Goal: Task Accomplishment & Management: Manage account settings

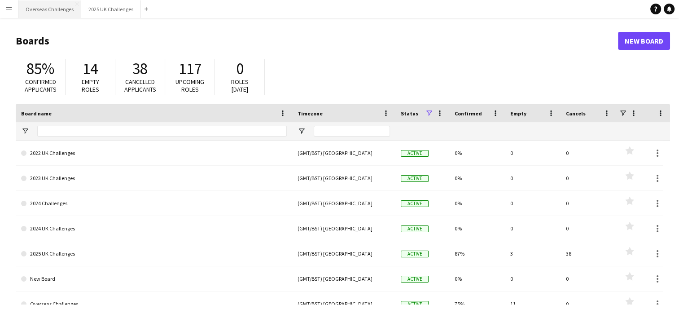
click at [71, 9] on button "Overseas Challenges Close" at bounding box center [49, 8] width 63 height 17
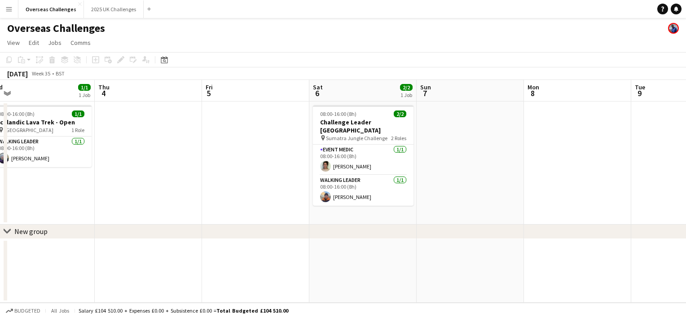
scroll to position [0, 401]
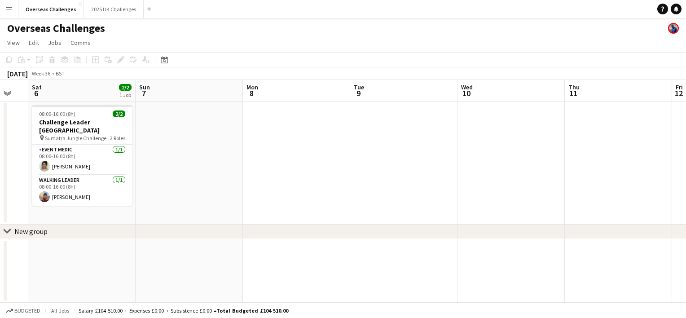
drag, startPoint x: 311, startPoint y: 174, endPoint x: 11, endPoint y: 176, distance: 300.2
click at [11, 176] on app-calendar-viewport "Tue 2 Wed 3 1/1 1 Job Thu 4 Fri 5 Sat 6 2/2 1 Job Sun 7 Mon 8 Tue 9 Wed 10 Thu …" at bounding box center [343, 191] width 686 height 223
click at [163, 61] on icon at bounding box center [164, 60] width 3 height 3
click at [238, 88] on span "Next month" at bounding box center [237, 91] width 18 height 18
click at [235, 154] on button "19" at bounding box center [237, 160] width 12 height 12
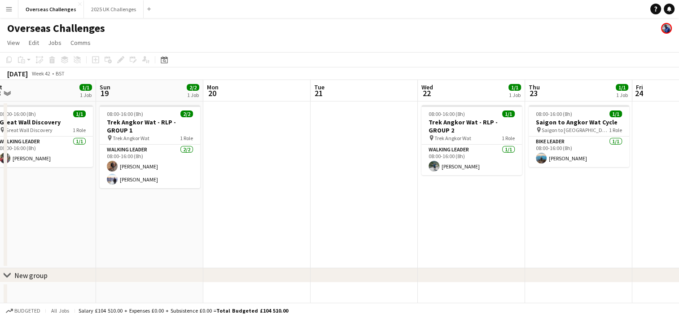
scroll to position [0, 220]
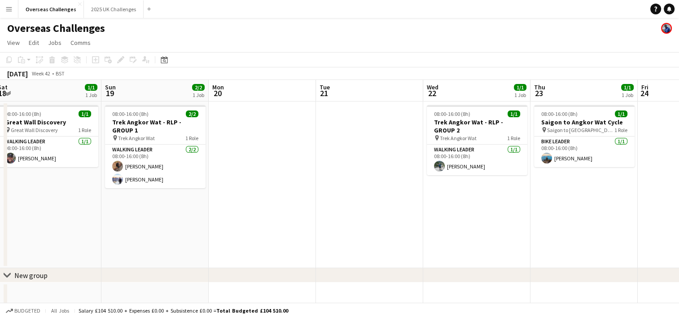
drag, startPoint x: 384, startPoint y: 217, endPoint x: 258, endPoint y: 219, distance: 126.1
click at [258, 219] on app-calendar-viewport "Thu 16 Fri 17 Sat 18 1/1 1 Job Sun 19 2/2 1 Job Mon 20 Tue 21 Wed 22 1/1 1 Job …" at bounding box center [339, 194] width 679 height 229
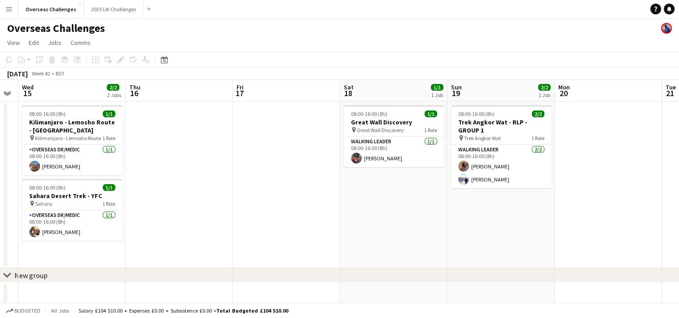
scroll to position [0, 196]
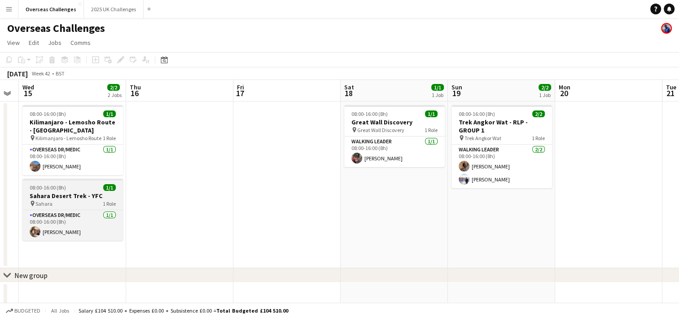
click at [88, 190] on div "08:00-16:00 (8h) 1/1" at bounding box center [72, 187] width 101 height 7
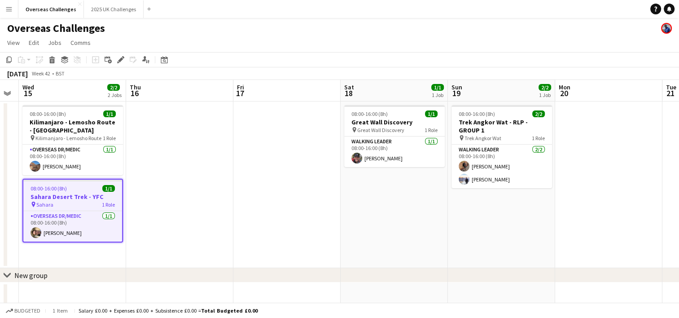
click at [88, 190] on div "08:00-16:00 (8h) 1/1" at bounding box center [72, 188] width 99 height 7
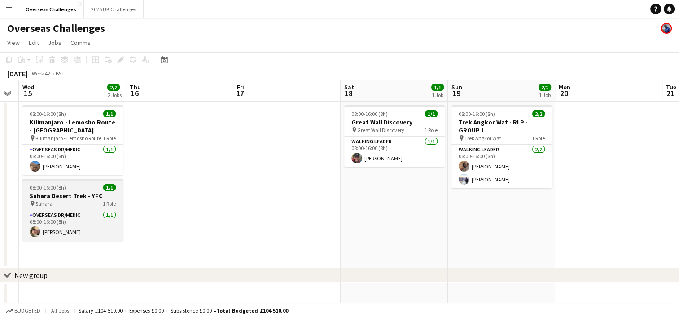
click at [88, 190] on div "08:00-16:00 (8h) 1/1" at bounding box center [72, 187] width 101 height 7
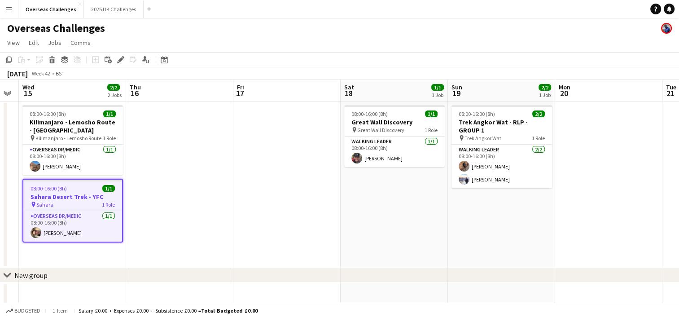
click at [88, 190] on div "08:00-16:00 (8h) 1/1" at bounding box center [72, 188] width 99 height 7
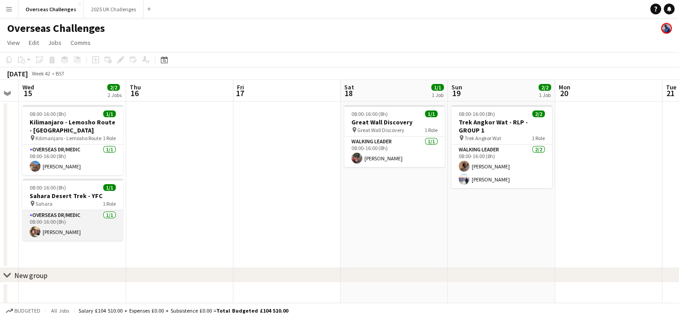
click at [77, 226] on app-card-role "Overseas Dr/Medic [DATE] 08:00-16:00 (8h) [PERSON_NAME]" at bounding box center [72, 225] width 101 height 31
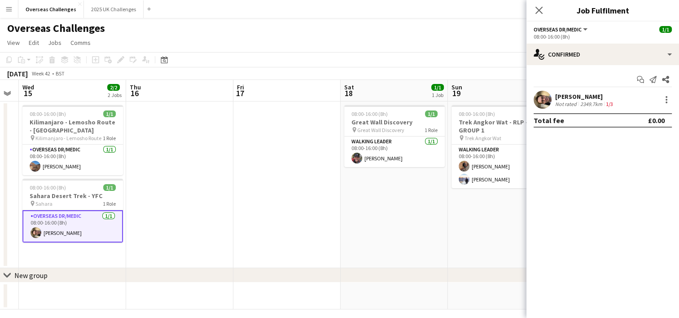
click at [384, 277] on div "chevron-right New group" at bounding box center [339, 275] width 679 height 14
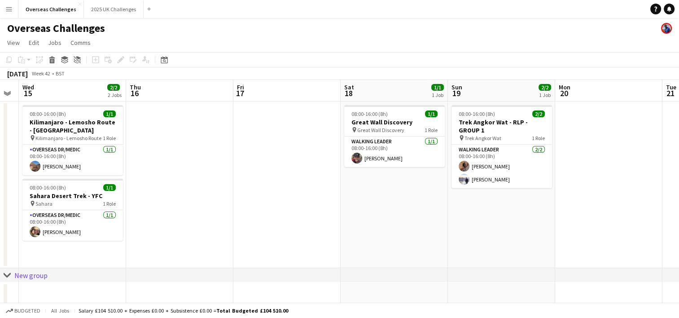
click at [579, 223] on app-date-cell at bounding box center [608, 184] width 107 height 166
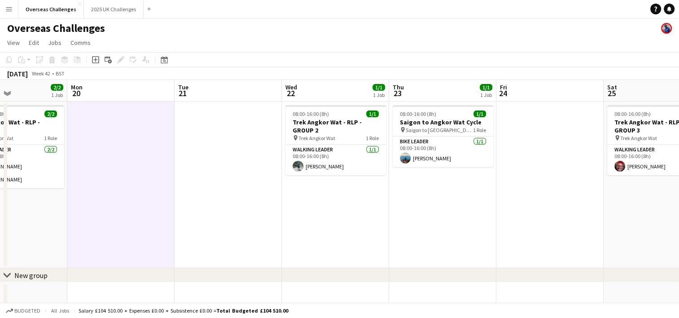
scroll to position [0, 188]
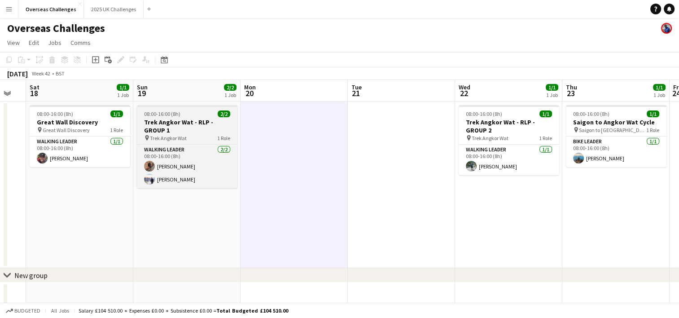
click at [183, 122] on h3 "Trek Angkor Wat - RLP - GROUP 1" at bounding box center [187, 126] width 101 height 16
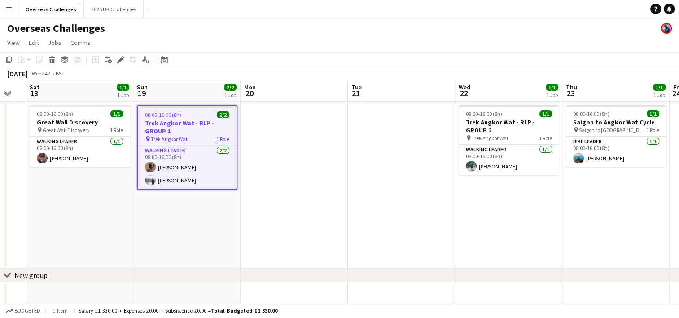
click at [183, 122] on h3 "Trek Angkor Wat - RLP - GROUP 1" at bounding box center [187, 127] width 99 height 16
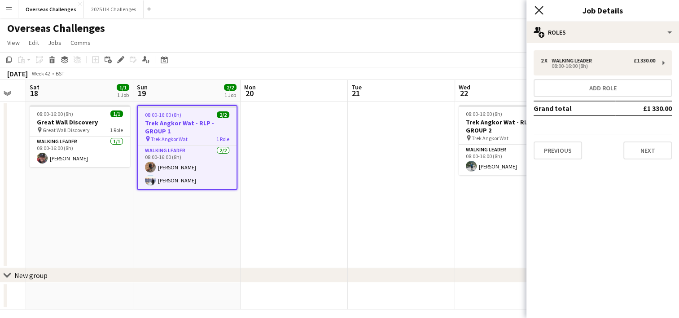
click at [539, 9] on icon at bounding box center [538, 10] width 9 height 9
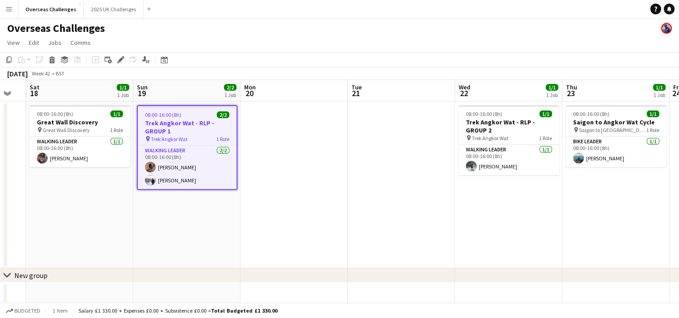
click at [170, 205] on app-date-cell "08:00-16:00 (8h) 2/2 Trek Angkor Wat - RLP - GROUP 1 pin Trek Angkor Wat 1 Role…" at bounding box center [186, 184] width 107 height 166
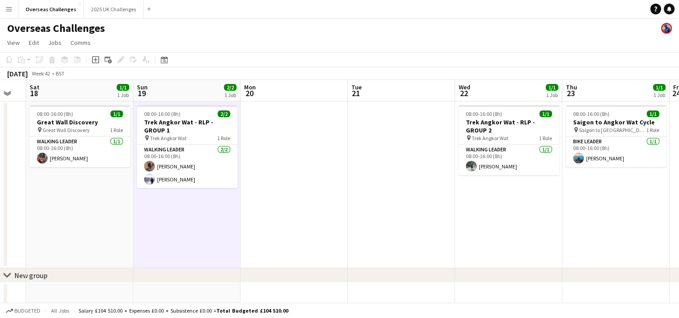
click at [170, 205] on app-date-cell "08:00-16:00 (8h) 2/2 Trek Angkor Wat - RLP - GROUP 1 pin Trek Angkor Wat 1 Role…" at bounding box center [186, 184] width 107 height 166
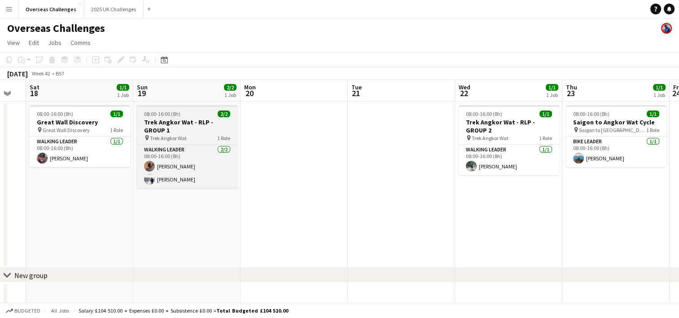
click at [188, 119] on h3 "Trek Angkor Wat - RLP - GROUP 1" at bounding box center [187, 126] width 101 height 16
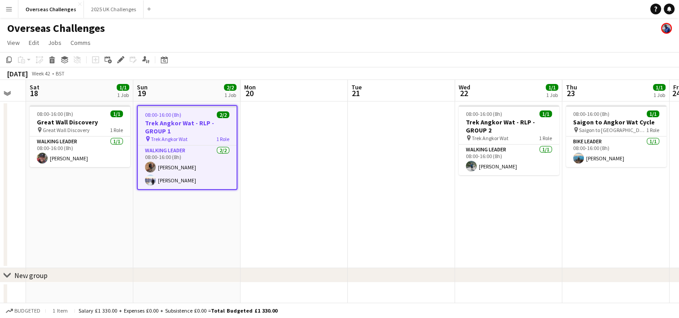
click at [188, 119] on h3 "Trek Angkor Wat - RLP - GROUP 1" at bounding box center [187, 127] width 99 height 16
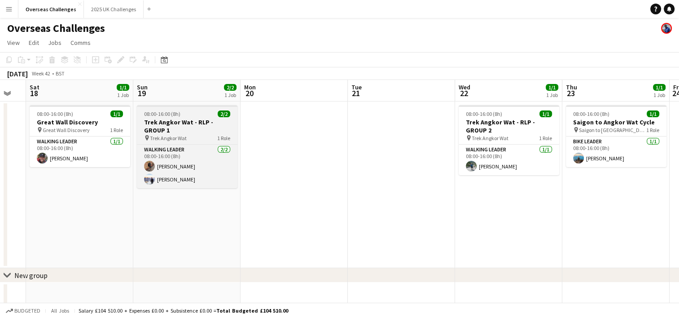
click at [188, 119] on h3 "Trek Angkor Wat - RLP - GROUP 1" at bounding box center [187, 126] width 101 height 16
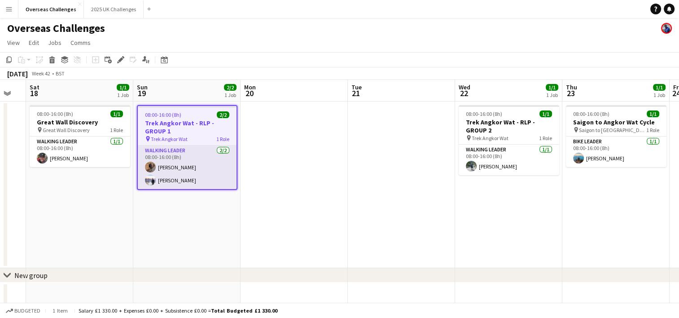
click at [192, 179] on app-card-role "Walking Leader [DATE] 08:00-16:00 (8h) [PERSON_NAME] [PERSON_NAME]" at bounding box center [187, 167] width 99 height 44
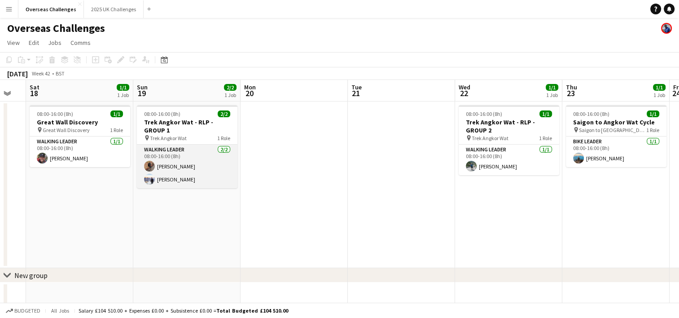
click at [211, 167] on app-card-role "Walking Leader [DATE] 08:00-16:00 (8h) [PERSON_NAME] [PERSON_NAME]" at bounding box center [187, 166] width 101 height 44
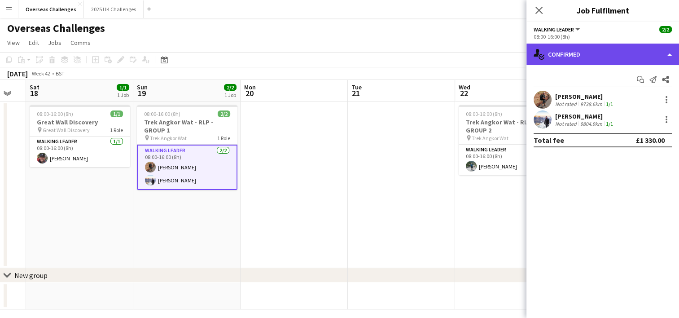
click at [586, 57] on div "single-neutral-actions-check-2 Confirmed" at bounding box center [602, 55] width 153 height 22
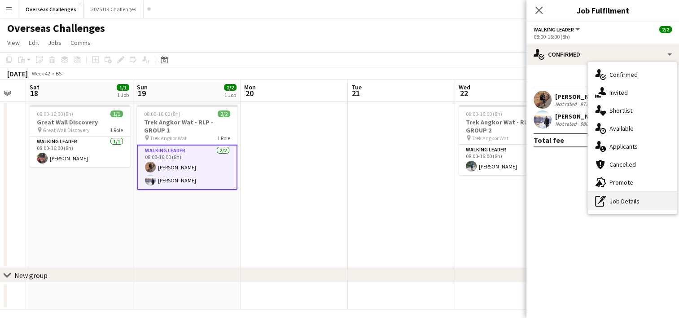
click at [629, 198] on div "pen-write Job Details" at bounding box center [632, 201] width 89 height 18
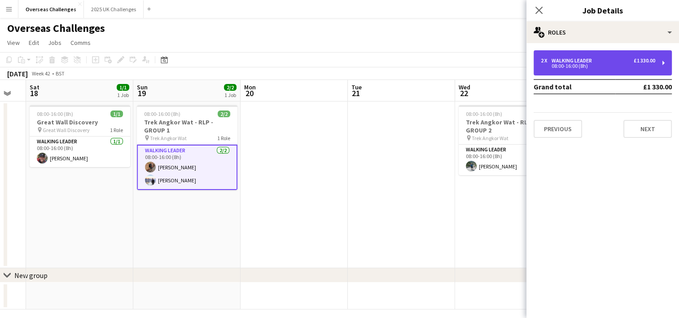
click at [600, 63] on div "2 x Walking Leader £1 330.00" at bounding box center [598, 60] width 114 height 6
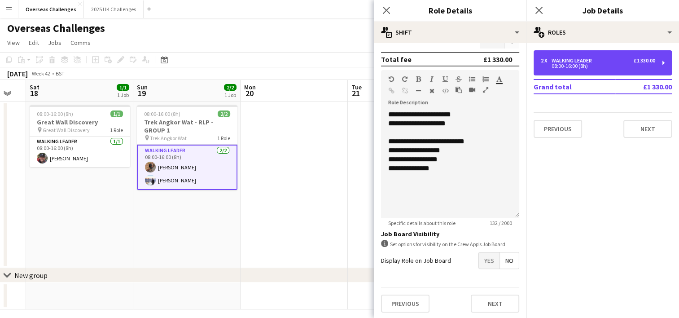
scroll to position [7, 0]
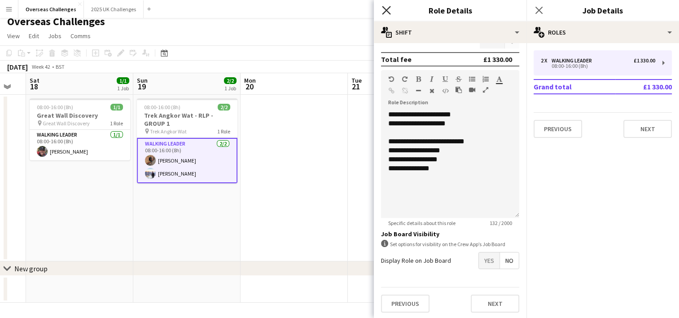
click at [384, 8] on icon at bounding box center [386, 10] width 9 height 9
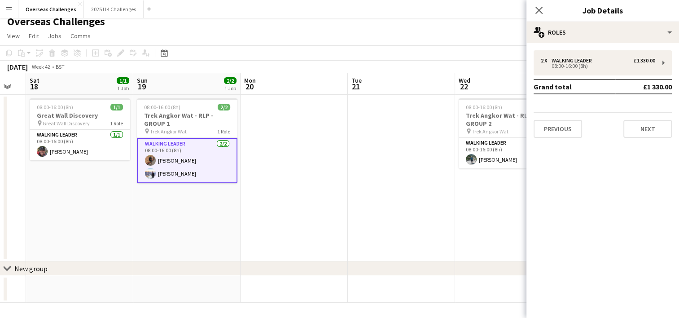
click at [401, 166] on app-date-cell at bounding box center [401, 178] width 107 height 166
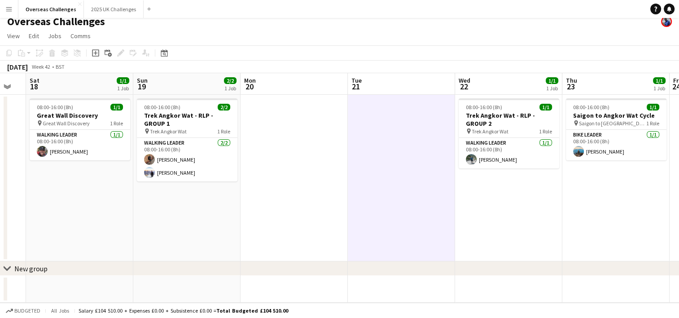
scroll to position [0, 388]
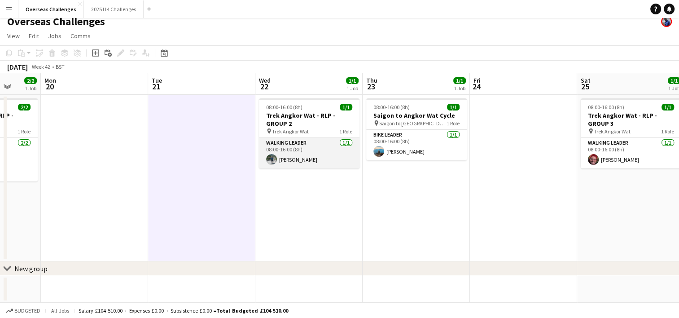
click at [346, 161] on app-card-role "Walking Leader [DATE] 08:00-16:00 (8h) [PERSON_NAME]" at bounding box center [309, 153] width 101 height 31
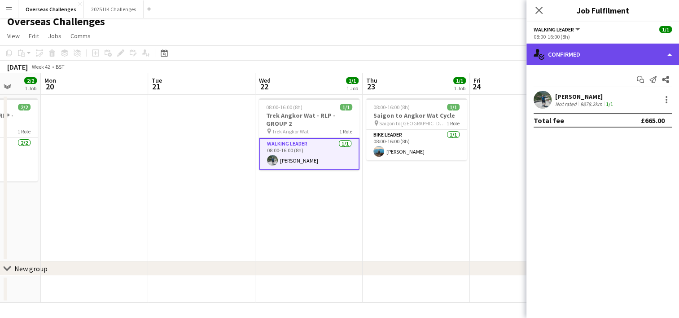
click at [602, 57] on div "single-neutral-actions-check-2 Confirmed" at bounding box center [602, 55] width 153 height 22
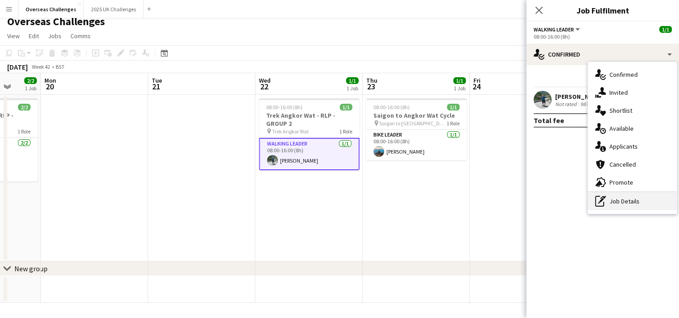
click at [621, 200] on div "pen-write Job Details" at bounding box center [632, 201] width 89 height 18
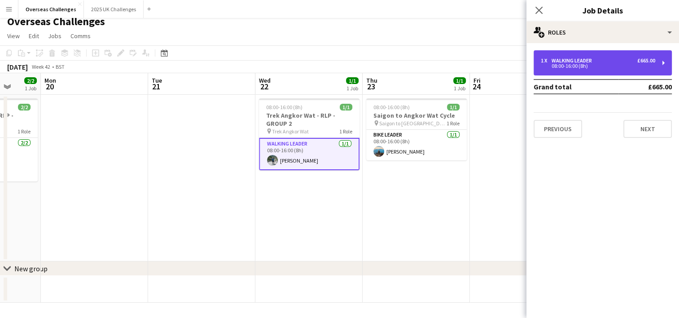
click at [634, 59] on div "1 x Walking Leader £665.00" at bounding box center [598, 60] width 114 height 6
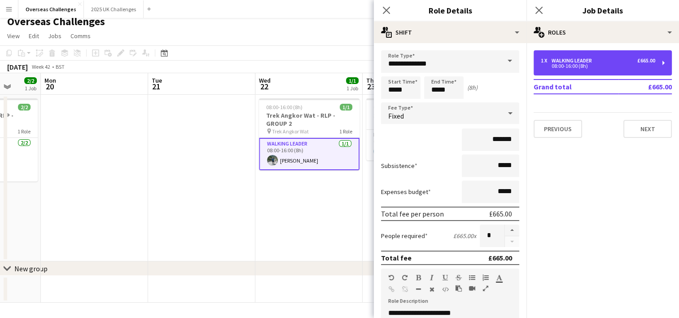
scroll to position [149, 0]
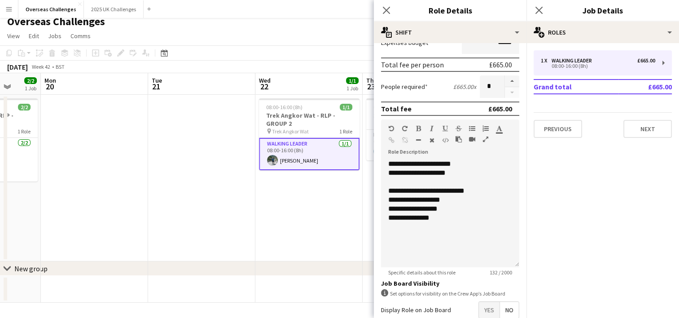
click at [304, 193] on app-date-cell "08:00-16:00 (8h) 1/1 Trek Angkor Wat - RLP - GROUP 2 pin Trek Angkor Wat 1 Role…" at bounding box center [308, 178] width 107 height 166
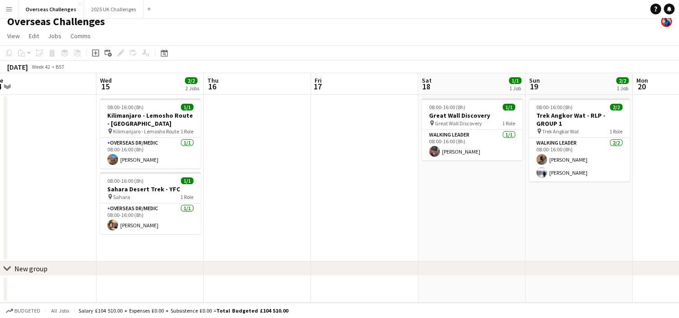
scroll to position [0, 220]
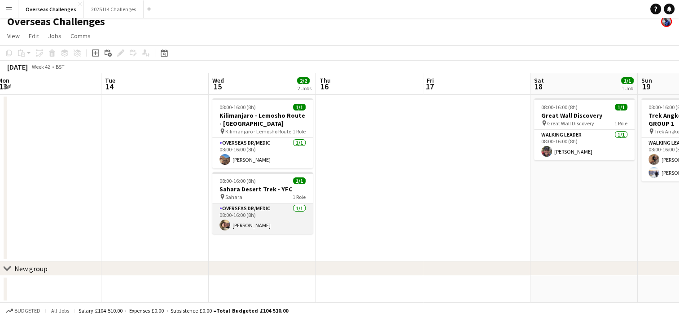
click at [266, 209] on app-card-role "Overseas Dr/Medic [DATE] 08:00-16:00 (8h) [PERSON_NAME]" at bounding box center [262, 218] width 101 height 31
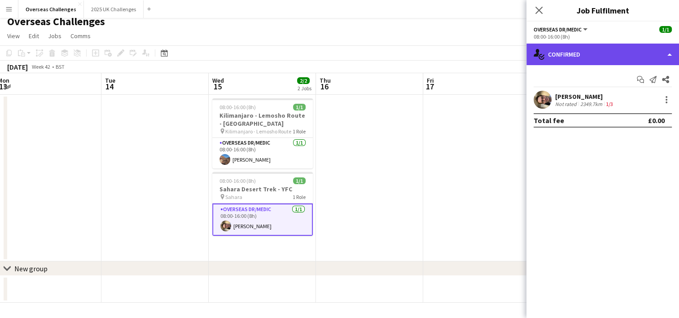
click at [573, 55] on div "single-neutral-actions-check-2 Confirmed" at bounding box center [602, 55] width 153 height 22
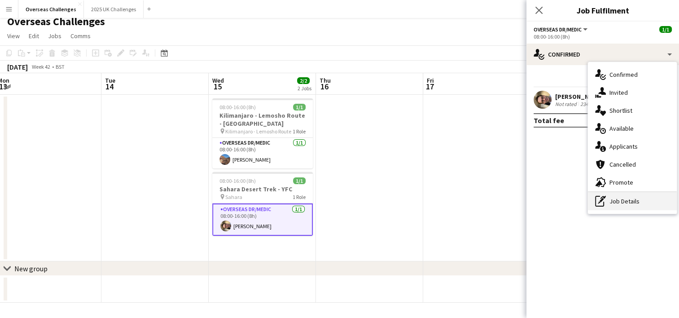
click at [624, 203] on div "pen-write Job Details" at bounding box center [632, 201] width 89 height 18
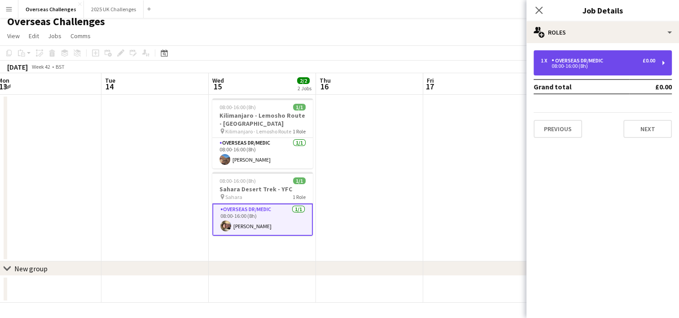
click at [581, 59] on div "Overseas Dr/Medic" at bounding box center [578, 60] width 55 height 6
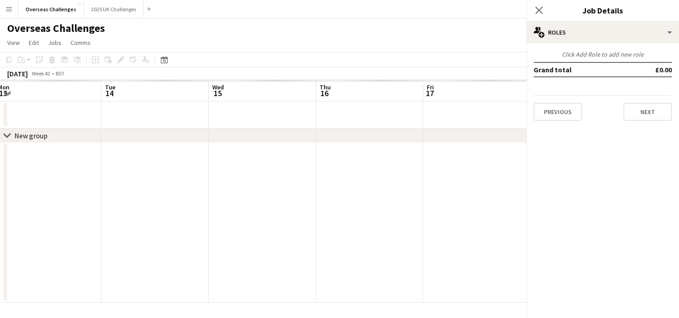
scroll to position [0, 0]
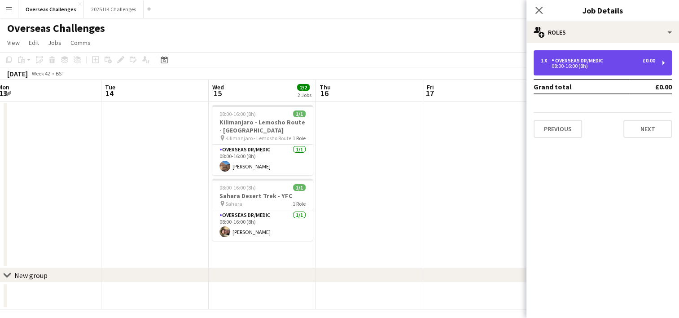
click at [596, 66] on div "08:00-16:00 (8h)" at bounding box center [598, 66] width 114 height 4
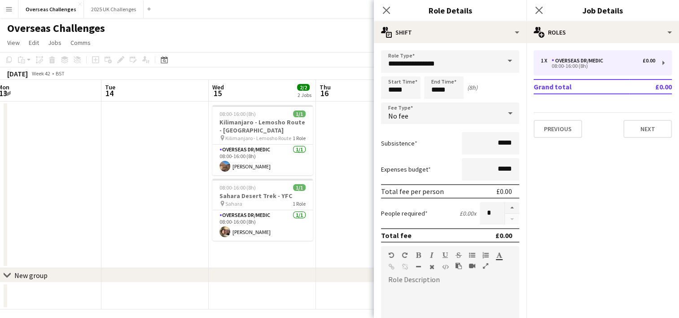
click at [95, 215] on app-date-cell at bounding box center [47, 184] width 107 height 166
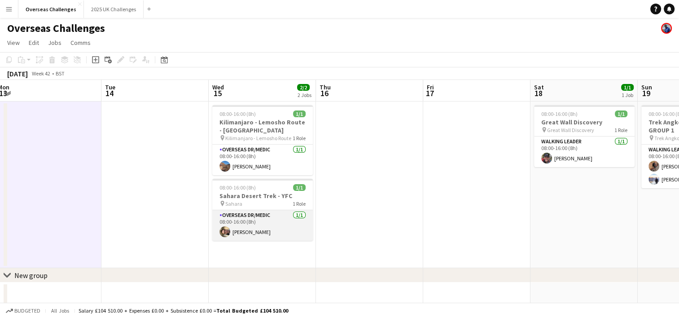
click at [296, 227] on app-card-role "Overseas Dr/Medic [DATE] 08:00-16:00 (8h) [PERSON_NAME]" at bounding box center [262, 225] width 101 height 31
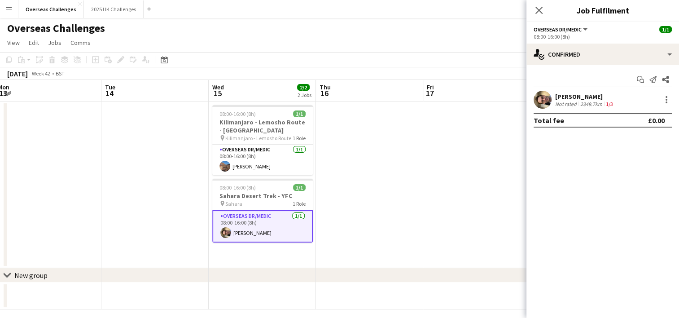
click at [425, 185] on app-date-cell at bounding box center [476, 184] width 107 height 166
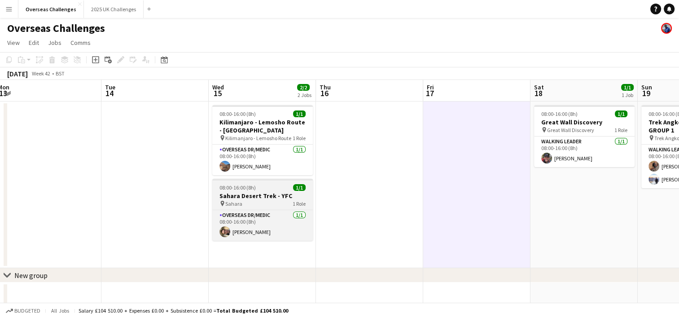
click at [240, 193] on h3 "Sahara Desert Trek - YFC" at bounding box center [262, 196] width 101 height 8
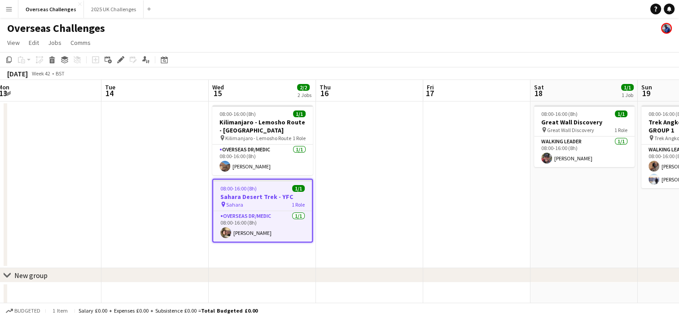
drag, startPoint x: 240, startPoint y: 191, endPoint x: 146, endPoint y: 188, distance: 94.7
click at [145, 188] on app-date-cell at bounding box center [154, 184] width 107 height 166
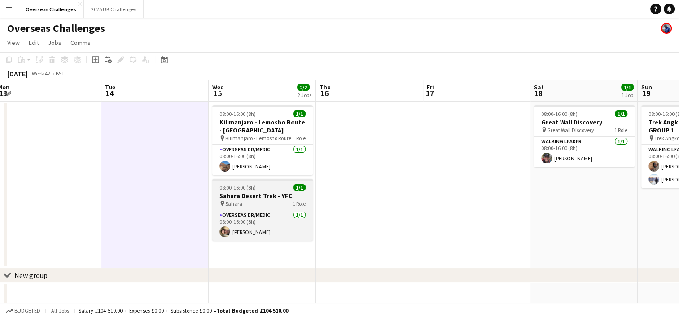
click at [244, 204] on div "pin Sahara 1 Role" at bounding box center [262, 203] width 101 height 7
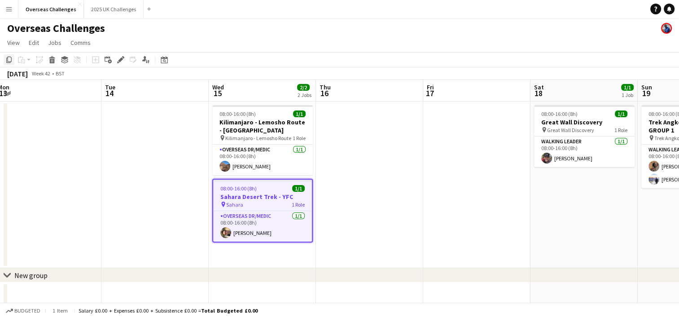
click at [11, 63] on icon "Copy" at bounding box center [8, 59] width 7 height 7
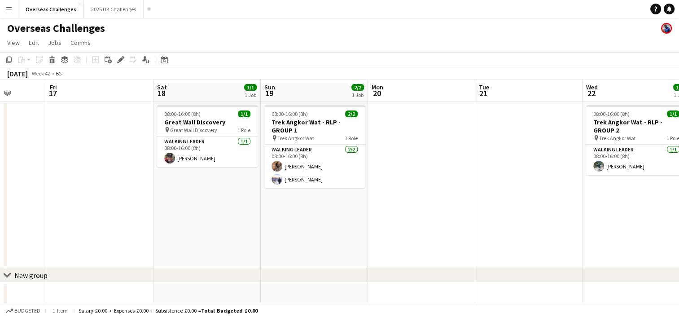
scroll to position [0, 402]
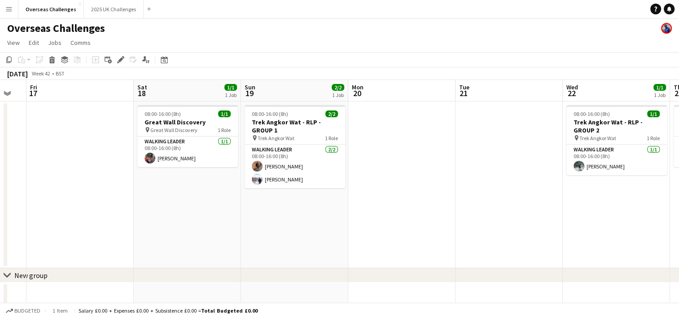
drag, startPoint x: 175, startPoint y: 176, endPoint x: 31, endPoint y: 176, distance: 144.9
click at [31, 176] on app-calendar-viewport "Mon 13 Tue 14 Wed 15 2/2 2 Jobs Thu 16 Fri 17 Sat 18 1/1 1 Job Sun 19 2/2 1 Job…" at bounding box center [339, 194] width 679 height 229
click at [297, 214] on app-date-cell "08:00-16:00 (8h) 2/2 Trek Angkor Wat - RLP - GROUP 1 pin Trek Angkor Wat 1 Role…" at bounding box center [294, 184] width 107 height 166
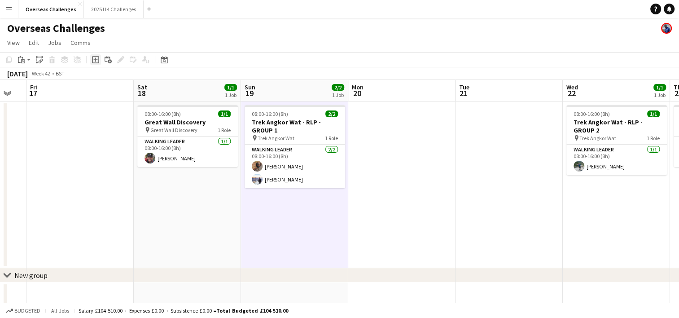
click at [91, 56] on div "Add job" at bounding box center [95, 59] width 11 height 11
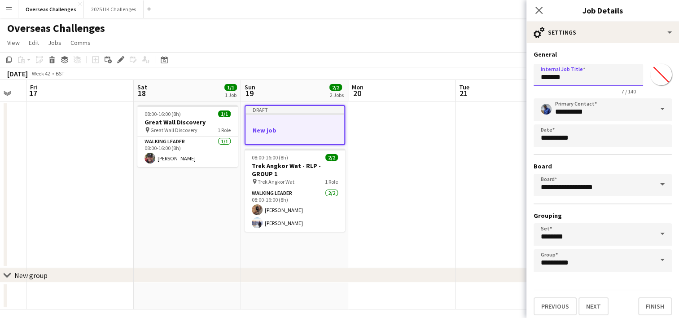
click at [606, 79] on input "*******" at bounding box center [587, 75] width 109 height 22
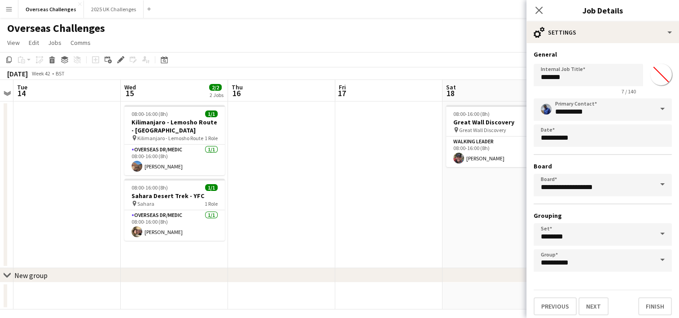
scroll to position [0, 242]
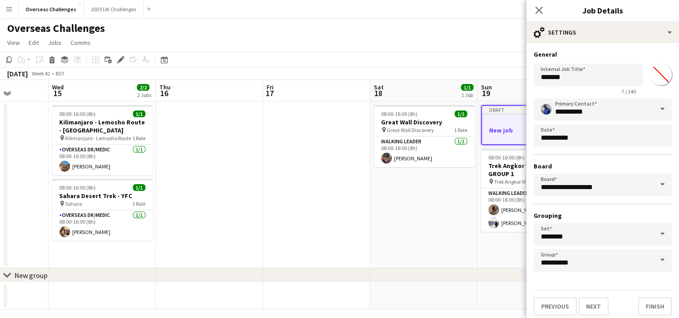
drag, startPoint x: 138, startPoint y: 230, endPoint x: 375, endPoint y: 228, distance: 236.5
click at [375, 228] on app-calendar-viewport "Sat 11 Sun 12 Mon 13 Tue 14 Wed 15 2/2 2 Jobs Thu 16 Fri 17 Sat 18 1/1 1 Job Su…" at bounding box center [339, 194] width 679 height 229
click at [587, 80] on input "*******" at bounding box center [587, 75] width 109 height 22
drag, startPoint x: 584, startPoint y: 79, endPoint x: 499, endPoint y: 81, distance: 85.3
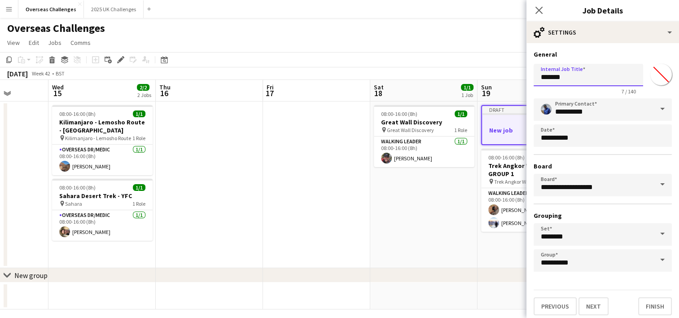
click at [499, 81] on body "Menu Boards Boards Boards All jobs Status Workforce Workforce My Workforce Recr…" at bounding box center [339, 162] width 679 height 324
type input "*"
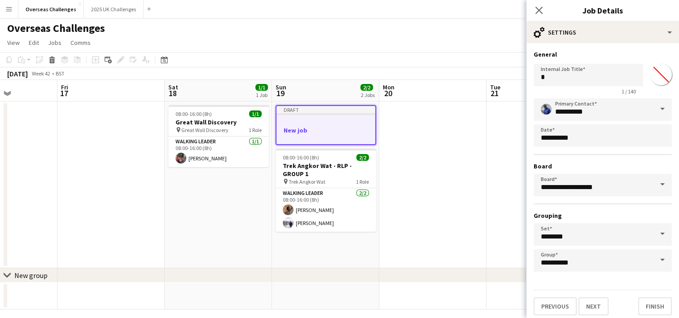
scroll to position [0, 382]
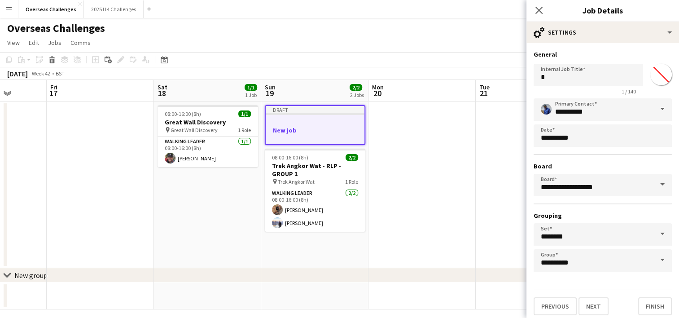
drag, startPoint x: 427, startPoint y: 232, endPoint x: 211, endPoint y: 211, distance: 216.8
click at [211, 211] on app-calendar-viewport "Mon 13 Tue 14 Wed 15 2/2 2 Jobs Thu 16 Fri 17 Sat 18 1/1 1 Job Sun 19 2/2 2 Job…" at bounding box center [339, 194] width 679 height 229
click at [551, 80] on input "*" at bounding box center [587, 75] width 109 height 22
type input "**********"
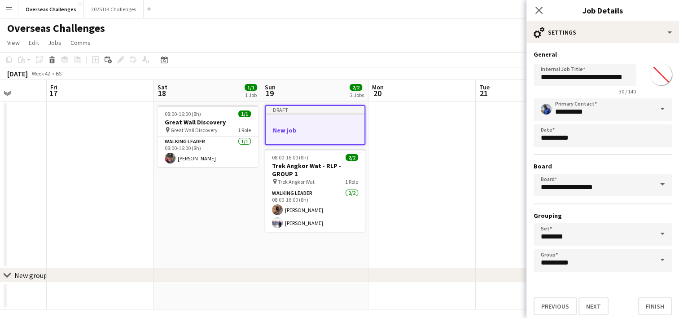
scroll to position [0, 0]
click at [594, 163] on h3 "Board" at bounding box center [602, 166] width 138 height 8
click at [597, 118] on input "**********" at bounding box center [602, 109] width 138 height 22
click at [658, 110] on span at bounding box center [662, 109] width 19 height 22
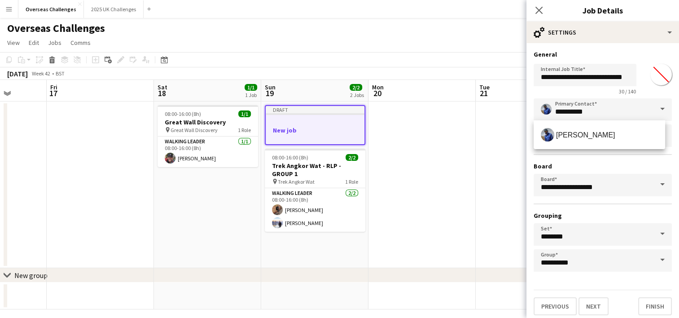
click at [649, 92] on div "**********" at bounding box center [602, 77] width 138 height 35
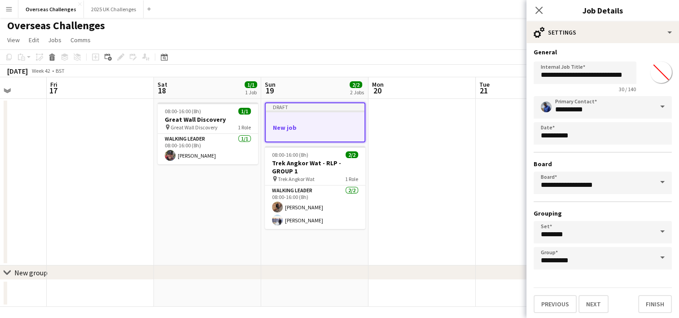
scroll to position [7, 0]
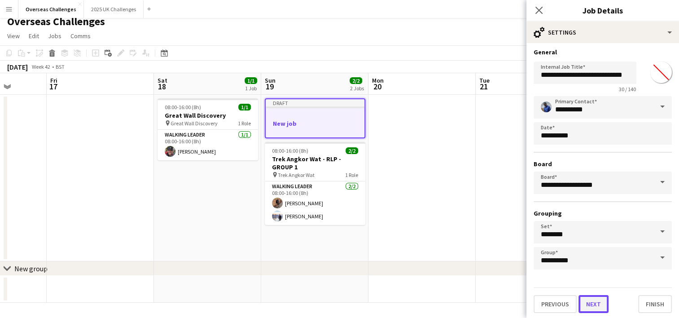
click at [587, 304] on button "Next" at bounding box center [593, 304] width 30 height 18
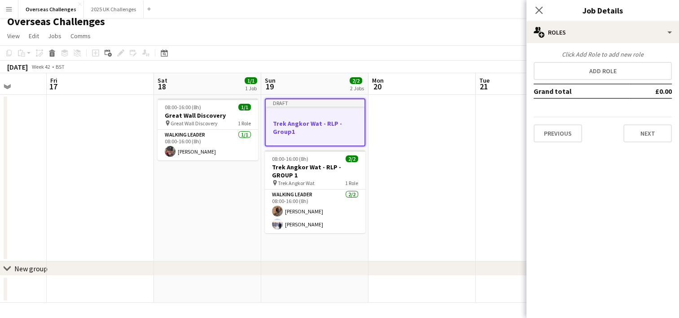
scroll to position [0, 0]
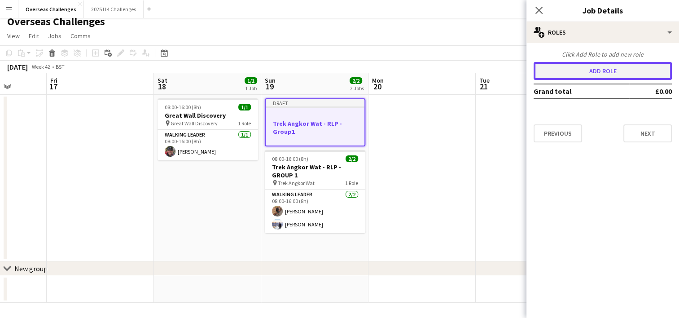
click at [585, 79] on button "Add role" at bounding box center [602, 71] width 138 height 18
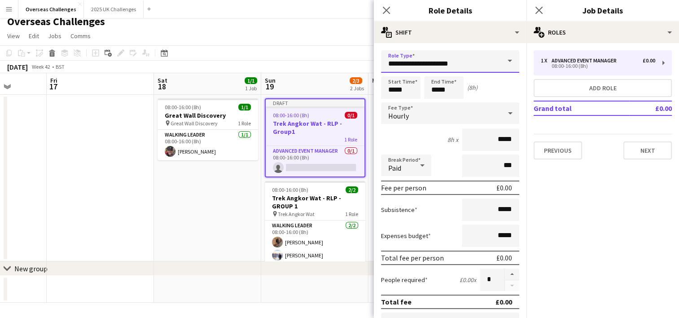
click at [485, 65] on input "**********" at bounding box center [450, 61] width 138 height 22
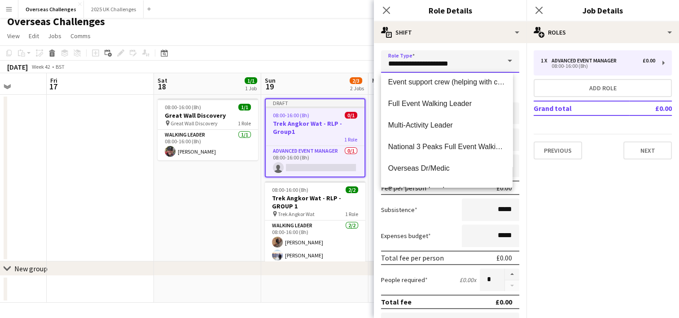
scroll to position [135, 0]
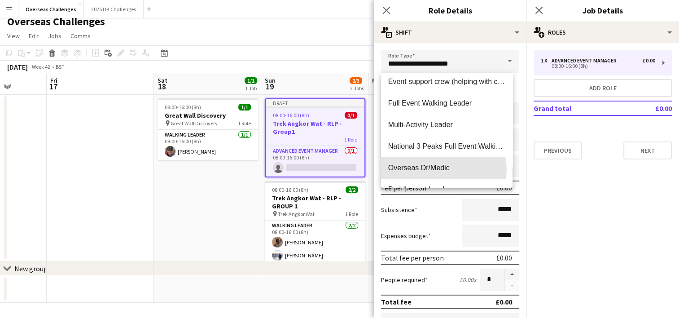
click at [434, 169] on span "Overseas Dr/Medic" at bounding box center [446, 167] width 117 height 9
type input "**********"
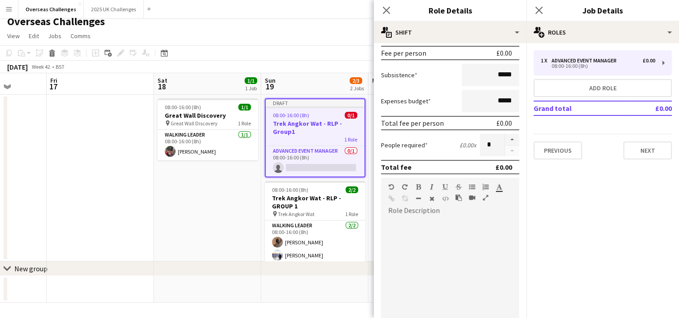
scroll to position [179, 0]
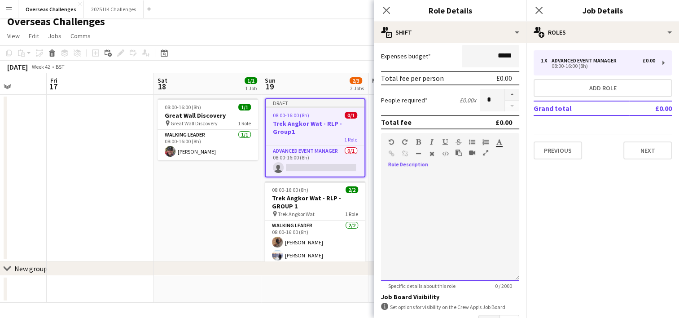
click at [415, 158] on div at bounding box center [408, 155] width 40 height 11
paste div
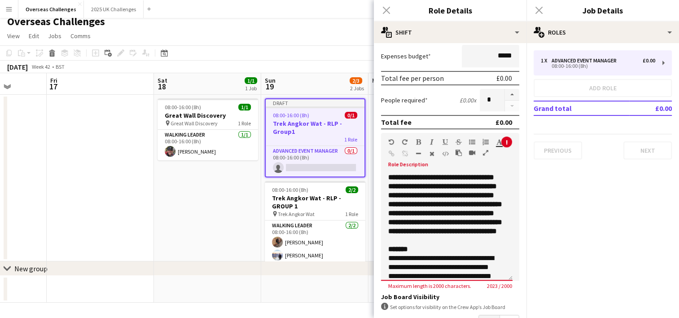
scroll to position [45, 0]
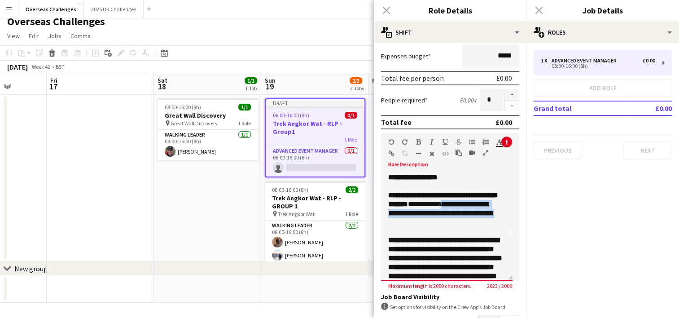
drag, startPoint x: 480, startPoint y: 233, endPoint x: 385, endPoint y: 221, distance: 95.9
click at [385, 221] on div "**********" at bounding box center [446, 227] width 131 height 108
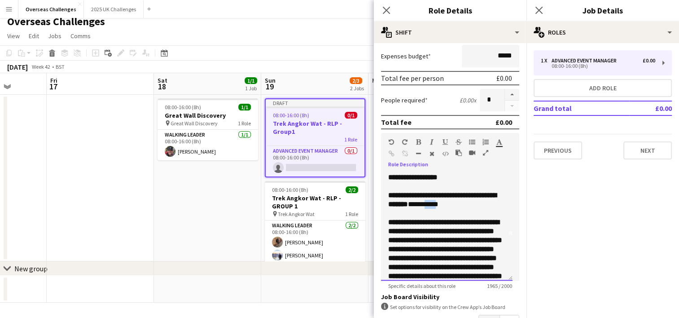
drag, startPoint x: 467, startPoint y: 212, endPoint x: 455, endPoint y: 212, distance: 11.7
click at [455, 209] on p "**********" at bounding box center [443, 200] width 110 height 18
click at [393, 151] on icon "button" at bounding box center [392, 153] width 6 height 6
click at [438, 232] on b "**********" at bounding box center [445, 262] width 114 height 87
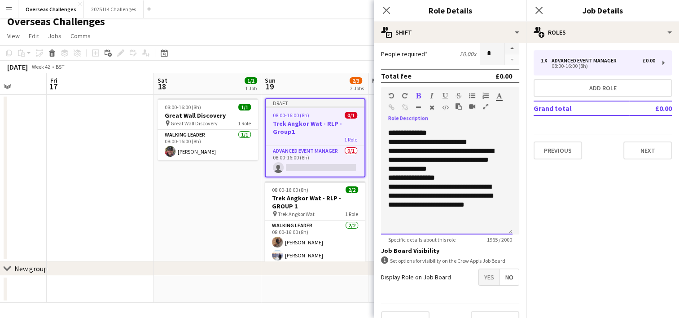
scroll to position [242, 0]
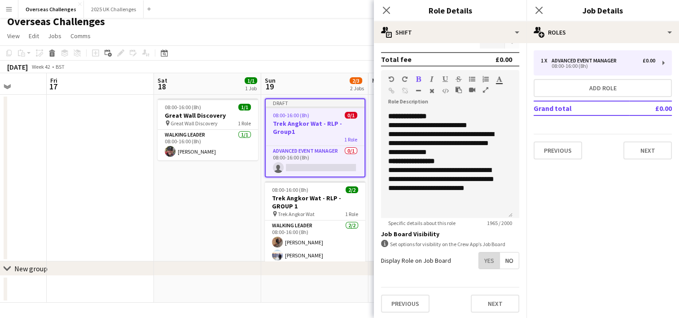
click at [481, 254] on span "Yes" at bounding box center [489, 260] width 21 height 16
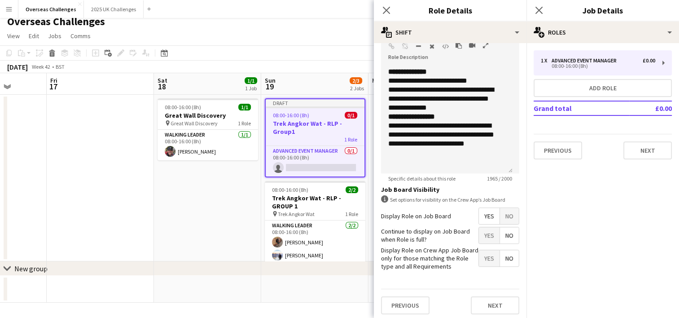
scroll to position [288, 0]
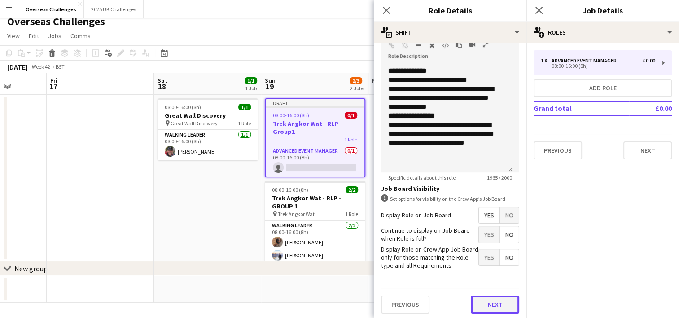
click at [497, 306] on button "Next" at bounding box center [495, 304] width 48 height 18
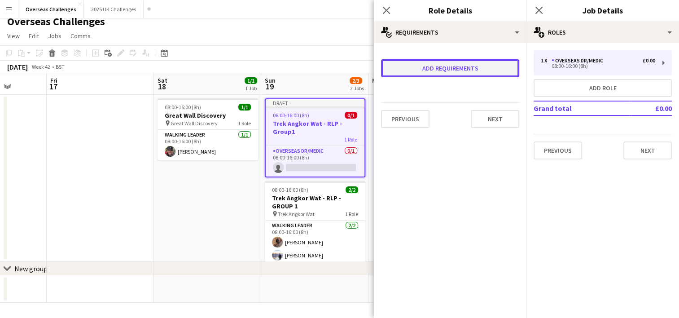
click at [457, 67] on button "Add requirements" at bounding box center [450, 68] width 138 height 18
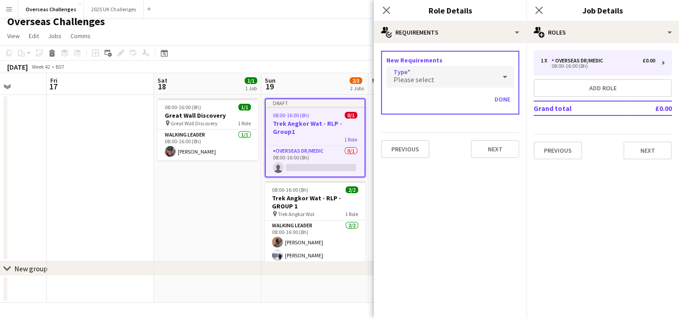
click at [454, 76] on div "Please select" at bounding box center [440, 77] width 109 height 22
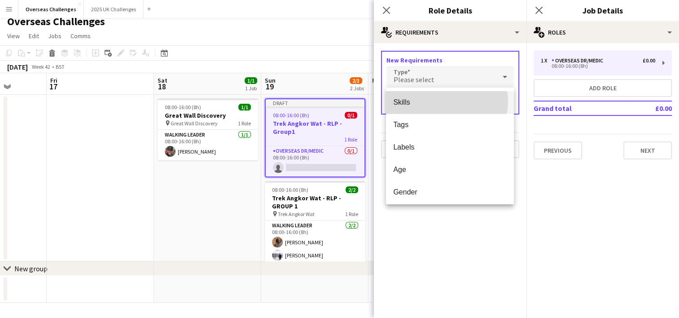
click at [433, 101] on span "Skills" at bounding box center [450, 102] width 114 height 9
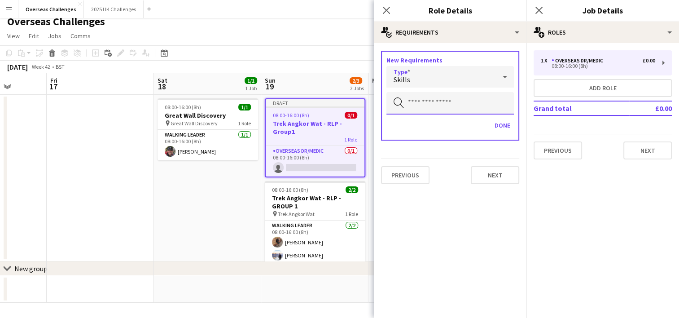
click at [433, 101] on input "text" at bounding box center [449, 103] width 127 height 22
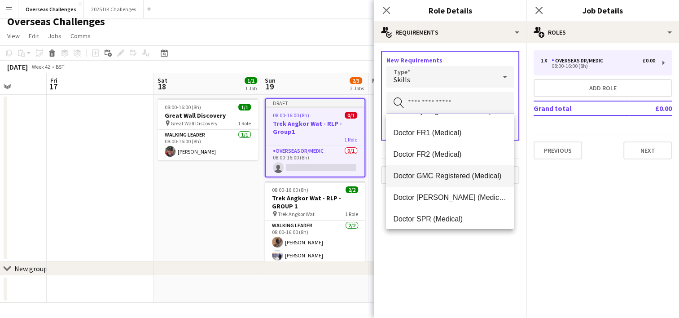
scroll to position [90, 0]
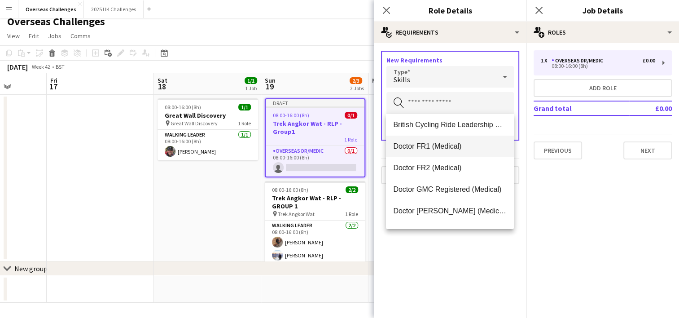
click at [433, 150] on span "Doctor FR1 (Medical)" at bounding box center [450, 146] width 114 height 9
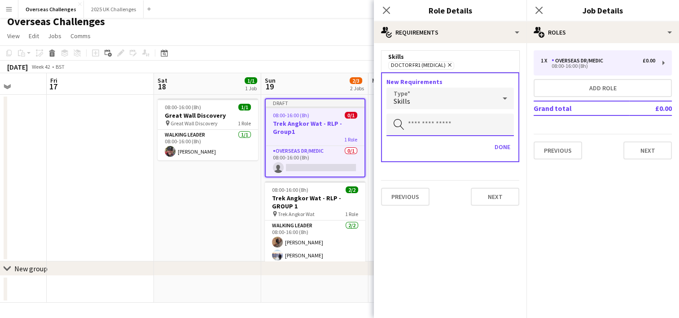
click at [439, 118] on input "text" at bounding box center [449, 125] width 127 height 22
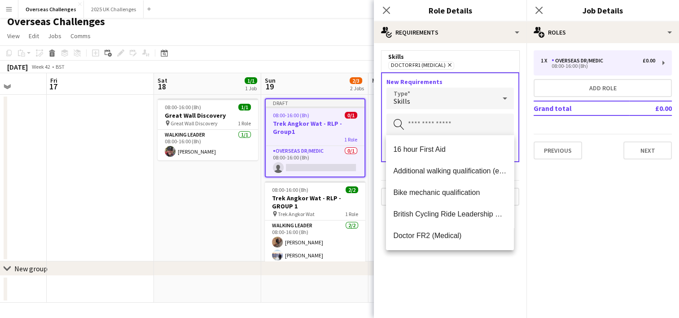
scroll to position [66, 0]
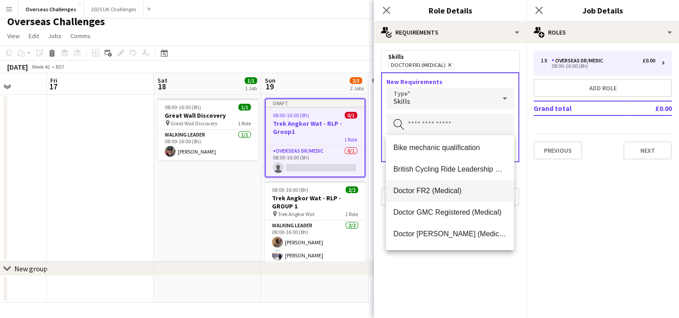
click at [442, 194] on span "Doctor FR2 (Medical)" at bounding box center [450, 190] width 114 height 9
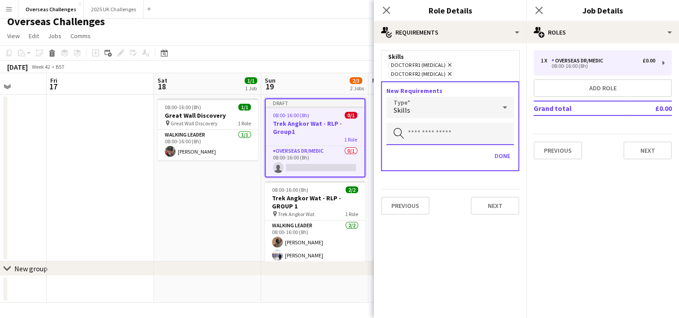
click at [450, 138] on input "text" at bounding box center [449, 133] width 127 height 22
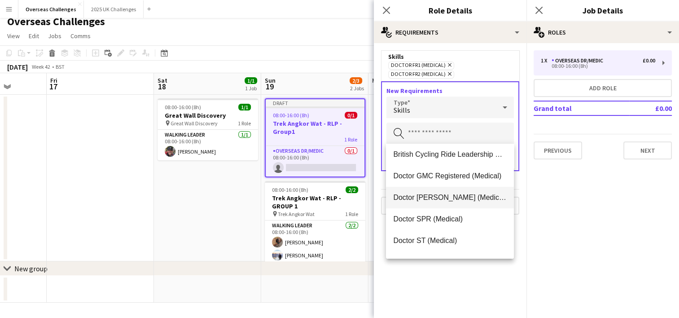
scroll to position [45, 0]
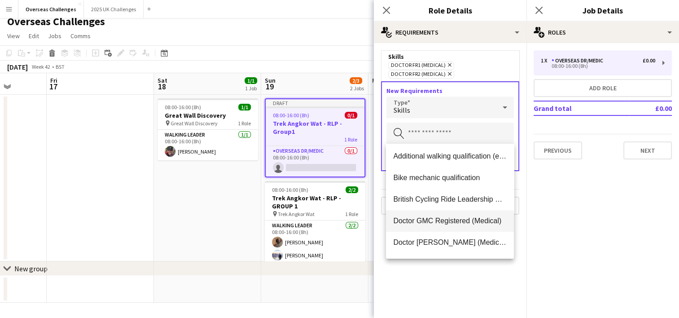
click at [461, 222] on span "Doctor GMC Registered (Medical)" at bounding box center [450, 220] width 114 height 9
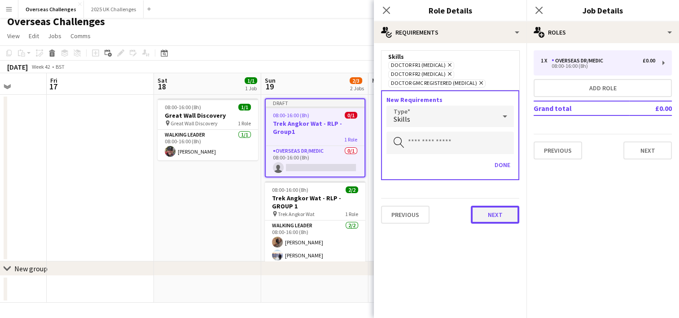
click at [499, 212] on button "Next" at bounding box center [495, 214] width 48 height 18
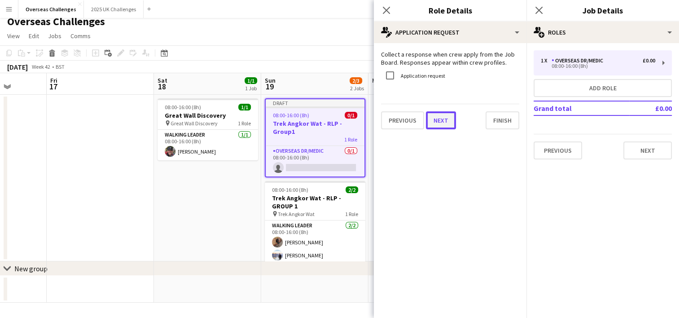
click at [443, 127] on button "Next" at bounding box center [441, 120] width 30 height 18
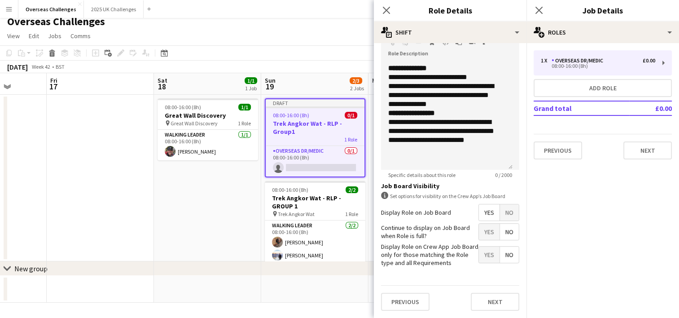
scroll to position [288, 0]
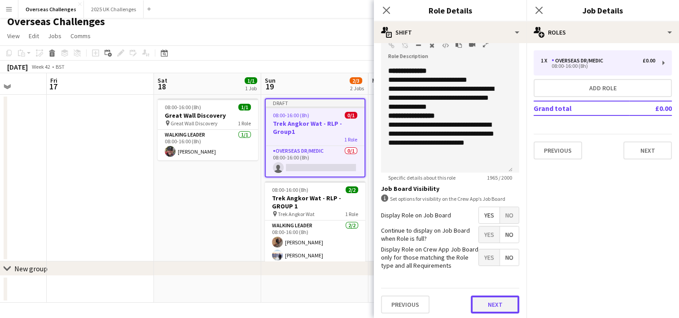
click at [485, 308] on button "Next" at bounding box center [495, 304] width 48 height 18
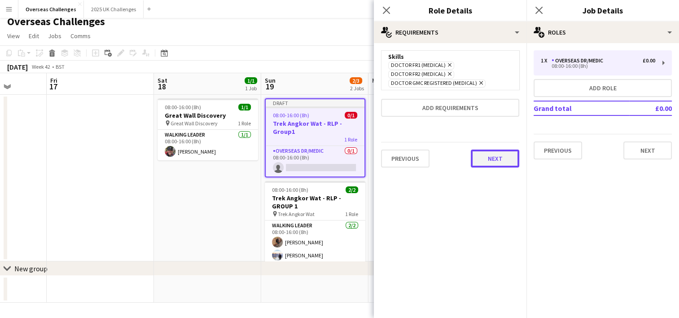
click at [498, 160] on button "Next" at bounding box center [495, 158] width 48 height 18
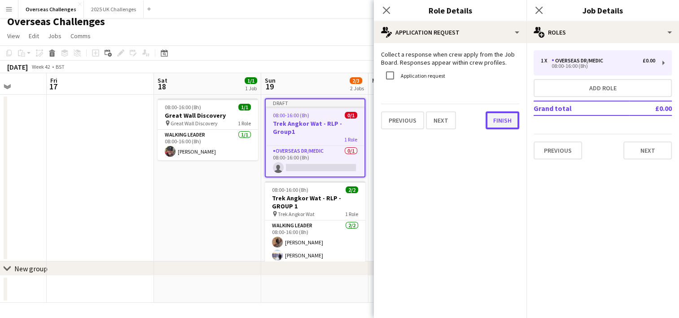
click at [503, 118] on button "Finish" at bounding box center [502, 120] width 34 height 18
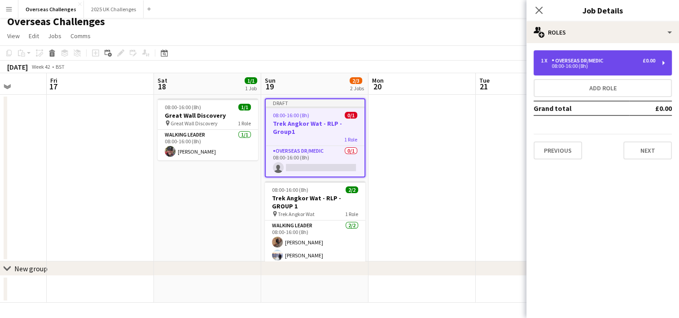
click at [581, 60] on div "Overseas Dr/Medic" at bounding box center [578, 60] width 55 height 6
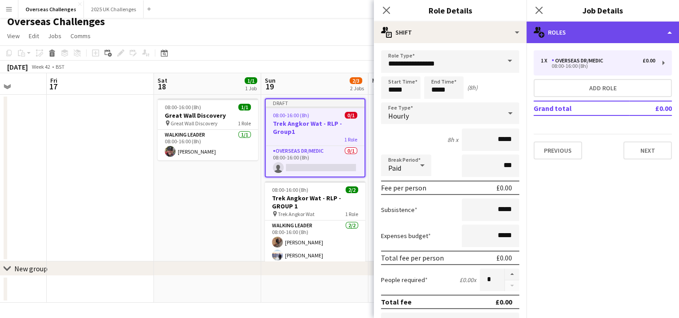
click at [585, 37] on div "multiple-users-add Roles" at bounding box center [602, 33] width 153 height 22
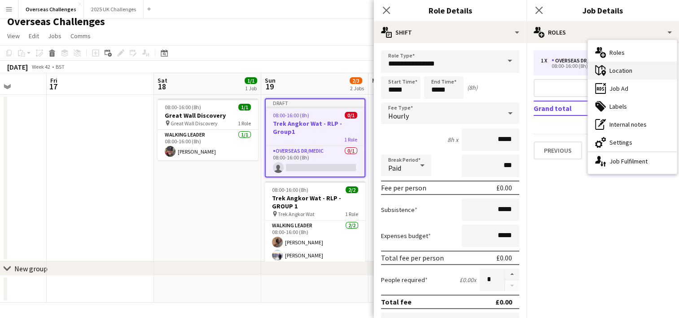
click at [626, 75] on div "maps-pin-1 Location" at bounding box center [632, 70] width 89 height 18
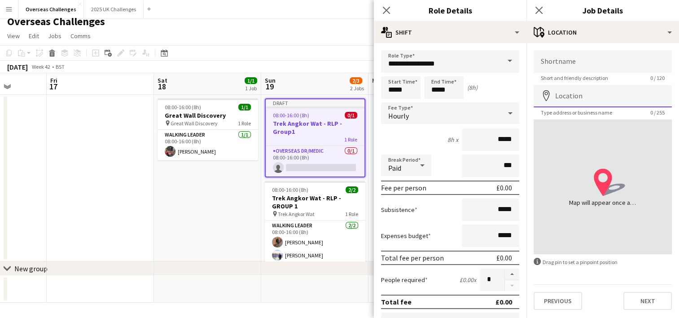
click at [632, 94] on input "Location" at bounding box center [602, 96] width 138 height 22
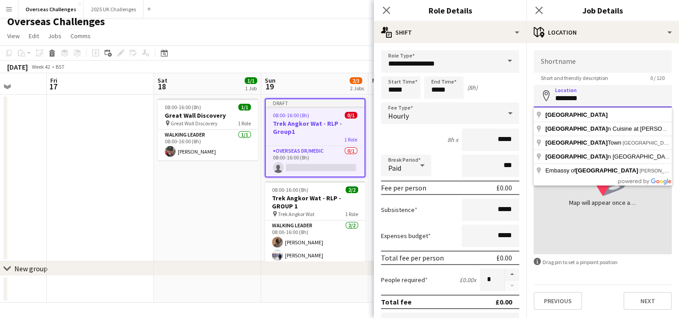
type input "********"
click at [237, 238] on app-date-cell "08:00-16:00 (8h) 1/1 Great Wall Discovery pin Great Wall Discovery 1 Role Walki…" at bounding box center [207, 178] width 107 height 166
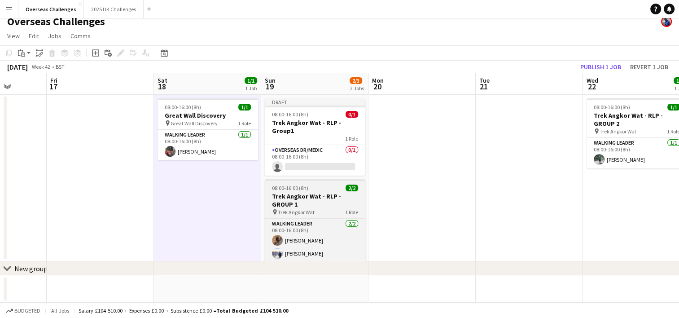
click at [304, 198] on h3 "Trek Angkor Wat - RLP - GROUP 1" at bounding box center [315, 200] width 101 height 16
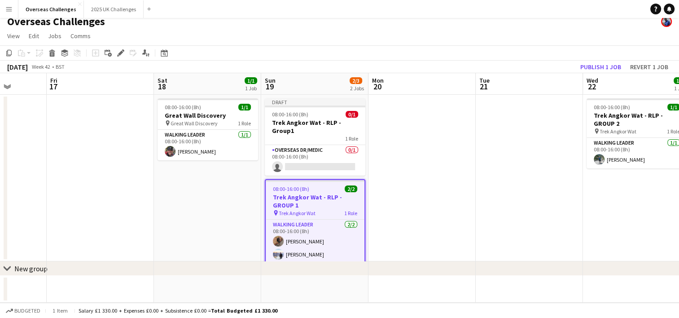
click at [317, 193] on h3 "Trek Angkor Wat - RLP - GROUP 1" at bounding box center [315, 201] width 99 height 16
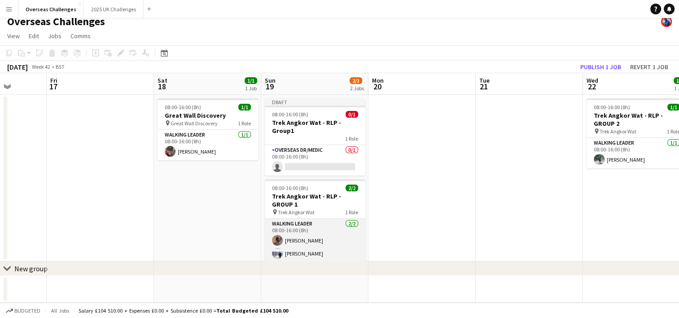
click at [319, 228] on app-card-role "Walking Leader [DATE] 08:00-16:00 (8h) [PERSON_NAME] [PERSON_NAME]" at bounding box center [315, 241] width 101 height 44
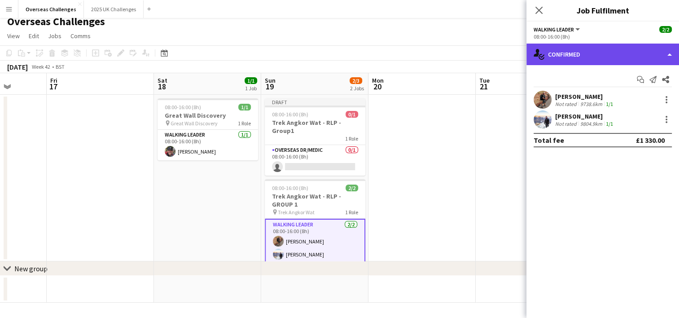
click at [599, 50] on div "single-neutral-actions-check-2 Confirmed" at bounding box center [602, 55] width 153 height 22
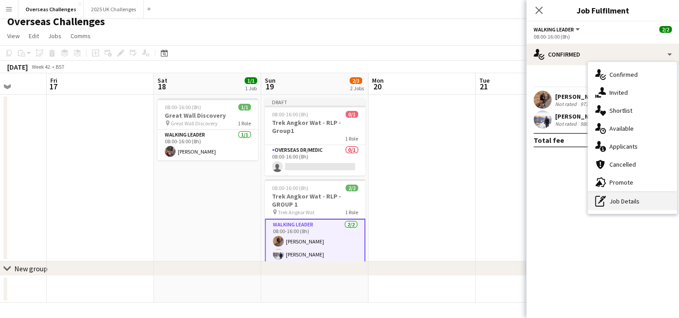
click at [620, 199] on div "pen-write Job Details" at bounding box center [632, 201] width 89 height 18
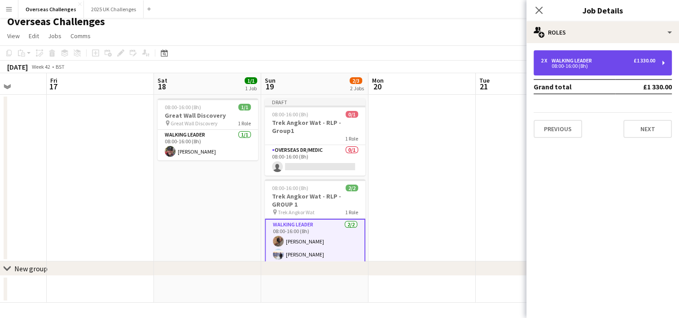
click at [604, 58] on div "2 x Walking Leader £1 330.00" at bounding box center [598, 60] width 114 height 6
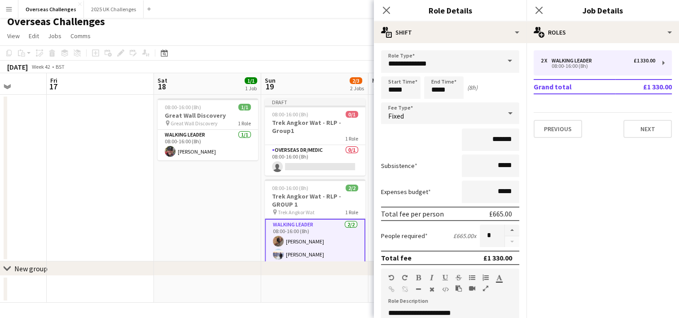
click at [605, 43] on div "2 x Walking Leader £1 330.00 08:00-16:00 (8h) Grand total £1 330.00 Previous Ne…" at bounding box center [602, 94] width 153 height 102
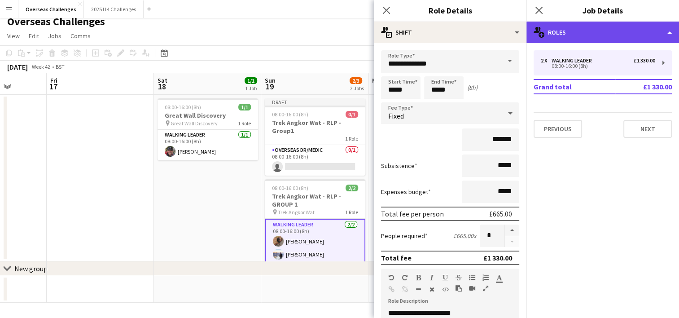
click at [608, 34] on div "multiple-users-add Roles" at bounding box center [602, 33] width 153 height 22
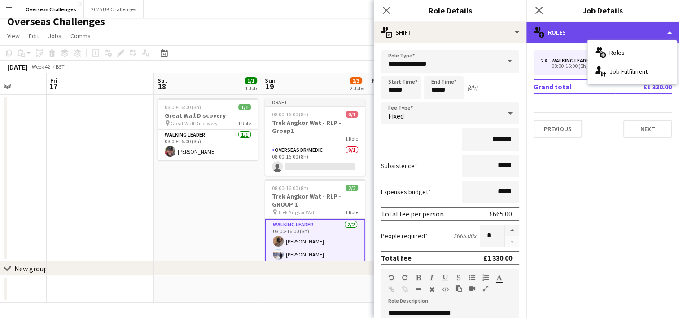
click at [605, 32] on div "multiple-users-add Roles" at bounding box center [602, 33] width 153 height 22
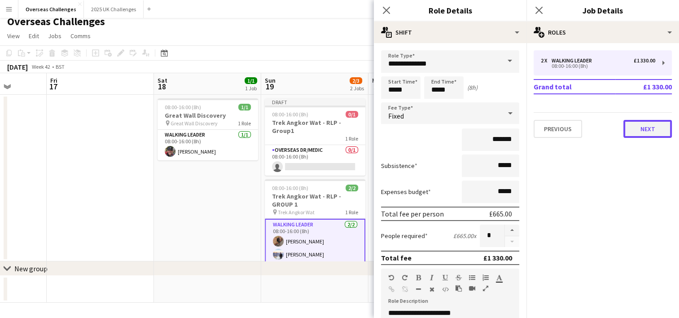
click at [644, 124] on button "Next" at bounding box center [647, 129] width 48 height 18
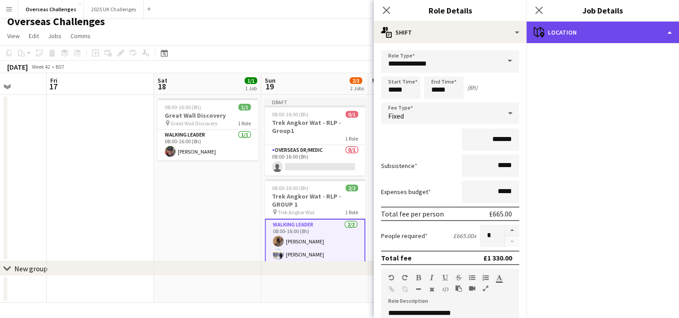
click at [637, 36] on div "maps-pin-1 Location" at bounding box center [602, 33] width 153 height 22
click at [549, 35] on div "maps-pin-1 Location" at bounding box center [602, 33] width 153 height 22
click at [572, 29] on div "maps-pin-1 Location" at bounding box center [602, 33] width 153 height 22
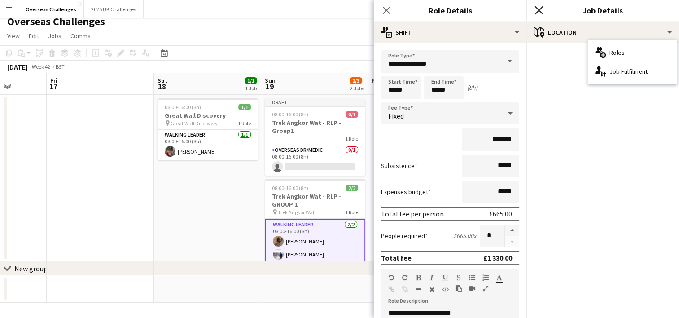
click at [540, 7] on icon "Close pop-in" at bounding box center [538, 10] width 9 height 9
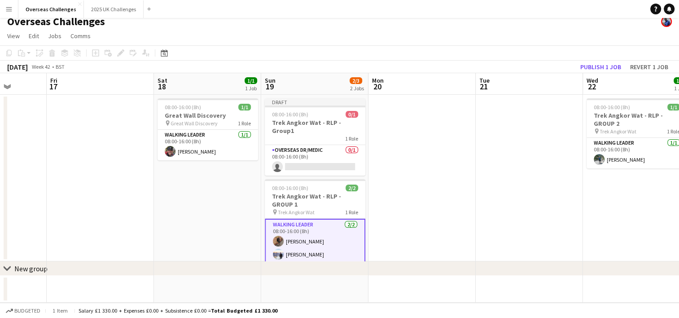
click at [336, 220] on app-card-role "Walking Leader [DATE] 08:00-16:00 (8h) [PERSON_NAME] [PERSON_NAME]" at bounding box center [315, 241] width 101 height 45
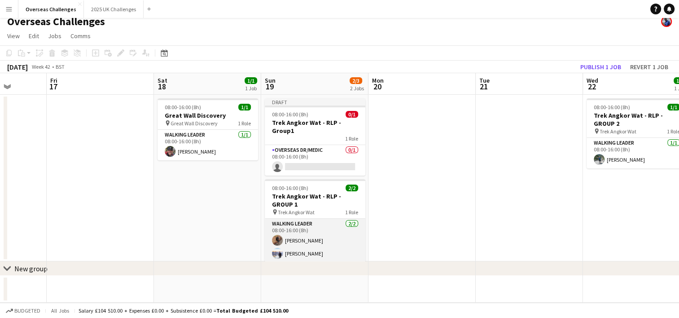
drag, startPoint x: 336, startPoint y: 220, endPoint x: 318, endPoint y: 232, distance: 21.8
click at [318, 231] on app-card-role "Walking Leader [DATE] 08:00-16:00 (8h) [PERSON_NAME] [PERSON_NAME]" at bounding box center [315, 241] width 101 height 44
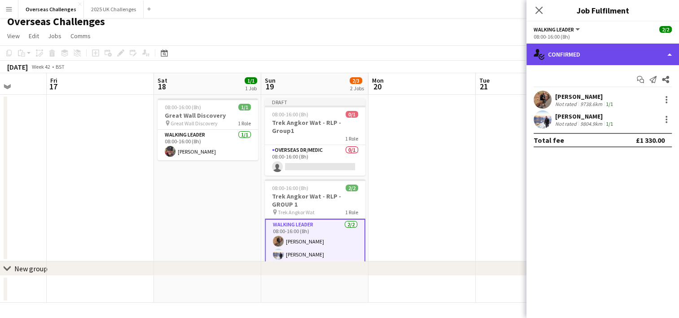
click at [588, 59] on div "single-neutral-actions-check-2 Confirmed" at bounding box center [602, 55] width 153 height 22
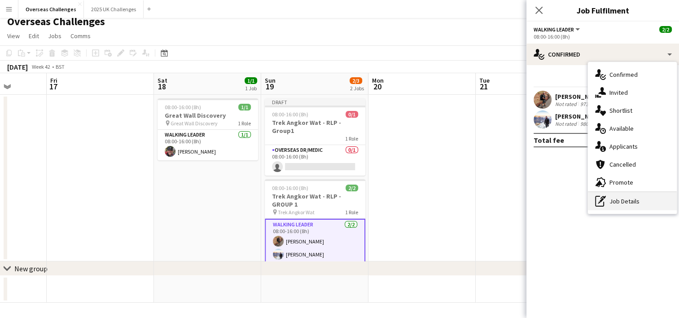
click at [631, 205] on div "pen-write Job Details" at bounding box center [632, 201] width 89 height 18
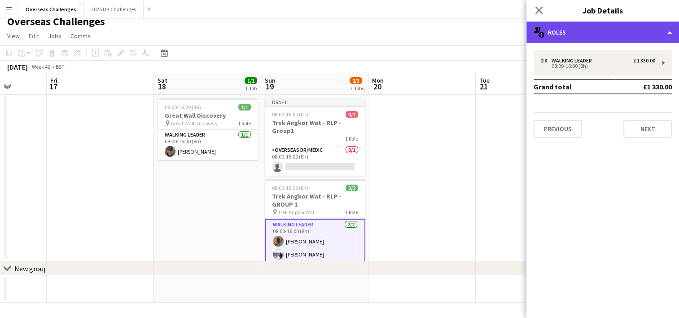
click at [642, 27] on div "multiple-users-add Roles" at bounding box center [602, 33] width 153 height 22
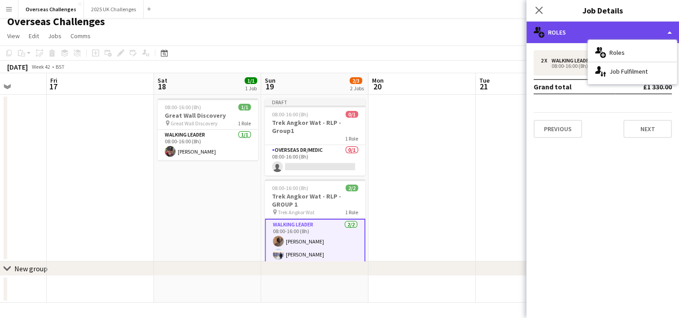
click at [642, 27] on div "multiple-users-add Roles" at bounding box center [602, 33] width 153 height 22
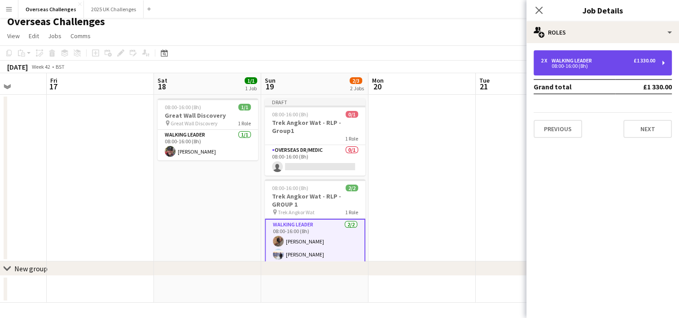
click at [564, 64] on div "08:00-16:00 (8h)" at bounding box center [598, 66] width 114 height 4
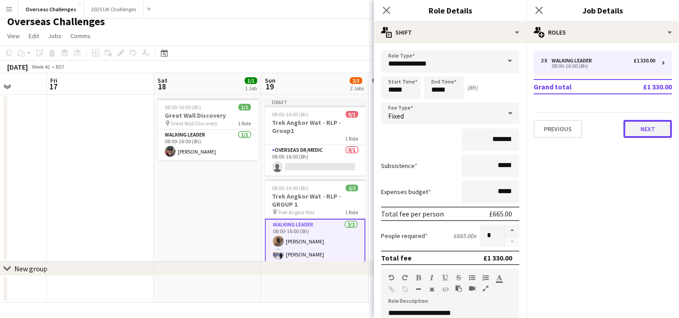
click at [653, 129] on button "Next" at bounding box center [647, 129] width 48 height 18
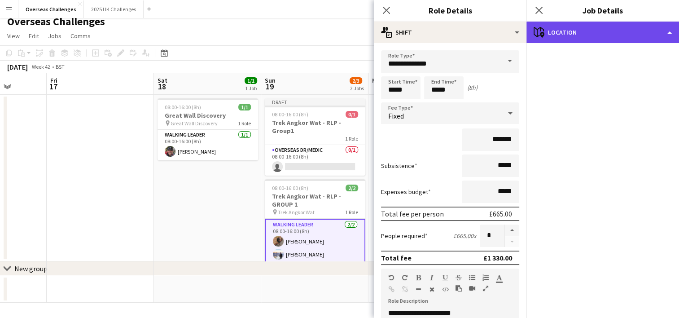
click at [668, 32] on div "maps-pin-1 Location" at bounding box center [602, 33] width 153 height 22
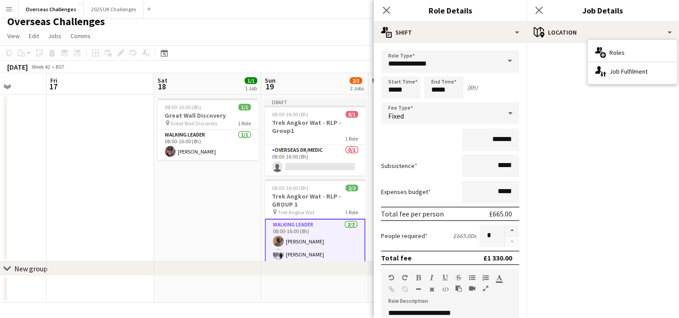
click at [650, 165] on mat-accordion "pencil3 General details 2 x Walking Leader £1 330.00 08:00-16:00 (8h) Grand tot…" at bounding box center [602, 180] width 153 height 275
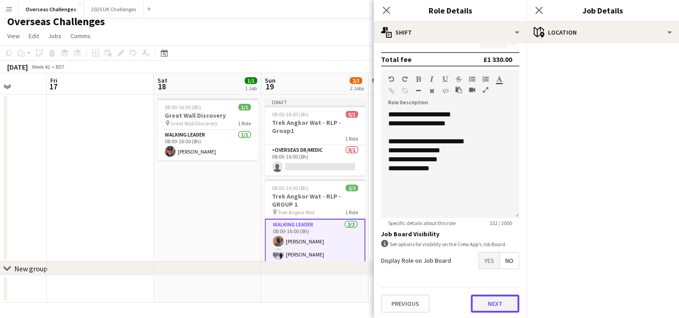
click at [485, 306] on button "Next" at bounding box center [495, 303] width 48 height 18
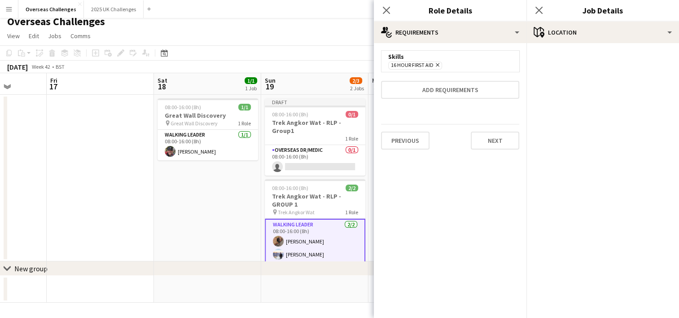
scroll to position [0, 0]
click at [496, 153] on div "Previous Next" at bounding box center [450, 140] width 138 height 33
click at [499, 142] on button "Next" at bounding box center [495, 140] width 48 height 18
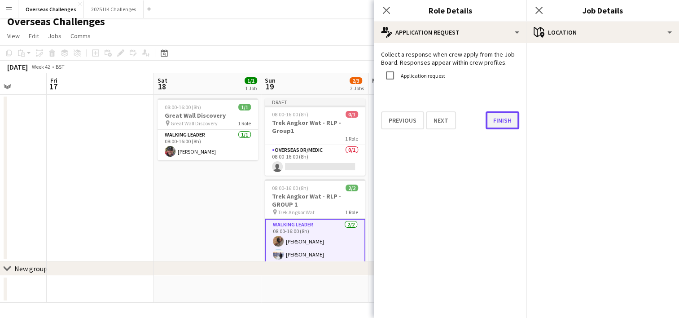
click at [495, 117] on button "Finish" at bounding box center [502, 120] width 34 height 18
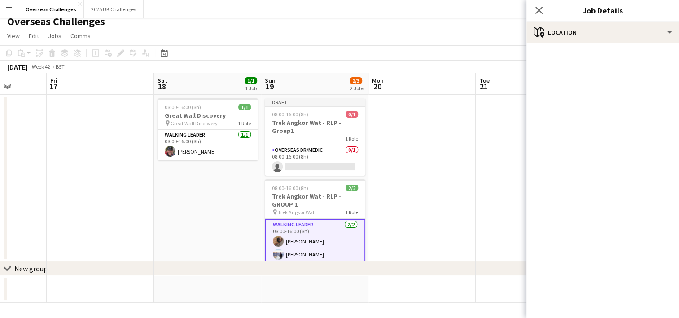
click at [579, 44] on mat-accordion "pencil3 General details 2 x Walking Leader £1 330.00 08:00-16:00 (8h) Grand tot…" at bounding box center [602, 180] width 153 height 275
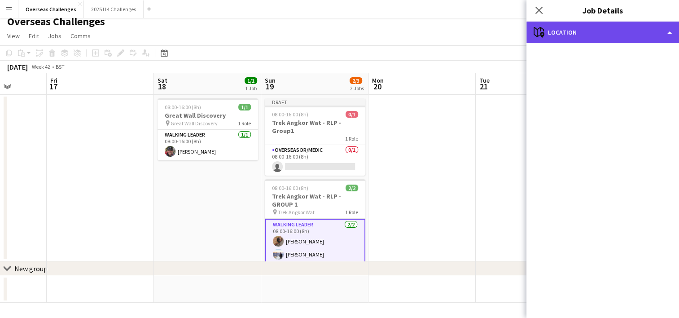
click at [581, 35] on div "maps-pin-1 Location" at bounding box center [602, 33] width 153 height 22
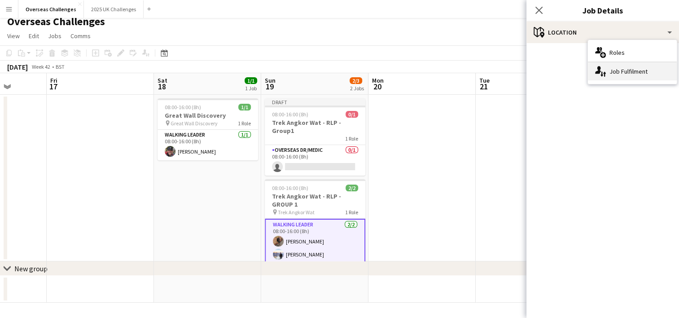
click at [615, 75] on div "single-neutral-actions-up-down Job Fulfilment" at bounding box center [632, 71] width 89 height 18
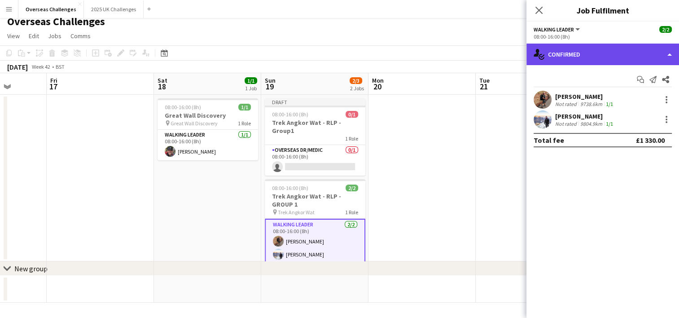
click at [627, 57] on div "single-neutral-actions-check-2 Confirmed" at bounding box center [602, 55] width 153 height 22
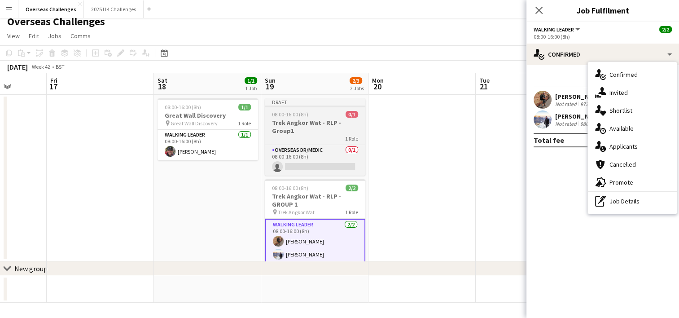
click at [307, 116] on span "08:00-16:00 (8h)" at bounding box center [290, 114] width 36 height 7
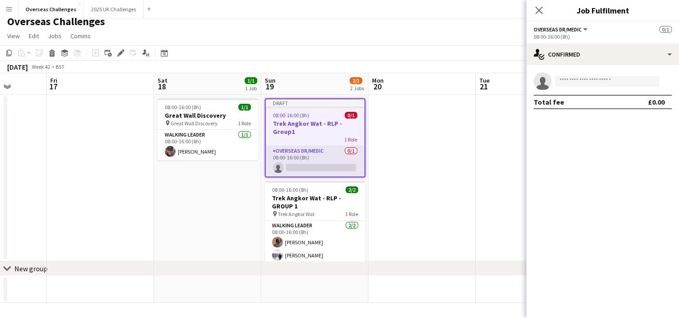
click at [322, 157] on app-card-role "Overseas Dr/Medic 0/1 08:00-16:00 (8h) single-neutral-actions" at bounding box center [315, 161] width 99 height 31
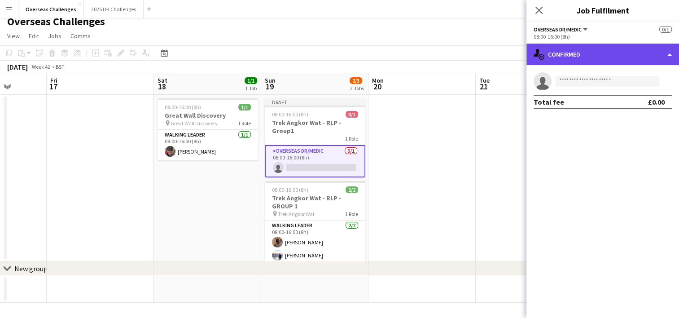
click at [659, 61] on div "single-neutral-actions-check-2 Confirmed" at bounding box center [602, 55] width 153 height 22
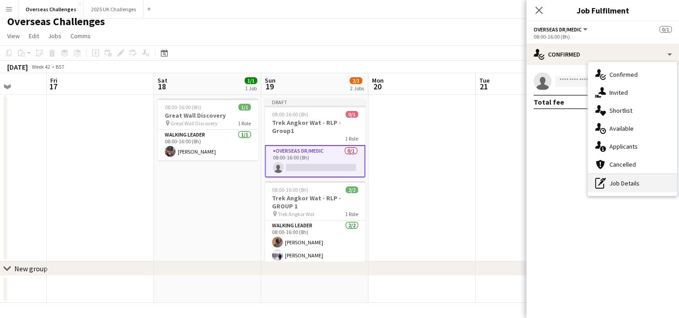
click at [635, 186] on div "pen-write Job Details" at bounding box center [632, 183] width 89 height 18
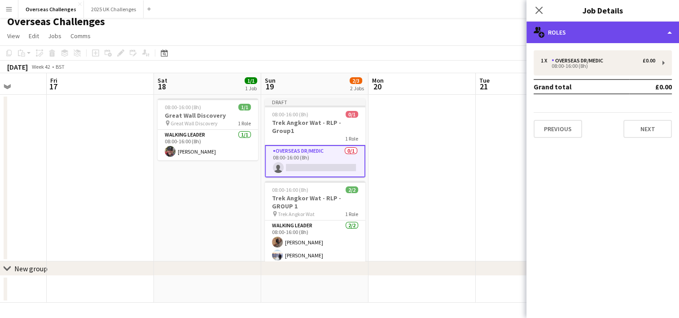
click at [629, 36] on div "multiple-users-add Roles" at bounding box center [602, 33] width 153 height 22
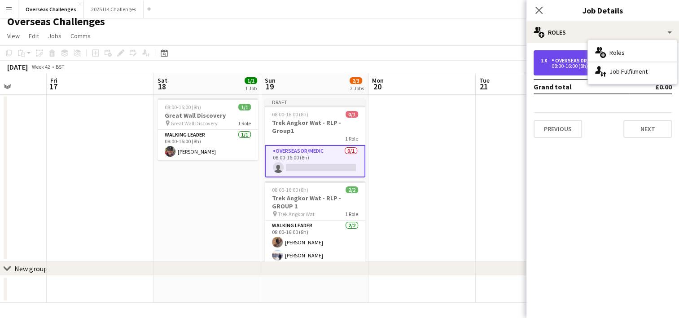
click at [572, 62] on div "Overseas Dr/Medic" at bounding box center [578, 60] width 55 height 6
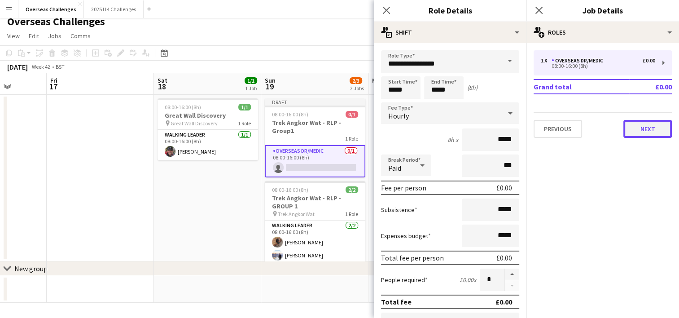
click at [649, 127] on button "Next" at bounding box center [647, 129] width 48 height 18
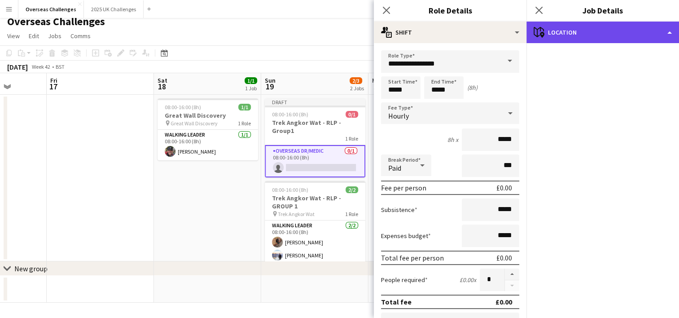
click at [647, 32] on div "maps-pin-1 Location" at bounding box center [602, 33] width 153 height 22
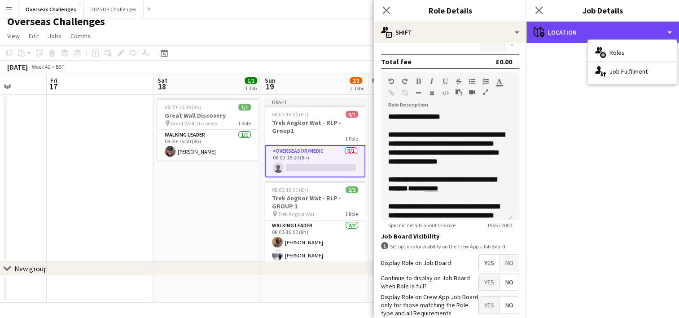
scroll to position [288, 0]
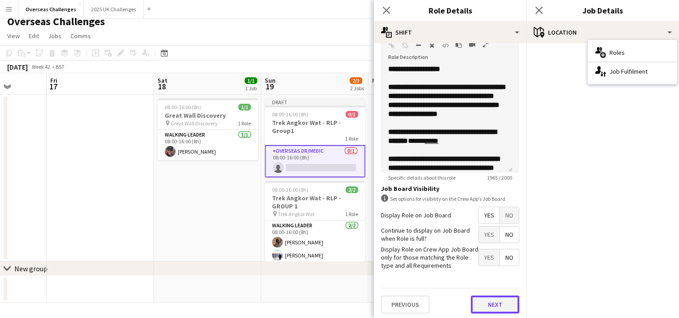
click at [482, 297] on button "Next" at bounding box center [495, 304] width 48 height 18
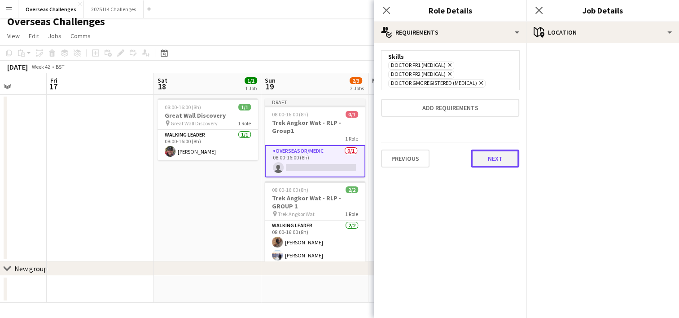
click at [491, 157] on button "Next" at bounding box center [495, 158] width 48 height 18
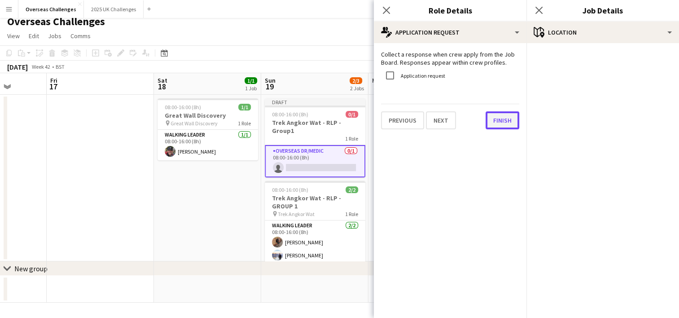
click at [504, 124] on button "Finish" at bounding box center [502, 120] width 34 height 18
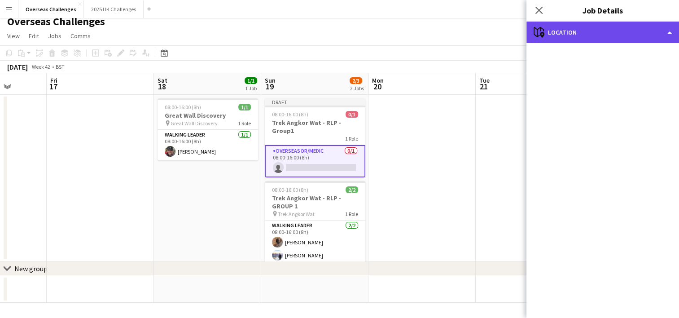
click at [602, 27] on div "maps-pin-1 Location" at bounding box center [602, 33] width 153 height 22
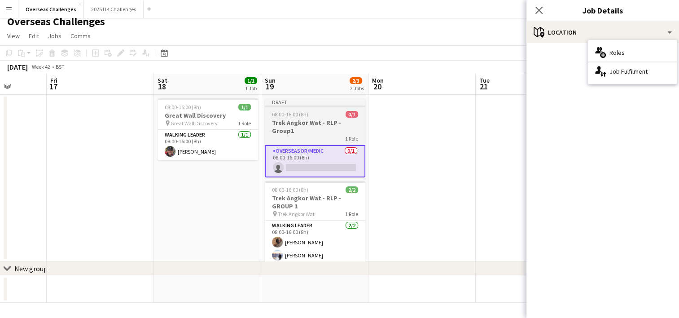
click at [323, 120] on h3 "Trek Angkor Wat - RLP - Group1" at bounding box center [315, 126] width 101 height 16
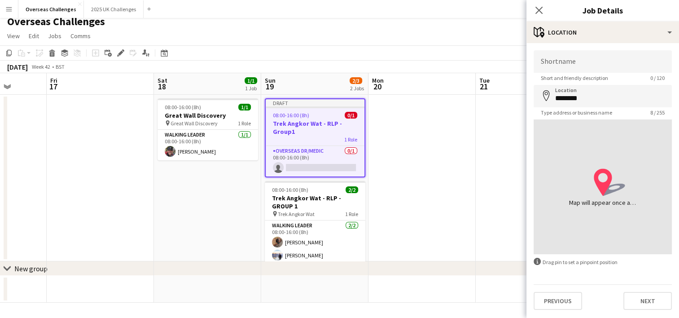
click at [604, 182] on icon at bounding box center [603, 182] width 18 height 27
click at [603, 86] on input "********" at bounding box center [602, 96] width 138 height 22
type input "**********"
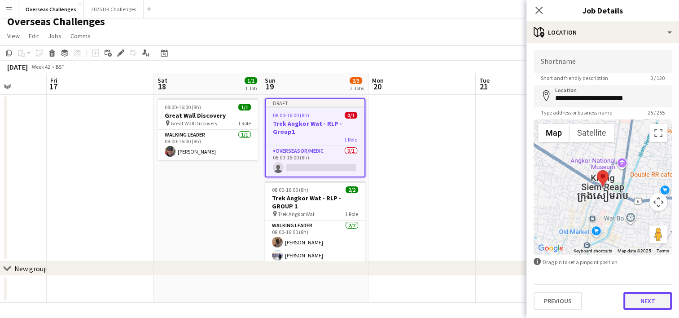
click at [638, 302] on button "Next" at bounding box center [647, 301] width 48 height 18
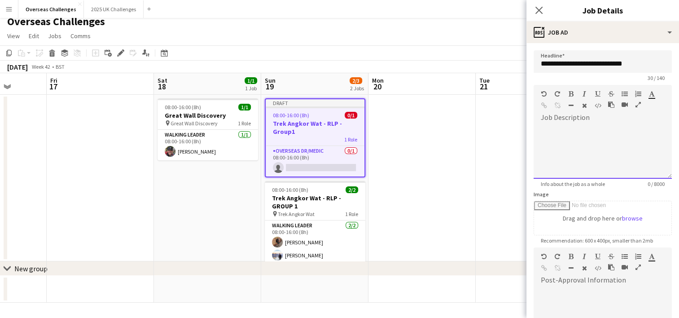
click at [582, 120] on div at bounding box center [602, 148] width 138 height 60
paste div
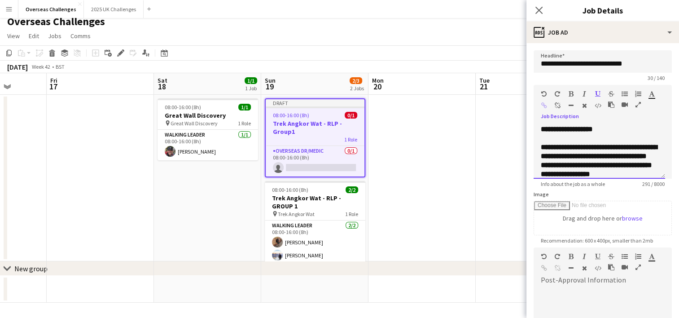
click at [537, 131] on div "**********" at bounding box center [598, 152] width 131 height 54
click at [650, 129] on p "**********" at bounding box center [599, 129] width 117 height 9
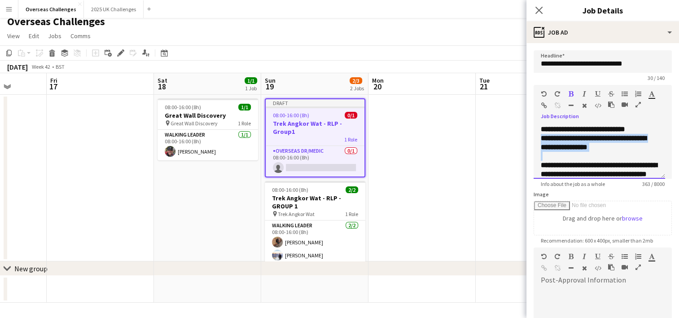
drag, startPoint x: 615, startPoint y: 153, endPoint x: 531, endPoint y: 140, distance: 84.4
click at [531, 140] on form "**********" at bounding box center [602, 243] width 153 height 386
click at [569, 93] on icon "button" at bounding box center [570, 94] width 5 height 6
click at [595, 93] on icon "button" at bounding box center [597, 94] width 5 height 6
click at [626, 152] on p at bounding box center [596, 156] width 110 height 9
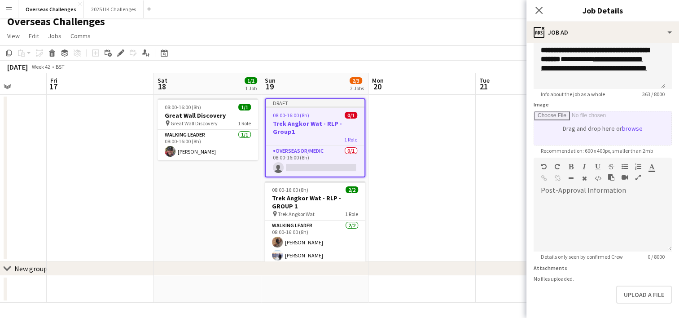
scroll to position [125, 0]
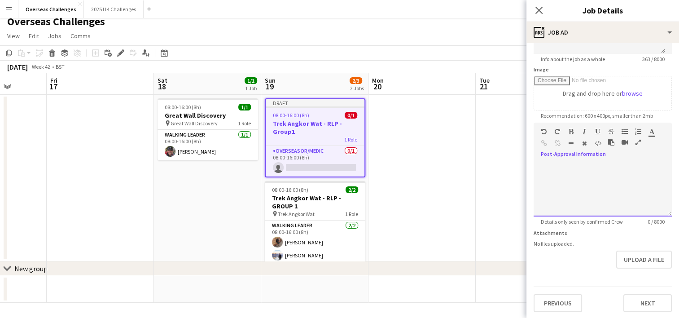
click at [580, 162] on div at bounding box center [602, 189] width 138 height 54
paste div
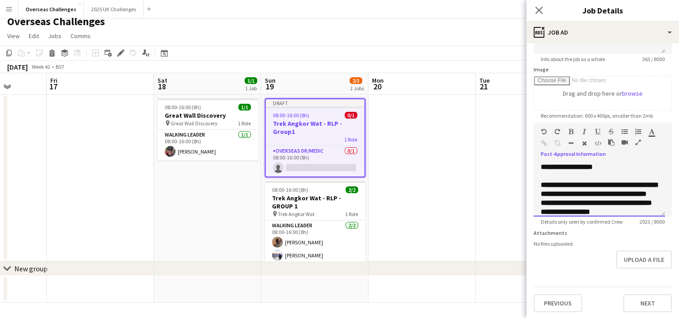
scroll to position [620, 0]
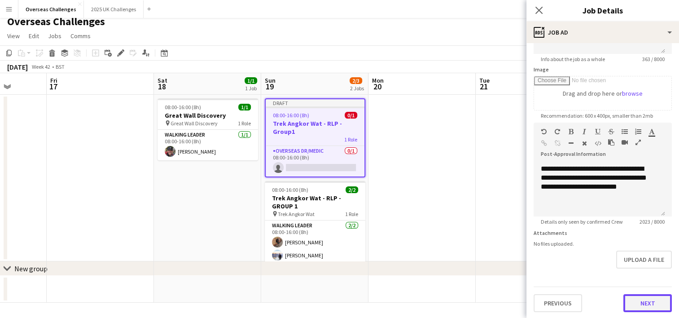
click at [650, 308] on button "Next" at bounding box center [647, 303] width 48 height 18
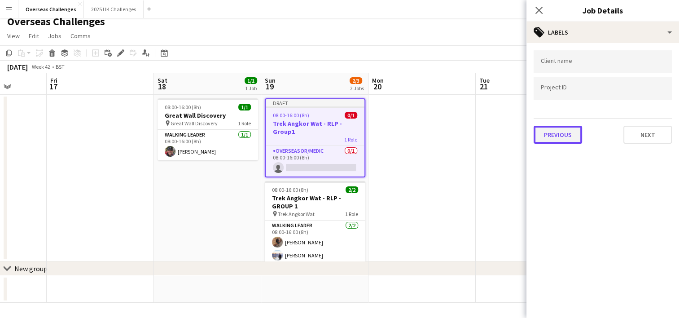
click at [544, 128] on button "Previous" at bounding box center [557, 135] width 48 height 18
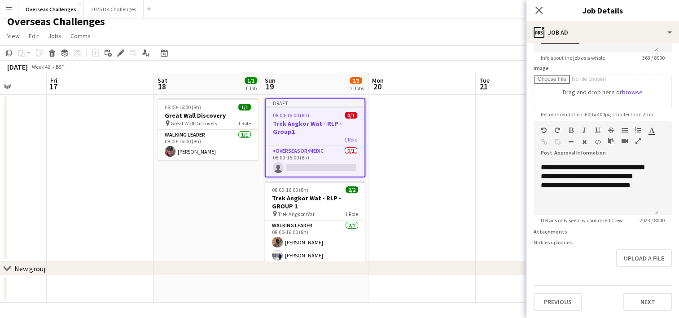
scroll to position [635, 0]
click at [642, 255] on button "Upload a file" at bounding box center [644, 258] width 56 height 18
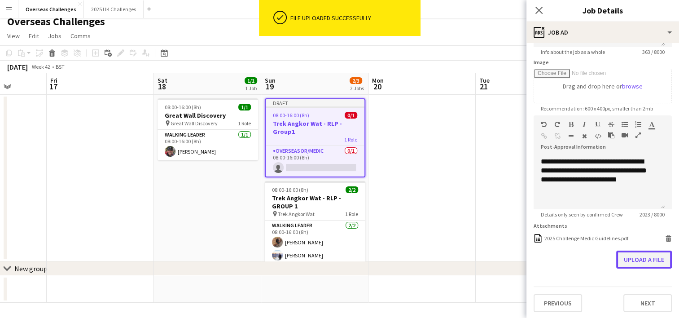
click at [639, 268] on button "Upload a file" at bounding box center [644, 259] width 56 height 18
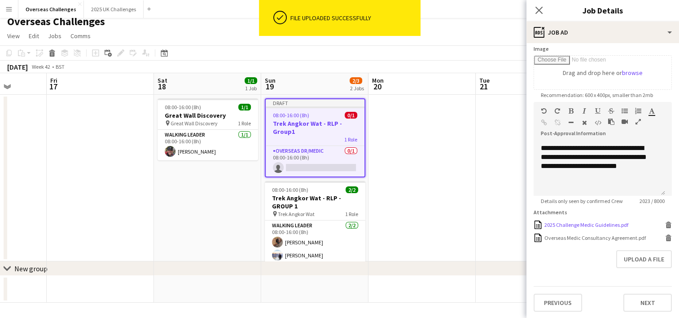
scroll to position [152, 0]
click at [640, 300] on button "Next" at bounding box center [647, 302] width 48 height 18
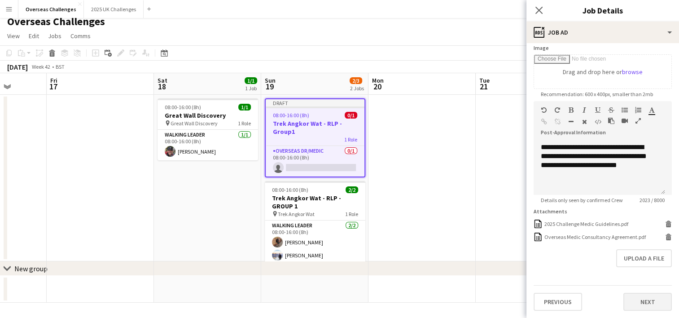
type input "*******"
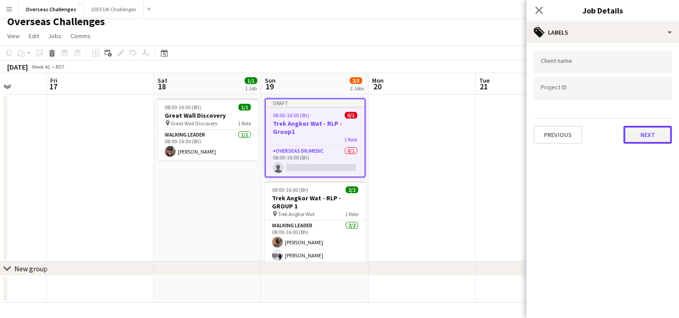
click at [649, 136] on button "Next" at bounding box center [647, 135] width 48 height 18
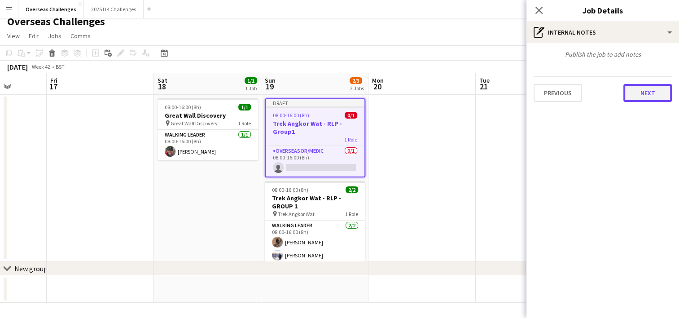
click at [651, 91] on button "Next" at bounding box center [647, 93] width 48 height 18
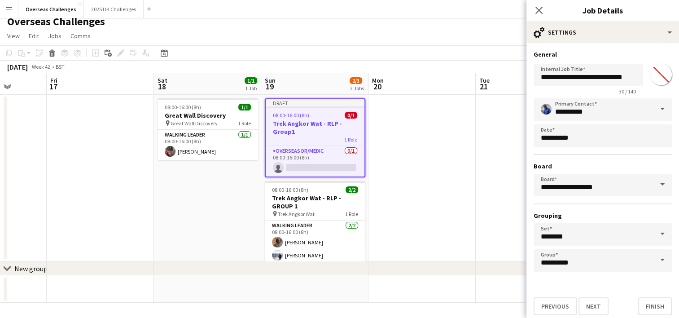
scroll to position [2, 0]
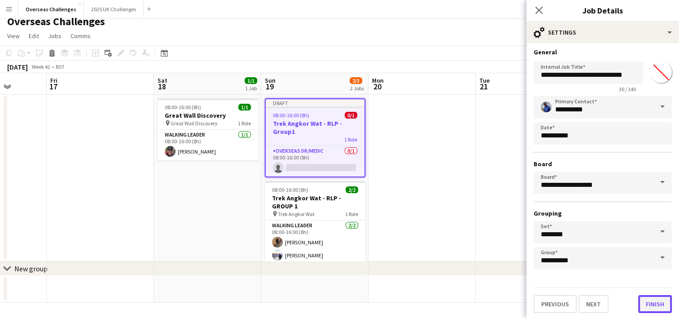
click at [649, 308] on button "Finish" at bounding box center [655, 304] width 34 height 18
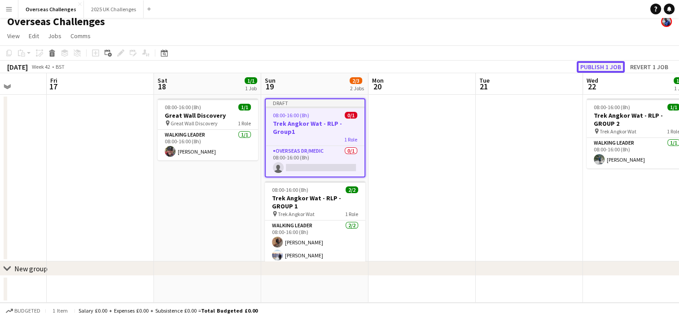
click at [609, 66] on button "Publish 1 job" at bounding box center [601, 67] width 48 height 12
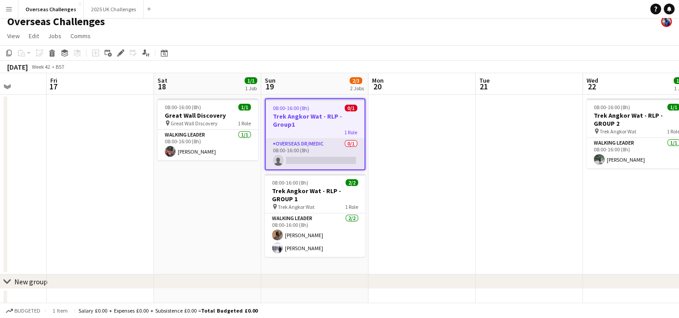
click at [301, 143] on app-card-role "Overseas Dr/Medic 0/1 08:00-16:00 (8h) single-neutral-actions" at bounding box center [315, 154] width 99 height 31
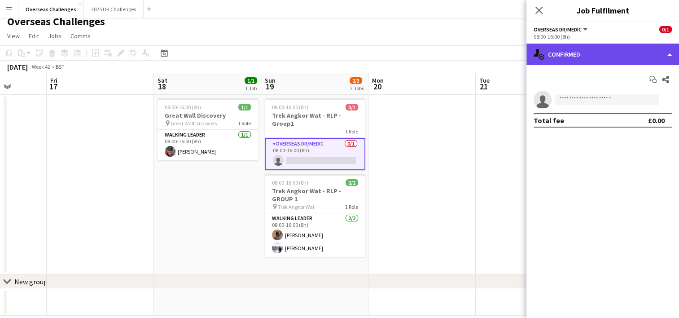
click at [576, 57] on div "single-neutral-actions-check-2 Confirmed" at bounding box center [602, 55] width 153 height 22
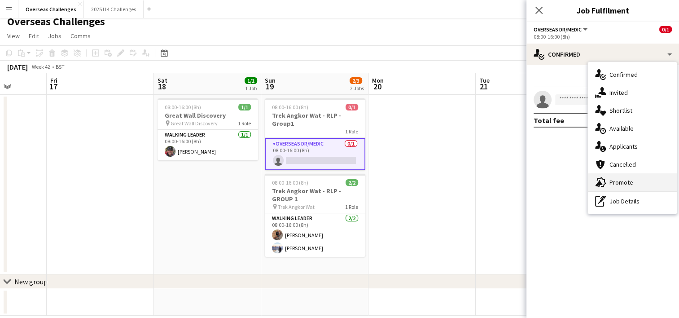
click at [628, 181] on div "advertising-megaphone Promote" at bounding box center [632, 182] width 89 height 18
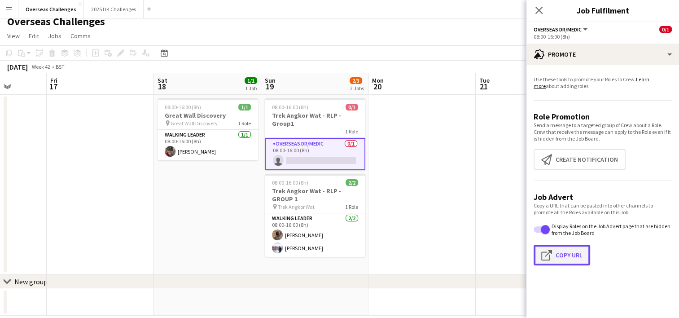
click at [569, 256] on button "Click to copy URL Copy Url" at bounding box center [561, 255] width 57 height 21
click at [11, 9] on app-icon "Menu" at bounding box center [8, 8] width 7 height 7
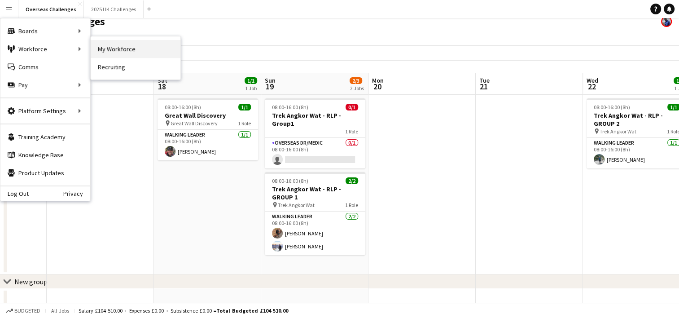
click at [112, 48] on link "My Workforce" at bounding box center [136, 49] width 90 height 18
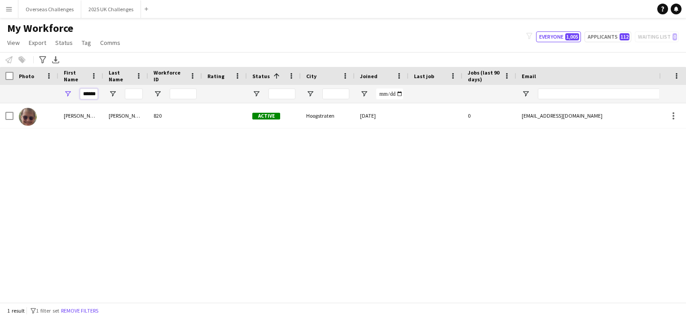
drag, startPoint x: 93, startPoint y: 93, endPoint x: 13, endPoint y: 92, distance: 80.8
click at [13, 92] on div "******" at bounding box center [479, 94] width 959 height 18
type input "*"
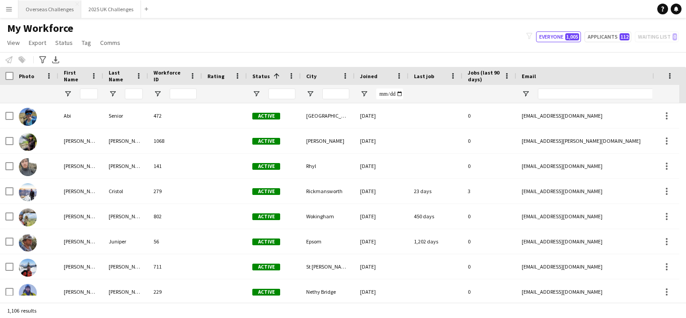
click at [59, 12] on button "Overseas Challenges Close" at bounding box center [49, 8] width 63 height 17
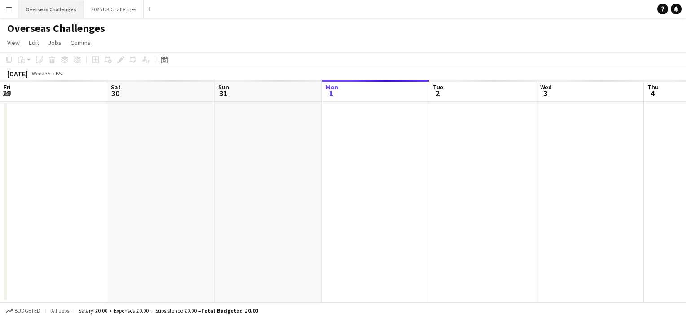
scroll to position [0, 214]
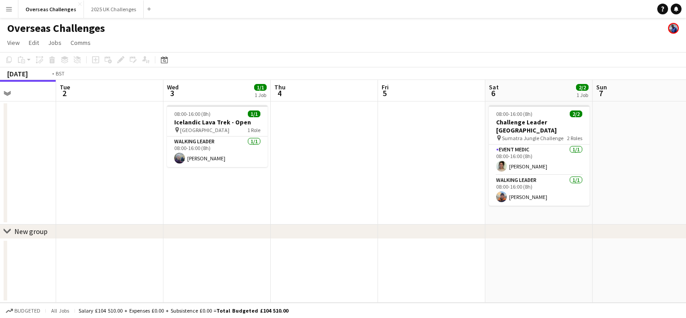
drag, startPoint x: 490, startPoint y: 202, endPoint x: 126, endPoint y: 203, distance: 363.9
click at [107, 202] on app-calendar-viewport "Fri 29 Sat 30 Sun 31 Mon 1 Tue 2 Wed 3 1/1 1 Job Thu 4 Fri 5 Sat 6 2/2 1 Job Su…" at bounding box center [343, 191] width 686 height 223
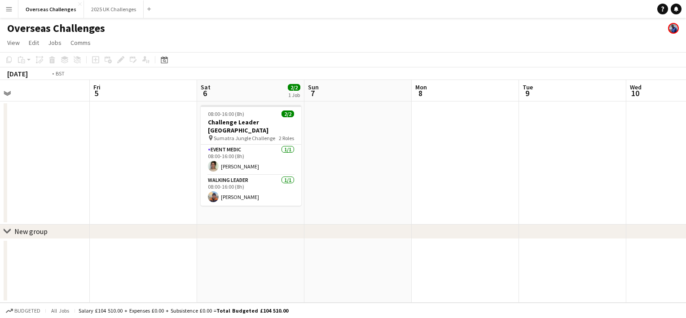
drag, startPoint x: 580, startPoint y: 204, endPoint x: 183, endPoint y: 213, distance: 396.7
click at [183, 213] on app-calendar-viewport "Mon 1 Tue 2 Wed 3 1/1 1 Job Thu 4 Fri 5 Sat 6 2/2 1 Job Sun 7 Mon 8 Tue 9 Wed 1…" at bounding box center [343, 191] width 686 height 223
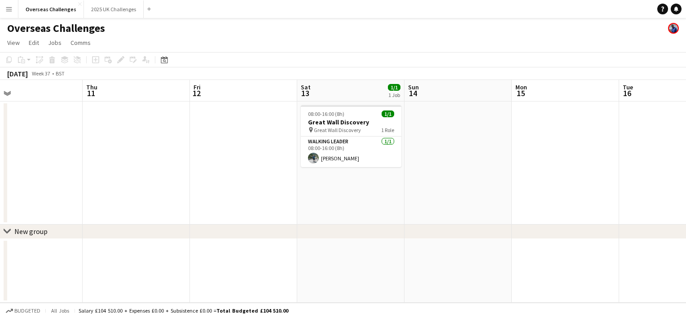
drag, startPoint x: 401, startPoint y: 223, endPoint x: 333, endPoint y: 217, distance: 67.6
click at [213, 217] on app-calendar-viewport "Sun 7 Mon 8 Tue 9 Wed 10 Thu 11 Fri 12 Sat 13 1/1 1 Job Sun 14 Mon 15 Tue 16 We…" at bounding box center [343, 191] width 686 height 223
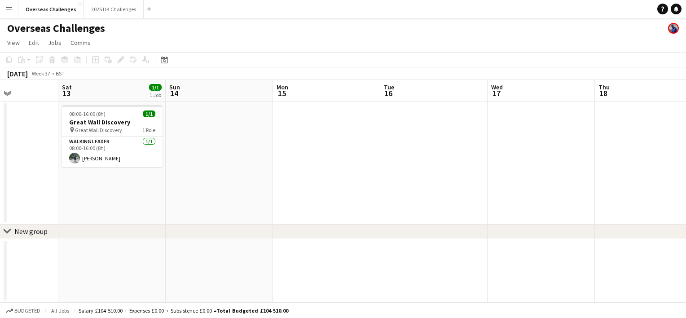
drag, startPoint x: 590, startPoint y: 220, endPoint x: 299, endPoint y: 232, distance: 291.0
click at [299, 232] on div "chevron-right New group Tue 9 Wed 10 Thu 11 Fri 12 Sat 13 1/1 1 Job Sun 14 Mon …" at bounding box center [343, 191] width 686 height 223
drag, startPoint x: 450, startPoint y: 229, endPoint x: 231, endPoint y: 229, distance: 219.9
click at [231, 229] on div "chevron-right New group" at bounding box center [343, 231] width 686 height 14
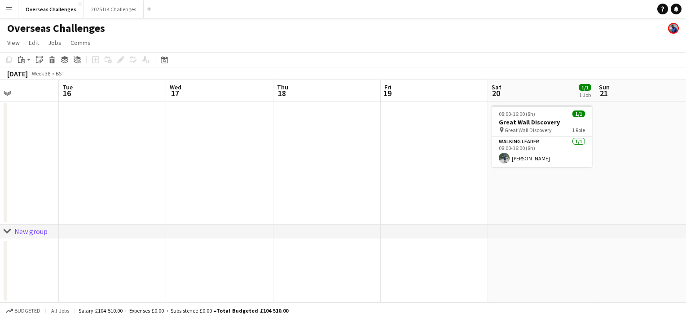
drag, startPoint x: 432, startPoint y: 216, endPoint x: 131, endPoint y: 195, distance: 301.8
click at [131, 195] on app-calendar-viewport "Fri 12 Sat 13 1/1 1 Job Sun 14 Mon 15 Tue 16 Wed 17 Thu 18 Fri 19 Sat 20 1/1 1 …" at bounding box center [343, 191] width 686 height 223
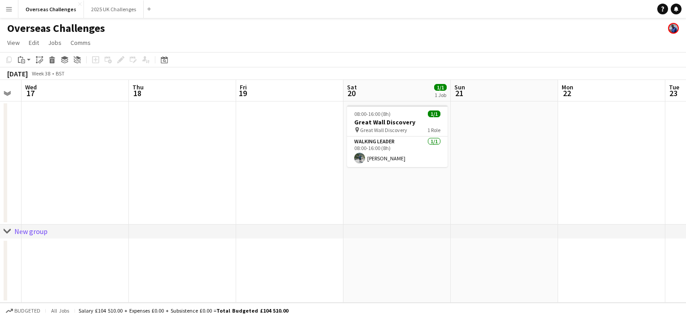
drag, startPoint x: 436, startPoint y: 183, endPoint x: 79, endPoint y: 176, distance: 357.2
click at [77, 176] on app-calendar-viewport "Sun 14 Mon 15 Tue 16 Wed 17 Thu 18 Fri 19 Sat 20 1/1 1 Job Sun 21 Mon 22 Tue 23…" at bounding box center [343, 191] width 686 height 223
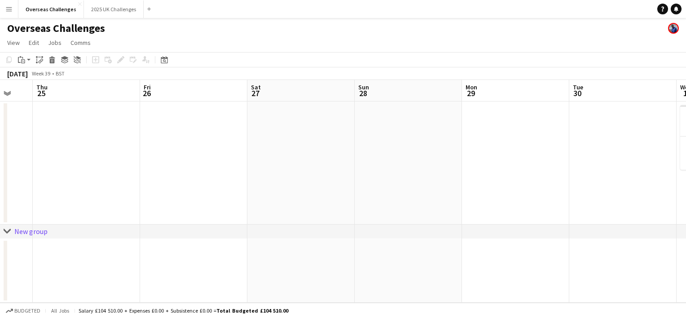
drag, startPoint x: 435, startPoint y: 162, endPoint x: 334, endPoint y: 150, distance: 101.6
click at [39, 153] on app-calendar-viewport "Mon 22 Tue 23 Wed 24 Thu 25 Fri 26 Sat 27 Sun 28 Mon 29 Tue 30 Wed 1 1/1 1 Job …" at bounding box center [343, 191] width 686 height 223
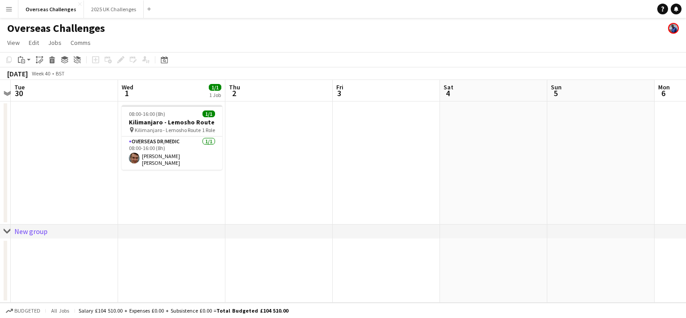
drag, startPoint x: 543, startPoint y: 148, endPoint x: 117, endPoint y: 136, distance: 426.4
click at [35, 136] on app-calendar-viewport "Sat 27 Sun 28 Mon 29 Tue 30 Wed 1 1/1 1 Job Thu 2 Fri 3 Sat 4 Sun 5 Mon 6 Tue 7…" at bounding box center [343, 191] width 686 height 223
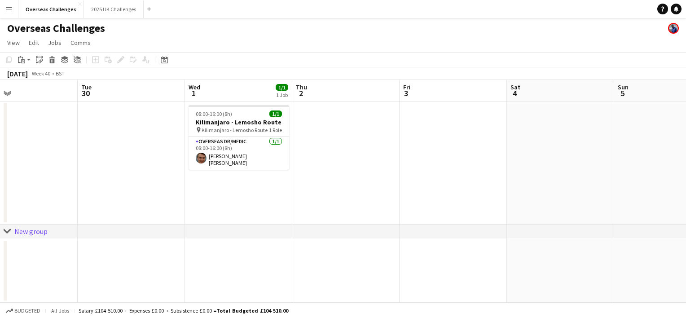
drag, startPoint x: 486, startPoint y: 135, endPoint x: 54, endPoint y: 138, distance: 432.5
click at [54, 138] on app-calendar-viewport "Sat 27 Sun 28 Mon 29 Tue 30 Wed 1 1/1 1 Job Thu 2 Fri 3 Sat 4 Sun 5 Mon 6 Tue 7…" at bounding box center [343, 191] width 686 height 223
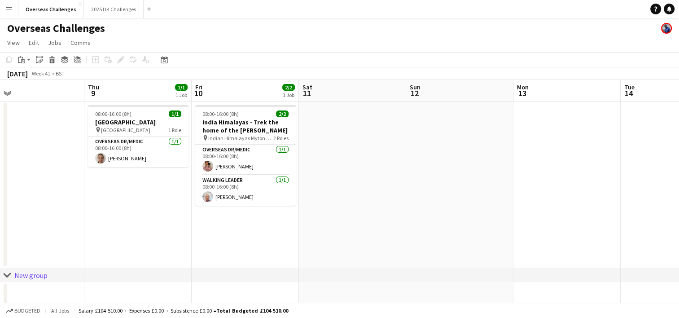
drag, startPoint x: 480, startPoint y: 138, endPoint x: 54, endPoint y: 129, distance: 425.4
click at [55, 129] on app-calendar-viewport "Mon 6 Tue 7 1/1 1 Job Wed 8 Thu 9 1/1 1 Job Fri 10 2/2 1 Job Sat 11 Sun 12 Mon …" at bounding box center [339, 194] width 679 height 229
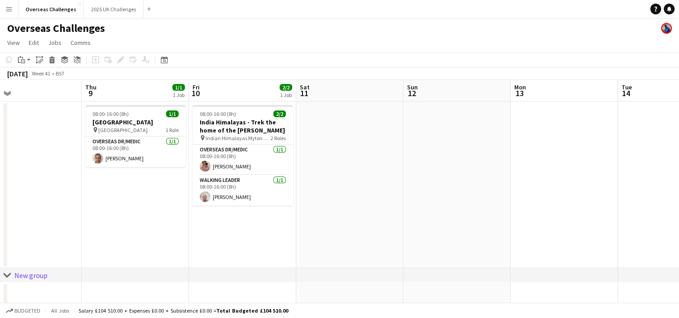
scroll to position [0, 281]
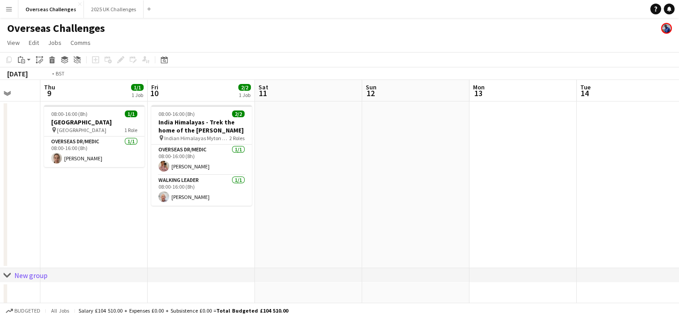
drag, startPoint x: 425, startPoint y: 155, endPoint x: -14, endPoint y: 154, distance: 439.7
click at [0, 154] on html "Menu Boards Boards Boards All jobs Status Workforce Workforce My Workforce Recr…" at bounding box center [339, 162] width 679 height 324
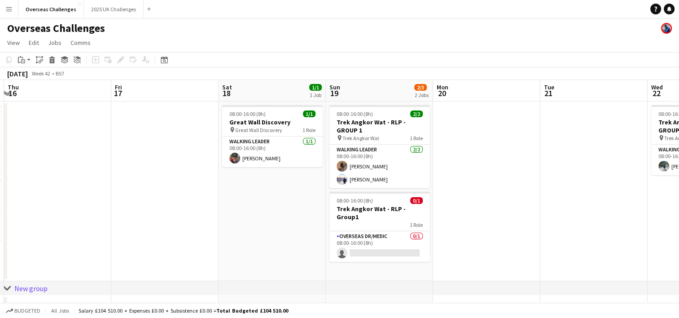
scroll to position [0, 422]
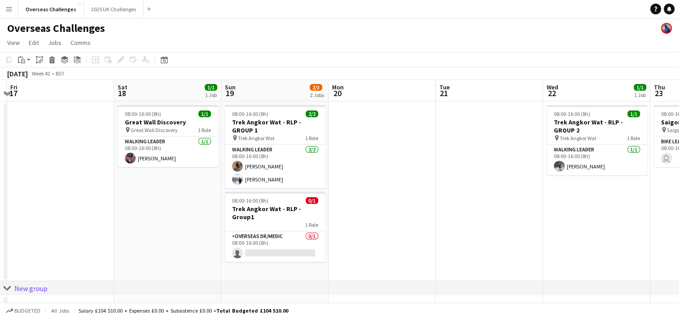
drag, startPoint x: 375, startPoint y: 159, endPoint x: -21, endPoint y: 161, distance: 395.3
click at [0, 161] on html "Menu Boards Boards Boards All jobs Status Workforce Workforce My Workforce Recr…" at bounding box center [339, 168] width 679 height 337
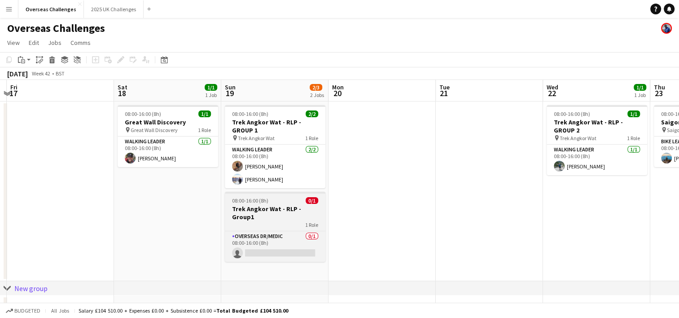
click at [271, 221] on div "1 Role" at bounding box center [275, 224] width 101 height 7
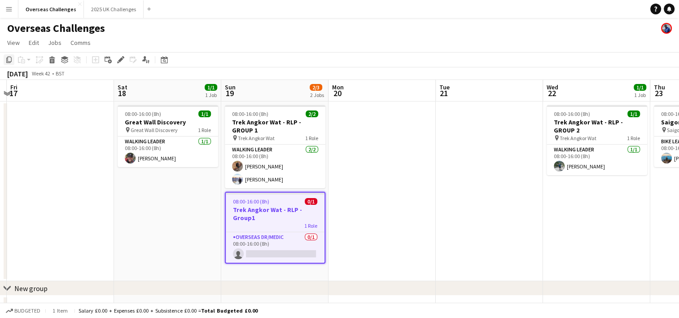
click at [10, 59] on icon "Copy" at bounding box center [8, 59] width 7 height 7
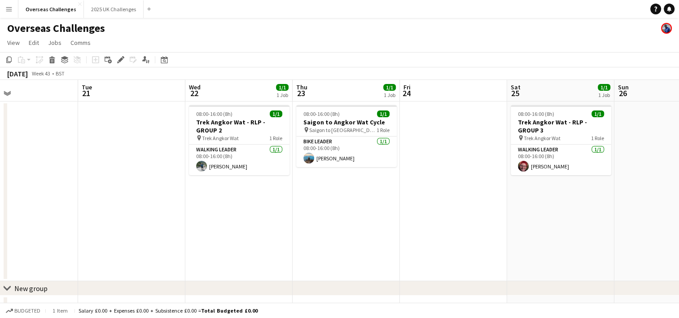
drag, startPoint x: 622, startPoint y: 232, endPoint x: 258, endPoint y: 232, distance: 363.9
click at [258, 232] on app-calendar-viewport "Fri 17 Sat 18 1/1 1 Job Sun 19 2/3 2 Jobs Mon 20 Tue 21 Wed 22 1/1 1 Job Thu 23…" at bounding box center [339, 201] width 679 height 242
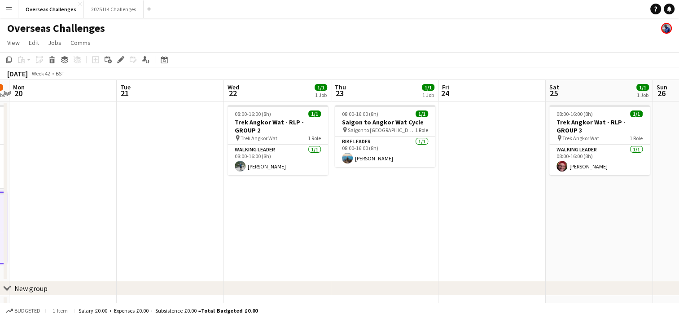
scroll to position [0, 257]
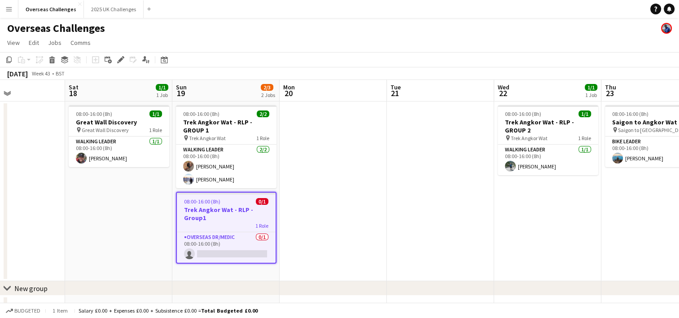
drag, startPoint x: 339, startPoint y: 218, endPoint x: 602, endPoint y: 218, distance: 262.9
click at [602, 218] on app-calendar-viewport "Wed 15 2/2 2 Jobs Thu 16 Fri 17 Sat 18 1/1 1 Job Sun 19 2/3 2 Jobs Mon 20 Tue 2…" at bounding box center [339, 201] width 679 height 242
click at [556, 223] on app-date-cell "08:00-16:00 (8h) 1/1 Trek Angkor Wat - RLP - GROUP 2 pin Trek Angkor Wat 1 Role…" at bounding box center [547, 190] width 107 height 179
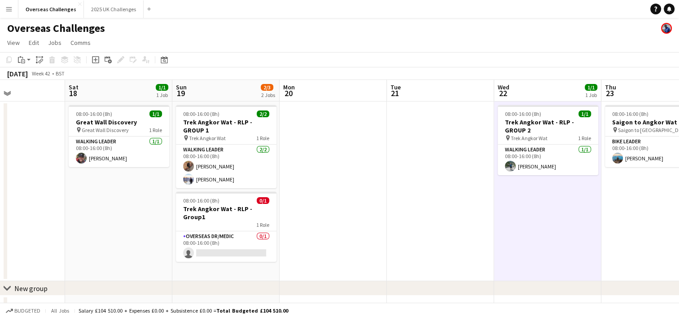
drag, startPoint x: 549, startPoint y: 223, endPoint x: 515, endPoint y: 236, distance: 35.9
click at [515, 236] on app-date-cell "08:00-16:00 (8h) 1/1 Trek Angkor Wat - RLP - GROUP 2 pin Trek Angkor Wat 1 Role…" at bounding box center [547, 190] width 107 height 179
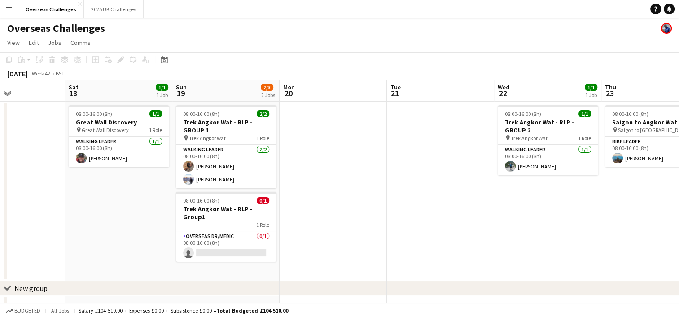
click at [547, 197] on app-date-cell "08:00-16:00 (8h) 1/1 Trek Angkor Wat - RLP - GROUP 2 pin Trek Angkor Wat 1 Role…" at bounding box center [547, 190] width 107 height 179
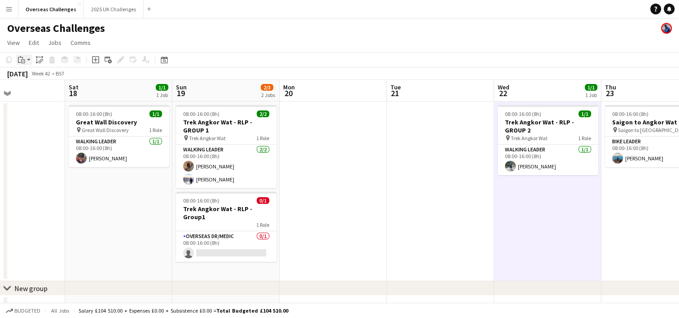
click at [21, 57] on icon "Paste" at bounding box center [21, 59] width 7 height 7
click at [49, 92] on link "Paste with crew Ctrl+Shift+V" at bounding box center [66, 92] width 84 height 8
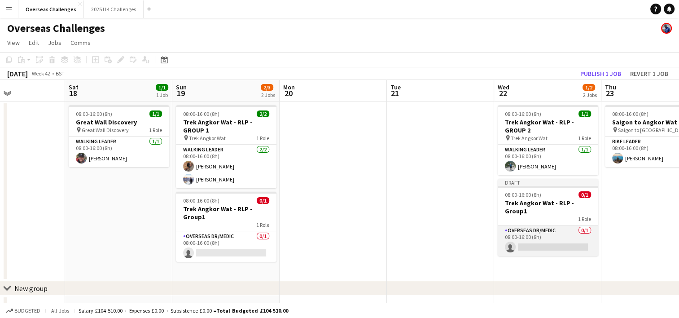
click at [545, 233] on app-card-role "Overseas Dr/Medic 0/1 08:00-16:00 (8h) single-neutral-actions" at bounding box center [548, 240] width 101 height 31
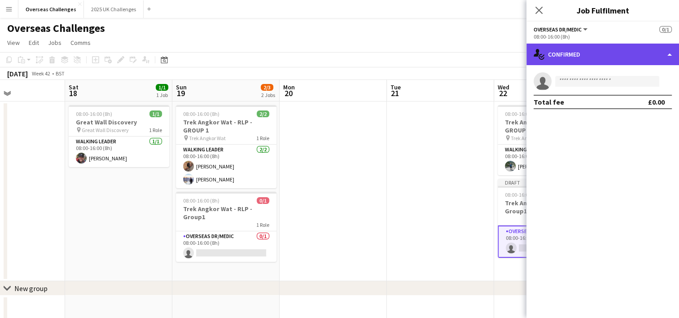
click at [588, 57] on div "single-neutral-actions-check-2 Confirmed" at bounding box center [602, 55] width 153 height 22
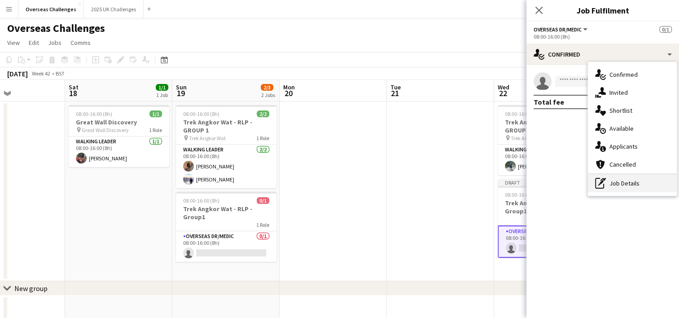
click at [636, 185] on div "pen-write Job Details" at bounding box center [632, 183] width 89 height 18
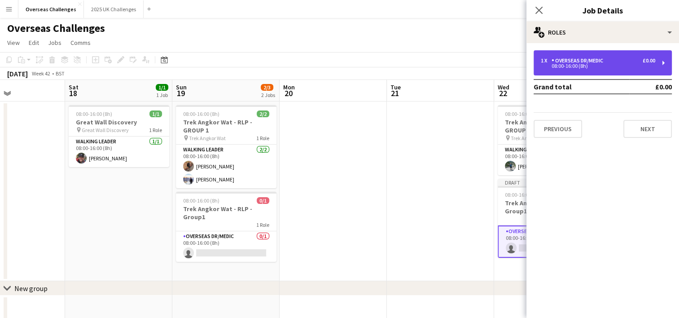
click at [619, 60] on div "1 x Overseas Dr/Medic £0.00" at bounding box center [598, 60] width 114 height 6
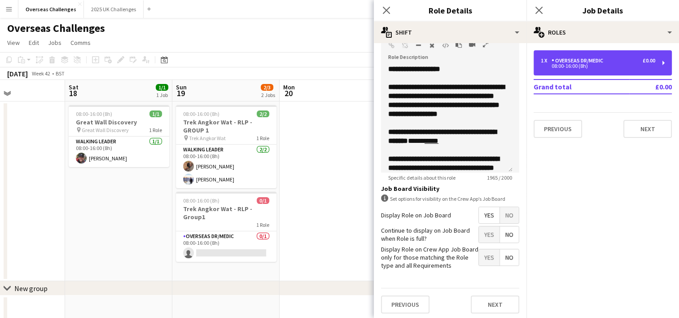
scroll to position [198, 0]
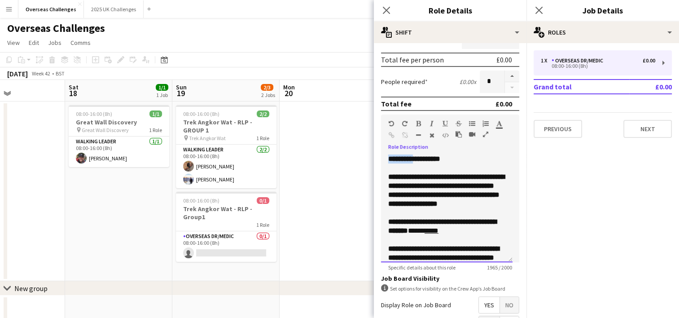
drag, startPoint x: 418, startPoint y: 156, endPoint x: 386, endPoint y: 156, distance: 31.9
click at [386, 156] on div "**********" at bounding box center [446, 208] width 131 height 108
click at [436, 189] on b "**********" at bounding box center [446, 190] width 116 height 34
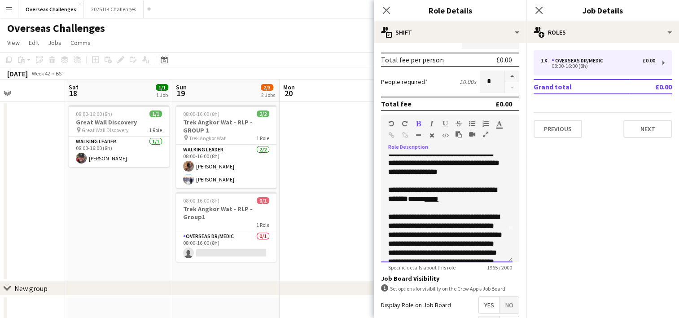
scroll to position [45, 0]
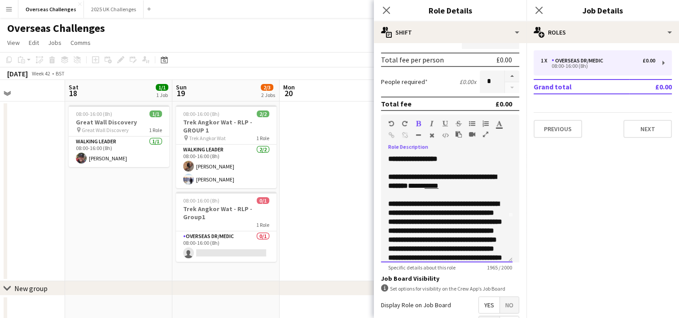
click at [438, 189] on link "****" at bounding box center [431, 185] width 14 height 7
drag, startPoint x: 468, startPoint y: 195, endPoint x: 455, endPoint y: 193, distance: 12.6
click at [455, 190] on p "**********" at bounding box center [443, 181] width 110 height 18
click at [393, 134] on icon "button" at bounding box center [392, 135] width 6 height 6
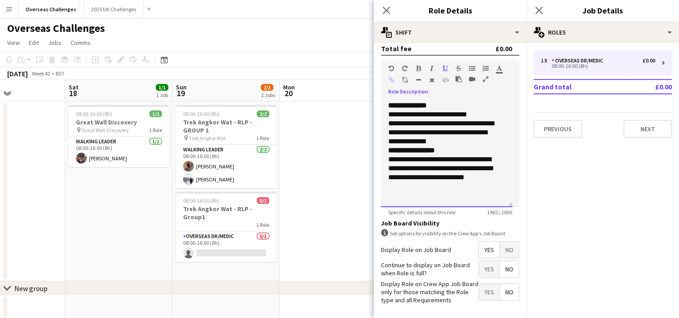
scroll to position [288, 0]
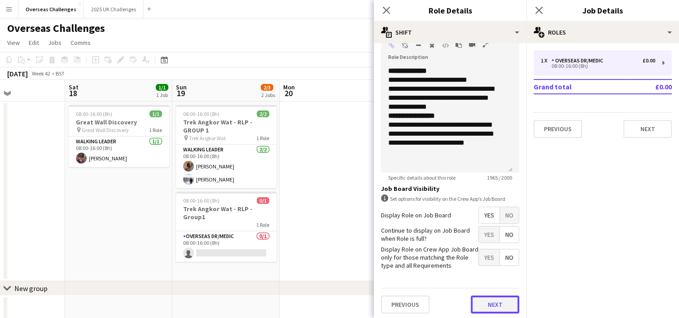
click at [502, 300] on button "Next" at bounding box center [495, 304] width 48 height 18
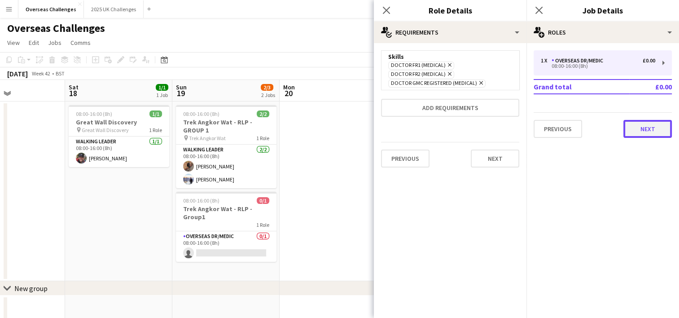
click at [659, 130] on button "Next" at bounding box center [647, 129] width 48 height 18
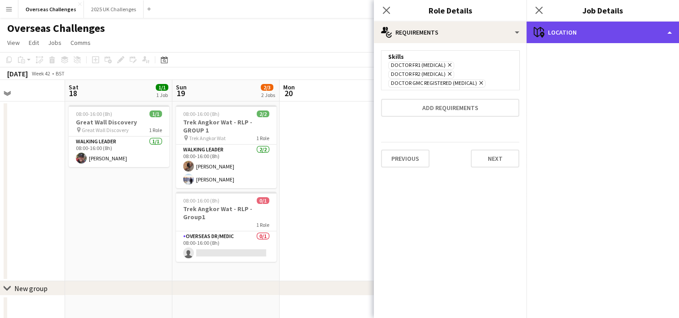
click at [641, 31] on div "maps-pin-1 Location" at bounding box center [602, 33] width 153 height 22
click at [566, 38] on div "maps-pin-1 Location" at bounding box center [602, 33] width 153 height 22
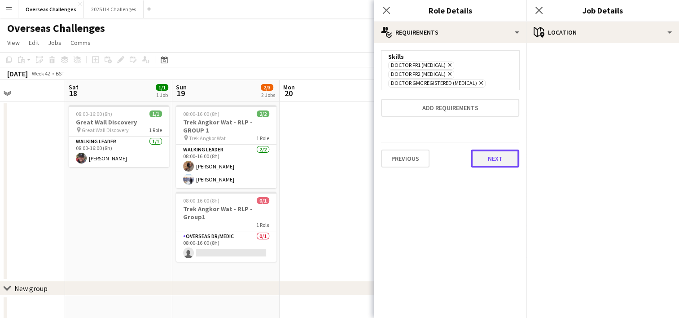
click at [476, 155] on button "Next" at bounding box center [495, 158] width 48 height 18
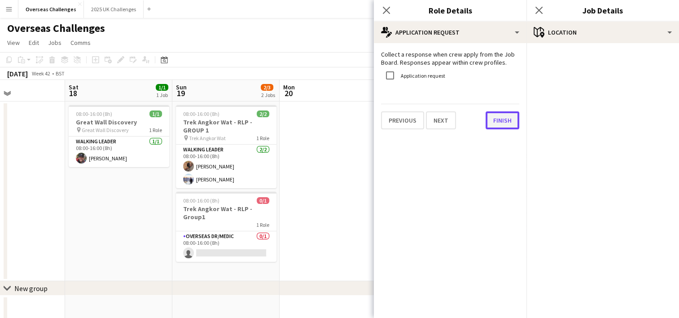
click at [495, 120] on button "Finish" at bounding box center [502, 120] width 34 height 18
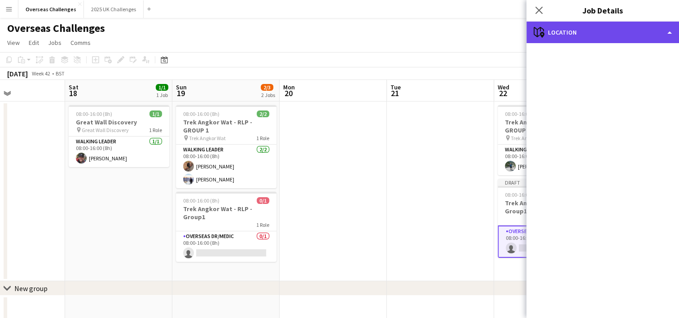
click at [594, 37] on div "maps-pin-1 Location" at bounding box center [602, 33] width 153 height 22
click at [623, 30] on div "maps-pin-1 Location" at bounding box center [602, 33] width 153 height 22
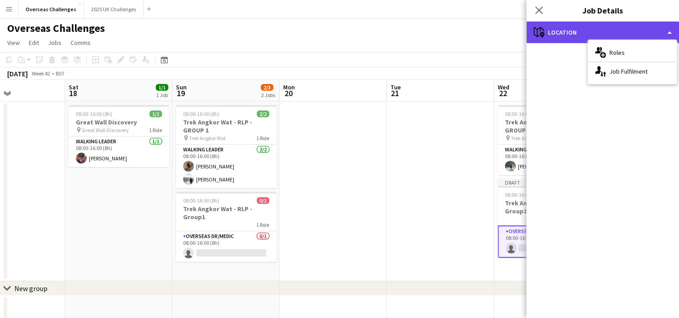
drag, startPoint x: 623, startPoint y: 30, endPoint x: 590, endPoint y: 31, distance: 32.4
click at [590, 31] on div "maps-pin-1 Location" at bounding box center [602, 33] width 153 height 22
click at [557, 34] on div "maps-pin-1 Location" at bounding box center [602, 33] width 153 height 22
click at [537, 36] on icon at bounding box center [538, 32] width 10 height 10
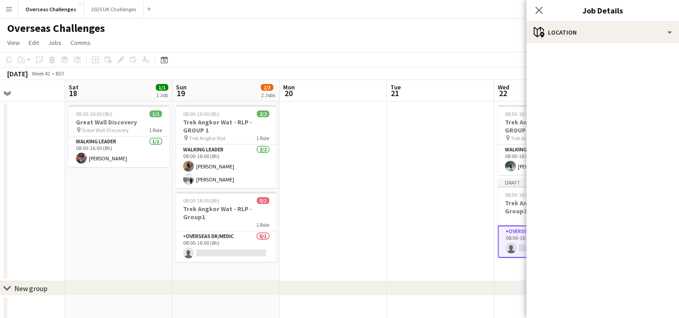
click at [507, 230] on app-card-role "Overseas Dr/Medic 0/1 08:00-16:00 (8h) single-neutral-actions" at bounding box center [548, 241] width 101 height 32
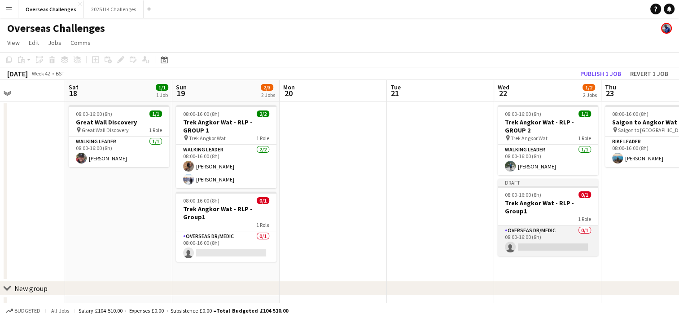
click at [507, 230] on app-card-role "Overseas Dr/Medic 0/1 08:00-16:00 (8h) single-neutral-actions" at bounding box center [548, 240] width 101 height 31
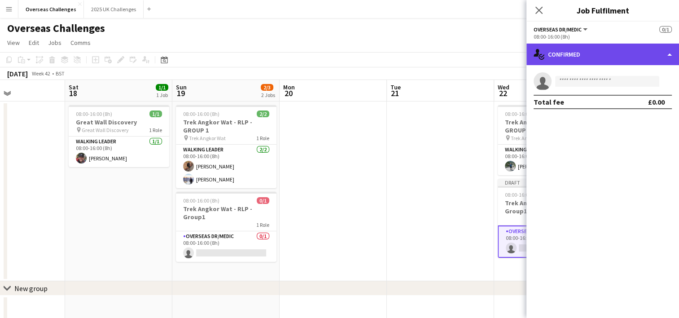
click at [619, 57] on div "single-neutral-actions-check-2 Confirmed" at bounding box center [602, 55] width 153 height 22
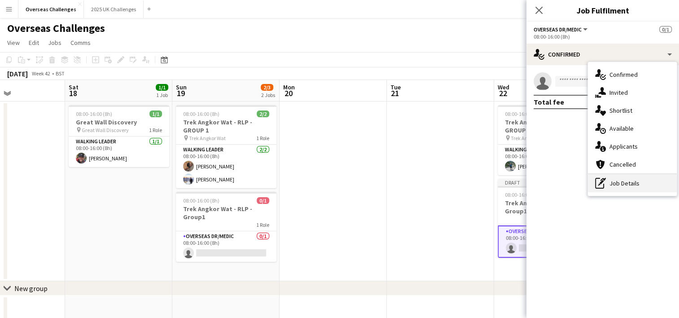
click at [625, 183] on div "pen-write Job Details" at bounding box center [632, 183] width 89 height 18
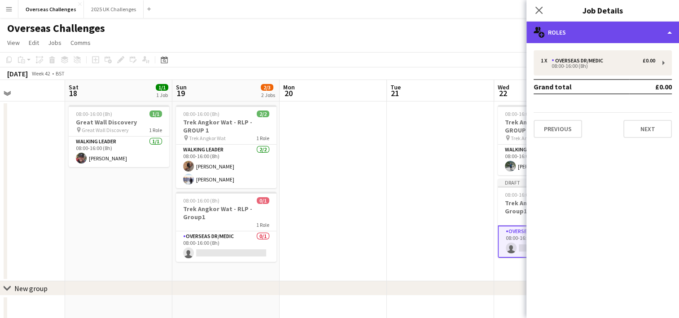
click at [643, 29] on div "multiple-users-add Roles" at bounding box center [602, 33] width 153 height 22
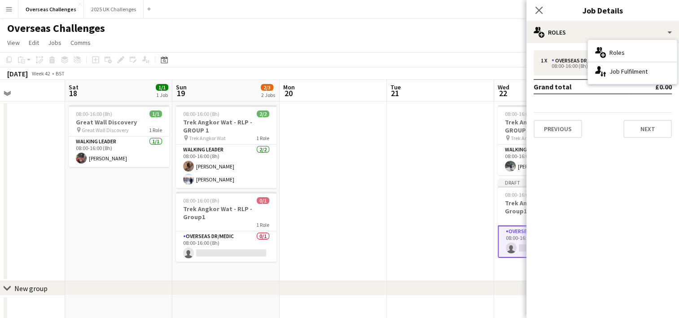
click at [601, 132] on div "Previous Next" at bounding box center [602, 125] width 138 height 26
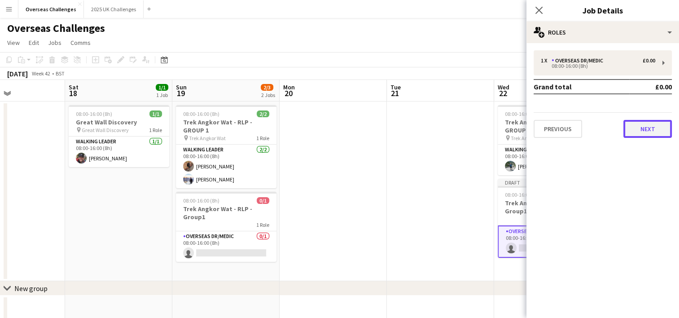
click at [667, 127] on button "Next" at bounding box center [647, 129] width 48 height 18
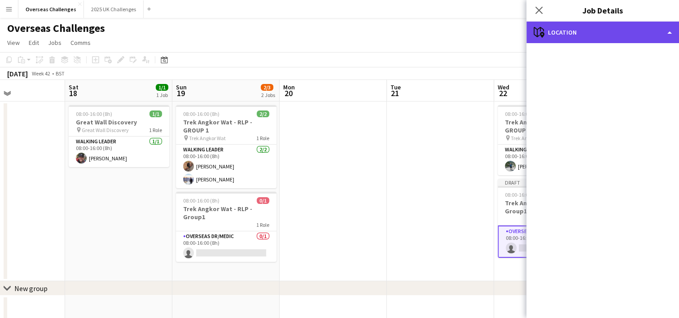
click at [613, 36] on div "maps-pin-1 Location" at bounding box center [602, 33] width 153 height 22
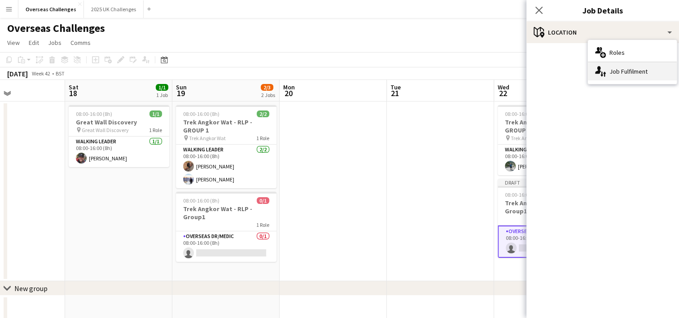
click at [618, 69] on div "single-neutral-actions-up-down Job Fulfilment" at bounding box center [632, 71] width 89 height 18
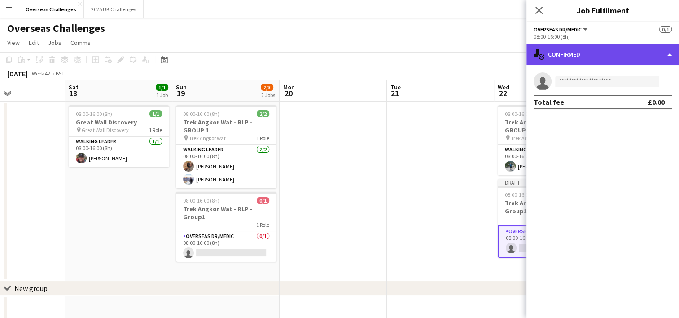
click at [619, 56] on div "single-neutral-actions-check-2 Confirmed" at bounding box center [602, 55] width 153 height 22
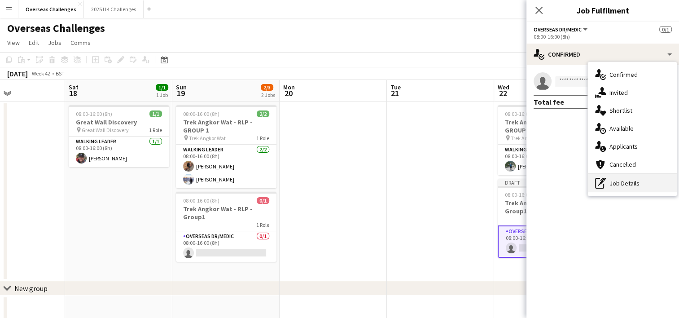
click at [637, 187] on div "pen-write Job Details" at bounding box center [632, 183] width 89 height 18
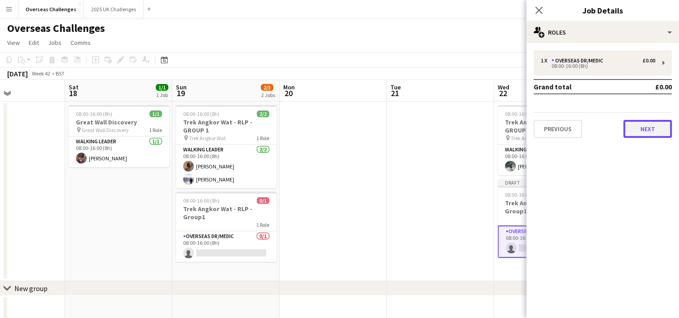
click at [651, 131] on button "Next" at bounding box center [647, 129] width 48 height 18
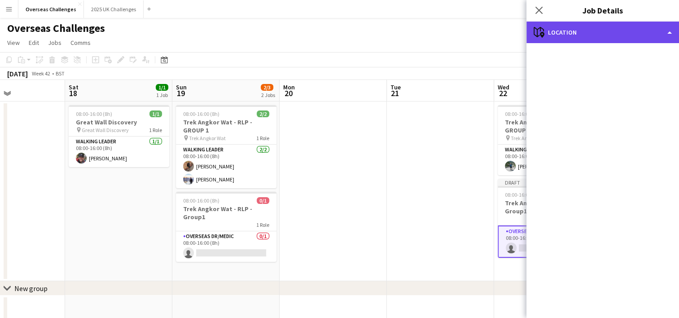
click at [602, 37] on div "maps-pin-1 Location" at bounding box center [602, 33] width 153 height 22
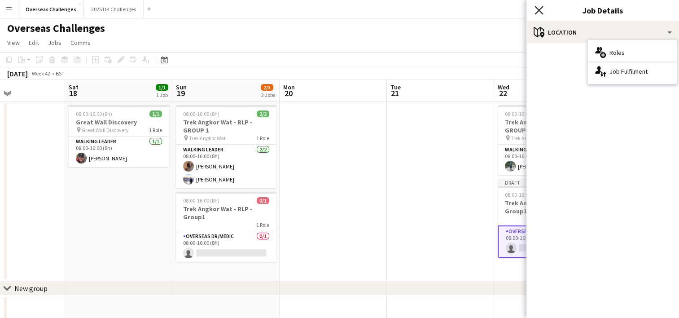
click at [539, 8] on icon "Close pop-in" at bounding box center [538, 10] width 9 height 9
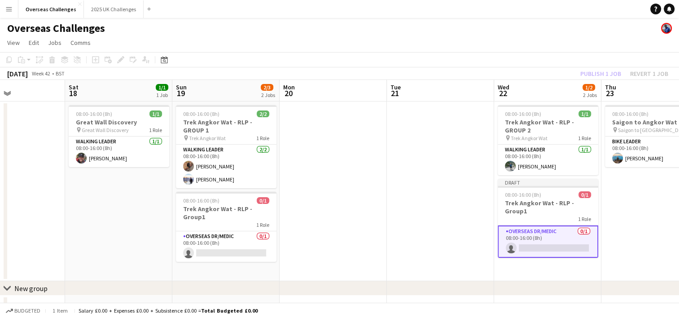
click at [548, 234] on app-card-role "Overseas Dr/Medic 0/1 08:00-16:00 (8h) single-neutral-actions" at bounding box center [548, 241] width 101 height 32
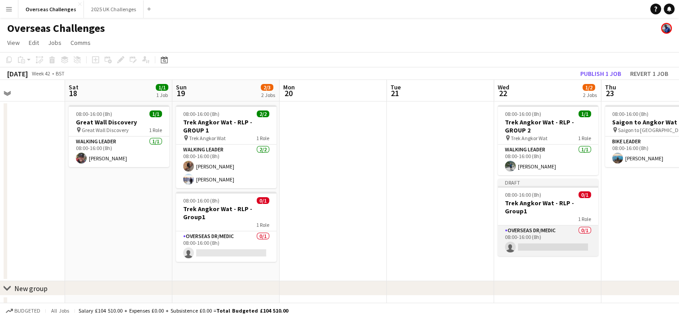
click at [548, 234] on app-card-role "Overseas Dr/Medic 0/1 08:00-16:00 (8h) single-neutral-actions" at bounding box center [548, 240] width 101 height 31
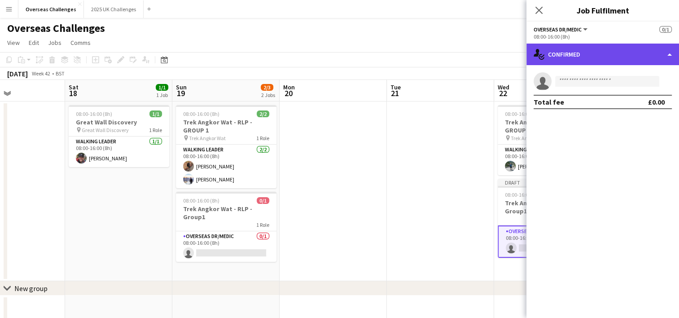
click at [594, 61] on div "single-neutral-actions-check-2 Confirmed" at bounding box center [602, 55] width 153 height 22
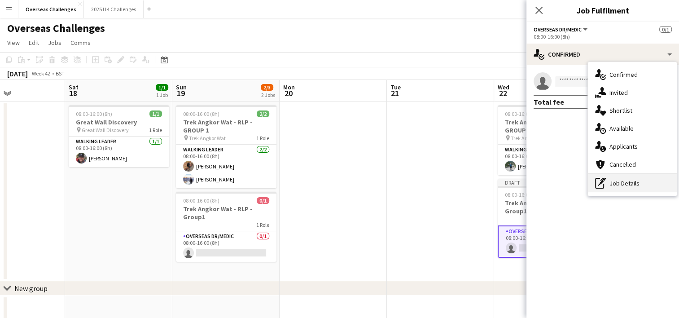
click at [606, 185] on div "pen-write Job Details" at bounding box center [632, 183] width 89 height 18
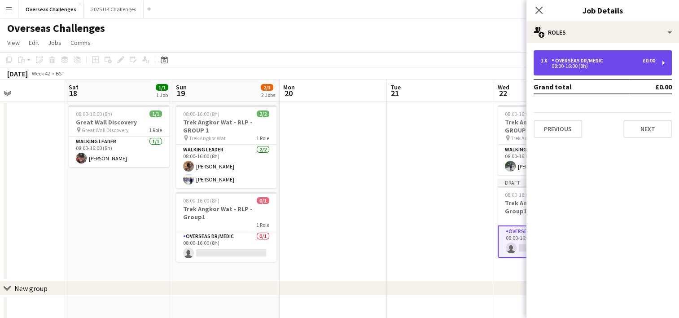
click at [575, 59] on div "Overseas Dr/Medic" at bounding box center [578, 60] width 55 height 6
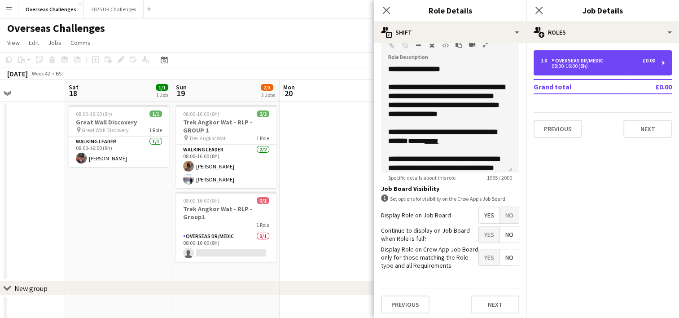
scroll to position [19, 0]
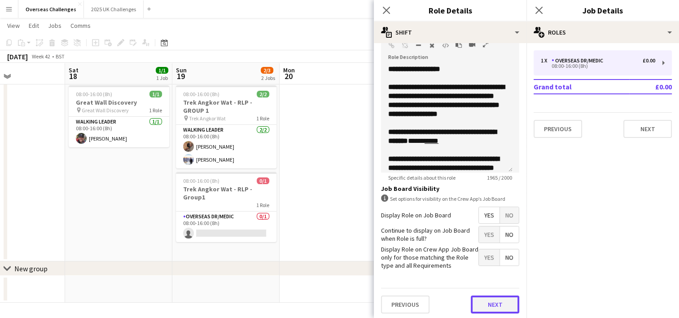
click at [486, 302] on button "Next" at bounding box center [495, 304] width 48 height 18
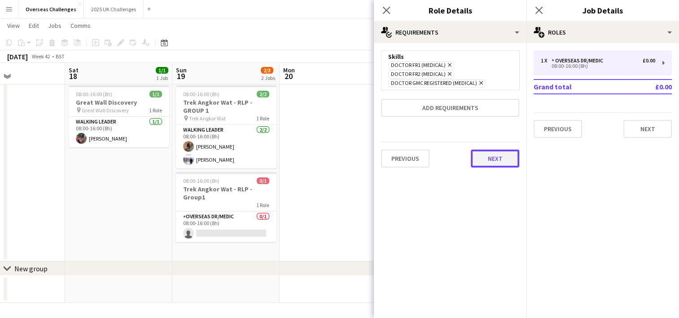
click at [496, 164] on button "Next" at bounding box center [495, 158] width 48 height 18
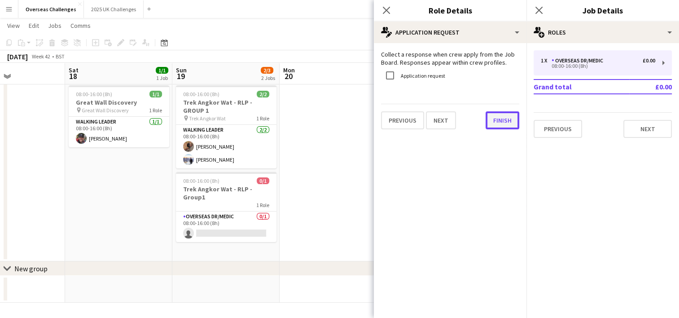
click at [499, 114] on button "Finish" at bounding box center [502, 120] width 34 height 18
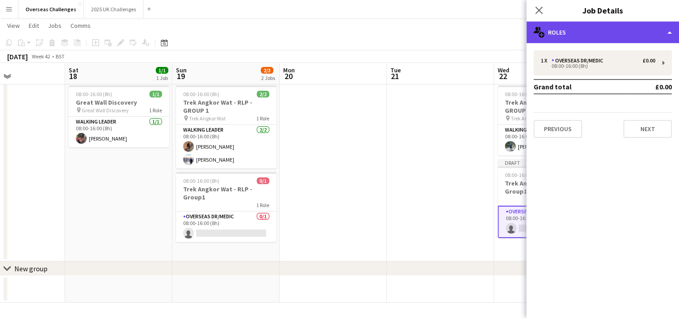
click at [668, 38] on div "multiple-users-add Roles" at bounding box center [602, 33] width 153 height 22
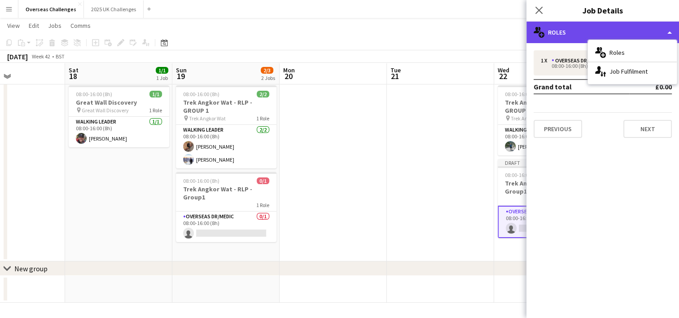
click at [668, 38] on div "multiple-users-add Roles" at bounding box center [602, 33] width 153 height 22
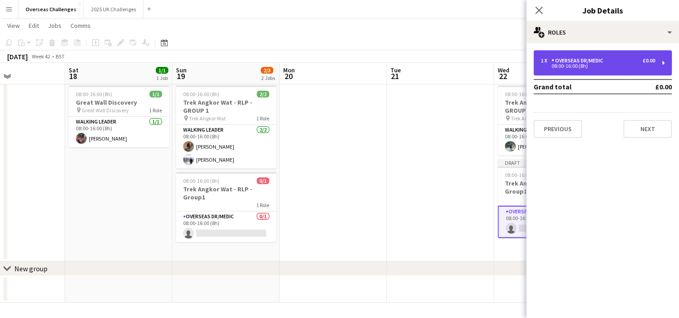
click at [667, 72] on div "1 x Overseas Dr/Medic £0.00 08:00-16:00 (8h)" at bounding box center [602, 62] width 138 height 25
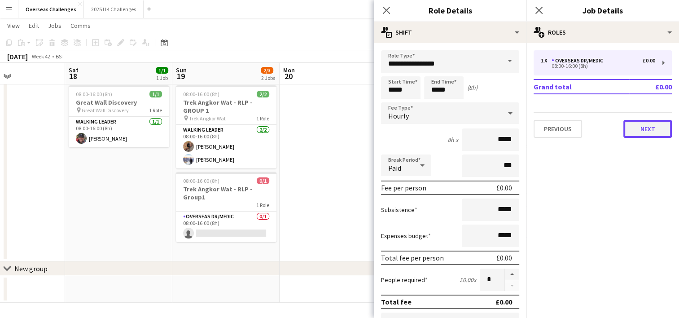
click at [651, 129] on button "Next" at bounding box center [647, 129] width 48 height 18
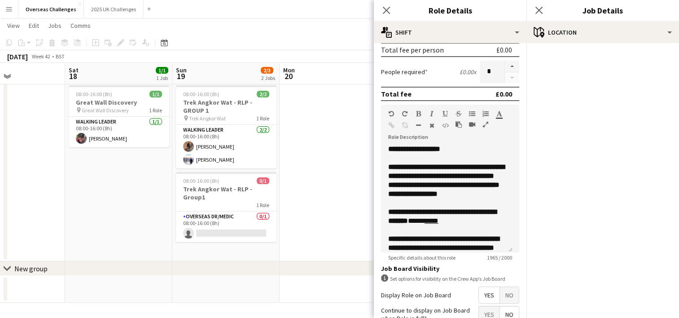
scroll to position [288, 0]
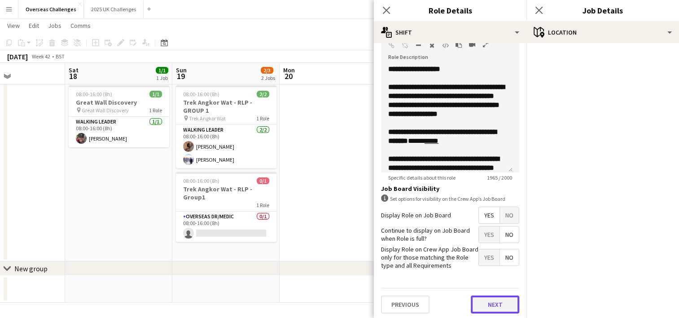
click at [482, 298] on button "Next" at bounding box center [495, 304] width 48 height 18
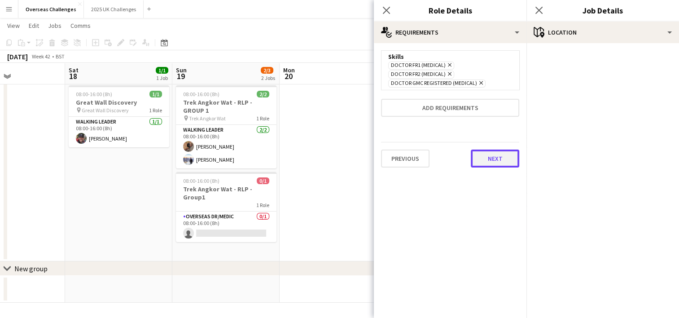
click at [501, 154] on button "Next" at bounding box center [495, 158] width 48 height 18
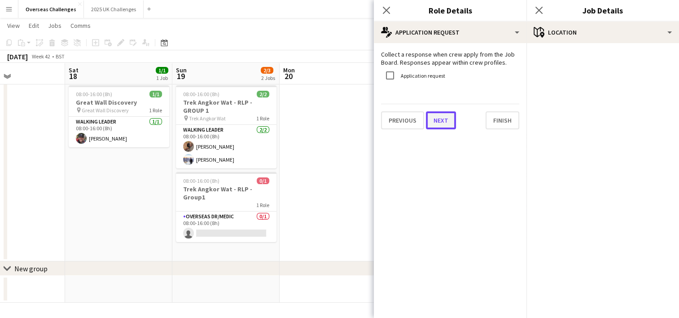
click at [441, 125] on button "Next" at bounding box center [441, 120] width 30 height 18
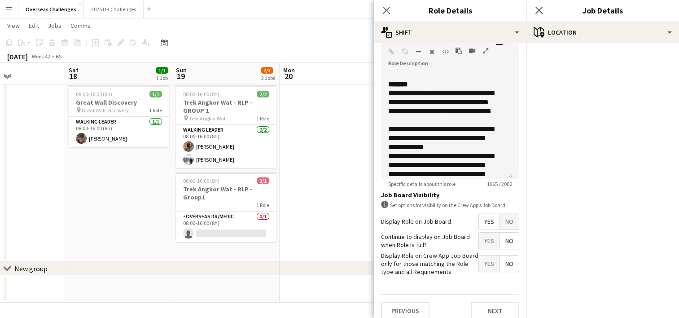
scroll to position [288, 0]
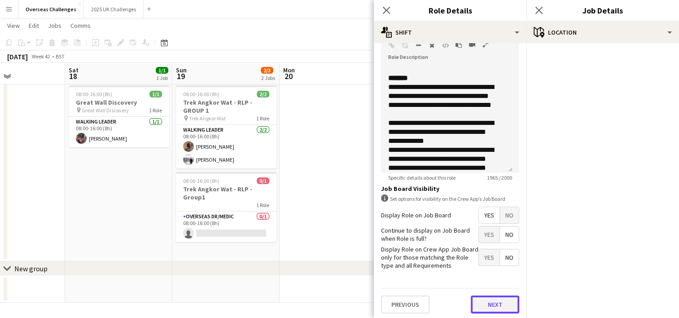
click at [496, 298] on button "Next" at bounding box center [495, 304] width 48 height 18
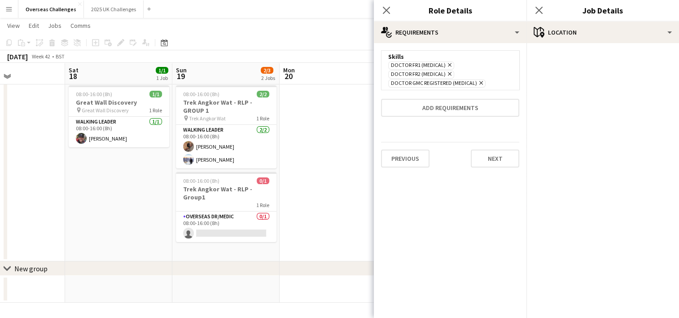
scroll to position [0, 0]
click at [495, 159] on button "Next" at bounding box center [495, 158] width 48 height 18
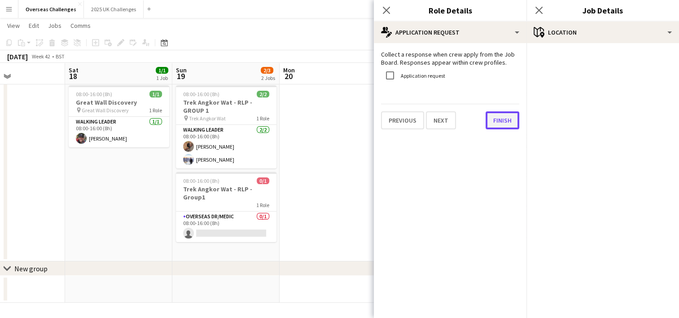
click at [506, 122] on button "Finish" at bounding box center [502, 120] width 34 height 18
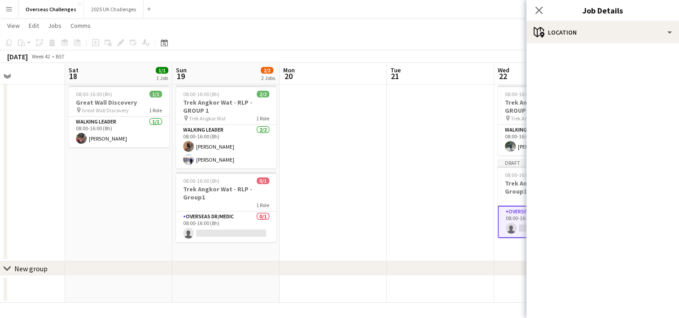
click at [544, 10] on div "Close pop-in" at bounding box center [538, 10] width 25 height 21
click at [536, 9] on icon "Close pop-in" at bounding box center [538, 10] width 9 height 9
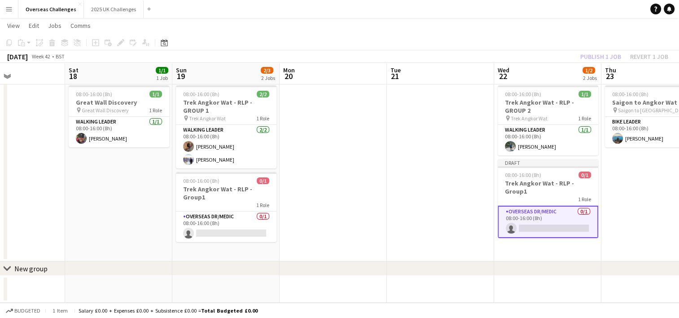
click at [529, 205] on app-card-role "Overseas Dr/Medic 0/1 08:00-16:00 (8h) single-neutral-actions" at bounding box center [548, 221] width 101 height 32
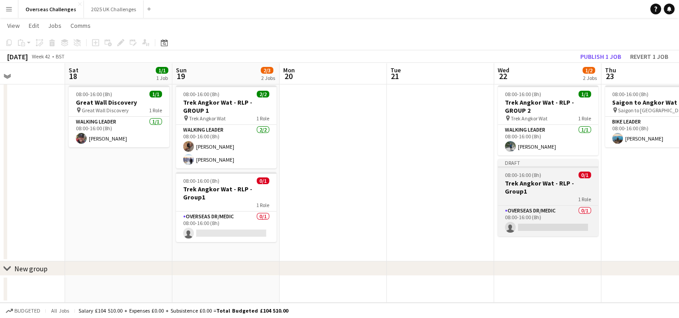
click at [535, 183] on h3 "Trek Angkor Wat - RLP - Group1" at bounding box center [548, 187] width 101 height 16
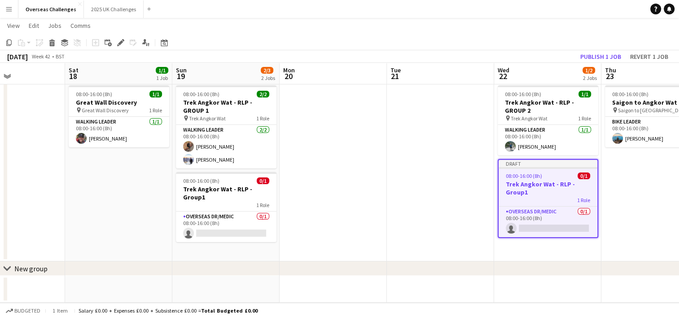
click at [535, 183] on h3 "Trek Angkor Wat - RLP - Group1" at bounding box center [547, 188] width 99 height 16
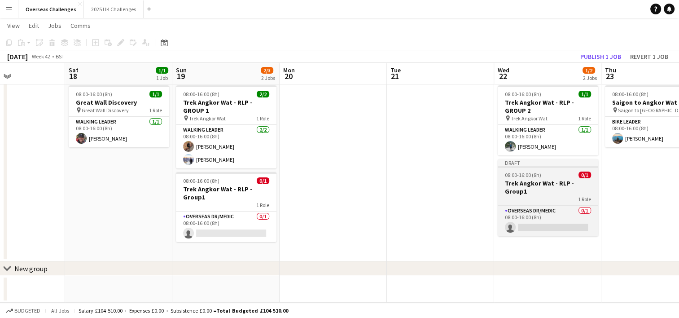
click at [535, 183] on h3 "Trek Angkor Wat - RLP - Group1" at bounding box center [548, 187] width 101 height 16
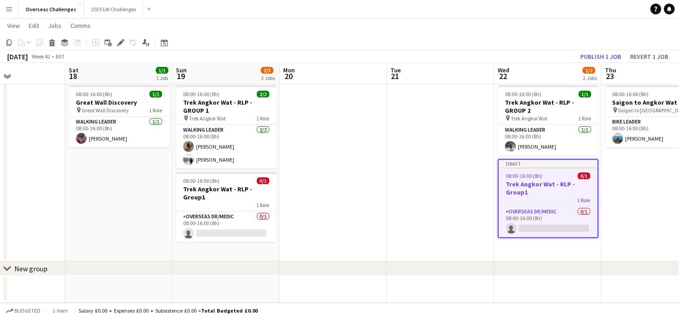
click at [535, 183] on h3 "Trek Angkor Wat - RLP - Group1" at bounding box center [547, 188] width 99 height 16
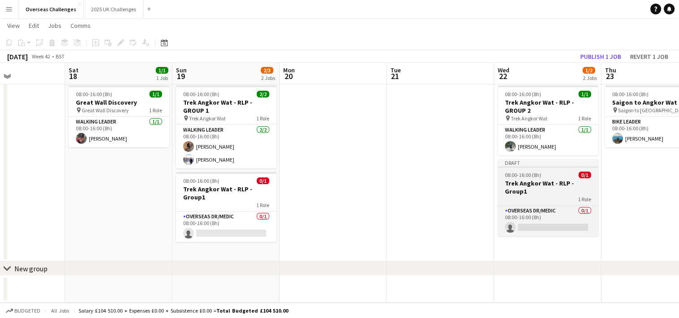
click at [535, 183] on h3 "Trek Angkor Wat - RLP - Group1" at bounding box center [548, 187] width 101 height 16
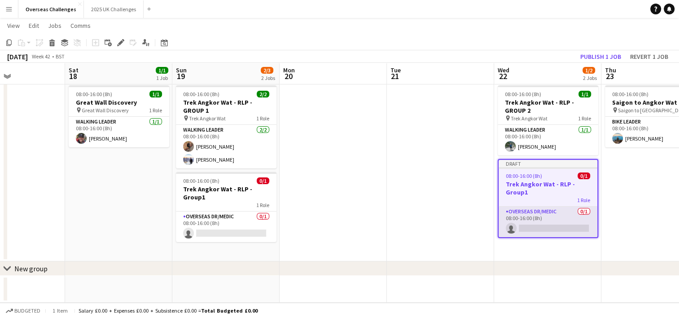
click at [543, 211] on app-card-role "Overseas Dr/Medic 0/1 08:00-16:00 (8h) single-neutral-actions" at bounding box center [547, 221] width 99 height 31
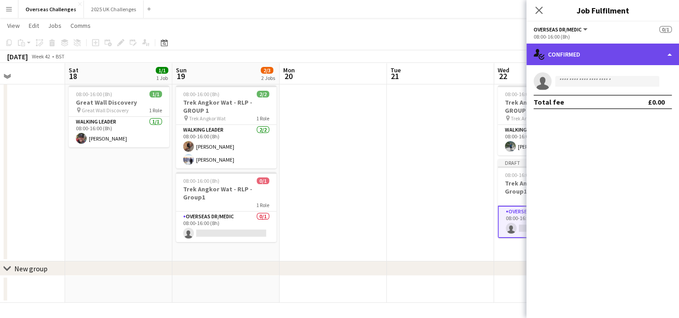
click at [608, 55] on div "single-neutral-actions-check-2 Confirmed" at bounding box center [602, 55] width 153 height 22
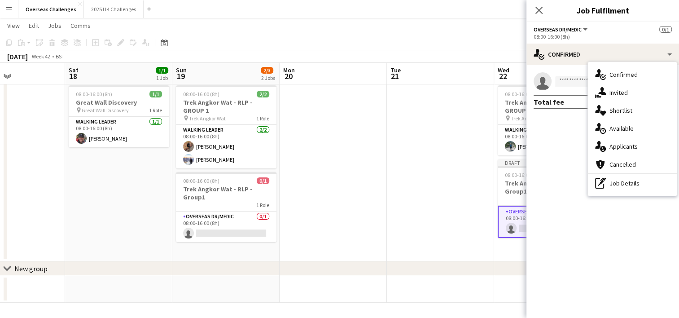
click at [613, 26] on div "Overseas Dr/Medic All roles Overseas Dr/Medic 0/1" at bounding box center [602, 29] width 138 height 8
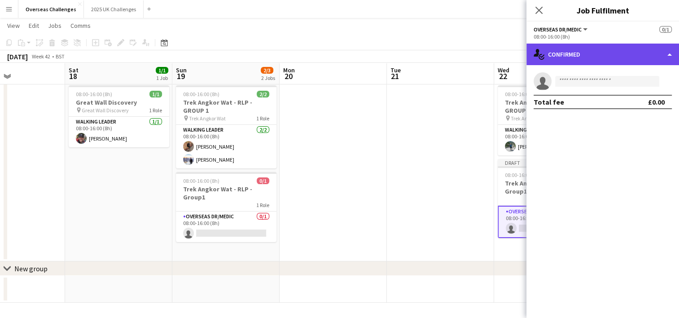
click at [629, 44] on div "single-neutral-actions-check-2 Confirmed" at bounding box center [602, 55] width 153 height 22
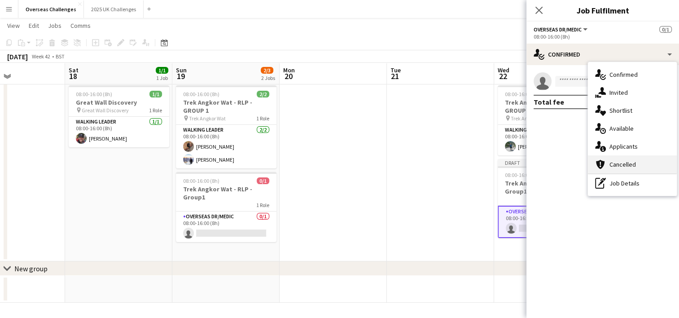
click at [640, 170] on div "cancellation Cancelled" at bounding box center [632, 164] width 89 height 18
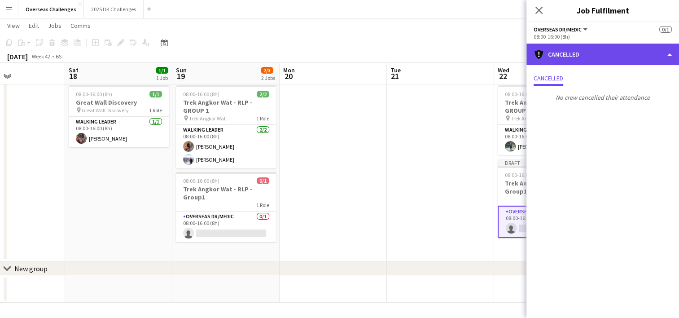
click at [583, 52] on div "cancellation Cancelled" at bounding box center [602, 55] width 153 height 22
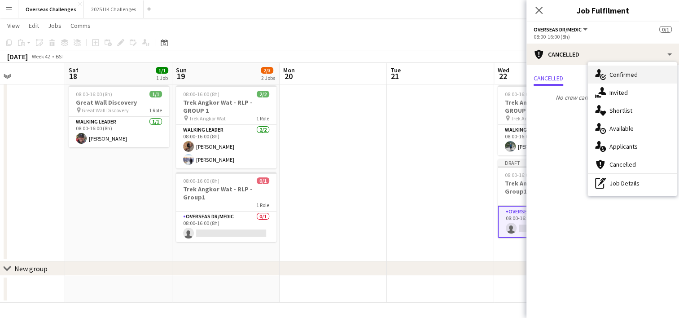
click at [612, 70] on div "single-neutral-actions-check-2 Confirmed" at bounding box center [632, 75] width 89 height 18
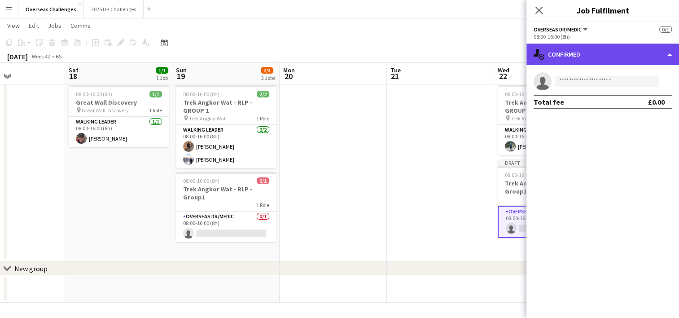
click at [613, 56] on div "single-neutral-actions-check-2 Confirmed" at bounding box center [602, 55] width 153 height 22
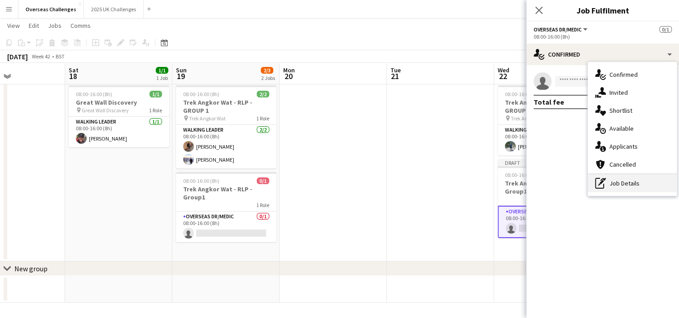
click at [654, 185] on div "pen-write Job Details" at bounding box center [632, 183] width 89 height 18
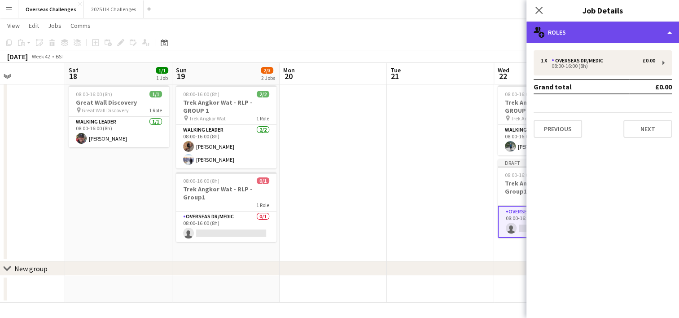
click at [662, 27] on div "multiple-users-add Roles" at bounding box center [602, 33] width 153 height 22
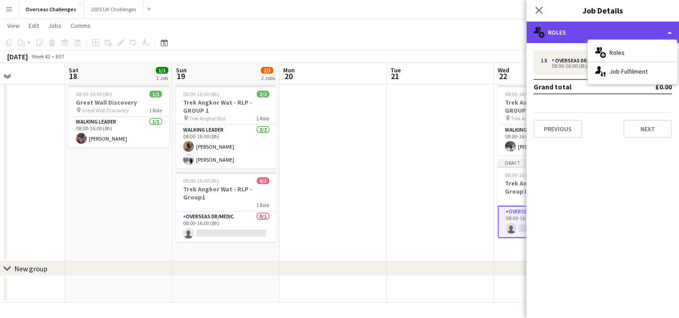
click at [662, 27] on div "multiple-users-add Roles" at bounding box center [602, 33] width 153 height 22
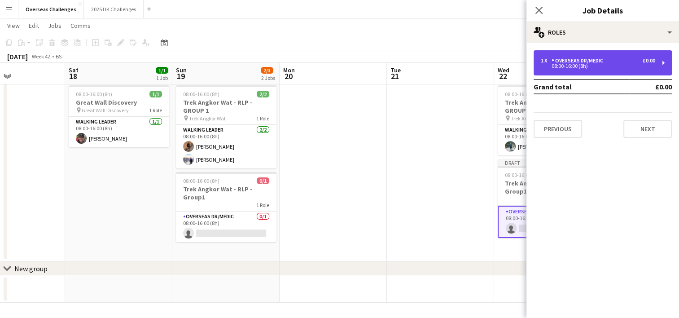
click at [669, 59] on div "1 x Overseas Dr/Medic £0.00 08:00-16:00 (8h)" at bounding box center [602, 62] width 138 height 25
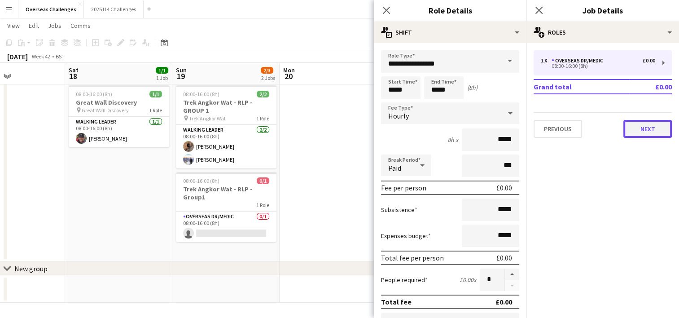
click at [650, 123] on button "Next" at bounding box center [647, 129] width 48 height 18
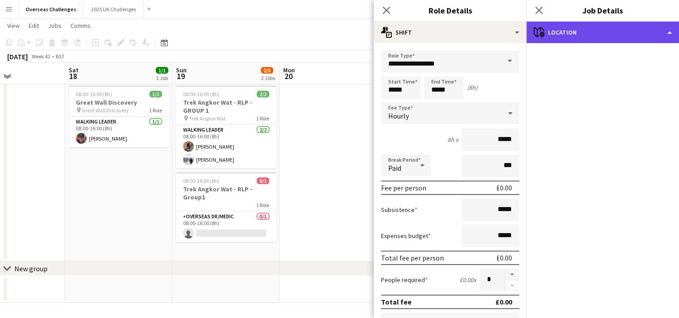
click at [666, 29] on div "maps-pin-1 Location" at bounding box center [602, 33] width 153 height 22
click at [671, 33] on div "maps-pin-1 Location" at bounding box center [602, 33] width 153 height 22
click at [540, 35] on icon at bounding box center [542, 35] width 4 height 6
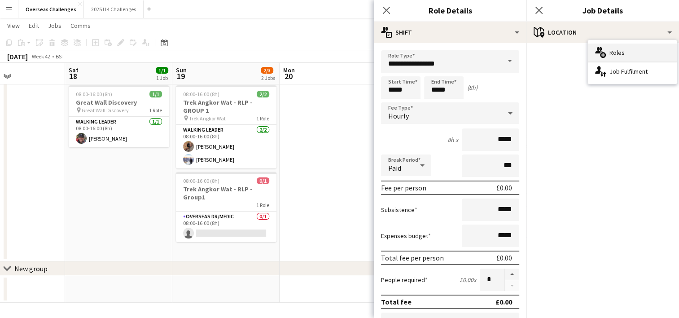
drag, startPoint x: 540, startPoint y: 35, endPoint x: 640, endPoint y: 53, distance: 101.7
click at [640, 53] on div "multiple-users-add Roles" at bounding box center [632, 53] width 89 height 18
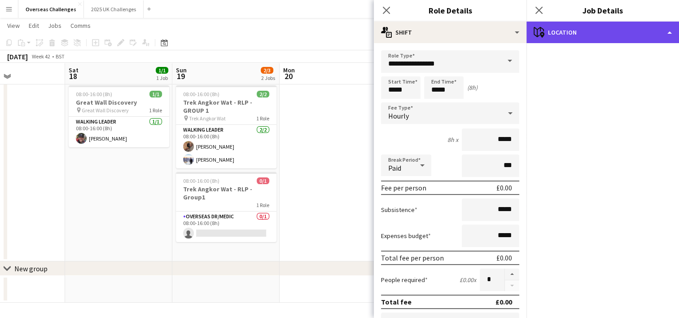
click at [616, 35] on div "maps-pin-1 Location" at bounding box center [602, 33] width 153 height 22
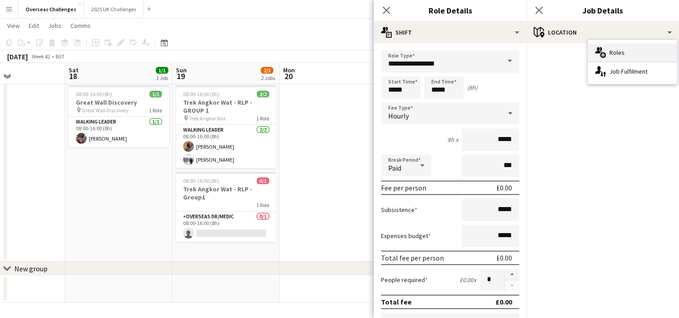
click at [613, 51] on div "multiple-users-add Roles" at bounding box center [632, 53] width 89 height 18
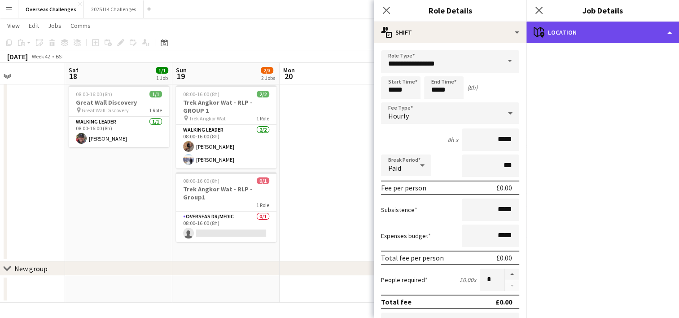
click at [614, 39] on div "maps-pin-1 Location" at bounding box center [602, 33] width 153 height 22
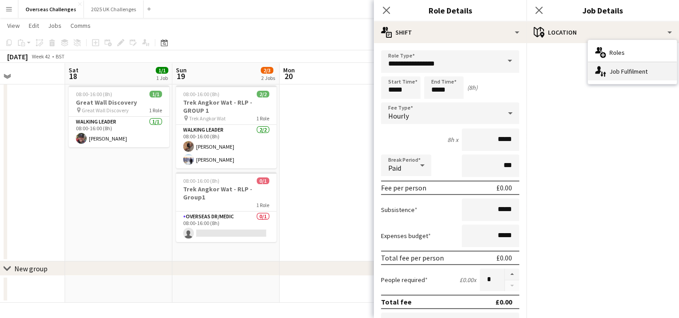
click at [619, 74] on div "single-neutral-actions-up-down Job Fulfilment" at bounding box center [632, 71] width 89 height 18
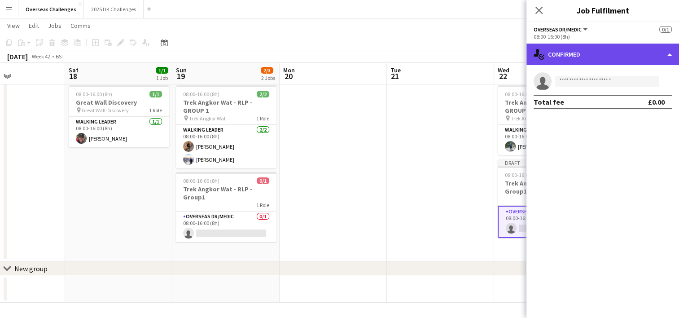
click at [622, 55] on div "single-neutral-actions-check-2 Confirmed" at bounding box center [602, 55] width 153 height 22
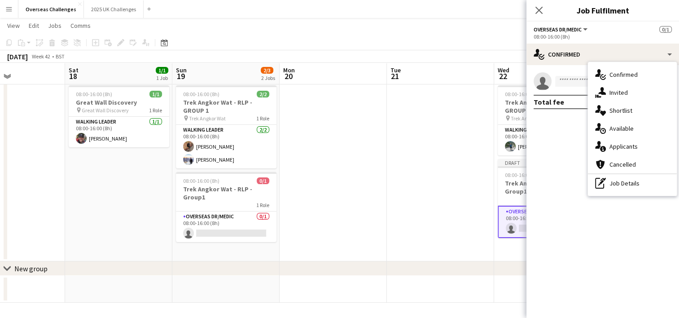
click at [572, 37] on div "08:00-16:00 (8h)" at bounding box center [602, 36] width 138 height 7
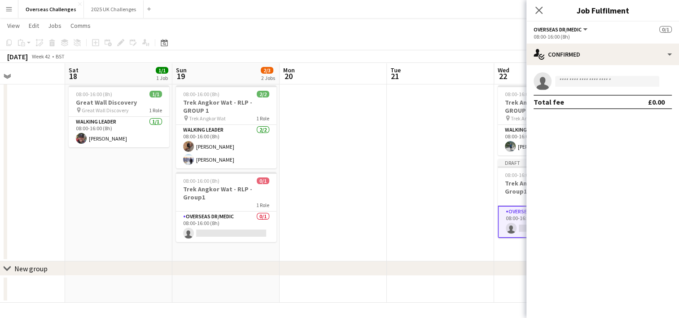
click at [579, 27] on span "Overseas Dr/Medic" at bounding box center [557, 29] width 48 height 7
click at [580, 48] on li "All roles" at bounding box center [567, 44] width 52 height 8
click at [553, 31] on span "All roles" at bounding box center [545, 29] width 25 height 7
click at [568, 62] on li "Overseas Dr/Medic" at bounding box center [567, 60] width 52 height 8
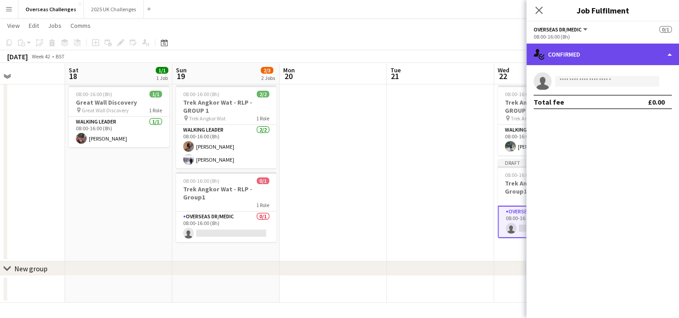
click at [641, 49] on div "single-neutral-actions-check-2 Confirmed" at bounding box center [602, 55] width 153 height 22
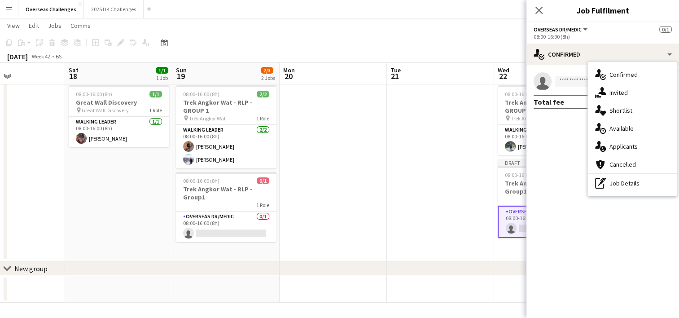
click at [402, 172] on app-date-cell at bounding box center [440, 171] width 107 height 179
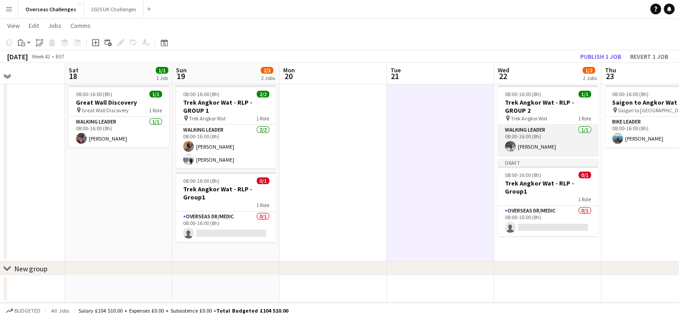
click at [555, 142] on app-card-role "Walking Leader [DATE] 08:00-16:00 (8h) [PERSON_NAME]" at bounding box center [548, 140] width 101 height 31
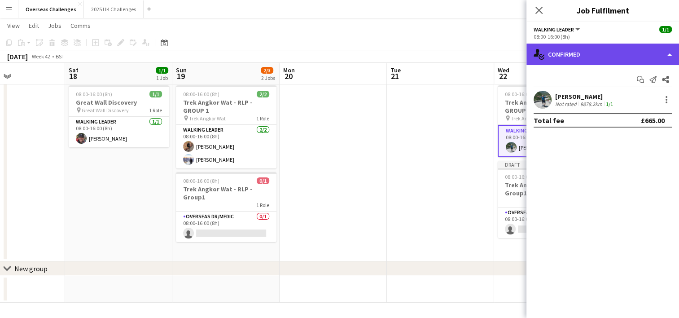
click at [601, 53] on div "single-neutral-actions-check-2 Confirmed" at bounding box center [602, 55] width 153 height 22
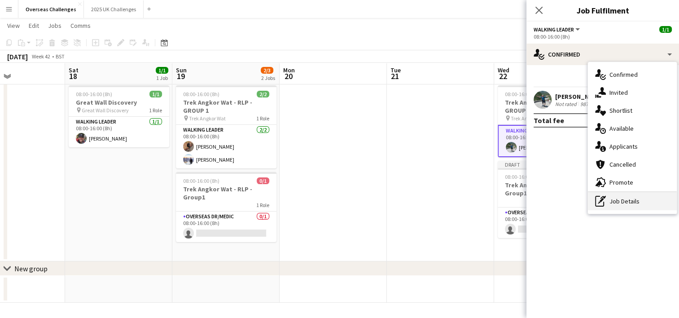
click at [638, 203] on div "pen-write Job Details" at bounding box center [632, 201] width 89 height 18
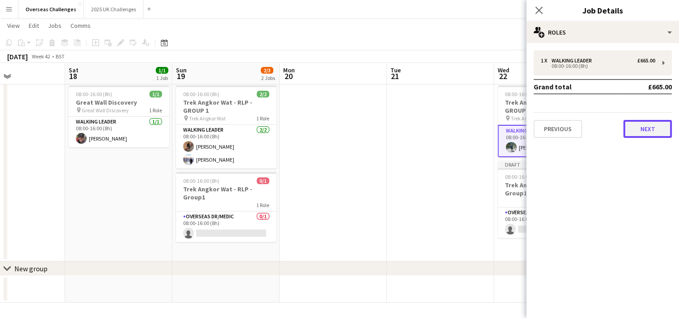
click at [651, 133] on button "Next" at bounding box center [647, 129] width 48 height 18
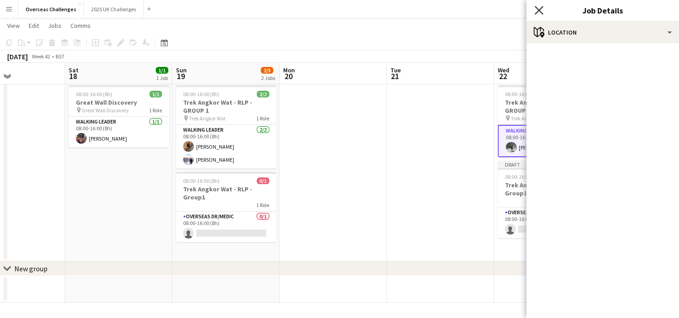
click at [538, 7] on icon "Close pop-in" at bounding box center [538, 10] width 9 height 9
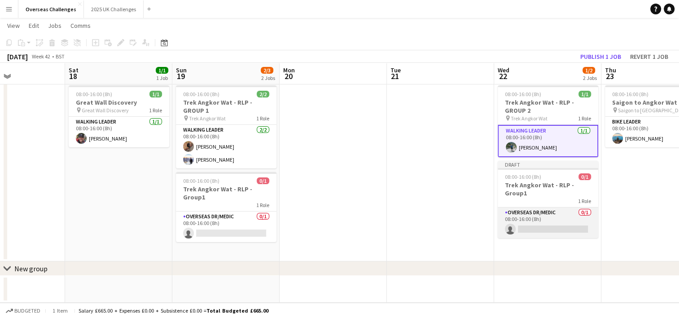
click at [549, 210] on app-card-role "Overseas Dr/Medic 0/1 08:00-16:00 (8h) single-neutral-actions" at bounding box center [548, 222] width 101 height 31
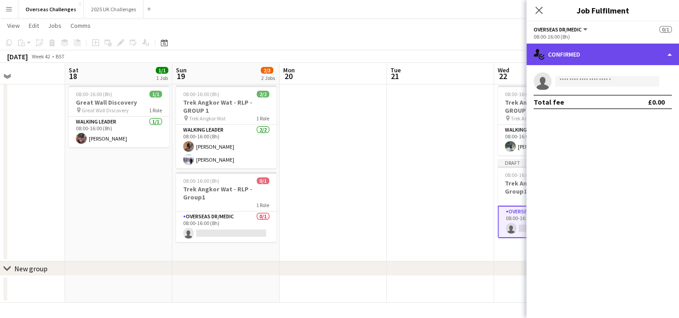
click at [634, 54] on div "single-neutral-actions-check-2 Confirmed" at bounding box center [602, 55] width 153 height 22
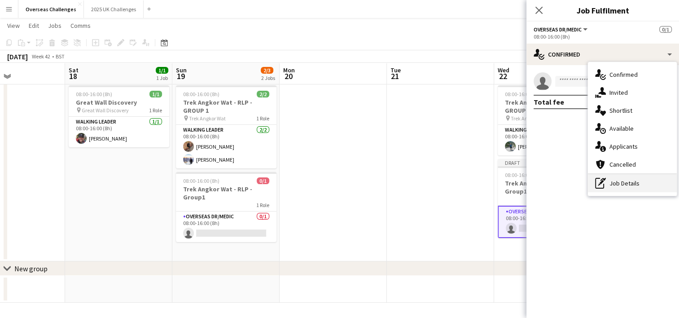
click at [635, 187] on div "pen-write Job Details" at bounding box center [632, 183] width 89 height 18
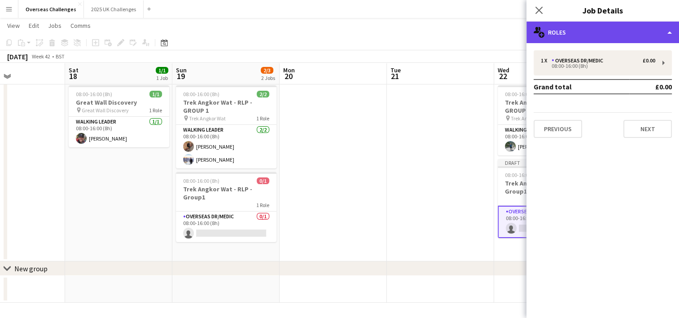
click at [655, 38] on div "multiple-users-add Roles" at bounding box center [602, 33] width 153 height 22
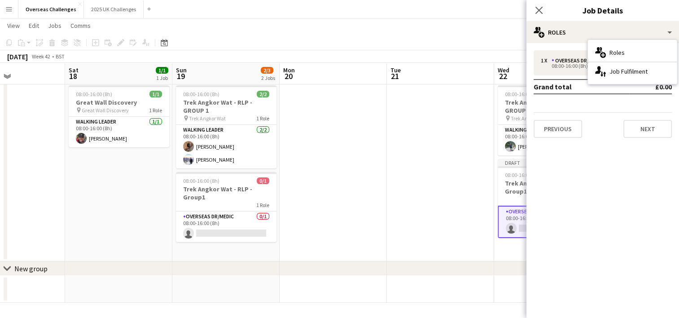
click at [383, 125] on app-date-cell at bounding box center [333, 171] width 107 height 179
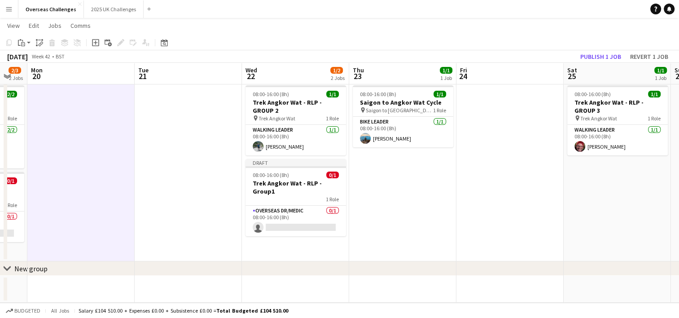
scroll to position [0, 298]
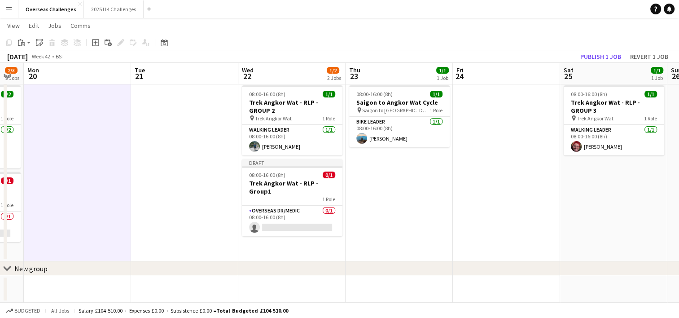
drag, startPoint x: 652, startPoint y: 215, endPoint x: 397, endPoint y: 215, distance: 255.3
click at [397, 215] on app-calendar-viewport "Fri 17 Sat 18 1/1 1 Job Sun 19 2/3 2 Jobs Mon 20 Tue 21 Wed 22 1/2 2 Jobs Thu 2…" at bounding box center [339, 159] width 679 height 286
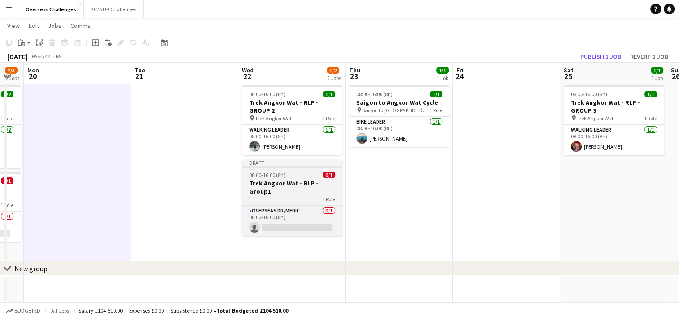
click at [266, 183] on h3 "Trek Angkor Wat - RLP - Group1" at bounding box center [292, 187] width 101 height 16
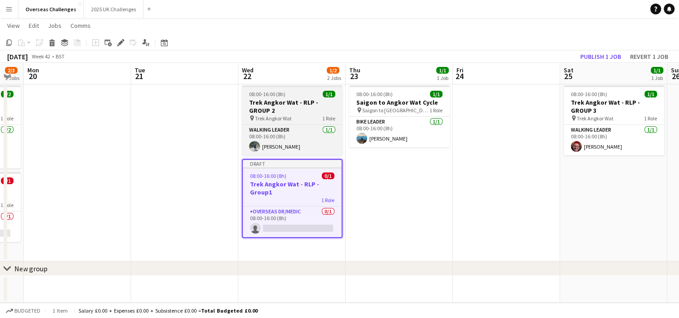
click at [298, 116] on div "pin Trek Angkor Wat 1 Role" at bounding box center [292, 117] width 101 height 7
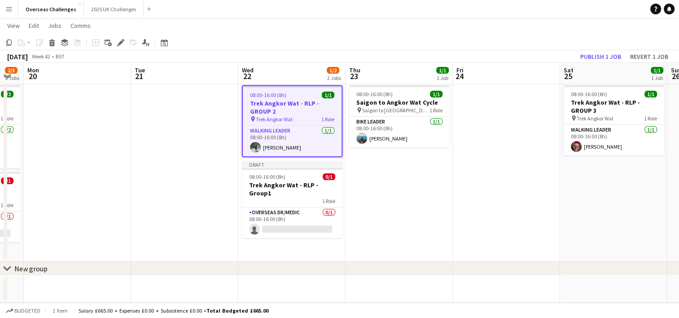
click at [291, 117] on span "Trek Angkor Wat" at bounding box center [274, 119] width 37 height 7
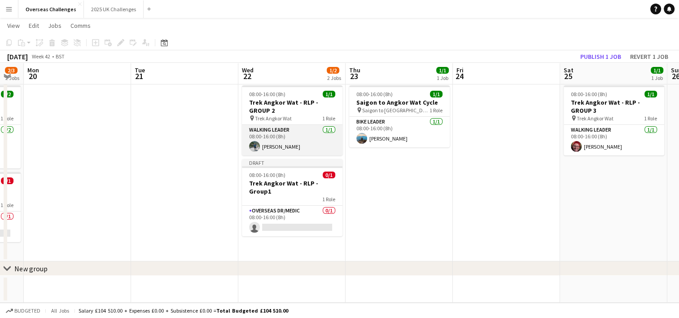
click at [309, 149] on app-card-role "Walking Leader [DATE] 08:00-16:00 (8h) [PERSON_NAME]" at bounding box center [292, 140] width 101 height 31
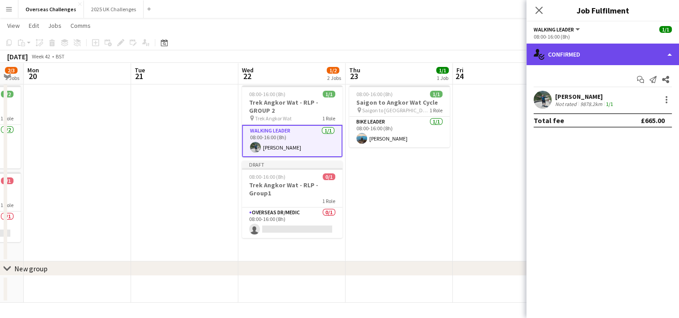
click at [651, 59] on div "single-neutral-actions-check-2 Confirmed" at bounding box center [602, 55] width 153 height 22
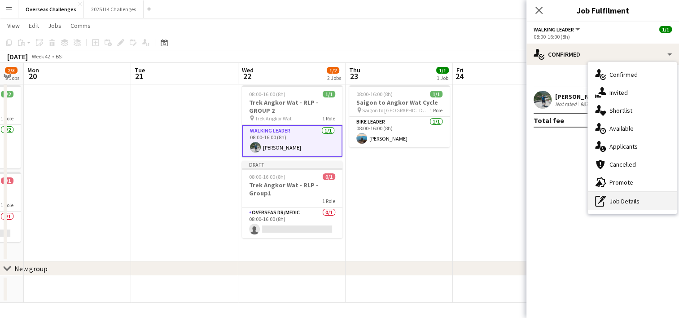
click at [631, 196] on div "pen-write Job Details" at bounding box center [632, 201] width 89 height 18
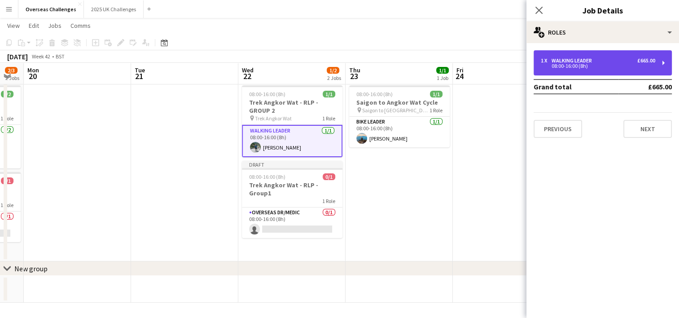
click at [621, 67] on div "08:00-16:00 (8h)" at bounding box center [598, 66] width 114 height 4
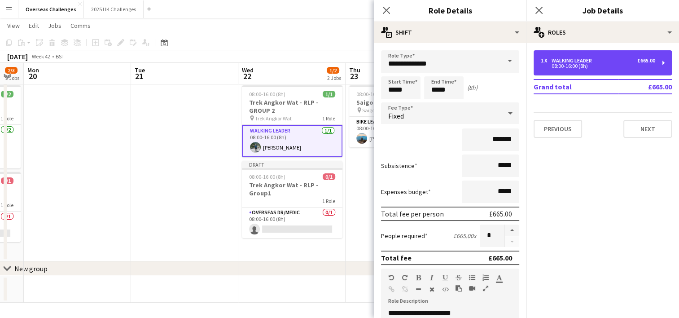
scroll to position [198, 0]
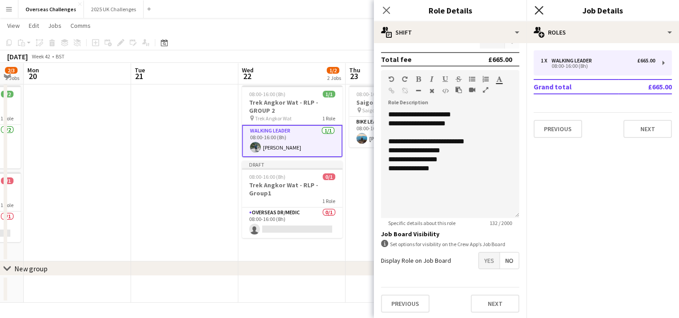
click at [536, 11] on icon "Close pop-in" at bounding box center [538, 10] width 9 height 9
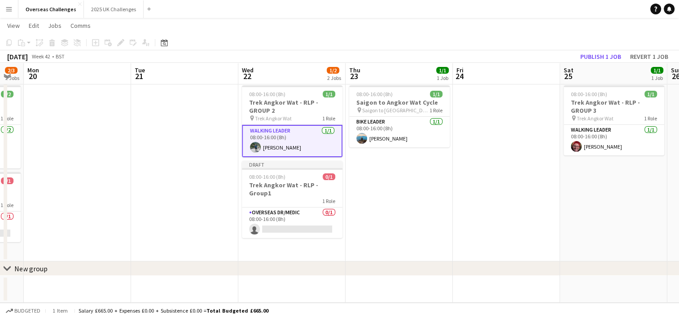
click at [305, 197] on div "1 Role" at bounding box center [292, 200] width 101 height 7
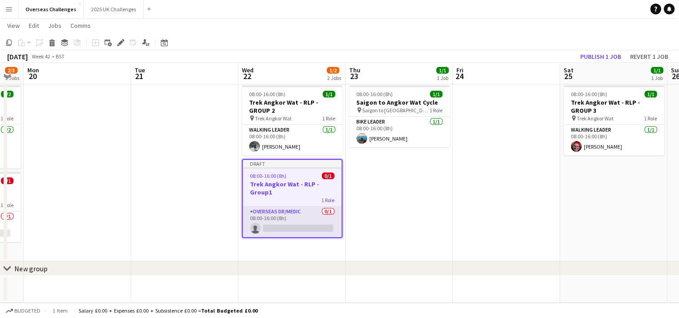
click at [294, 218] on app-card-role "Overseas Dr/Medic 0/1 08:00-16:00 (8h) single-neutral-actions" at bounding box center [292, 221] width 99 height 31
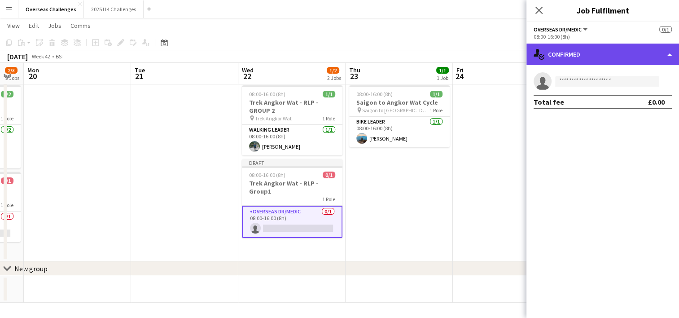
click at [590, 53] on div "single-neutral-actions-check-2 Confirmed" at bounding box center [602, 55] width 153 height 22
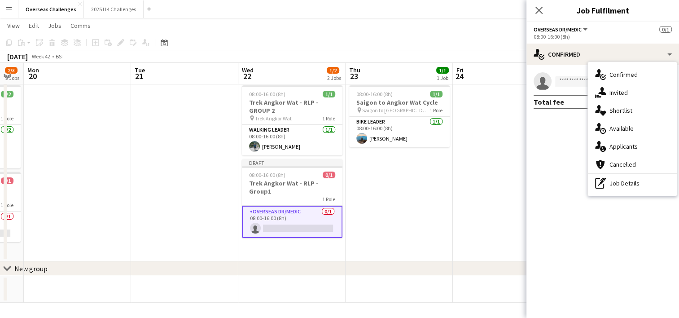
click at [638, 192] on div "single-neutral-actions-check-2 Confirmed single-neutral-actions-share-1 Invited…" at bounding box center [632, 129] width 89 height 134
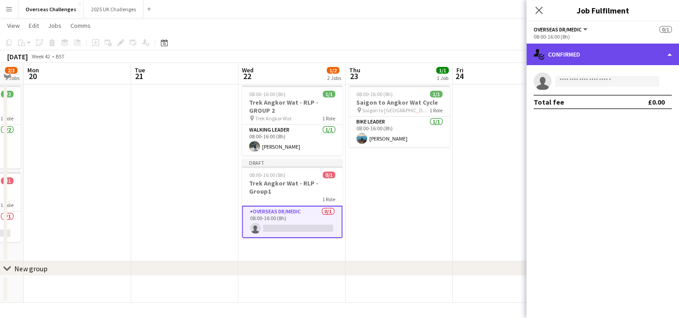
click at [581, 62] on div "single-neutral-actions-check-2 Confirmed" at bounding box center [602, 55] width 153 height 22
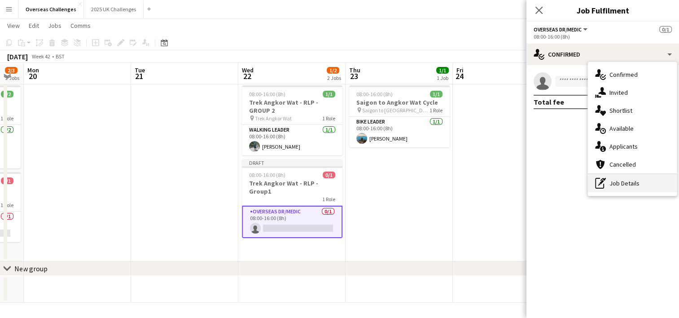
click at [625, 179] on div "pen-write Job Details" at bounding box center [632, 183] width 89 height 18
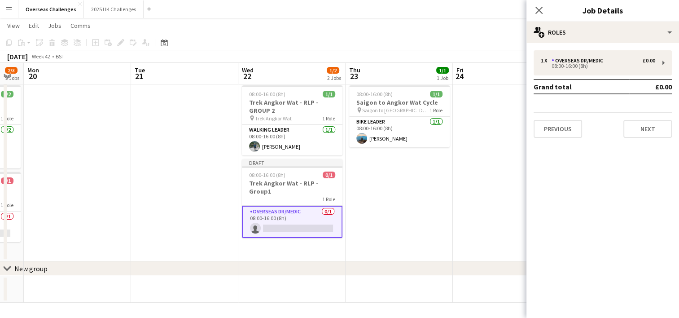
click at [589, 47] on div "1 x Overseas Dr/Medic £0.00 08:00-16:00 (8h) Grand total £0.00 Previous Next" at bounding box center [602, 94] width 153 height 102
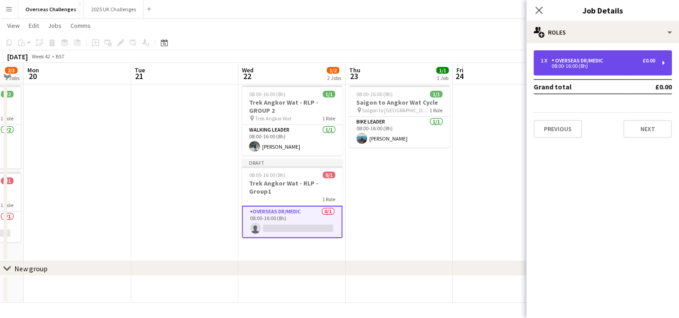
click at [591, 61] on div "Overseas Dr/Medic" at bounding box center [578, 60] width 55 height 6
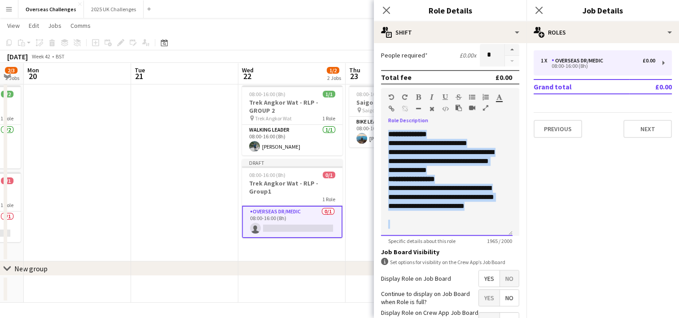
scroll to position [288, 0]
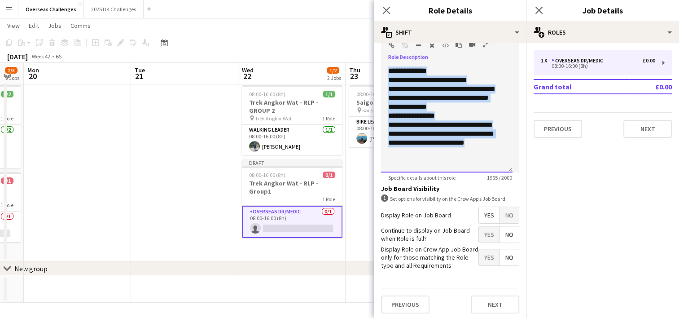
drag, startPoint x: 386, startPoint y: 128, endPoint x: 513, endPoint y: 341, distance: 247.5
click at [513, 317] on html "Menu Boards Boards Boards All jobs Status Workforce Workforce My Workforce Recr…" at bounding box center [339, 149] width 679 height 337
copy div "**********"
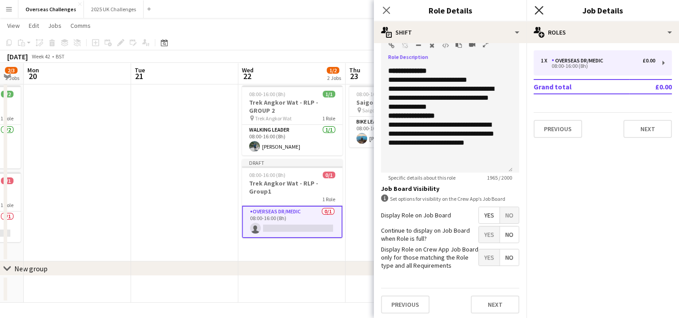
click at [542, 13] on div "Close pop-in" at bounding box center [538, 10] width 25 height 21
click at [542, 13] on icon "Close pop-in" at bounding box center [538, 10] width 9 height 9
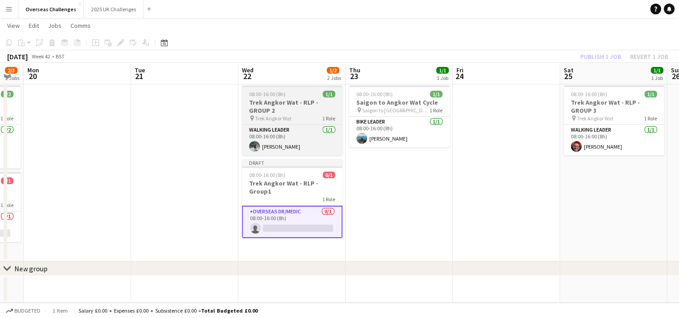
click at [285, 115] on span "Trek Angkor Wat" at bounding box center [273, 118] width 37 height 7
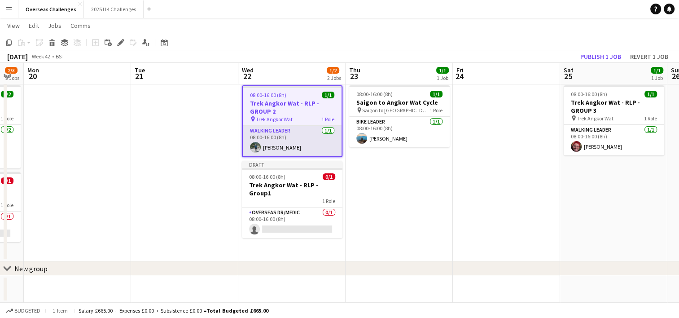
click at [293, 133] on app-card-role "Walking Leader [DATE] 08:00-16:00 (8h) [PERSON_NAME]" at bounding box center [292, 141] width 99 height 31
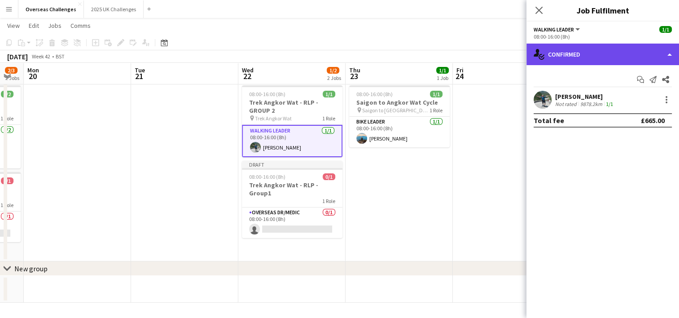
click at [577, 50] on div "single-neutral-actions-check-2 Confirmed" at bounding box center [602, 55] width 153 height 22
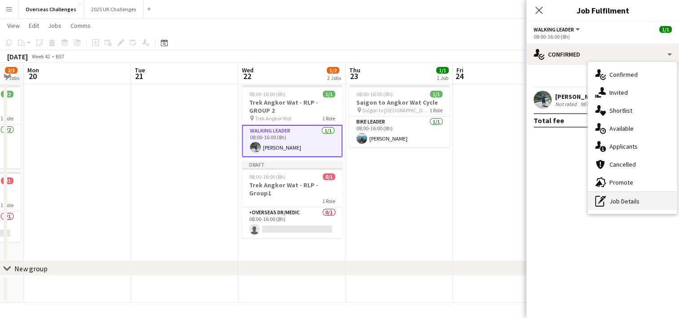
click at [621, 208] on div "pen-write Job Details" at bounding box center [632, 201] width 89 height 18
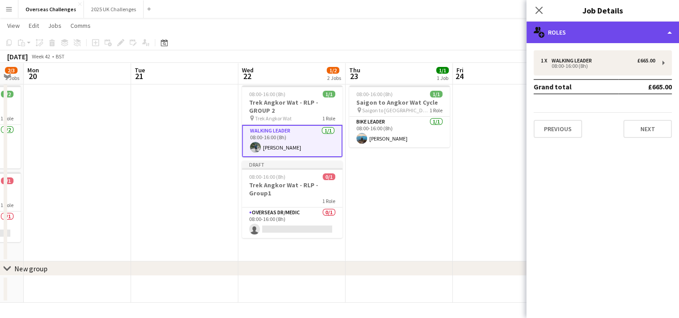
click at [603, 35] on div "multiple-users-add Roles" at bounding box center [602, 33] width 153 height 22
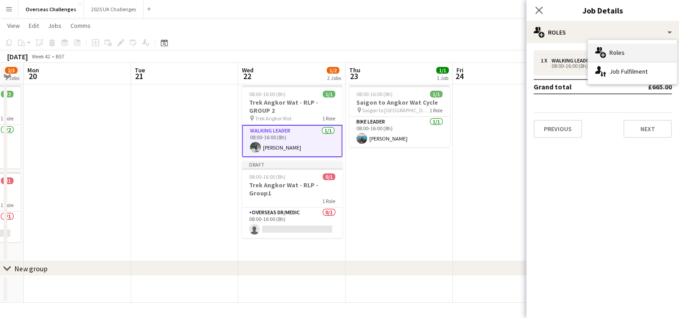
click at [613, 52] on div "multiple-users-add Roles" at bounding box center [632, 53] width 89 height 18
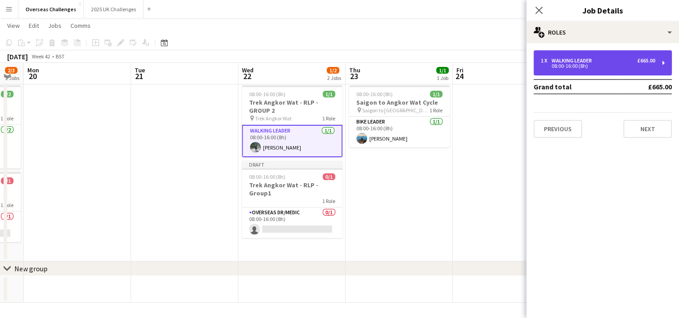
click at [666, 65] on div "1 x Walking Leader £665.00 08:00-16:00 (8h)" at bounding box center [602, 62] width 138 height 25
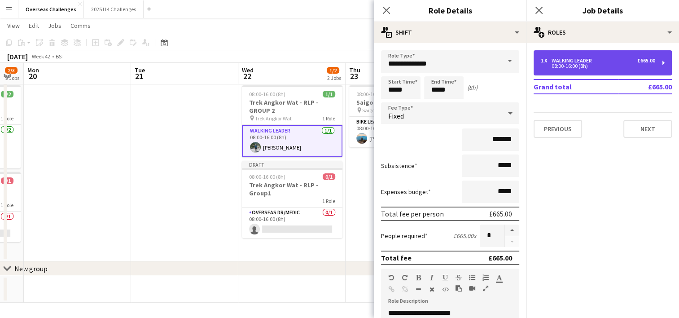
click at [666, 65] on div "1 x Walking Leader £665.00 08:00-16:00 (8h)" at bounding box center [602, 62] width 138 height 25
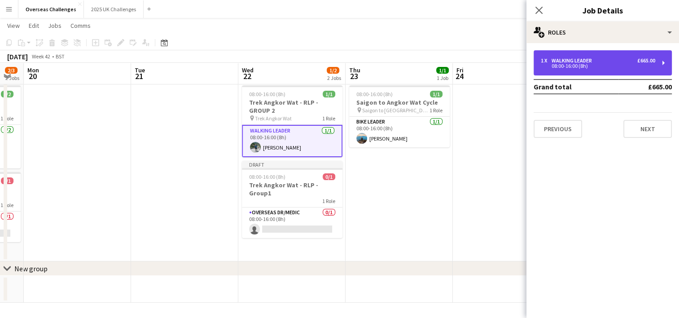
click at [662, 65] on div "1 x Walking Leader £665.00 08:00-16:00 (8h)" at bounding box center [602, 62] width 138 height 25
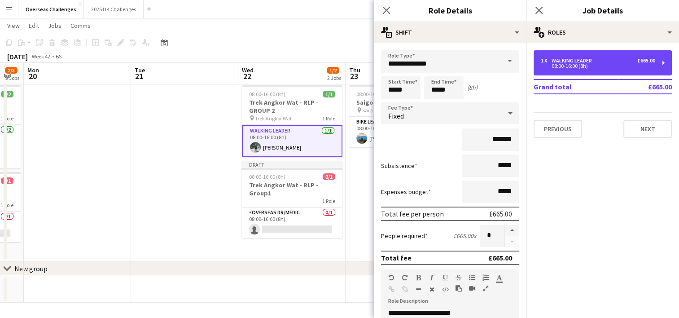
scroll to position [198, 0]
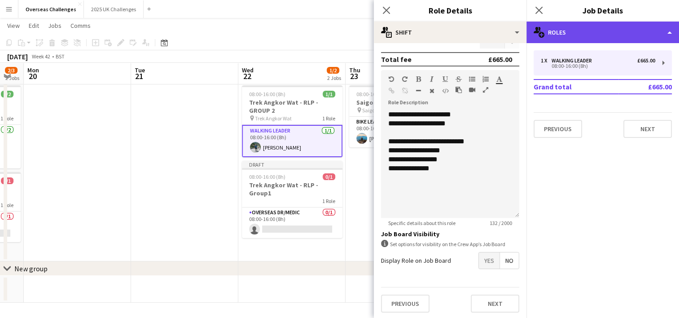
click at [650, 29] on div "multiple-users-add Roles" at bounding box center [602, 33] width 153 height 22
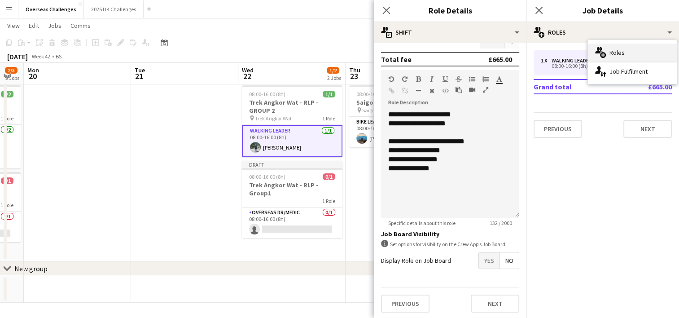
click at [606, 53] on div "multiple-users-add Roles" at bounding box center [632, 53] width 89 height 18
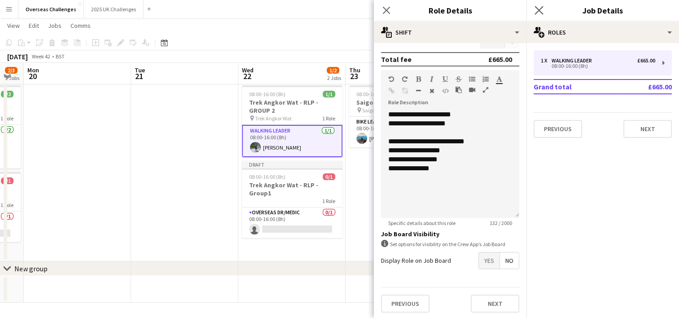
click at [538, 5] on app-icon "Close pop-in" at bounding box center [539, 10] width 13 height 13
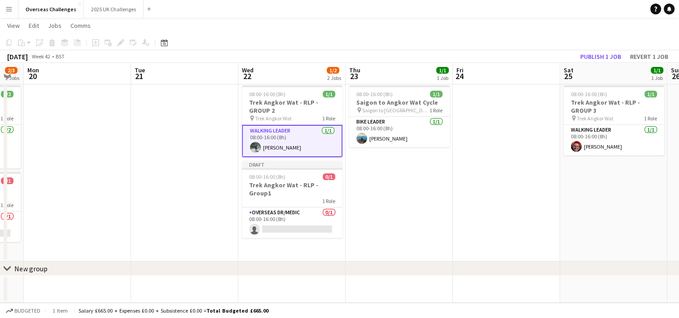
click at [296, 128] on app-card-role "Walking Leader [DATE] 08:00-16:00 (8h) [PERSON_NAME]" at bounding box center [292, 141] width 101 height 32
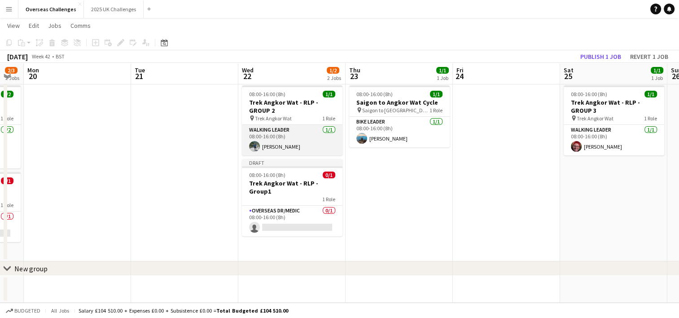
click at [294, 139] on app-card-role "Walking Leader [DATE] 08:00-16:00 (8h) [PERSON_NAME]" at bounding box center [292, 140] width 101 height 31
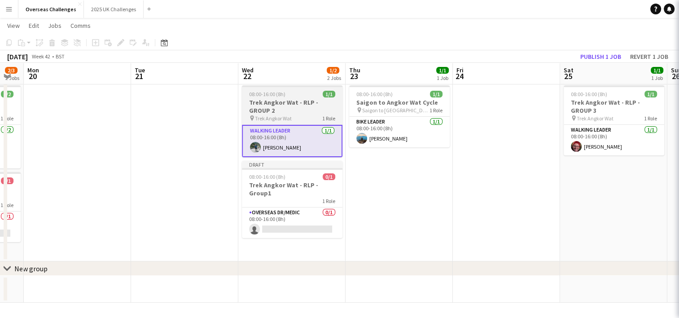
click at [301, 105] on h3 "Trek Angkor Wat - RLP - GROUP 2" at bounding box center [292, 106] width 101 height 16
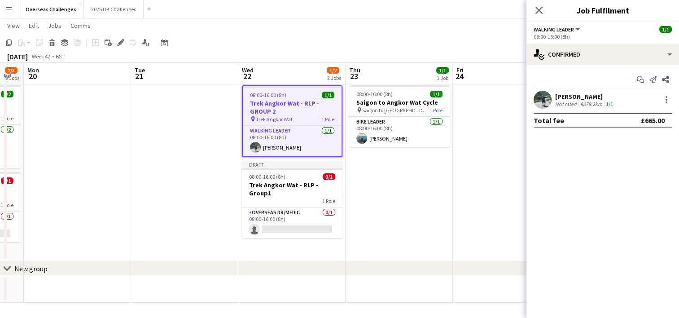
click at [301, 105] on h3 "Trek Angkor Wat - RLP - GROUP 2" at bounding box center [292, 107] width 99 height 16
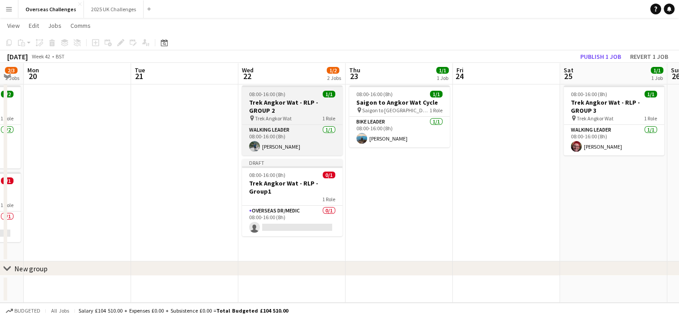
click at [301, 105] on h3 "Trek Angkor Wat - RLP - GROUP 2" at bounding box center [292, 106] width 101 height 16
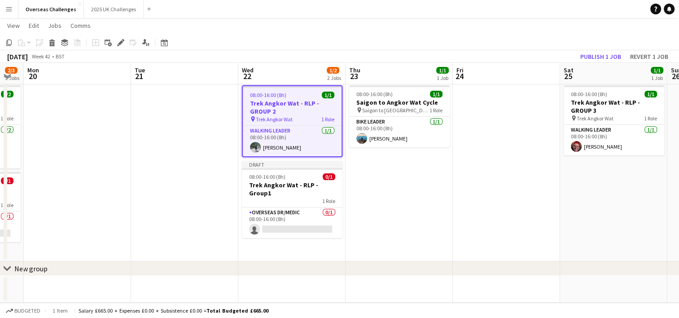
click at [301, 105] on h3 "Trek Angkor Wat - RLP - GROUP 2" at bounding box center [292, 107] width 99 height 16
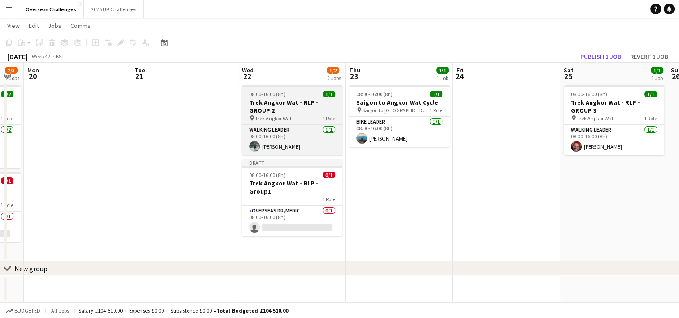
click at [301, 105] on h3 "Trek Angkor Wat - RLP - GROUP 2" at bounding box center [292, 106] width 101 height 16
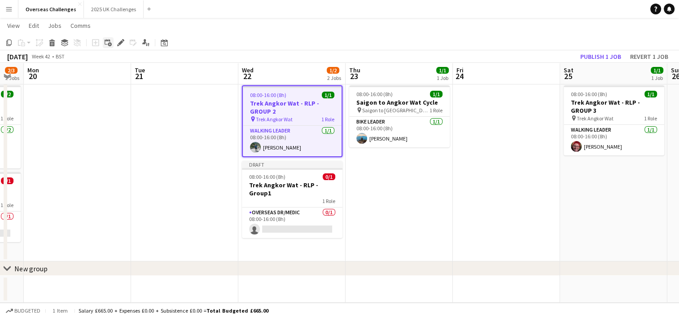
click at [107, 42] on icon "Add linked Job" at bounding box center [108, 42] width 7 height 7
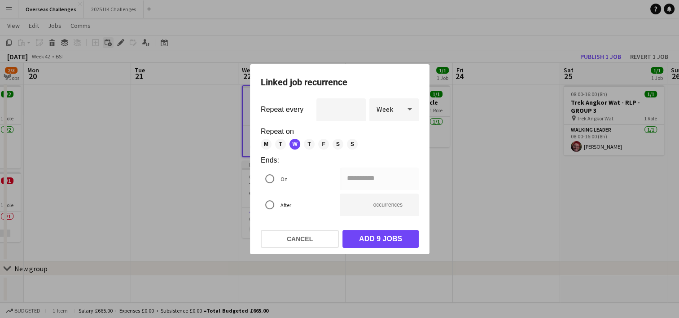
scroll to position [0, 0]
click at [323, 241] on button "Cancel" at bounding box center [300, 239] width 78 height 18
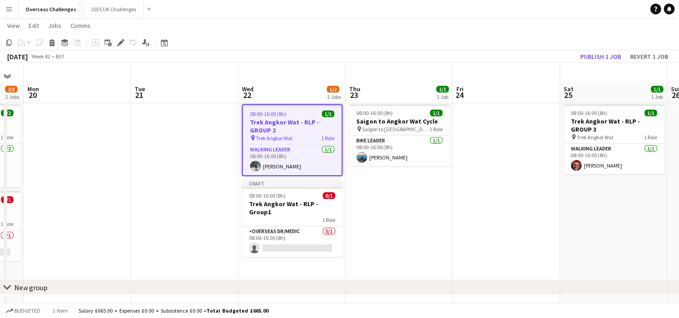
scroll to position [19, 0]
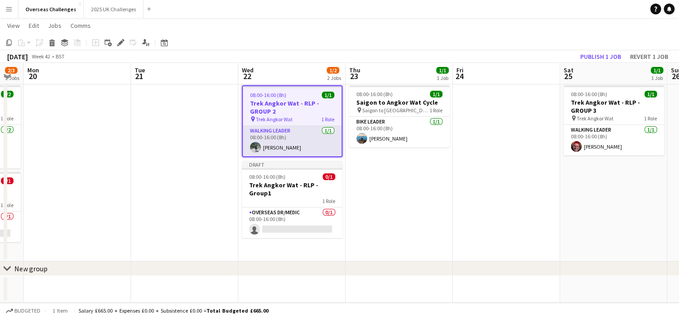
click at [307, 136] on app-card-role "Walking Leader [DATE] 08:00-16:00 (8h) [PERSON_NAME]" at bounding box center [292, 141] width 99 height 31
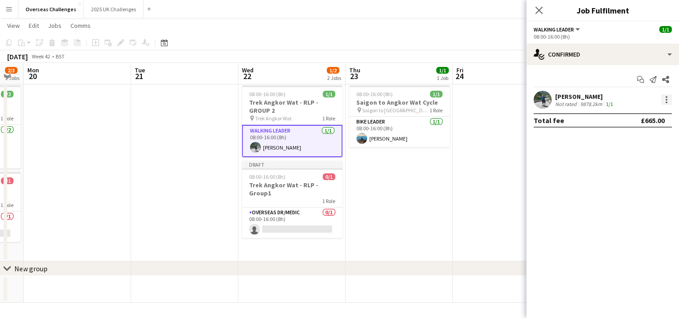
click at [669, 100] on div at bounding box center [666, 99] width 11 height 11
click at [649, 56] on div at bounding box center [339, 159] width 679 height 318
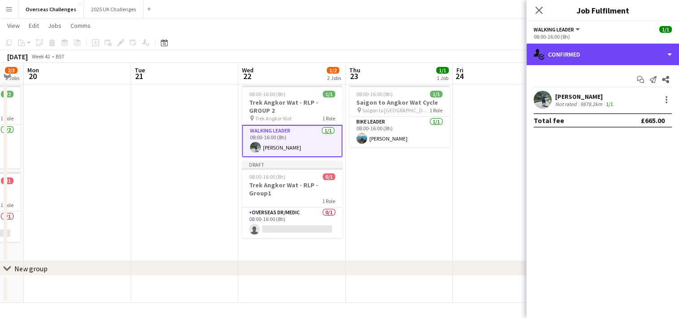
click at [649, 56] on div "single-neutral-actions-check-2 Confirmed" at bounding box center [602, 55] width 153 height 22
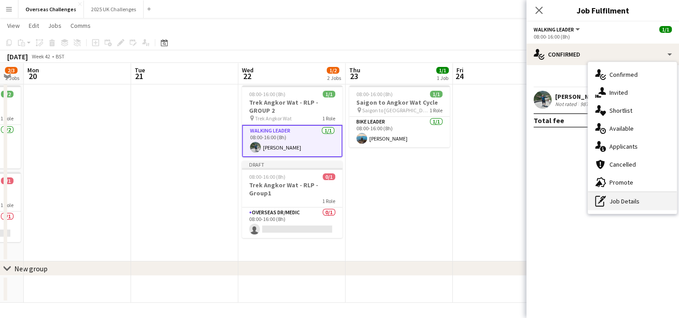
click at [639, 201] on div "pen-write Job Details" at bounding box center [632, 201] width 89 height 18
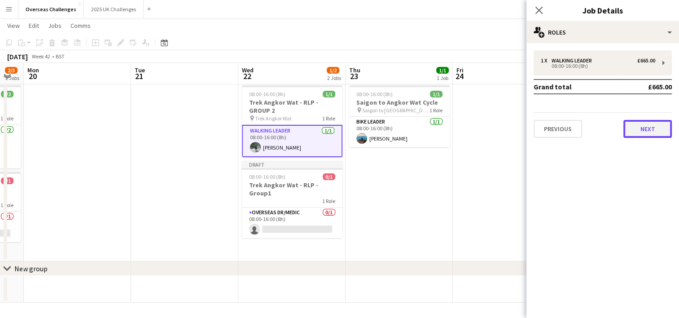
click at [663, 130] on button "Next" at bounding box center [647, 129] width 48 height 18
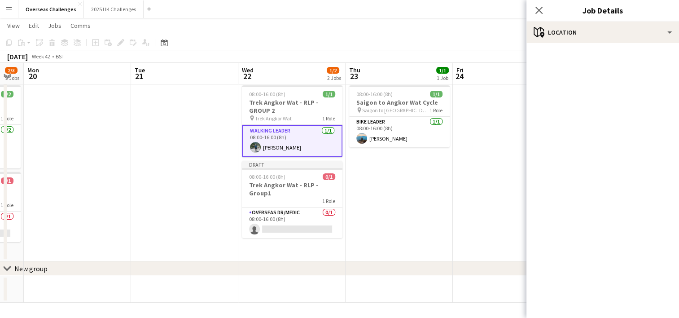
click at [529, 5] on div "Close pop-in" at bounding box center [538, 10] width 25 height 21
click at [541, 9] on icon "Close pop-in" at bounding box center [538, 10] width 9 height 9
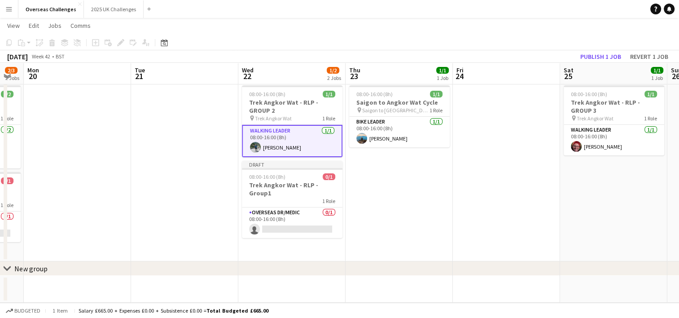
click at [307, 143] on app-card-role "Walking Leader [DATE] 08:00-16:00 (8h) [PERSON_NAME]" at bounding box center [292, 141] width 101 height 32
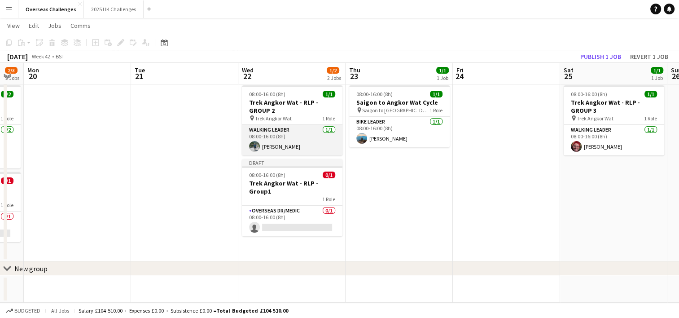
click at [291, 127] on app-card-role "Walking Leader [DATE] 08:00-16:00 (8h) [PERSON_NAME]" at bounding box center [292, 140] width 101 height 31
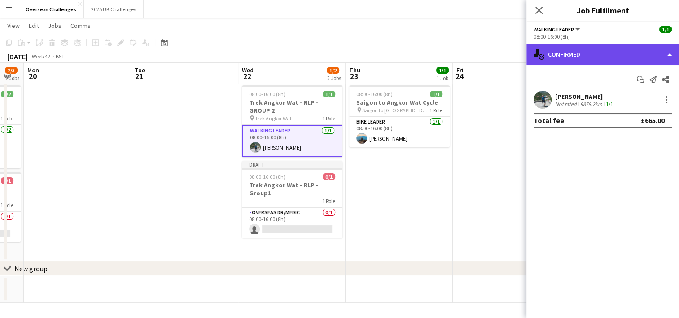
click at [629, 64] on div "single-neutral-actions-check-2 Confirmed" at bounding box center [602, 55] width 153 height 22
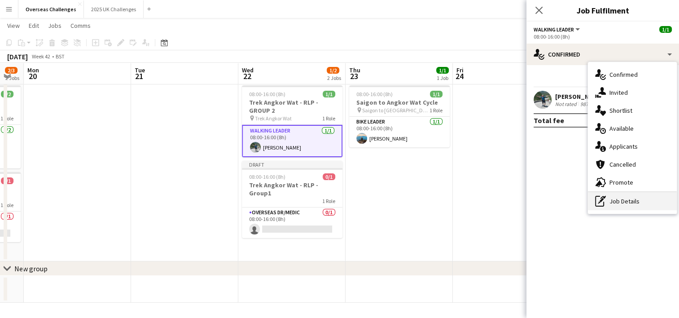
click at [629, 197] on div "pen-write Job Details" at bounding box center [632, 201] width 89 height 18
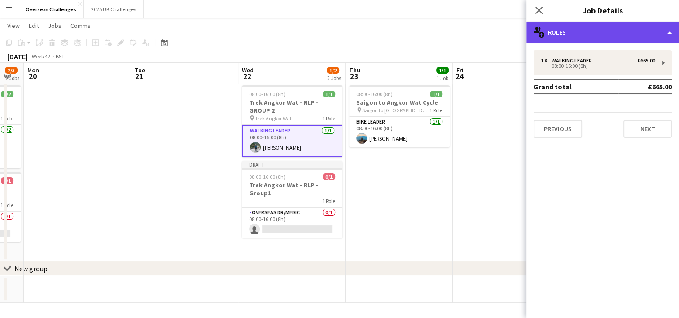
click at [668, 30] on div "multiple-users-add Roles" at bounding box center [602, 33] width 153 height 22
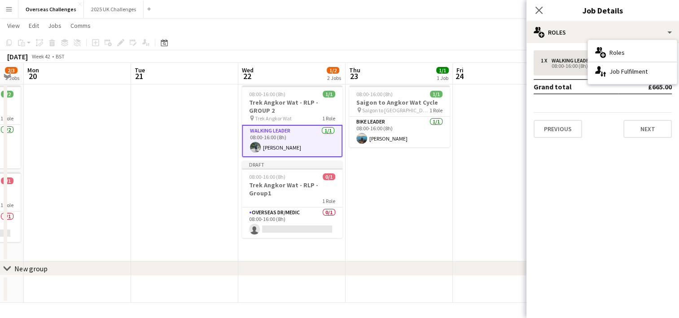
click at [604, 54] on icon at bounding box center [603, 55] width 6 height 6
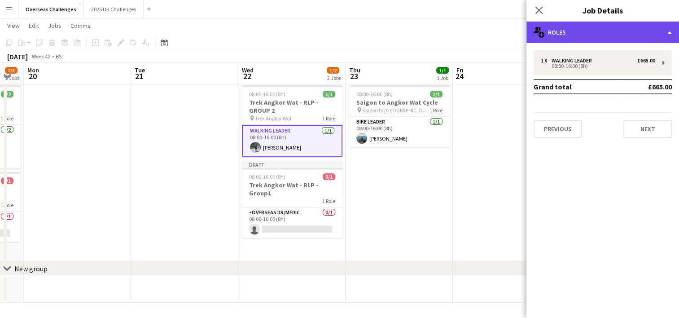
click at [538, 33] on icon at bounding box center [541, 35] width 6 height 6
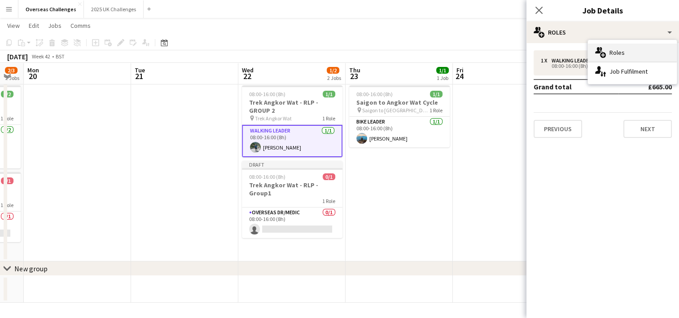
click at [597, 53] on icon "multiple-users-add" at bounding box center [600, 52] width 11 height 11
click at [545, 10] on div "Close pop-in" at bounding box center [538, 10] width 25 height 21
click at [537, 10] on icon "Close pop-in" at bounding box center [538, 10] width 9 height 9
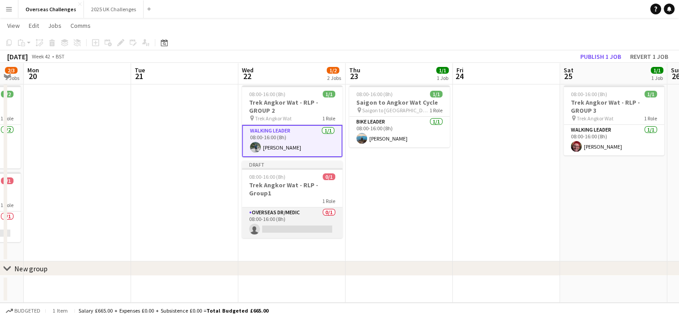
click at [288, 216] on app-card-role "Overseas Dr/Medic 0/1 08:00-16:00 (8h) single-neutral-actions" at bounding box center [292, 222] width 101 height 31
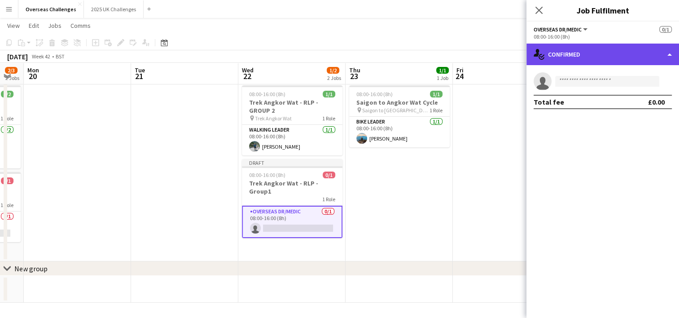
click at [636, 52] on div "single-neutral-actions-check-2 Confirmed" at bounding box center [602, 55] width 153 height 22
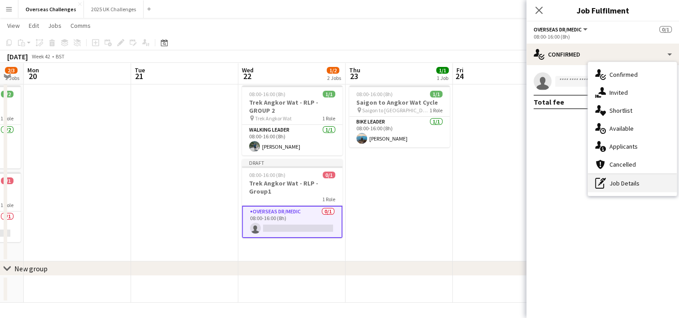
click at [632, 178] on div "pen-write Job Details" at bounding box center [632, 183] width 89 height 18
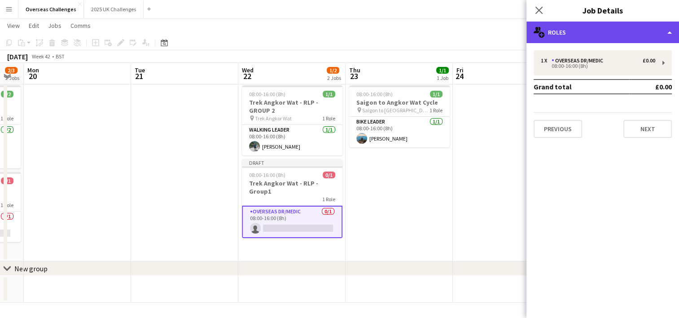
click at [637, 38] on div "multiple-users-add Roles" at bounding box center [602, 33] width 153 height 22
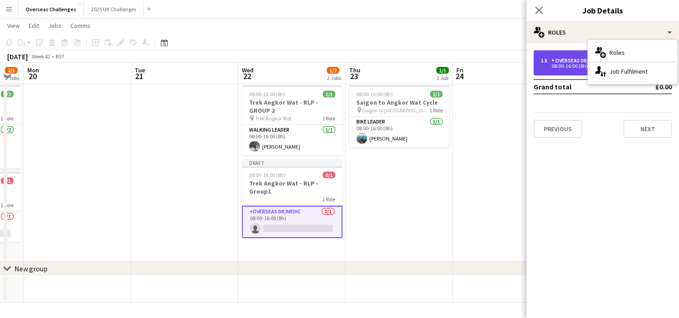
click at [554, 55] on div "1 x Overseas Dr/Medic £0.00 08:00-16:00 (8h)" at bounding box center [602, 62] width 138 height 25
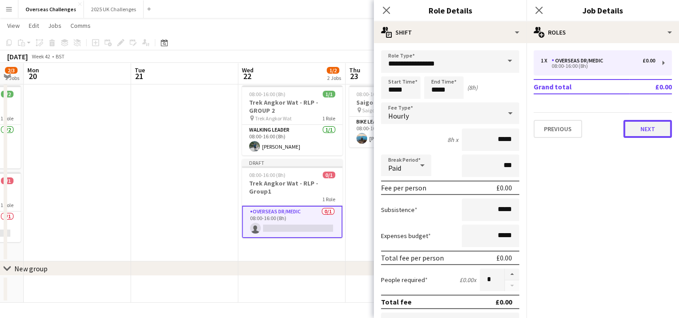
click at [651, 129] on button "Next" at bounding box center [647, 129] width 48 height 18
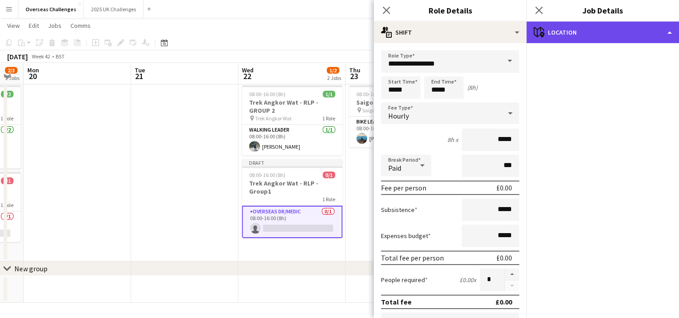
click at [641, 36] on div "maps-pin-1 Location" at bounding box center [602, 33] width 153 height 22
click at [560, 27] on div "maps-pin-1 Location" at bounding box center [602, 33] width 153 height 22
click at [549, 34] on div "maps-pin-1 Location" at bounding box center [602, 33] width 153 height 22
click at [549, 32] on div "maps-pin-1 Location" at bounding box center [602, 33] width 153 height 22
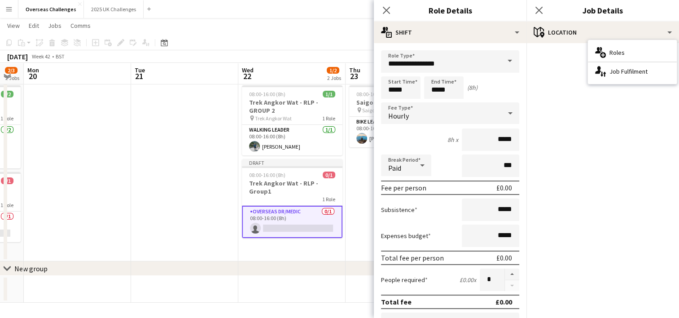
click at [590, 190] on mat-accordion "pencil3 General details 1 x Overseas Dr/Medic £0.00 08:00-16:00 (8h) Grand tota…" at bounding box center [602, 180] width 153 height 275
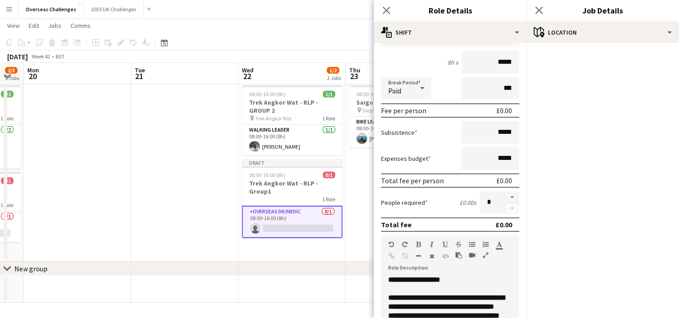
scroll to position [288, 0]
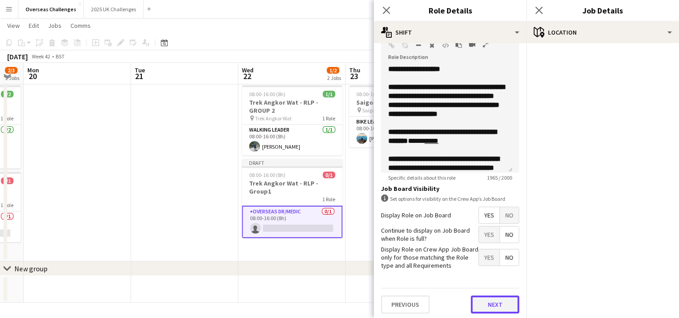
click at [492, 305] on button "Next" at bounding box center [495, 304] width 48 height 18
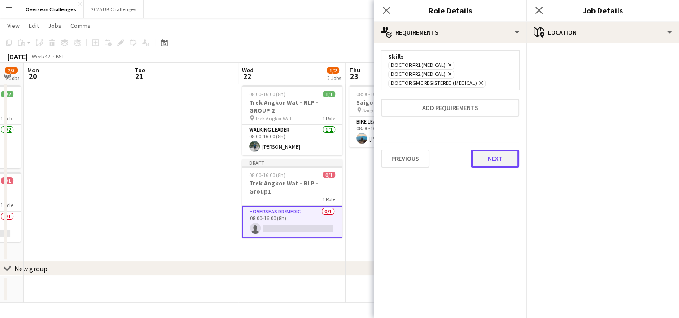
click at [495, 161] on button "Next" at bounding box center [495, 158] width 48 height 18
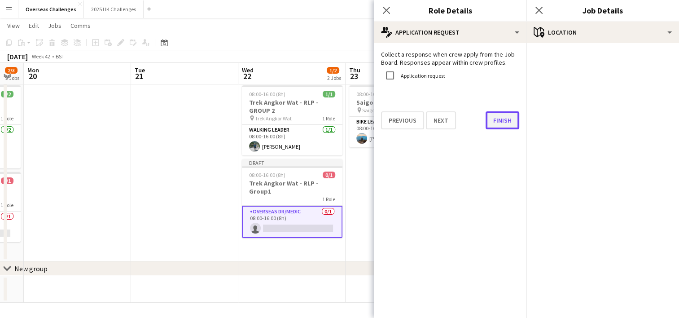
click at [494, 120] on button "Finish" at bounding box center [502, 120] width 34 height 18
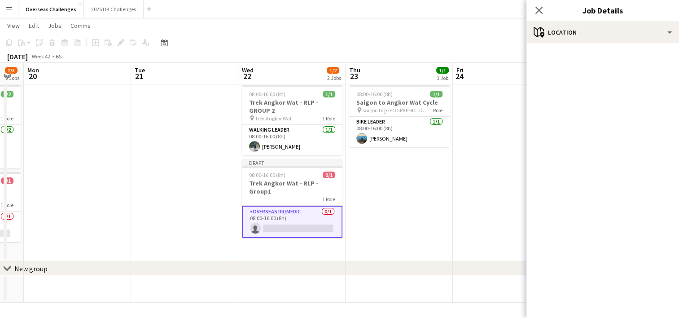
click at [294, 216] on app-card-role "Overseas Dr/Medic 0/1 08:00-16:00 (8h) single-neutral-actions" at bounding box center [292, 221] width 101 height 32
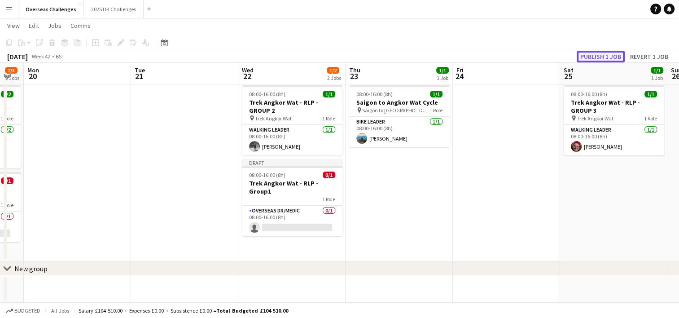
click at [605, 53] on button "Publish 1 job" at bounding box center [601, 57] width 48 height 12
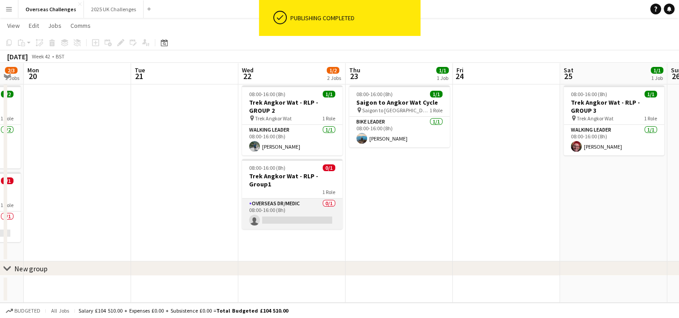
click at [310, 206] on app-card-role "Overseas Dr/Medic 0/1 08:00-16:00 (8h) single-neutral-actions" at bounding box center [292, 213] width 101 height 31
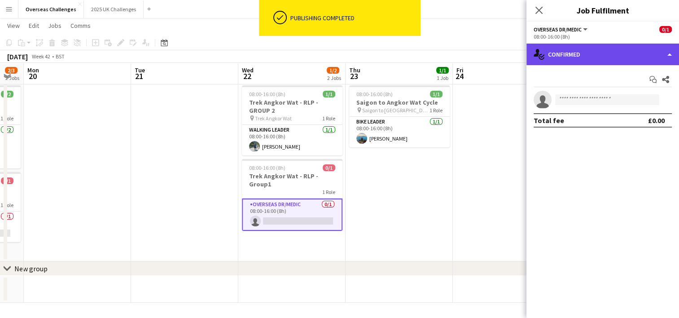
click at [644, 55] on div "single-neutral-actions-check-2 Confirmed" at bounding box center [602, 55] width 153 height 22
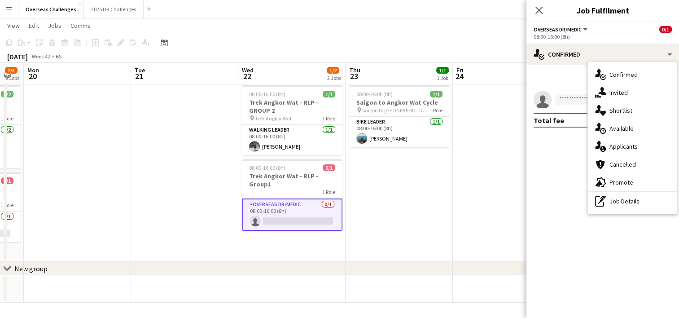
click at [571, 33] on div "08:00-16:00 (8h)" at bounding box center [602, 36] width 138 height 7
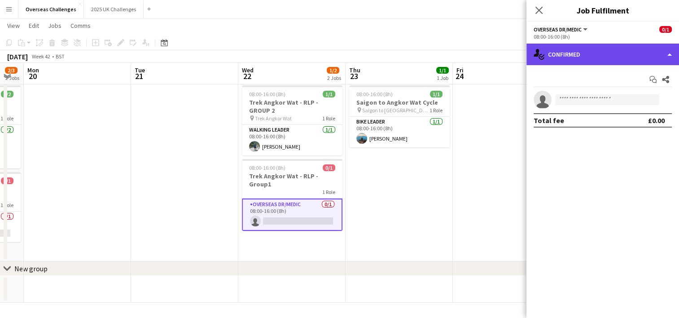
click at [608, 57] on div "single-neutral-actions-check-2 Confirmed" at bounding box center [602, 55] width 153 height 22
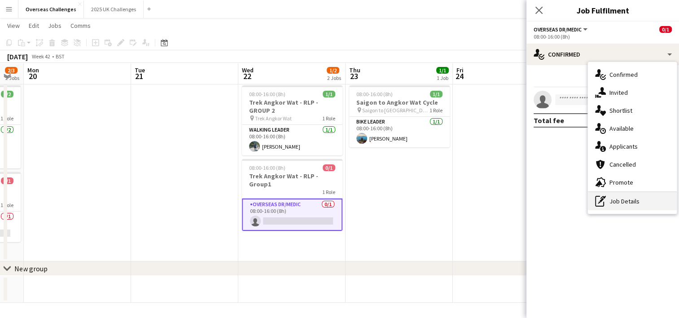
click at [634, 198] on div "pen-write Job Details" at bounding box center [632, 201] width 89 height 18
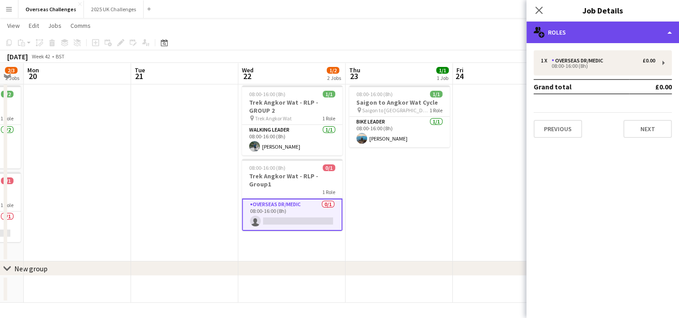
click at [635, 39] on div "multiple-users-add Roles" at bounding box center [602, 33] width 153 height 22
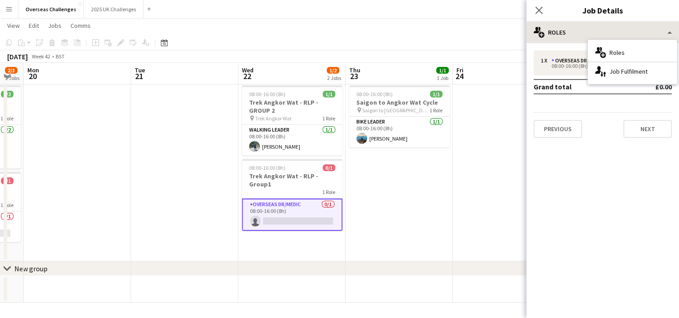
click at [635, 39] on div "multiple-users-add Roles single-neutral-actions-up-down Job Fulfilment" at bounding box center [632, 61] width 90 height 45
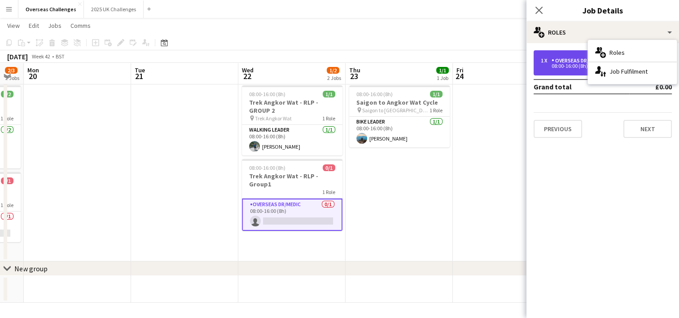
click at [568, 71] on div "1 x Overseas Dr/Medic £0.00 08:00-16:00 (8h)" at bounding box center [602, 62] width 138 height 25
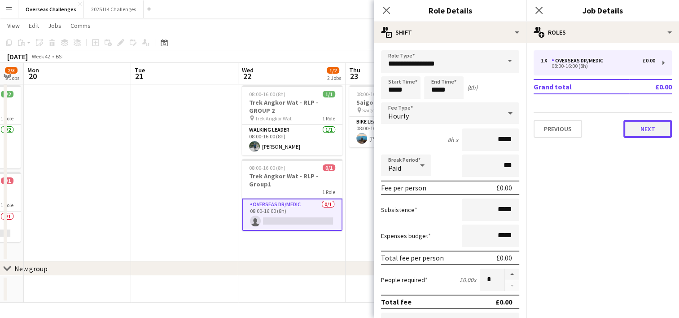
click at [659, 133] on button "Next" at bounding box center [647, 129] width 48 height 18
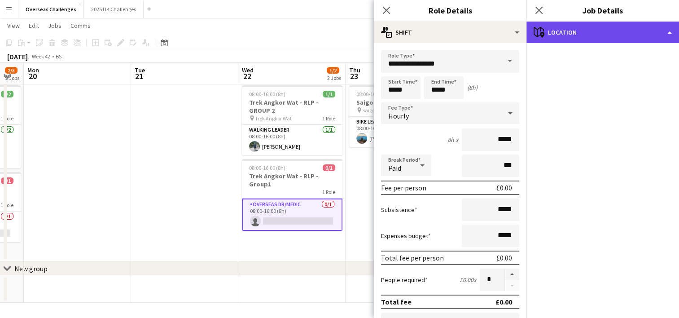
click at [653, 33] on div "maps-pin-1 Location" at bounding box center [602, 33] width 153 height 22
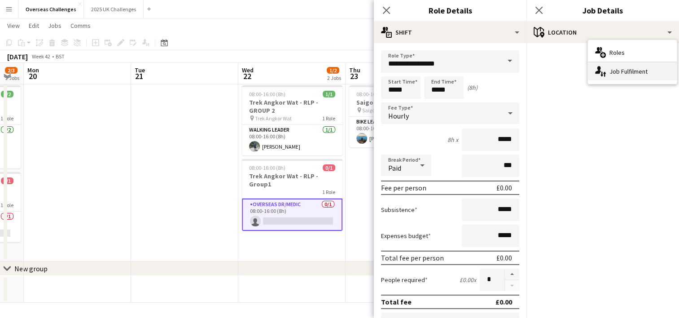
click at [641, 68] on div "single-neutral-actions-up-down Job Fulfilment" at bounding box center [632, 71] width 89 height 18
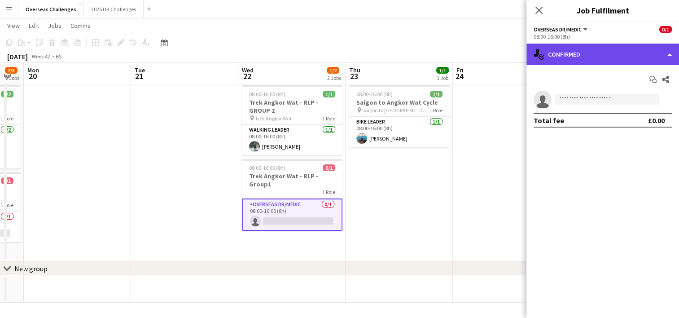
click at [638, 58] on div "single-neutral-actions-check-2 Confirmed" at bounding box center [602, 55] width 153 height 22
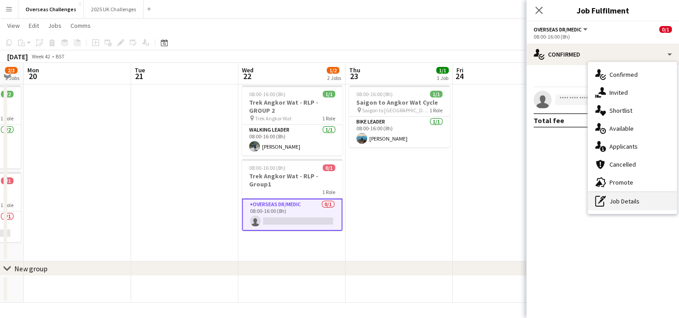
click at [621, 197] on div "pen-write Job Details" at bounding box center [632, 201] width 89 height 18
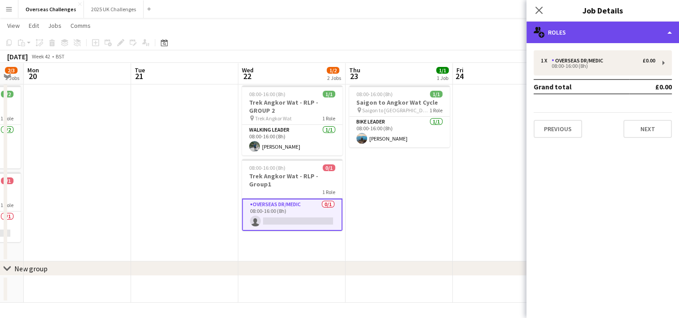
click at [655, 25] on div "multiple-users-add Roles" at bounding box center [602, 33] width 153 height 22
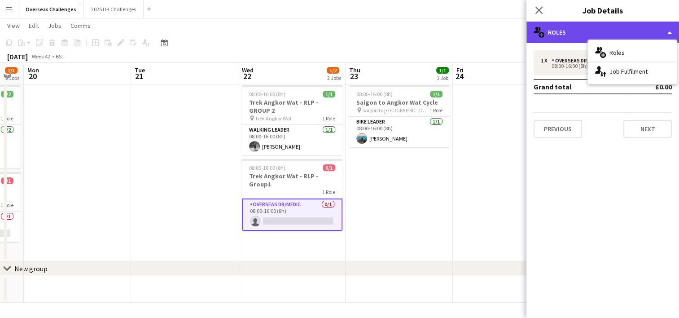
click at [655, 25] on div "multiple-users-add Roles" at bounding box center [602, 33] width 153 height 22
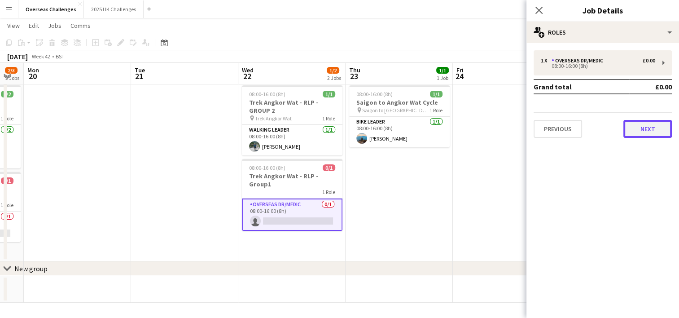
click at [650, 130] on button "Next" at bounding box center [647, 129] width 48 height 18
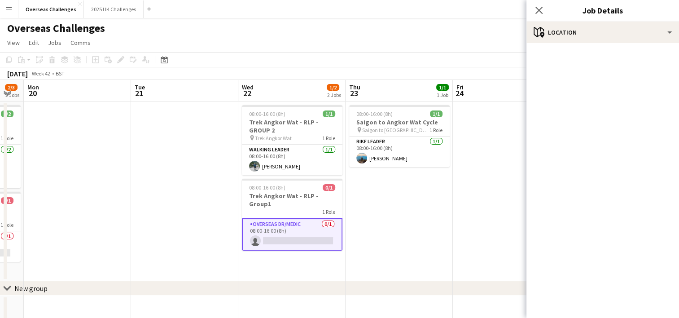
click at [595, 246] on mat-accordion "pencil3 General details 1 x Overseas Dr/Medic £0.00 08:00-16:00 (8h) Grand tota…" at bounding box center [602, 180] width 153 height 275
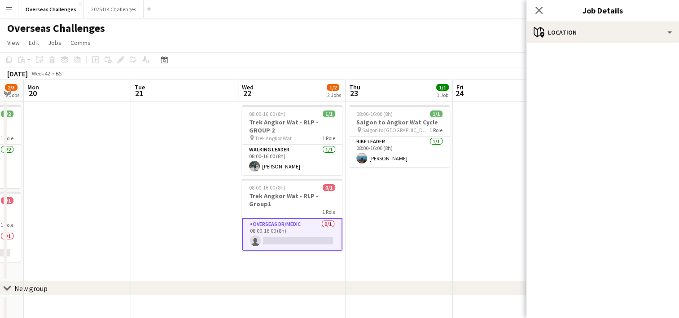
click at [595, 246] on mat-accordion "pencil3 General details 1 x Overseas Dr/Medic £0.00 08:00-16:00 (8h) Grand tota…" at bounding box center [602, 180] width 153 height 275
click at [265, 227] on app-card-role "Overseas Dr/Medic 0/1 08:00-16:00 (8h) single-neutral-actions" at bounding box center [292, 234] width 101 height 32
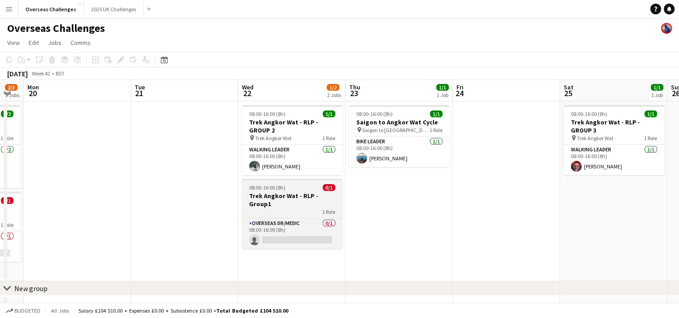
click at [278, 207] on app-job-card "08:00-16:00 (8h) 0/1 Trek Angkor Wat - RLP - Group1 1 Role Overseas Dr/Medic 0/…" at bounding box center [292, 214] width 101 height 70
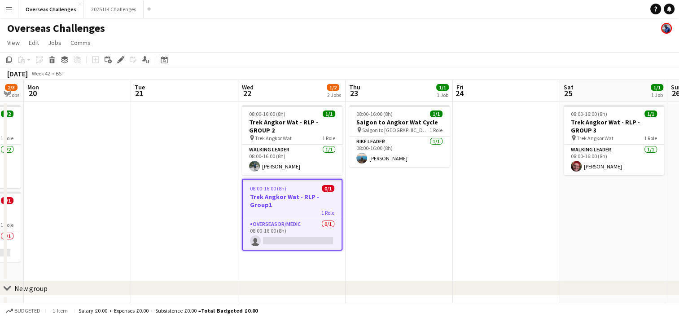
scroll to position [0, 297]
click at [278, 207] on h3 "Trek Angkor Wat - RLP - Group1" at bounding box center [293, 200] width 99 height 16
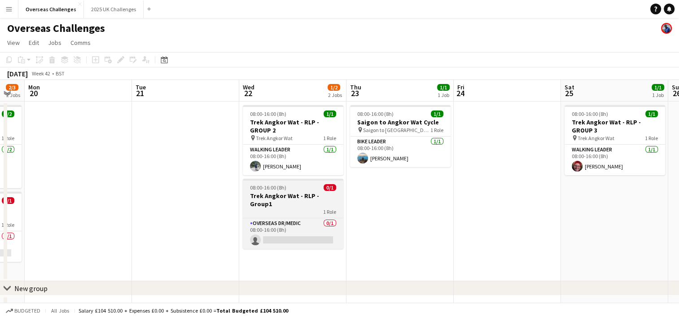
click at [278, 207] on app-job-card "08:00-16:00 (8h) 0/1 Trek Angkor Wat - RLP - Group1 1 Role Overseas Dr/Medic 0/…" at bounding box center [293, 214] width 101 height 70
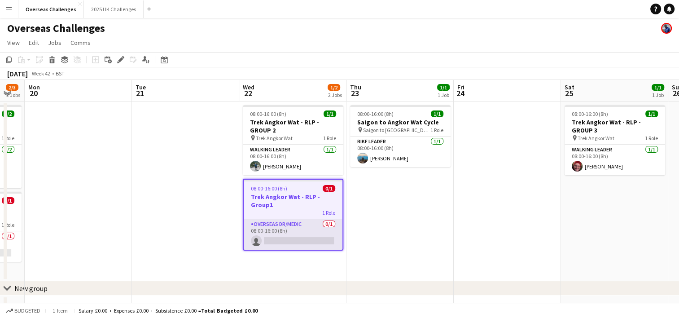
click at [284, 225] on app-card-role "Overseas Dr/Medic 0/1 08:00-16:00 (8h) single-neutral-actions" at bounding box center [293, 234] width 99 height 31
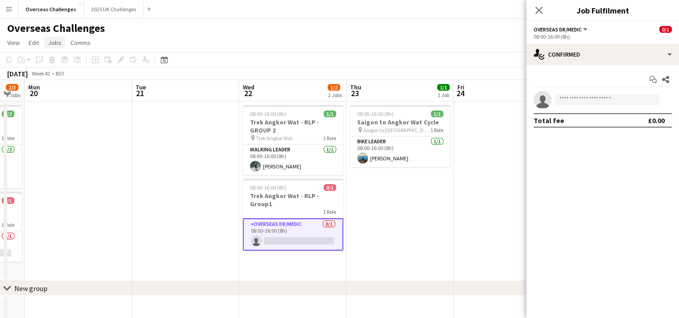
click at [61, 46] on link "Jobs" at bounding box center [54, 43] width 21 height 12
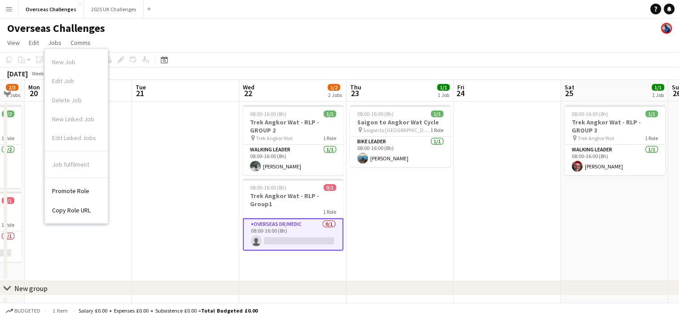
click at [153, 34] on div "Overseas Challenges" at bounding box center [339, 26] width 679 height 17
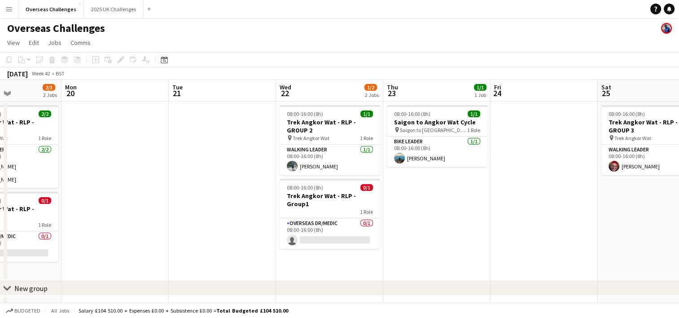
drag, startPoint x: 79, startPoint y: 181, endPoint x: 116, endPoint y: 180, distance: 36.8
click at [116, 180] on app-calendar-viewport "Fri 17 Sat 18 1/1 1 Job Sun 19 2/3 2 Jobs Mon 20 Tue 21 Wed 22 1/2 2 Jobs Thu 2…" at bounding box center [339, 201] width 679 height 242
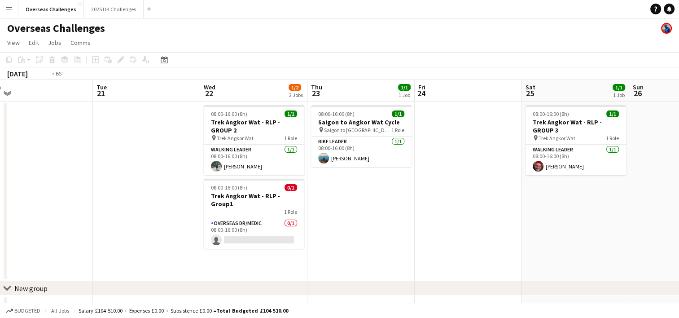
scroll to position [0, 411]
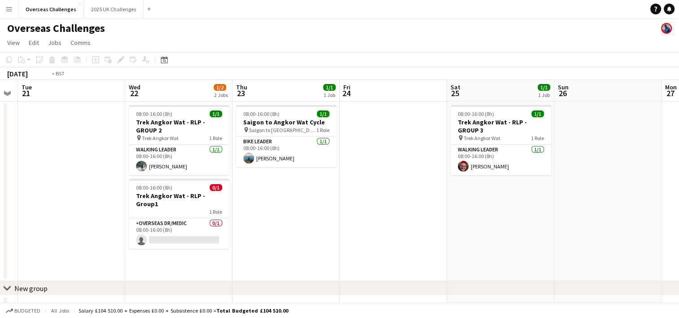
drag, startPoint x: 505, startPoint y: 223, endPoint x: 354, endPoint y: 222, distance: 151.2
click at [354, 222] on app-calendar-viewport "Fri 17 Sat 18 1/1 1 Job Sun 19 2/3 2 Jobs Mon 20 Tue 21 Wed 22 1/2 2 Jobs Thu 2…" at bounding box center [339, 201] width 679 height 242
click at [205, 223] on app-card-role "Overseas Dr/Medic 0/1 08:00-16:00 (8h) single-neutral-actions" at bounding box center [179, 233] width 101 height 31
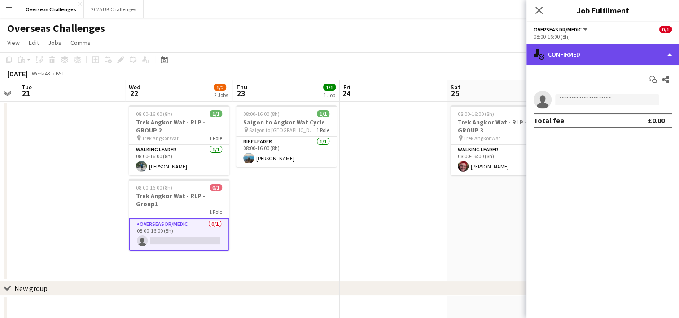
click at [630, 52] on div "single-neutral-actions-check-2 Confirmed" at bounding box center [602, 55] width 153 height 22
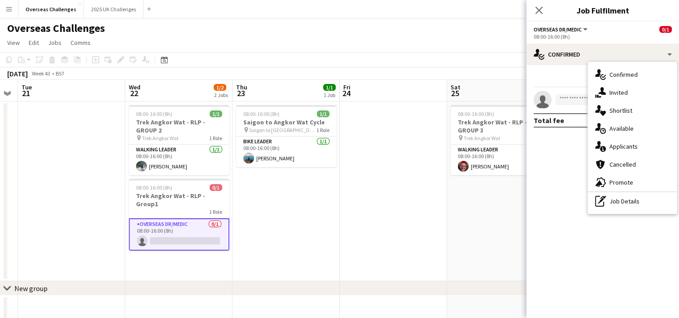
click at [583, 32] on button "Overseas Dr/Medic" at bounding box center [560, 29] width 55 height 7
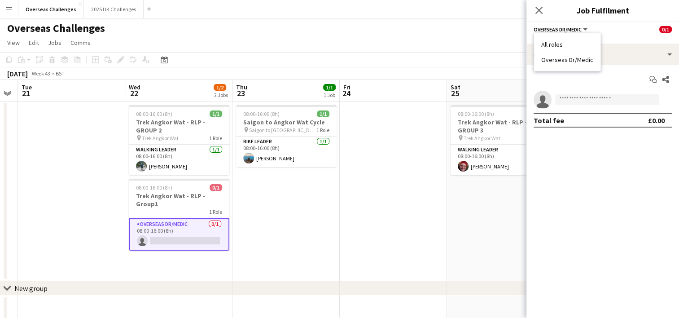
click at [566, 47] on li "All roles" at bounding box center [567, 44] width 52 height 8
click at [561, 28] on button "All roles" at bounding box center [549, 29] width 32 height 7
click at [564, 59] on li "Overseas Dr/Medic" at bounding box center [567, 60] width 52 height 8
click at [638, 179] on mat-expansion-panel "check Confirmed Start chat Share single-neutral-actions Total fee £0.00" at bounding box center [602, 191] width 153 height 253
click at [599, 41] on app-options-switcher "Overseas Dr/Medic All roles Overseas Dr/Medic 0/1 08:00-16:00 (8h)" at bounding box center [602, 33] width 153 height 22
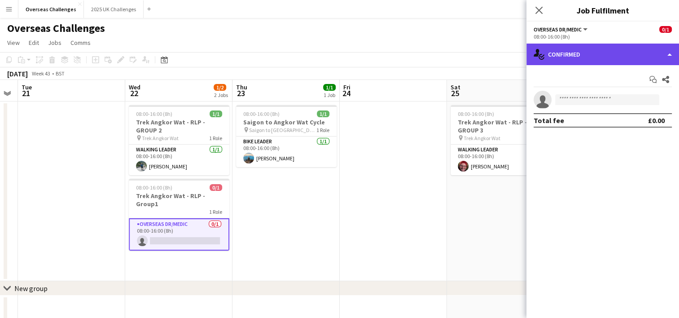
click at [599, 49] on div "single-neutral-actions-check-2 Confirmed" at bounding box center [602, 55] width 153 height 22
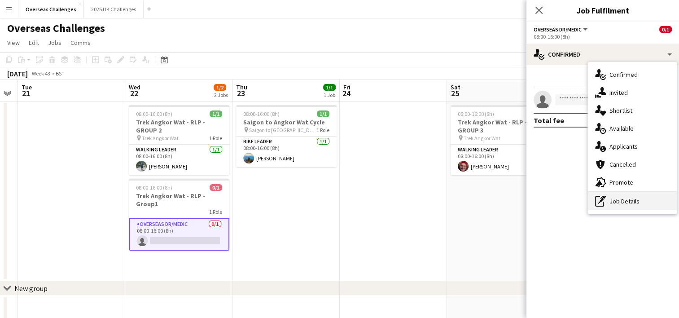
click at [619, 199] on div "pen-write Job Details" at bounding box center [632, 201] width 89 height 18
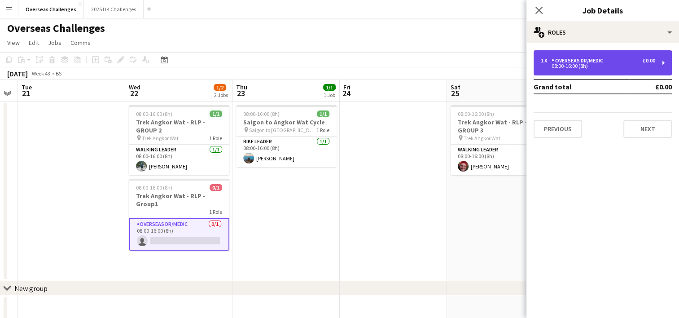
click at [666, 66] on div "1 x Overseas Dr/Medic £0.00 08:00-16:00 (8h)" at bounding box center [602, 62] width 138 height 25
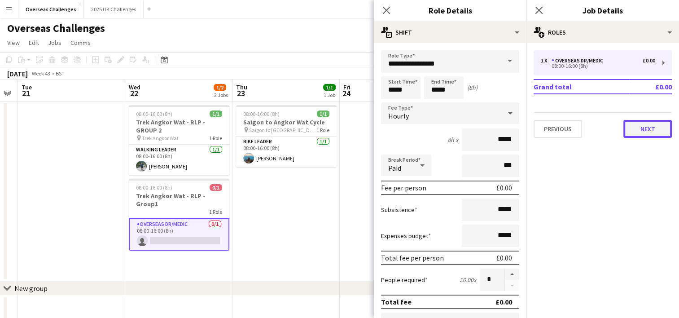
click at [656, 123] on button "Next" at bounding box center [647, 129] width 48 height 18
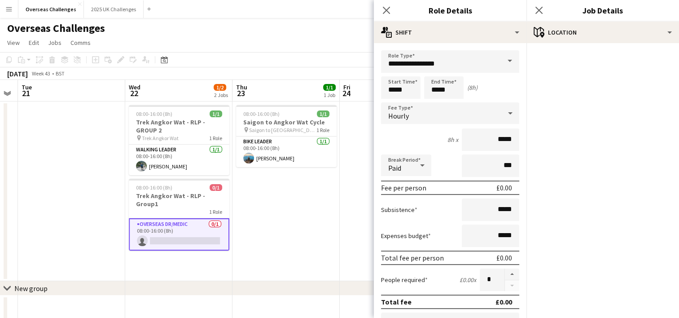
scroll to position [288, 0]
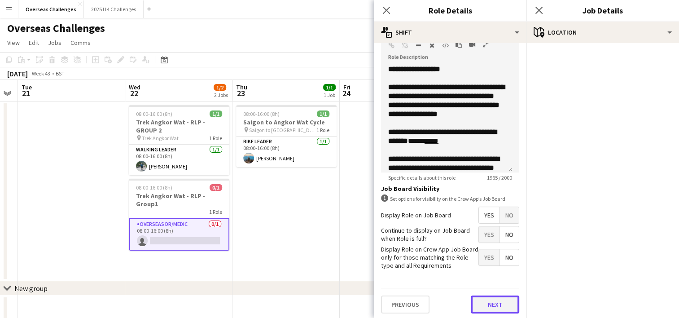
click at [492, 304] on button "Next" at bounding box center [495, 304] width 48 height 18
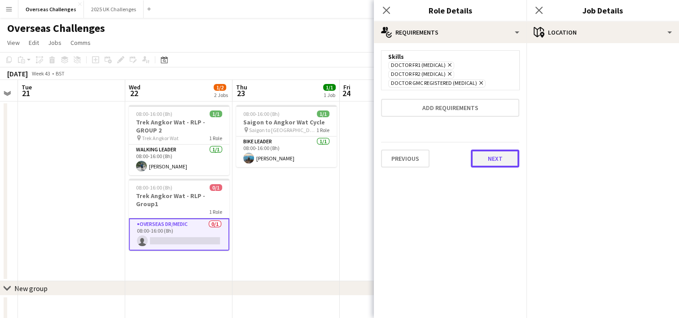
click at [509, 158] on button "Next" at bounding box center [495, 158] width 48 height 18
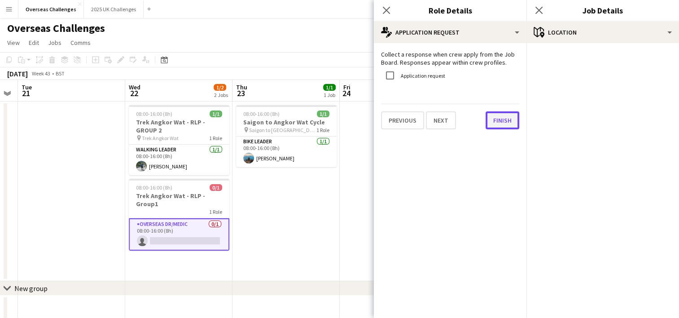
click at [500, 118] on button "Finish" at bounding box center [502, 120] width 34 height 18
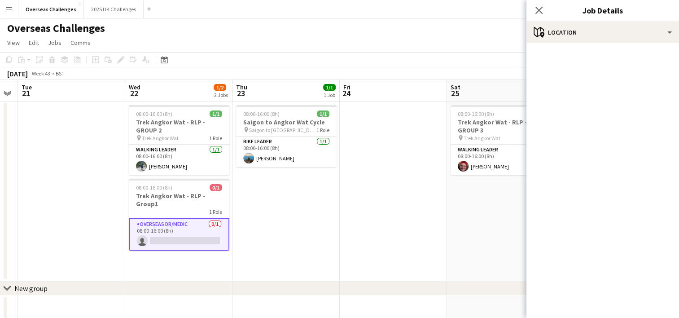
click at [406, 229] on app-date-cell at bounding box center [393, 190] width 107 height 179
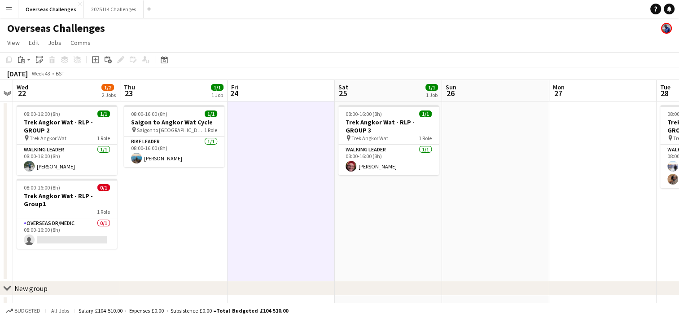
scroll to position [0, 319]
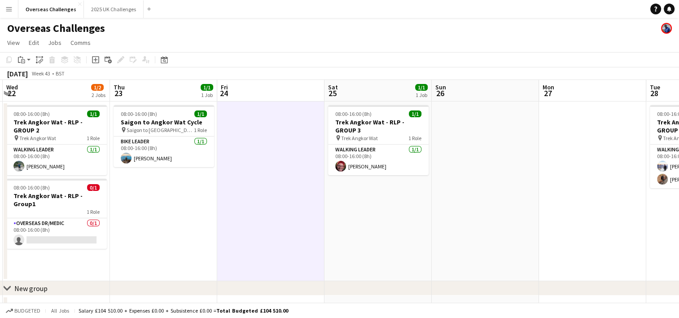
drag, startPoint x: 467, startPoint y: 215, endPoint x: 350, endPoint y: 214, distance: 117.6
click at [350, 214] on app-calendar-viewport "Sun 19 2/3 2 Jobs Mon 20 Tue 21 Wed 22 1/2 2 Jobs Thu 23 1/1 1 Job Fri 24 Sat 2…" at bounding box center [339, 201] width 679 height 242
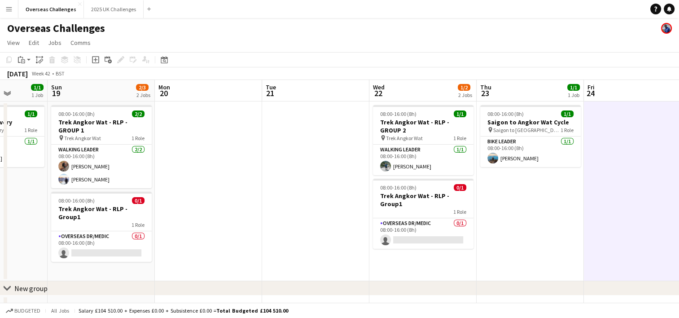
scroll to position [0, 266]
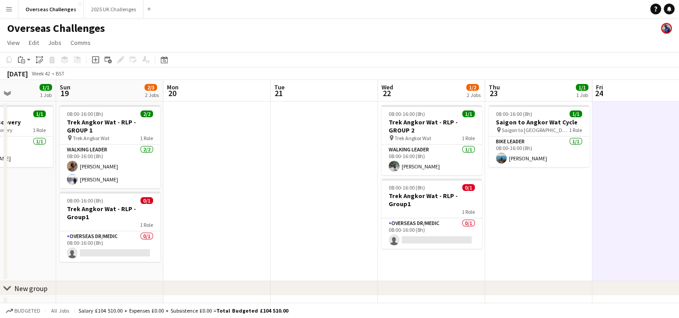
drag, startPoint x: 69, startPoint y: 264, endPoint x: 444, endPoint y: 254, distance: 375.2
click at [444, 254] on app-calendar-viewport "Thu 16 Fri 17 Sat 18 1/1 1 Job Sun 19 2/3 2 Jobs Mon 20 Tue 21 Wed 22 1/2 2 Job…" at bounding box center [339, 201] width 679 height 242
click at [151, 239] on app-card-role "Overseas Dr/Medic 0/1 08:00-16:00 (8h) single-neutral-actions" at bounding box center [110, 246] width 101 height 31
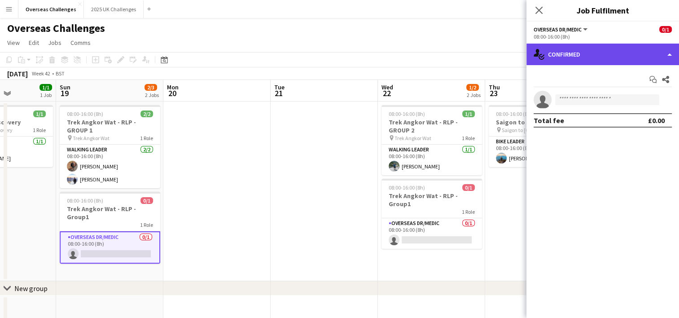
click at [594, 45] on div "single-neutral-actions-check-2 Confirmed" at bounding box center [602, 55] width 153 height 22
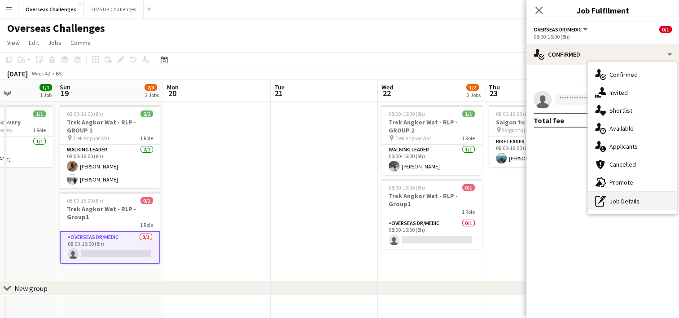
click at [633, 201] on div "pen-write Job Details" at bounding box center [632, 201] width 89 height 18
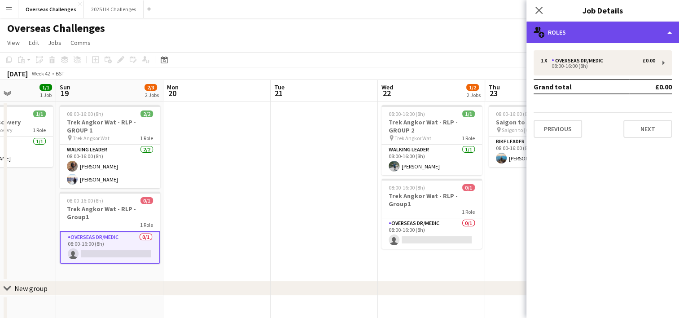
click at [643, 37] on div "multiple-users-add Roles" at bounding box center [602, 33] width 153 height 22
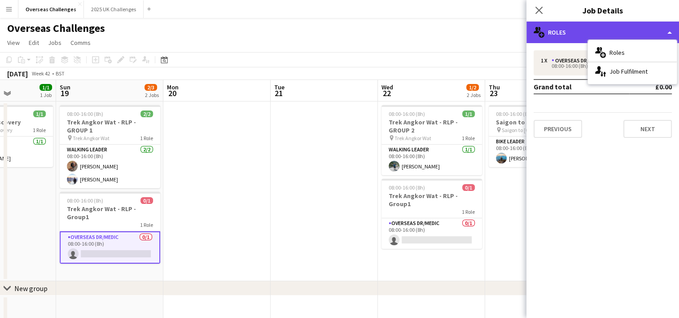
click at [643, 37] on div "multiple-users-add Roles" at bounding box center [602, 33] width 153 height 22
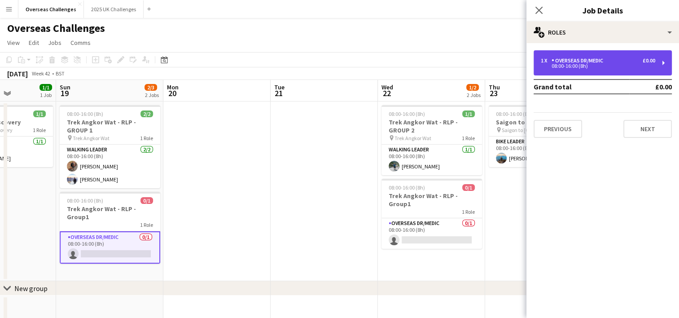
click at [639, 62] on div "1 x Overseas Dr/Medic £0.00" at bounding box center [598, 60] width 114 height 6
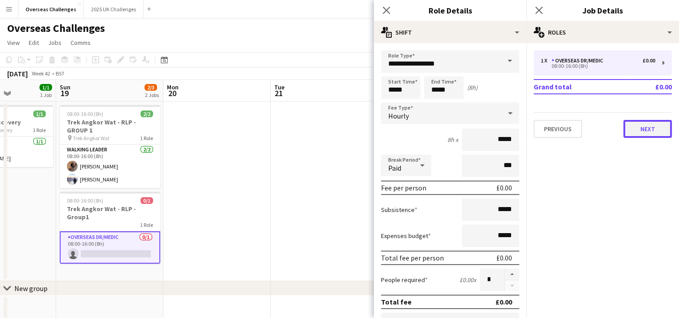
click at [660, 126] on button "Next" at bounding box center [647, 129] width 48 height 18
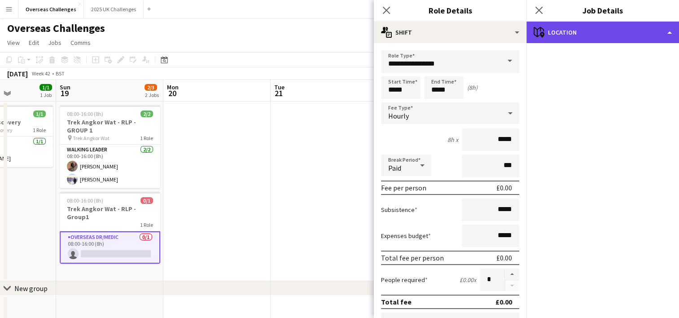
click at [660, 27] on div "maps-pin-1 Location" at bounding box center [602, 33] width 153 height 22
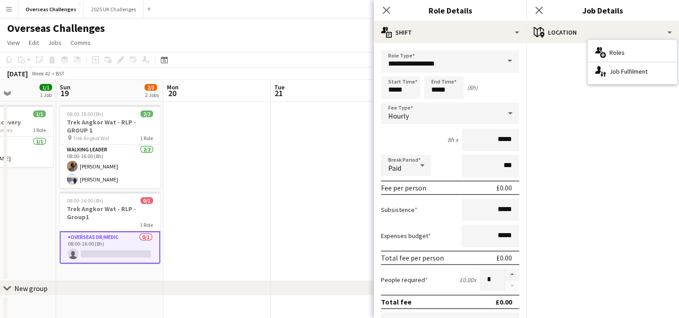
click at [543, 188] on mat-accordion "pencil3 General details 1 x Overseas Dr/Medic £0.00 08:00-16:00 (8h) Grand tota…" at bounding box center [602, 180] width 153 height 275
click at [537, 13] on icon at bounding box center [538, 10] width 9 height 9
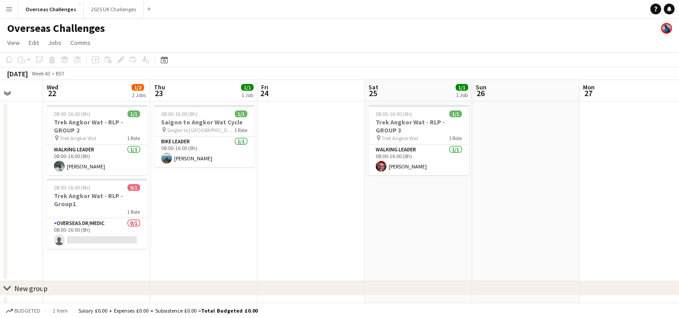
scroll to position [0, 387]
drag, startPoint x: 359, startPoint y: 249, endPoint x: 24, endPoint y: 248, distance: 335.6
click at [24, 248] on app-calendar-viewport "Sat 18 1/1 1 Job Sun 19 2/3 2 Jobs Mon 20 Tue 21 Wed 22 1/2 2 Jobs Thu 23 1/1 1…" at bounding box center [339, 201] width 679 height 242
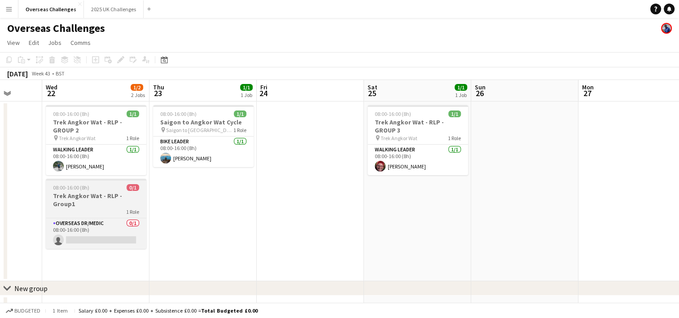
drag, startPoint x: 105, startPoint y: 194, endPoint x: 79, endPoint y: 192, distance: 26.1
click at [79, 192] on app-job-card "08:00-16:00 (8h) 0/1 Trek Angkor Wat - RLP - Group1 1 Role Overseas Dr/Medic 0/…" at bounding box center [96, 214] width 101 height 70
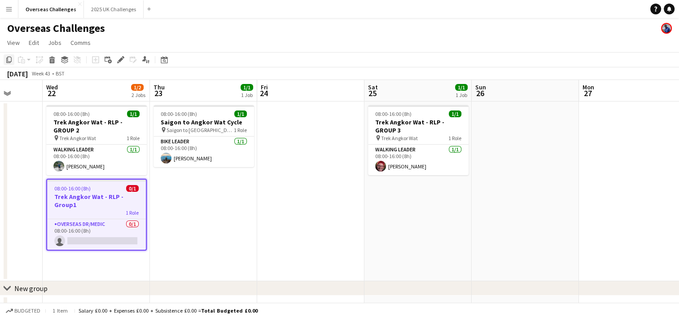
click at [11, 60] on icon at bounding box center [8, 60] width 5 height 6
click at [393, 211] on app-date-cell "08:00-16:00 (8h) 1/1 Trek Angkor Wat - RLP - GROUP 3 pin Trek Angkor Wat 1 Role…" at bounding box center [417, 190] width 107 height 179
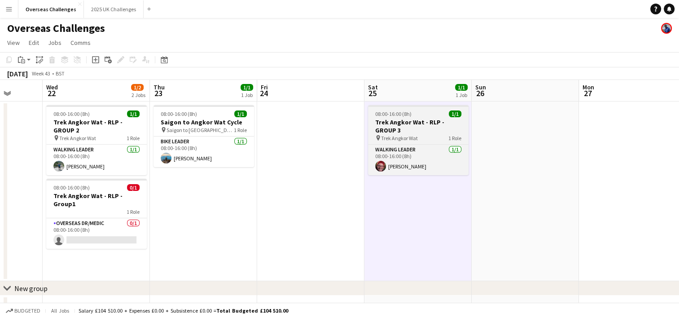
click at [438, 121] on h3 "Trek Angkor Wat - RLP - GROUP 3" at bounding box center [418, 126] width 101 height 16
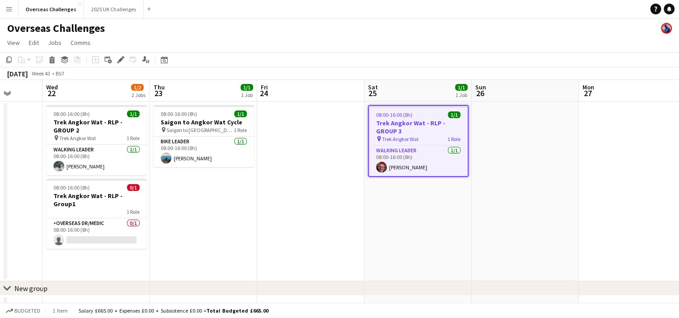
click at [428, 140] on div "pin Trek Angkor Wat 1 Role" at bounding box center [418, 138] width 99 height 7
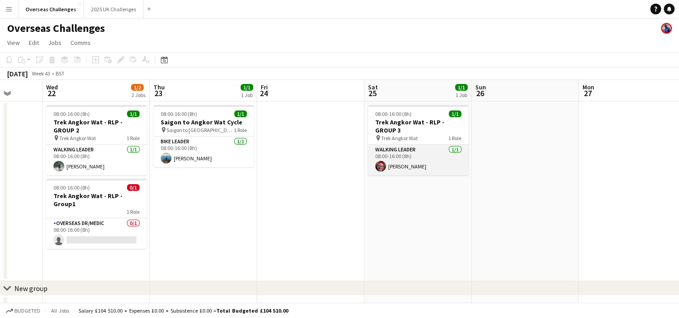
click at [431, 156] on app-card-role "Walking Leader [DATE] 08:00-16:00 (8h) [PERSON_NAME]" at bounding box center [418, 159] width 101 height 31
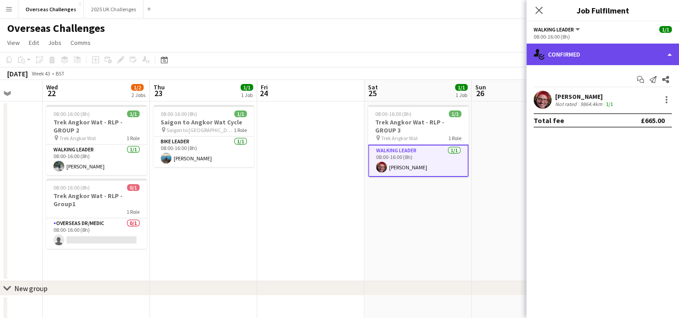
click at [591, 47] on div "single-neutral-actions-check-2 Confirmed" at bounding box center [602, 55] width 153 height 22
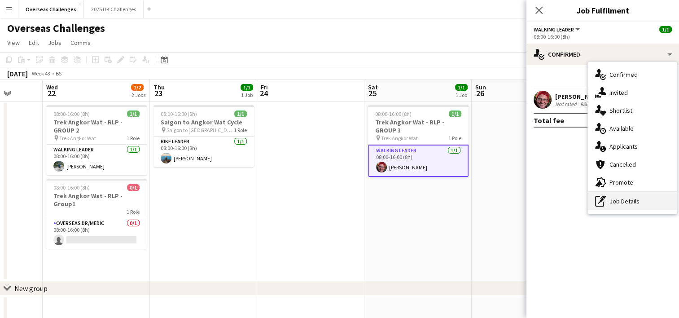
click at [626, 196] on div "pen-write Job Details" at bounding box center [632, 201] width 89 height 18
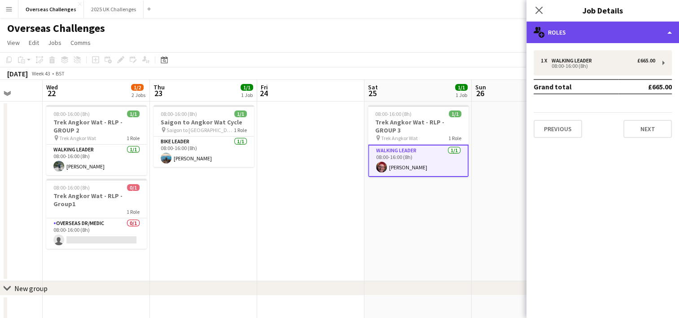
click at [538, 35] on icon at bounding box center [541, 35] width 6 height 6
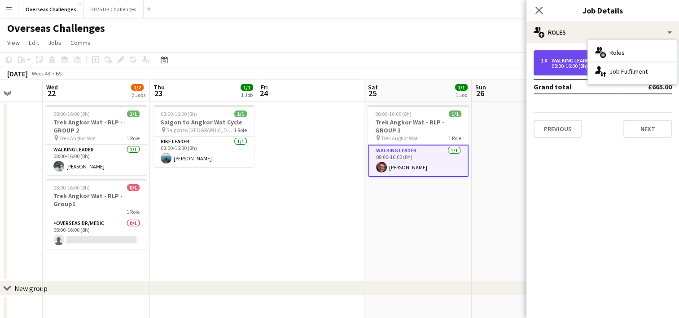
click at [541, 66] on div "08:00-16:00 (8h)" at bounding box center [598, 66] width 114 height 4
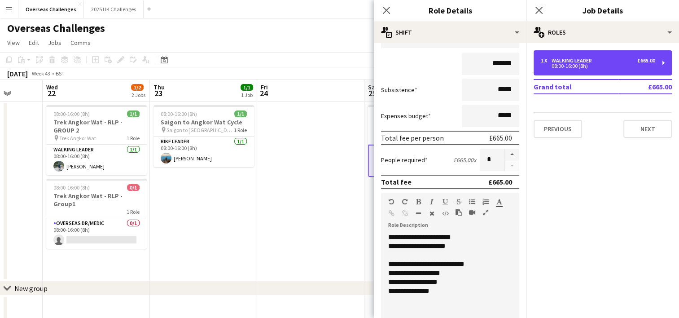
scroll to position [198, 0]
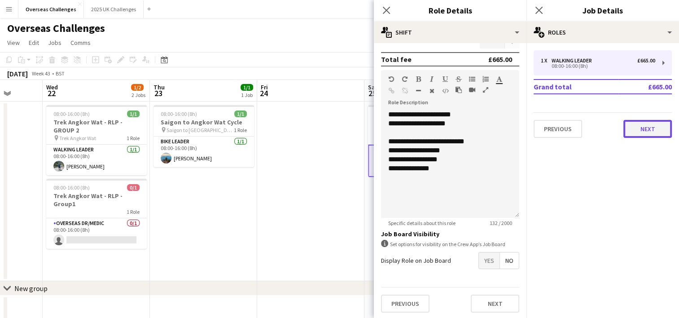
click at [630, 130] on button "Next" at bounding box center [647, 129] width 48 height 18
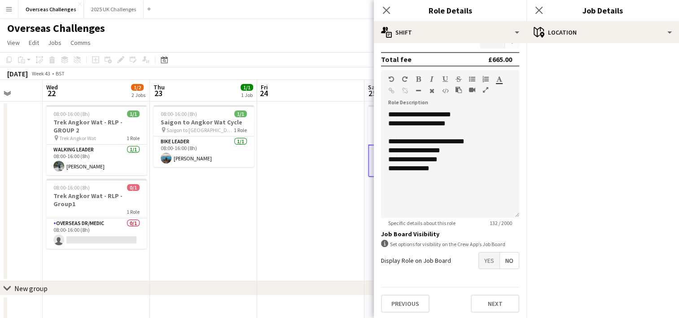
click at [544, 8] on div "Close pop-in" at bounding box center [538, 10] width 25 height 21
click at [540, 9] on icon at bounding box center [538, 10] width 9 height 9
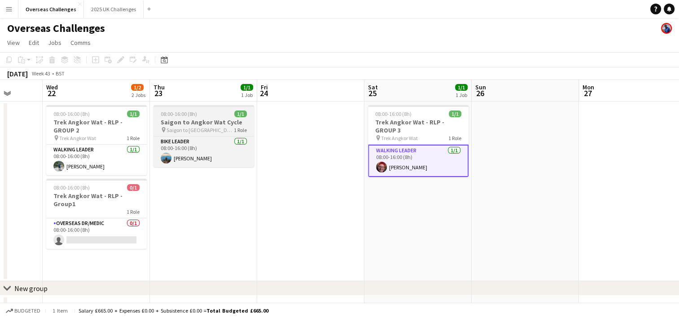
click at [206, 116] on div "08:00-16:00 (8h) 1/1" at bounding box center [203, 113] width 101 height 7
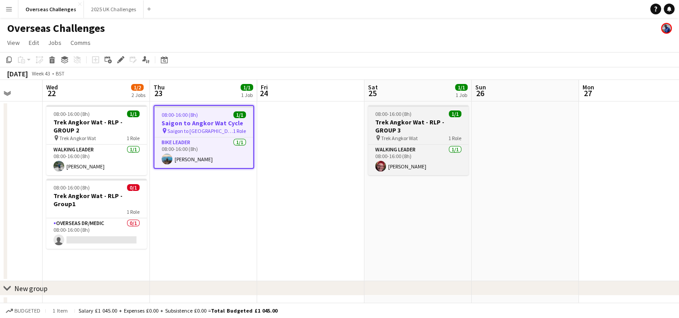
click at [408, 131] on h3 "Trek Angkor Wat - RLP - GROUP 3" at bounding box center [418, 126] width 101 height 16
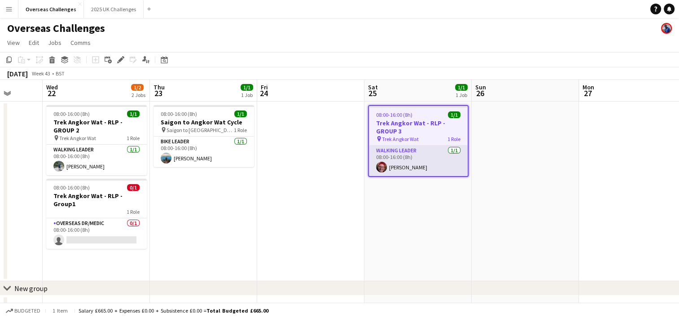
click at [415, 163] on app-card-role "Walking Leader [DATE] 08:00-16:00 (8h) [PERSON_NAME]" at bounding box center [418, 160] width 99 height 31
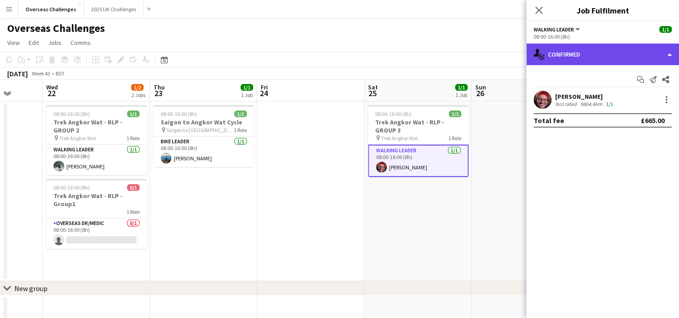
click at [636, 57] on div "single-neutral-actions-check-2 Confirmed" at bounding box center [602, 55] width 153 height 22
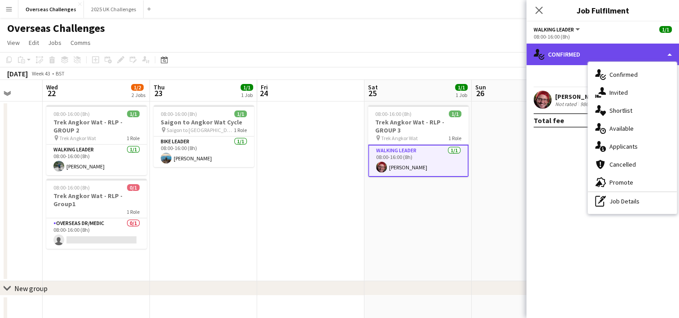
click at [636, 57] on div "single-neutral-actions-check-2 Confirmed" at bounding box center [602, 55] width 153 height 22
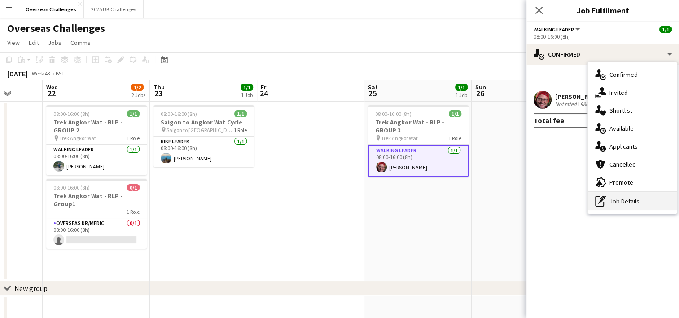
click at [625, 201] on div "pen-write Job Details" at bounding box center [632, 201] width 89 height 18
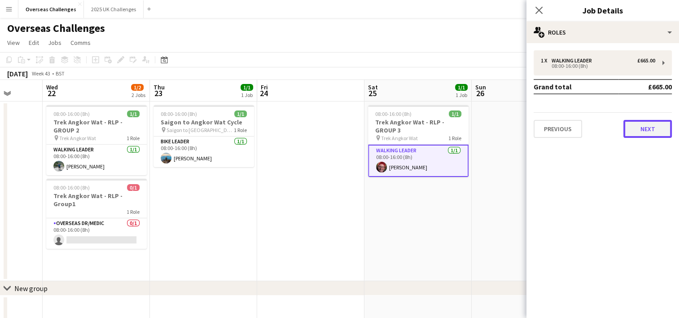
click at [643, 131] on button "Next" at bounding box center [647, 129] width 48 height 18
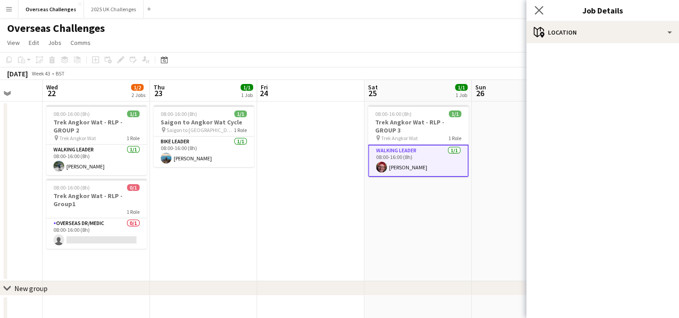
click at [543, 13] on app-icon "Close pop-in" at bounding box center [539, 10] width 13 height 13
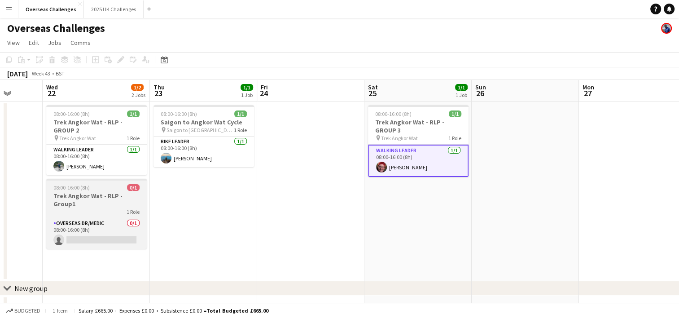
click at [101, 208] on div "1 Role" at bounding box center [96, 211] width 101 height 7
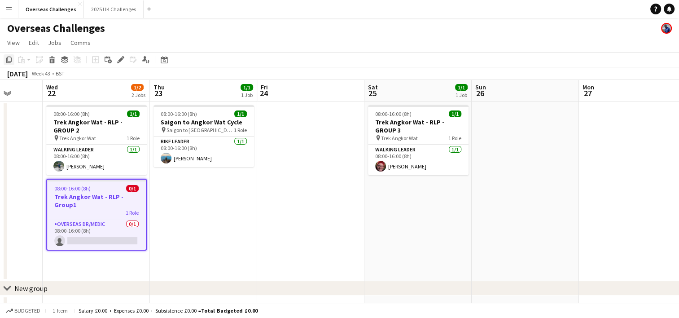
click at [10, 61] on icon "Copy" at bounding box center [8, 59] width 7 height 7
click at [435, 220] on app-date-cell "08:00-16:00 (8h) 1/1 Trek Angkor Wat - RLP - GROUP 3 pin Trek Angkor Wat 1 Role…" at bounding box center [417, 190] width 107 height 179
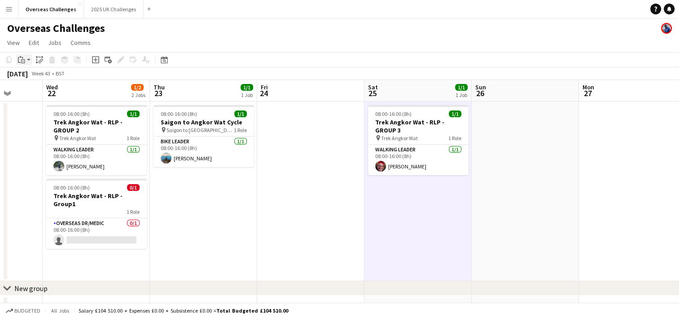
click at [22, 63] on div "Paste" at bounding box center [21, 59] width 11 height 11
click at [40, 90] on link "Paste with crew Ctrl+Shift+V" at bounding box center [66, 92] width 84 height 8
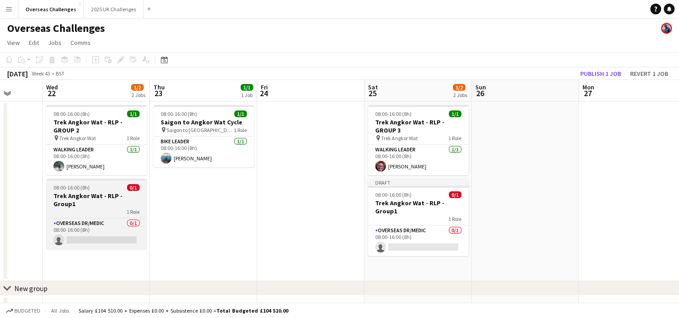
click at [97, 194] on h3 "Trek Angkor Wat - RLP - Group1" at bounding box center [96, 200] width 101 height 16
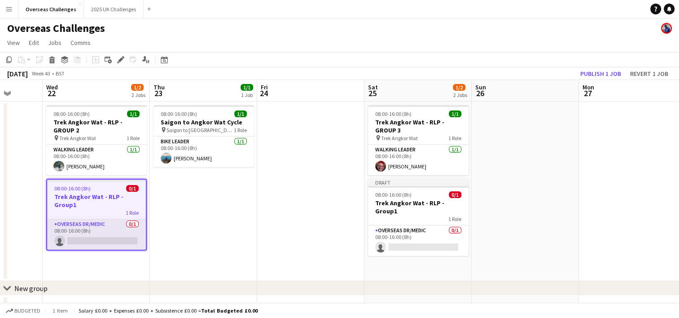
click at [96, 230] on app-card-role "Overseas Dr/Medic 0/1 08:00-16:00 (8h) single-neutral-actions" at bounding box center [96, 234] width 99 height 31
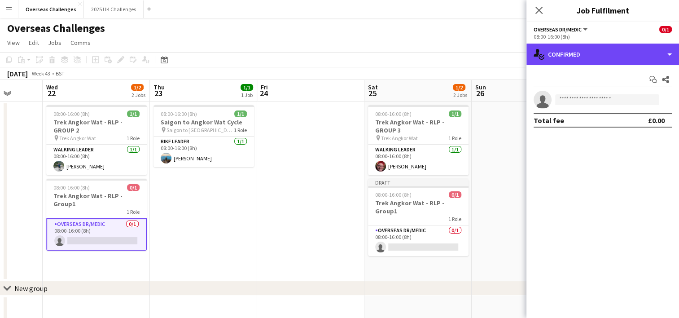
drag, startPoint x: 594, startPoint y: 59, endPoint x: 598, endPoint y: 70, distance: 11.4
click at [594, 59] on div "single-neutral-actions-check-2 Confirmed" at bounding box center [602, 55] width 153 height 22
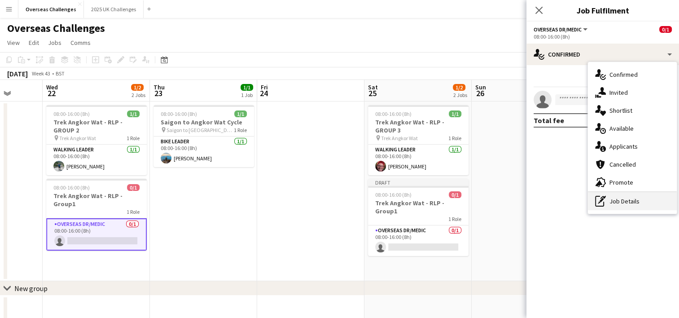
click at [621, 205] on div "pen-write Job Details" at bounding box center [632, 201] width 89 height 18
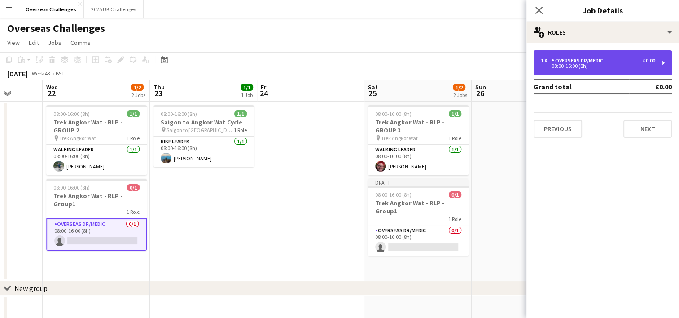
click at [592, 64] on div "08:00-16:00 (8h)" at bounding box center [598, 66] width 114 height 4
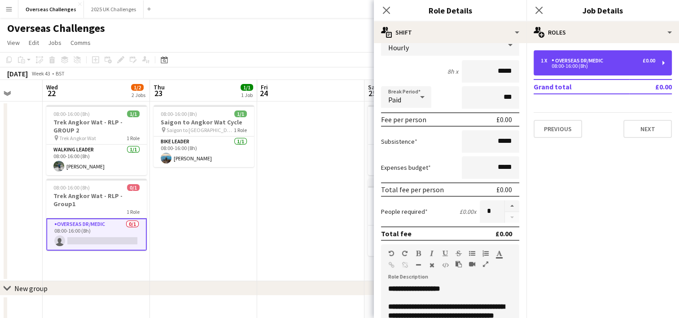
scroll to position [0, 0]
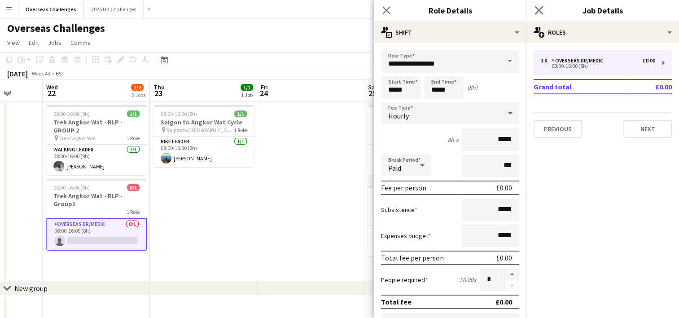
click at [535, 5] on app-icon "Close pop-in" at bounding box center [539, 10] width 13 height 13
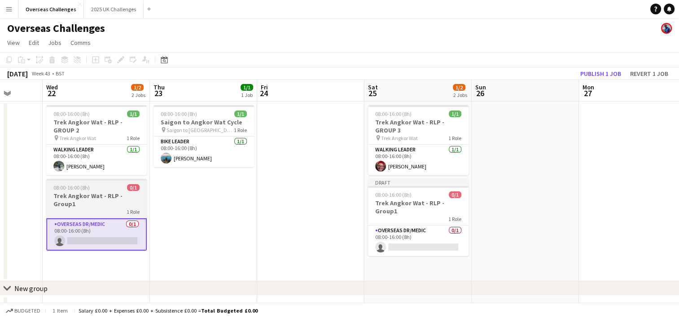
scroll to position [0, 386]
click at [105, 186] on div "08:00-16:00 (8h) 0/1" at bounding box center [97, 187] width 101 height 7
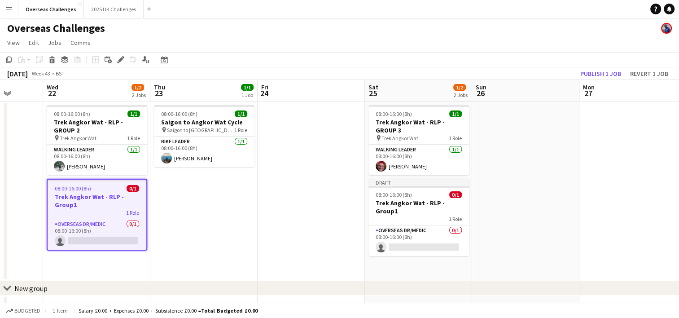
click at [106, 194] on h3 "Trek Angkor Wat - RLP - Group1" at bounding box center [97, 200] width 99 height 16
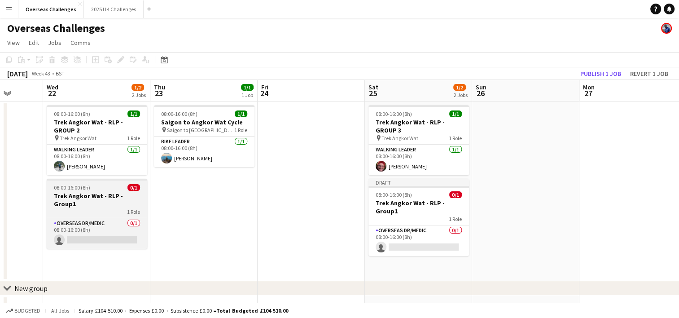
click at [106, 194] on h3 "Trek Angkor Wat - RLP - Group1" at bounding box center [97, 200] width 101 height 16
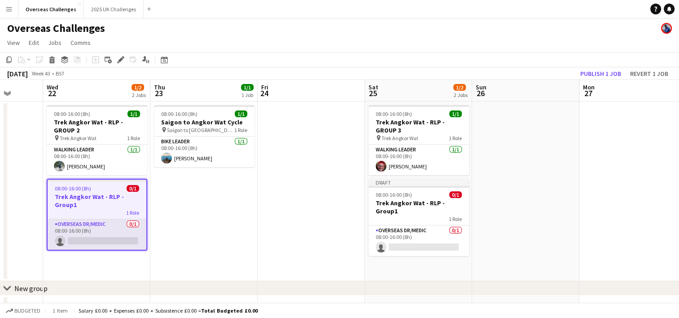
click at [103, 224] on app-card-role "Overseas Dr/Medic 0/1 08:00-16:00 (8h) single-neutral-actions" at bounding box center [97, 234] width 99 height 31
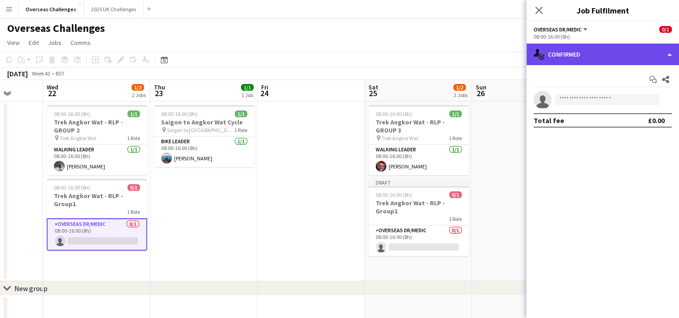
click at [612, 47] on div "single-neutral-actions-check-2 Confirmed" at bounding box center [602, 55] width 153 height 22
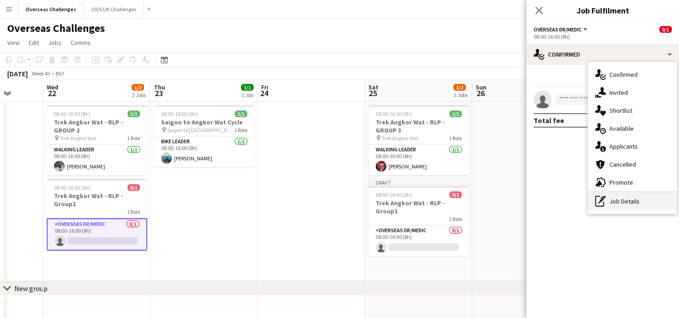
click at [638, 196] on div "pen-write Job Details" at bounding box center [632, 201] width 89 height 18
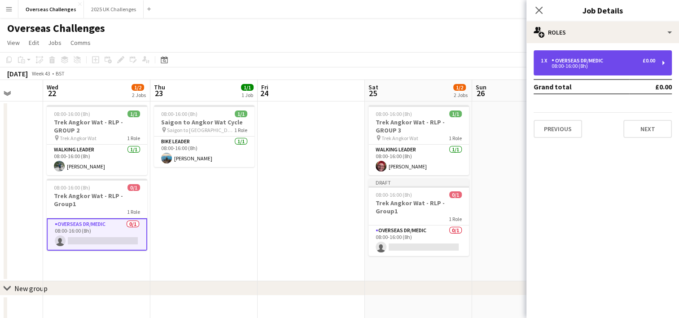
click at [621, 66] on div "08:00-16:00 (8h)" at bounding box center [598, 66] width 114 height 4
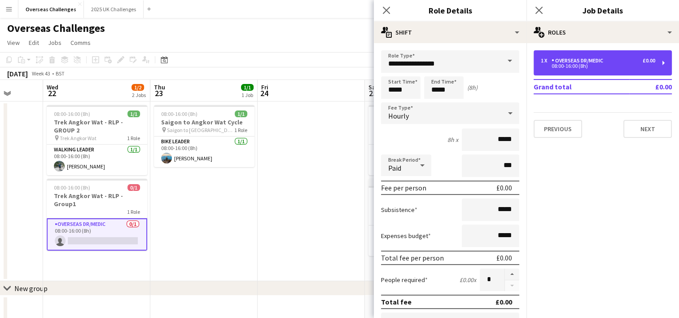
scroll to position [0, 0]
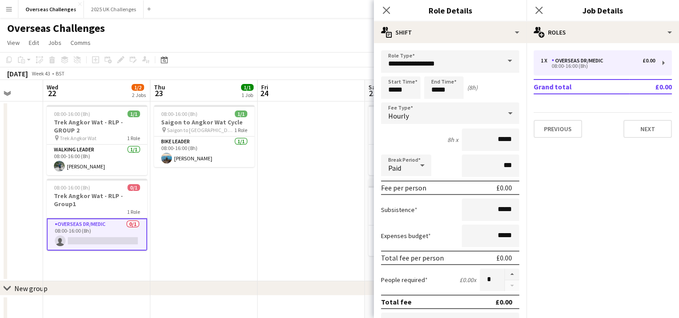
click at [385, 4] on div "Close pop-in" at bounding box center [386, 10] width 25 height 21
click at [385, 9] on icon at bounding box center [386, 10] width 9 height 9
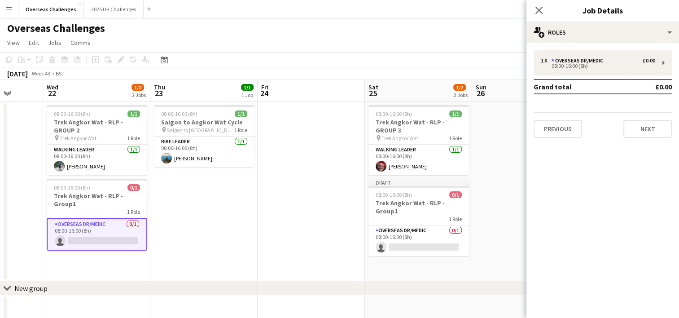
click at [266, 192] on app-date-cell at bounding box center [311, 190] width 107 height 179
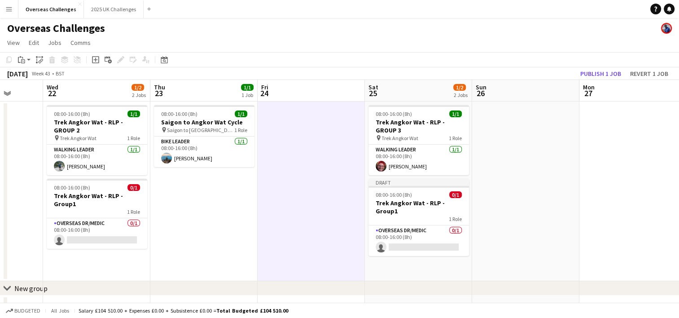
click at [66, 208] on div "1 Role" at bounding box center [97, 211] width 101 height 7
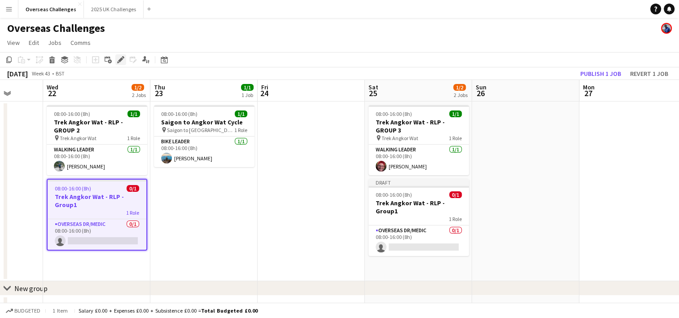
click at [122, 61] on icon "Edit" at bounding box center [120, 59] width 7 height 7
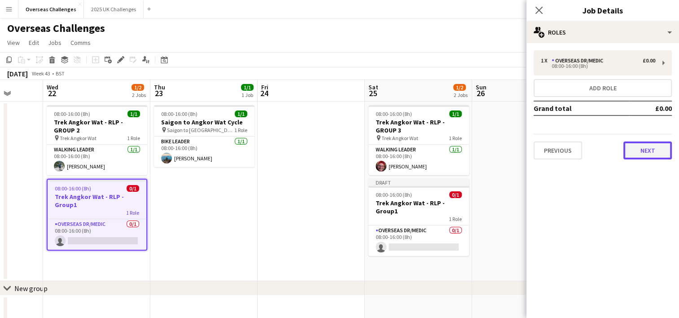
click at [644, 153] on button "Next" at bounding box center [647, 150] width 48 height 18
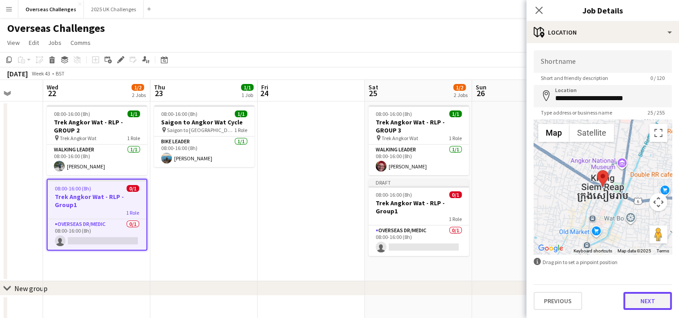
click at [653, 297] on button "Next" at bounding box center [647, 301] width 48 height 18
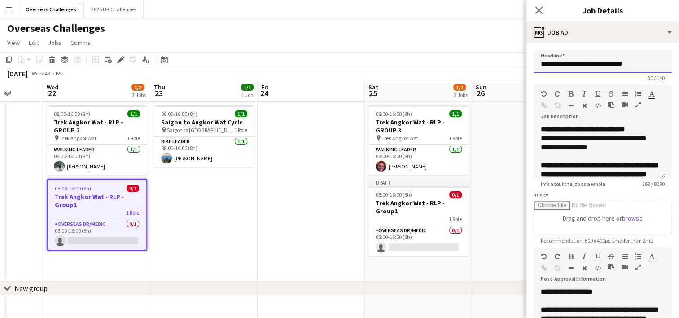
click at [638, 65] on input "**********" at bounding box center [602, 61] width 138 height 22
type input "**********"
click at [585, 130] on b "**********" at bounding box center [583, 129] width 84 height 7
click at [606, 127] on b "**********" at bounding box center [583, 129] width 84 height 7
click at [541, 147] on u "**********" at bounding box center [594, 143] width 106 height 16
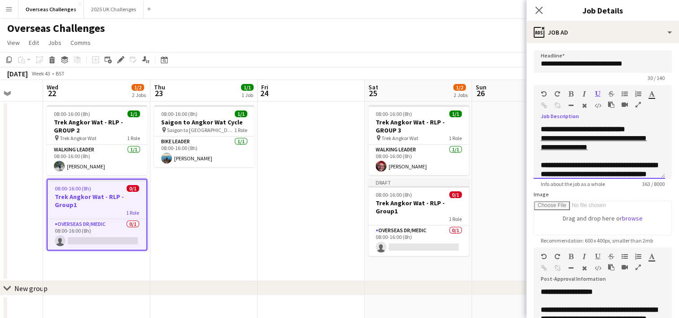
click at [578, 148] on u "**********" at bounding box center [594, 143] width 106 height 16
click at [547, 147] on u "**********" at bounding box center [594, 143] width 106 height 16
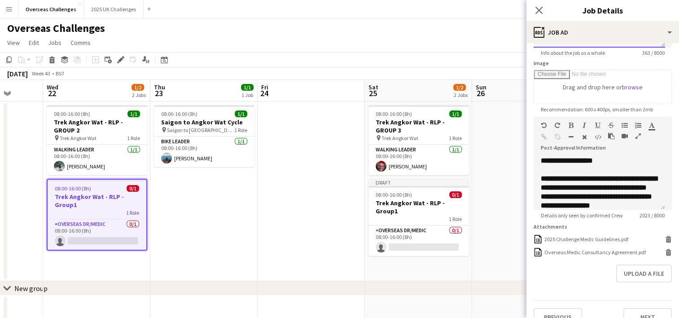
scroll to position [152, 0]
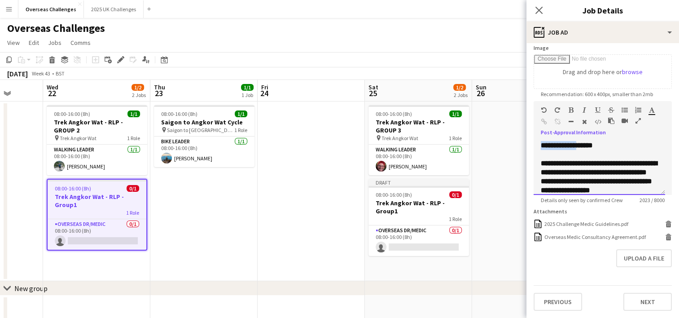
drag, startPoint x: 583, startPoint y: 137, endPoint x: 541, endPoint y: 138, distance: 41.7
click at [541, 142] on b "**********" at bounding box center [567, 145] width 52 height 7
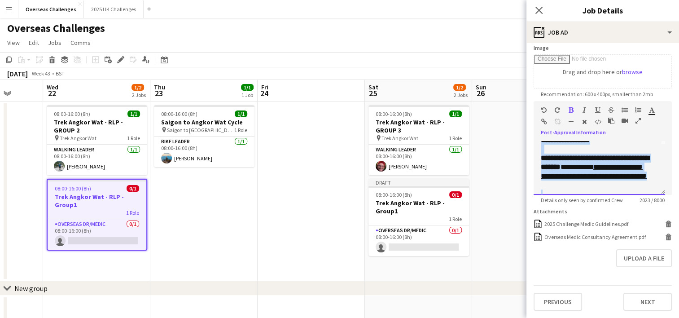
scroll to position [10, 0]
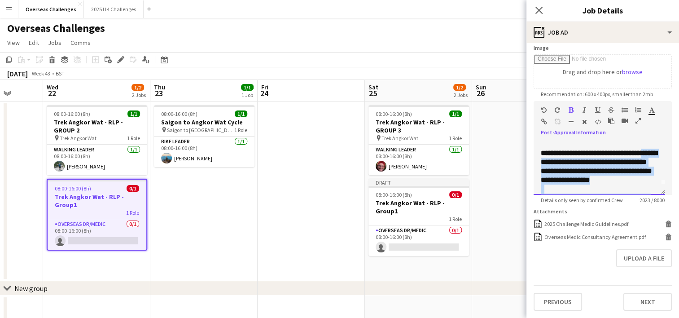
drag, startPoint x: 618, startPoint y: 153, endPoint x: 551, endPoint y: 158, distance: 67.0
click at [551, 158] on div "**********" at bounding box center [598, 168] width 131 height 54
click at [585, 167] on b "**********" at bounding box center [599, 166] width 116 height 34
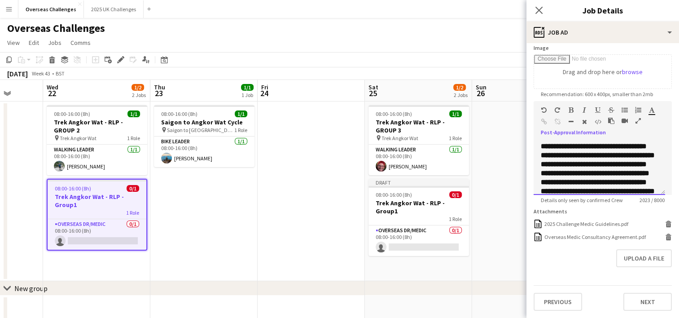
scroll to position [100, 0]
click at [627, 140] on p "**********" at bounding box center [596, 122] width 110 height 36
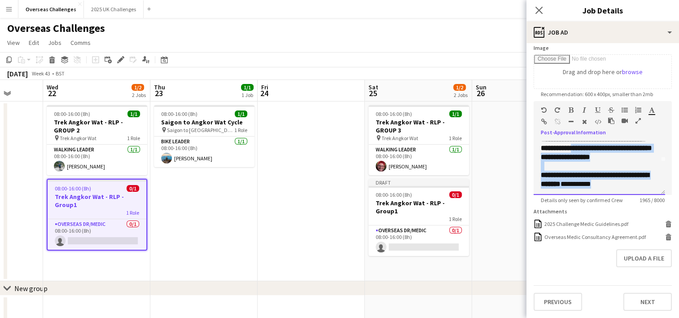
scroll to position [8, 0]
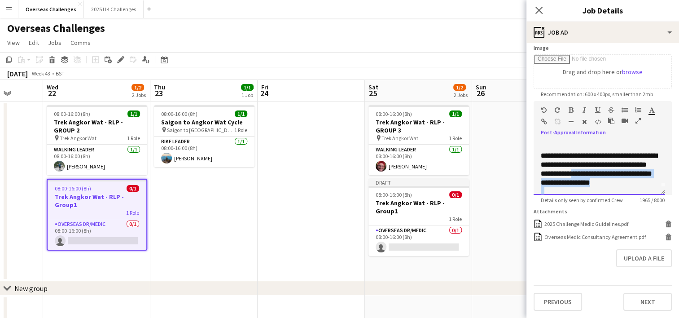
drag, startPoint x: 622, startPoint y: 140, endPoint x: 619, endPoint y: 168, distance: 28.5
click at [619, 168] on div "**********" at bounding box center [598, 168] width 131 height 54
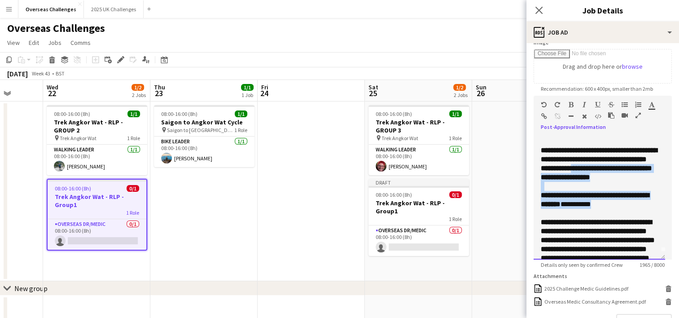
drag, startPoint x: 661, startPoint y: 187, endPoint x: 657, endPoint y: 287, distance: 99.7
click at [657, 259] on div "**********" at bounding box center [598, 198] width 131 height 124
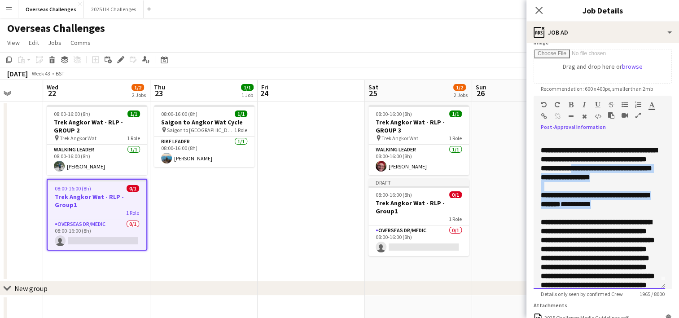
click at [621, 209] on p "**********" at bounding box center [596, 200] width 110 height 18
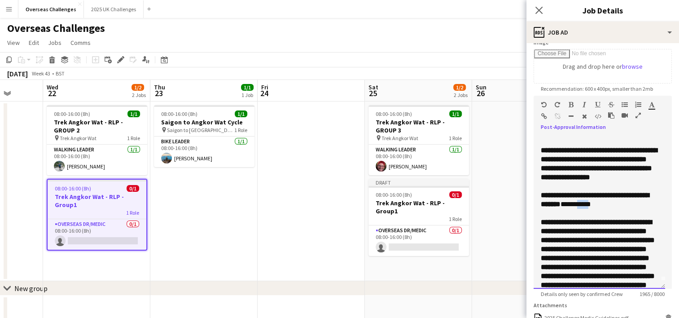
drag, startPoint x: 607, startPoint y: 212, endPoint x: 621, endPoint y: 212, distance: 13.9
click at [621, 209] on p "**********" at bounding box center [596, 200] width 110 height 18
click at [547, 114] on div at bounding box center [561, 118] width 40 height 11
click at [540, 114] on div "Paragraph Heading 1 Heading 2 Heading 3 Heading 4 Heading 5 Heading 6 Heading 7…" at bounding box center [602, 113] width 138 height 34
click at [542, 114] on icon "button" at bounding box center [544, 116] width 6 height 6
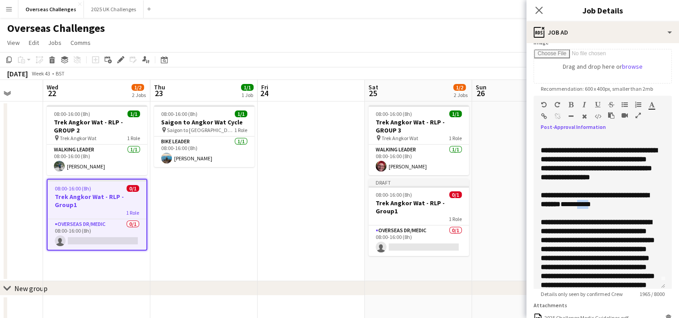
click at [542, 115] on icon "button" at bounding box center [544, 116] width 6 height 6
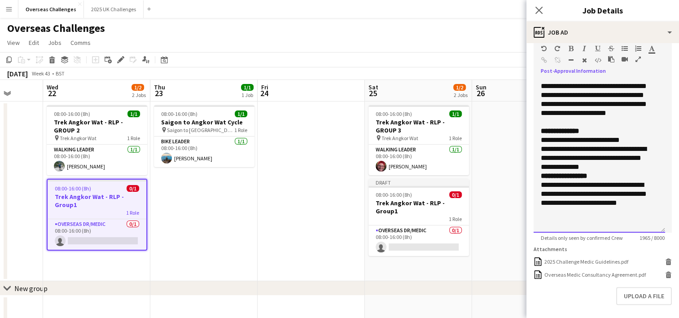
scroll to position [251, 0]
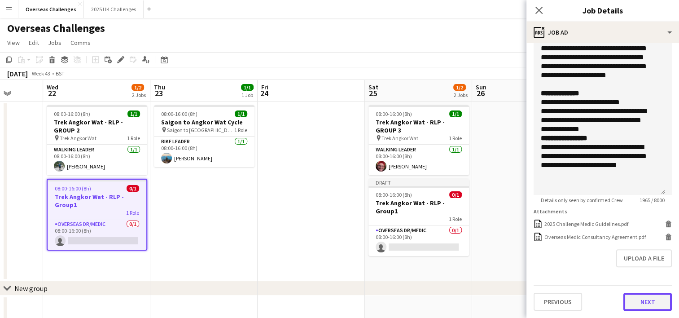
click at [641, 298] on button "Next" at bounding box center [647, 302] width 48 height 18
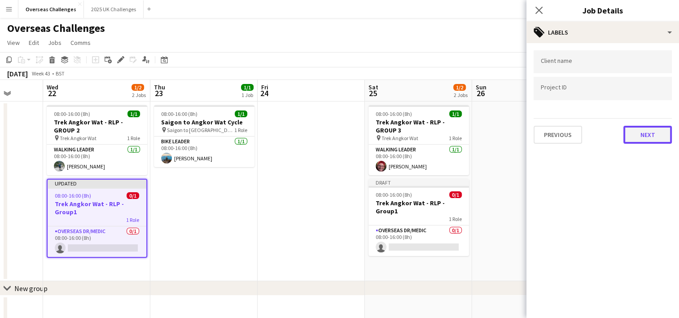
click at [648, 136] on button "Next" at bounding box center [647, 135] width 48 height 18
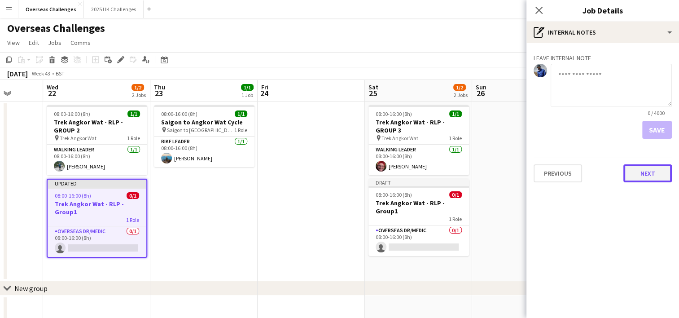
click at [647, 175] on button "Next" at bounding box center [647, 173] width 48 height 18
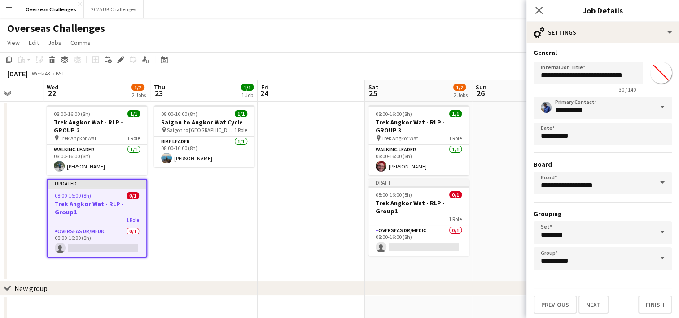
scroll to position [2, 0]
click at [643, 301] on button "Finish" at bounding box center [655, 304] width 34 height 18
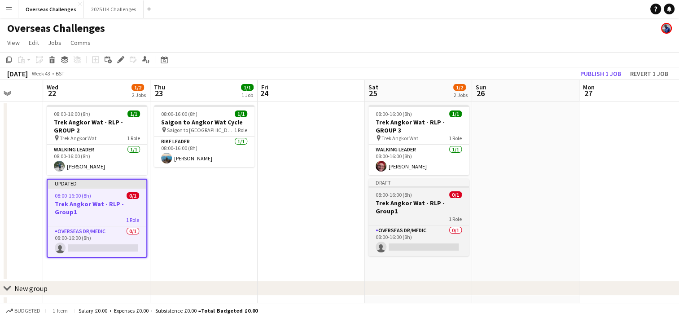
click at [423, 196] on div "08:00-16:00 (8h) 0/1" at bounding box center [418, 194] width 101 height 7
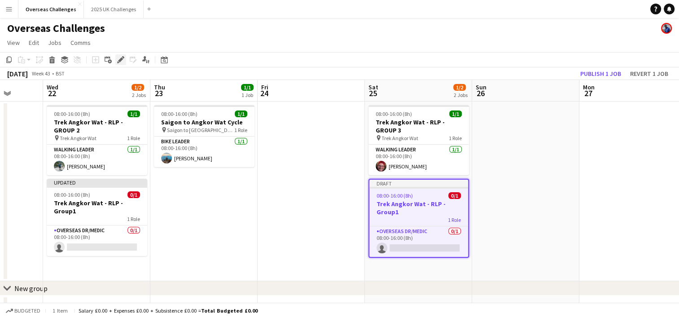
click at [123, 60] on icon "Edit" at bounding box center [120, 59] width 7 height 7
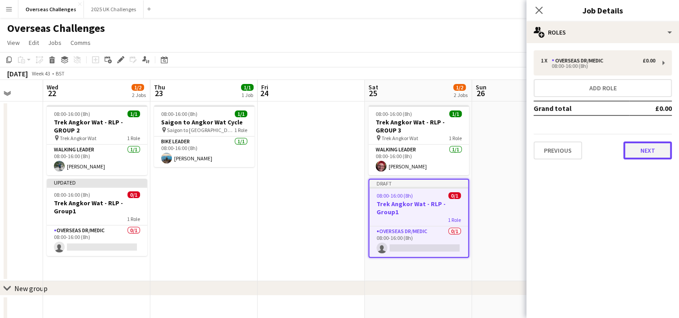
click at [638, 146] on button "Next" at bounding box center [647, 150] width 48 height 18
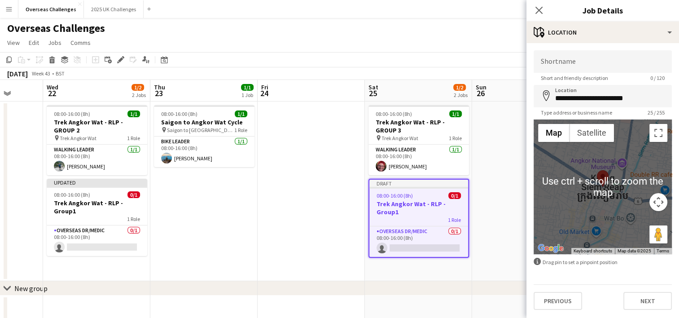
scroll to position [19, 0]
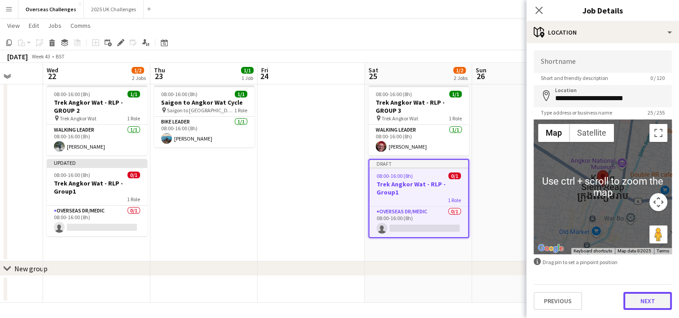
click at [635, 300] on button "Next" at bounding box center [647, 301] width 48 height 18
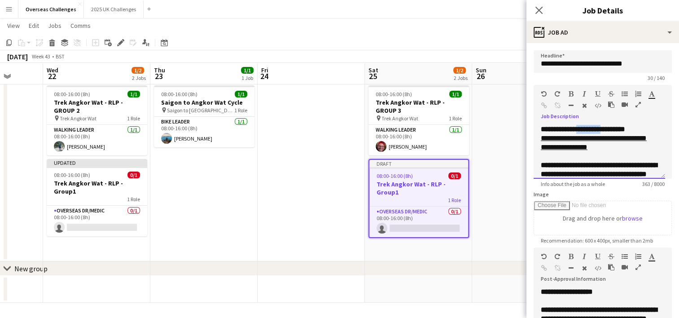
drag, startPoint x: 608, startPoint y: 128, endPoint x: 581, endPoint y: 127, distance: 27.4
click at [581, 127] on b "**********" at bounding box center [583, 129] width 84 height 7
click at [585, 127] on b "**********" at bounding box center [586, 129] width 90 height 7
click at [623, 130] on b "**********" at bounding box center [590, 129] width 98 height 7
drag, startPoint x: 550, startPoint y: 156, endPoint x: 538, endPoint y: 156, distance: 11.7
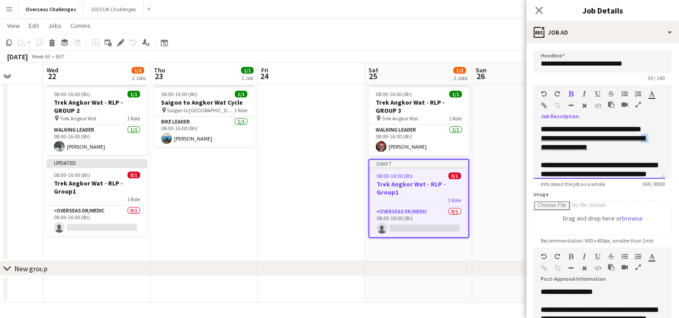
click at [538, 156] on div "**********" at bounding box center [598, 152] width 131 height 54
click at [579, 150] on u "**********" at bounding box center [594, 143] width 106 height 16
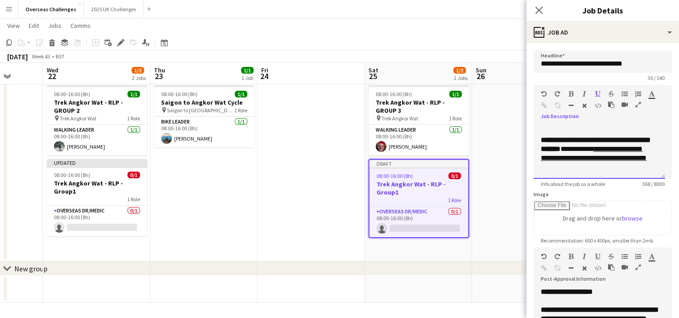
scroll to position [88, 0]
drag, startPoint x: 625, startPoint y: 167, endPoint x: 540, endPoint y: 161, distance: 84.6
click at [540, 161] on div "**********" at bounding box center [598, 152] width 131 height 54
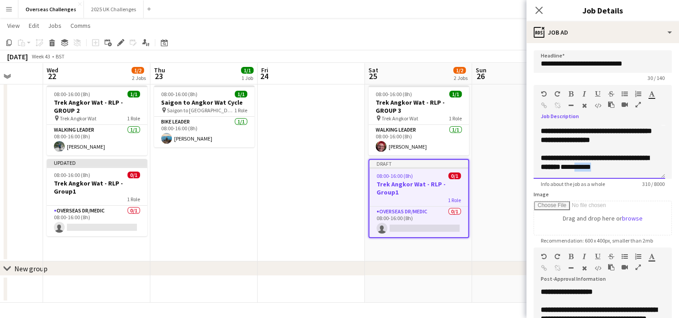
drag, startPoint x: 605, startPoint y: 165, endPoint x: 622, endPoint y: 167, distance: 16.7
click at [622, 167] on p "**********" at bounding box center [596, 162] width 110 height 18
click at [546, 105] on icon "button" at bounding box center [544, 105] width 6 height 6
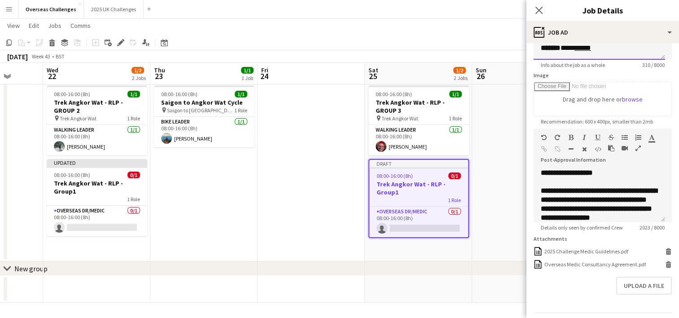
scroll to position [135, 0]
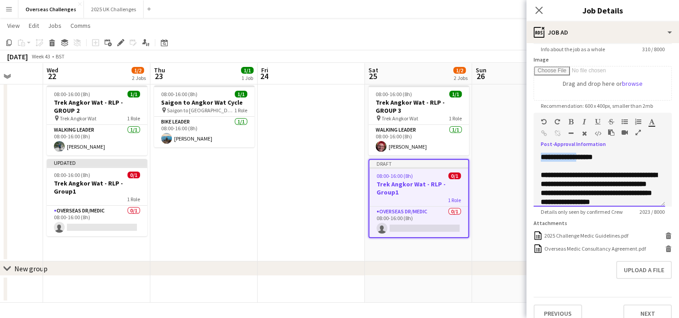
drag, startPoint x: 583, startPoint y: 154, endPoint x: 540, endPoint y: 153, distance: 42.6
click at [540, 153] on div "**********" at bounding box center [598, 180] width 131 height 54
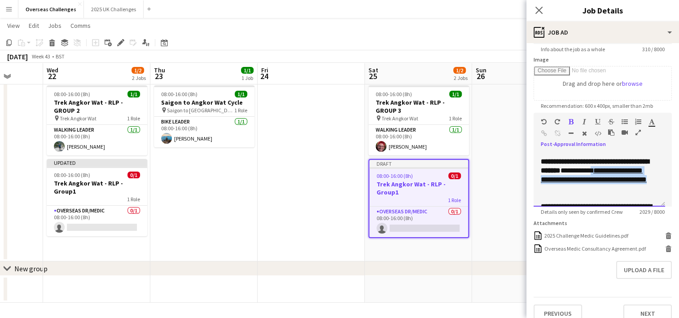
scroll to position [84, 0]
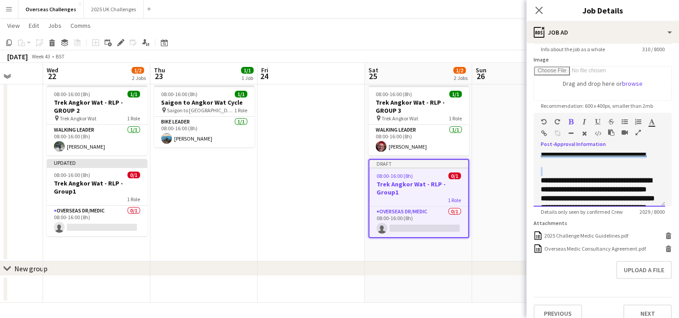
drag, startPoint x: 630, startPoint y: 194, endPoint x: 634, endPoint y: 180, distance: 13.9
click at [634, 180] on div "**********" at bounding box center [598, 180] width 131 height 54
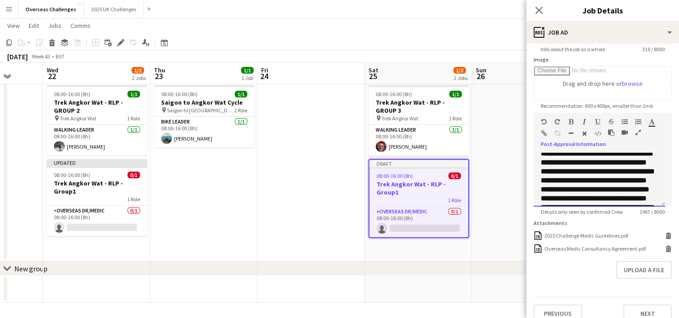
scroll to position [81, 0]
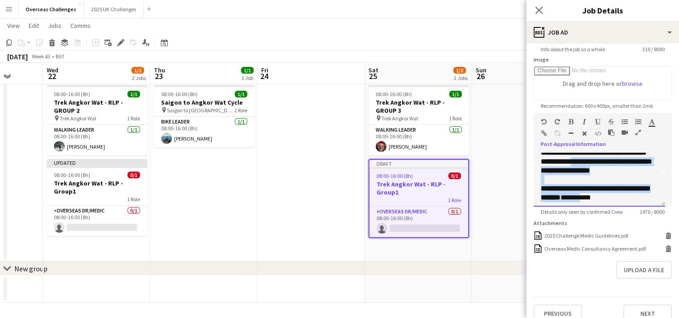
drag, startPoint x: 609, startPoint y: 157, endPoint x: 618, endPoint y: 157, distance: 9.0
click at [618, 157] on div "**********" at bounding box center [598, 180] width 131 height 54
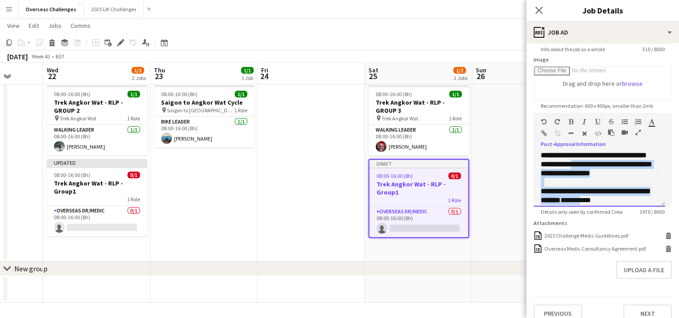
click at [623, 176] on b "**********" at bounding box center [599, 160] width 116 height 34
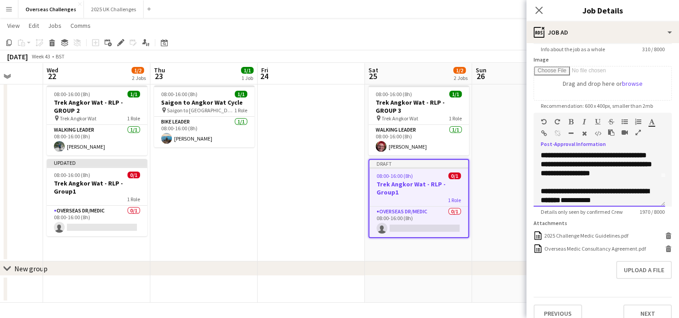
scroll to position [74, 0]
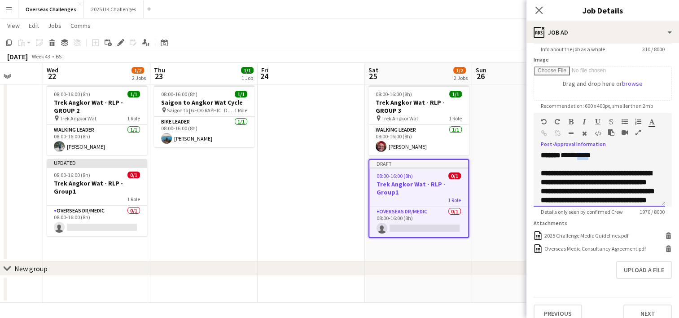
drag, startPoint x: 607, startPoint y: 165, endPoint x: 621, endPoint y: 165, distance: 13.9
click at [621, 160] on p "**********" at bounding box center [596, 151] width 110 height 18
click at [545, 132] on icon "button" at bounding box center [544, 133] width 6 height 6
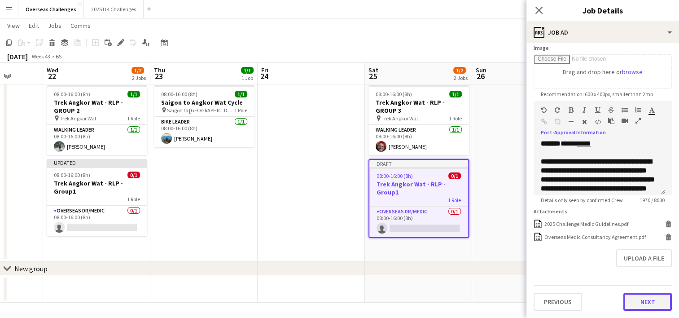
click at [635, 305] on button "Next" at bounding box center [647, 302] width 48 height 18
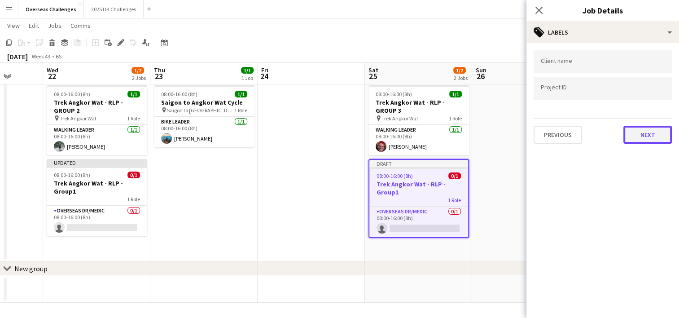
click at [639, 137] on button "Next" at bounding box center [647, 135] width 48 height 18
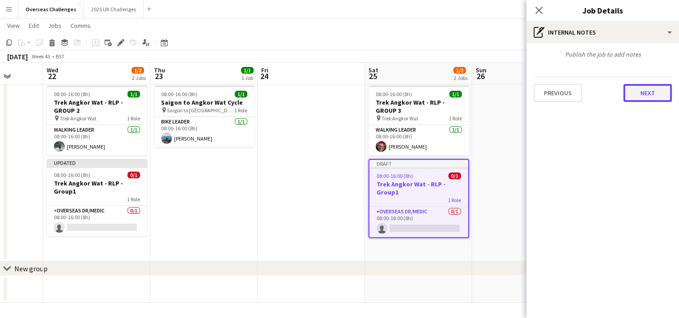
click at [640, 88] on button "Next" at bounding box center [647, 93] width 48 height 18
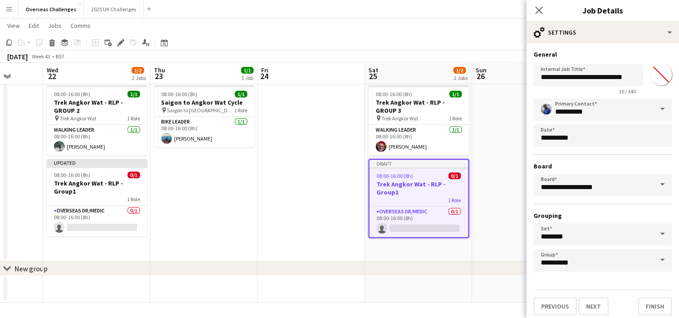
scroll to position [2, 0]
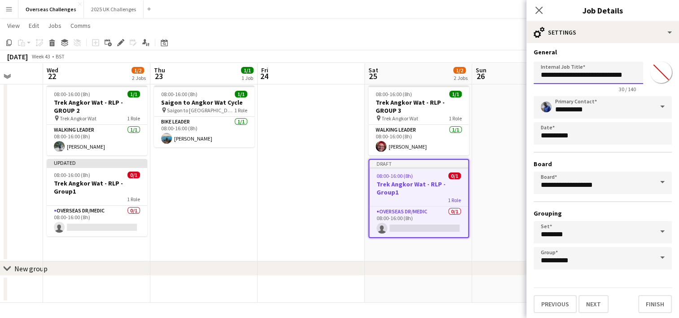
click at [626, 78] on input "**********" at bounding box center [587, 72] width 109 height 22
type input "**********"
click at [643, 295] on button "Finish" at bounding box center [655, 304] width 34 height 18
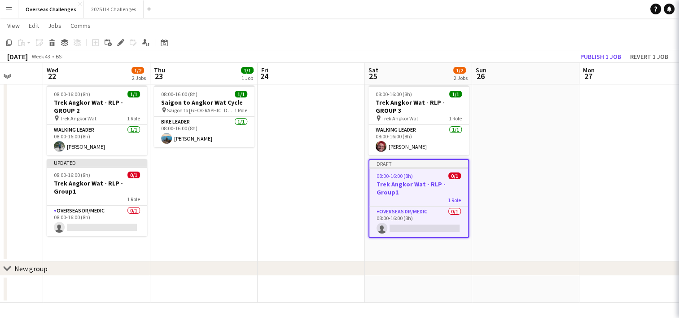
scroll to position [0, 0]
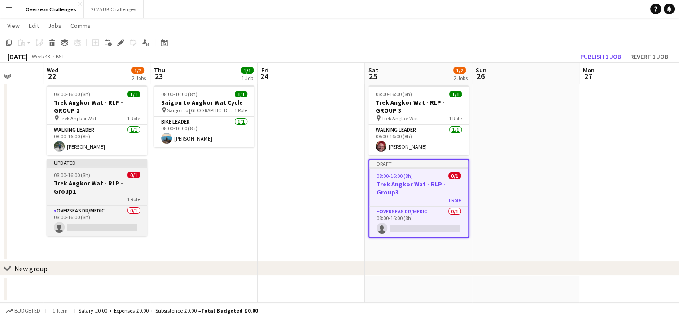
click at [115, 176] on div "08:00-16:00 (8h) 0/1" at bounding box center [97, 174] width 101 height 7
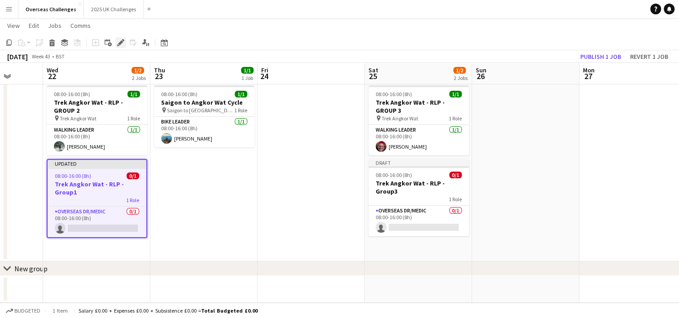
click at [118, 40] on icon "Edit" at bounding box center [120, 42] width 7 height 7
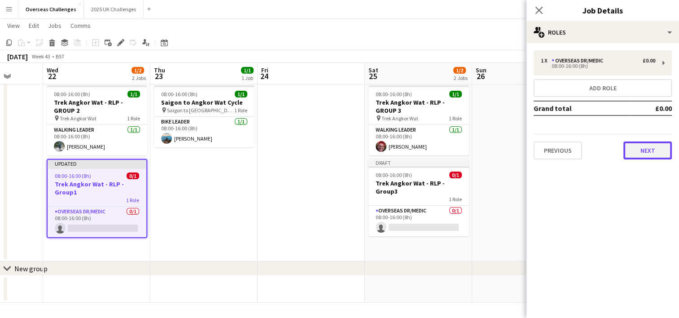
click at [649, 152] on button "Next" at bounding box center [647, 150] width 48 height 18
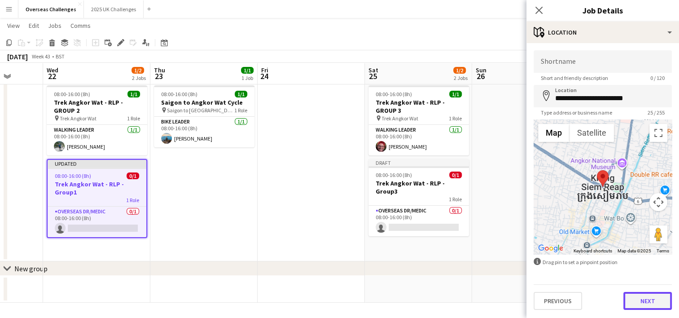
click at [660, 298] on button "Next" at bounding box center [647, 301] width 48 height 18
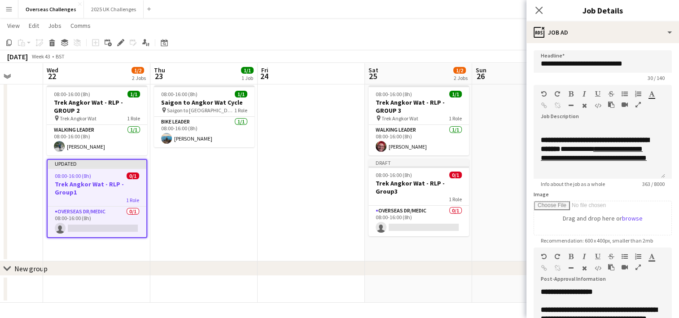
scroll to position [79, 0]
drag, startPoint x: 625, startPoint y: 166, endPoint x: 535, endPoint y: 160, distance: 89.5
click at [535, 160] on div "**********" at bounding box center [598, 152] width 131 height 54
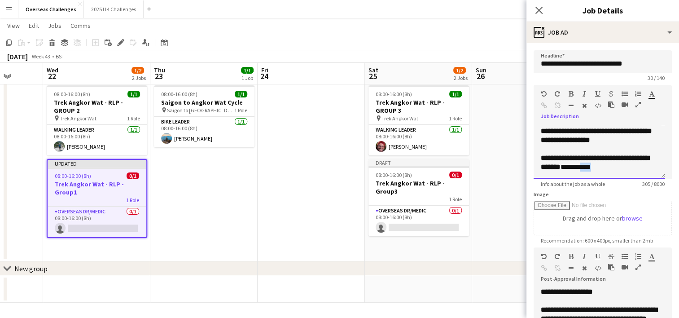
drag, startPoint x: 612, startPoint y: 167, endPoint x: 622, endPoint y: 168, distance: 10.4
click at [622, 168] on p "**********" at bounding box center [596, 162] width 110 height 18
drag, startPoint x: 622, startPoint y: 168, endPoint x: 612, endPoint y: 167, distance: 10.4
click at [612, 167] on p "**********" at bounding box center [596, 162] width 110 height 18
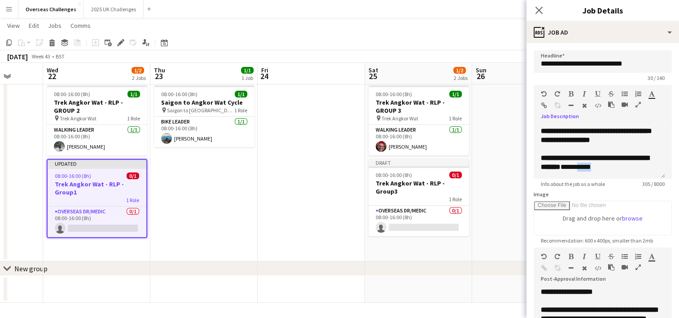
click at [541, 105] on icon "button" at bounding box center [544, 105] width 6 height 6
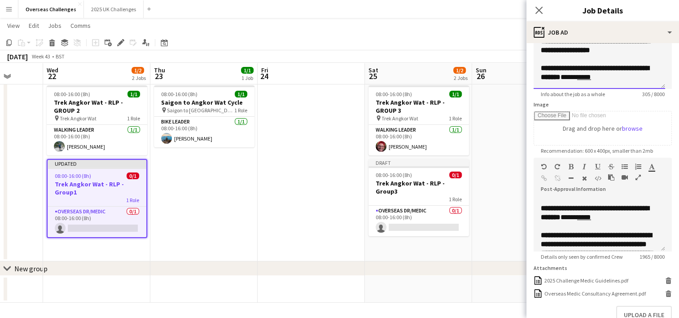
scroll to position [45, 0]
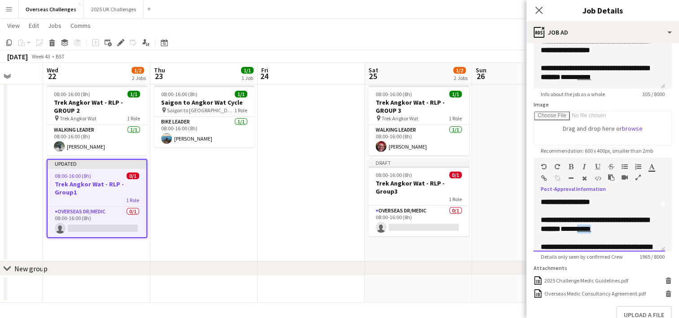
drag, startPoint x: 607, startPoint y: 240, endPoint x: 621, endPoint y: 240, distance: 14.4
click at [621, 233] on p "**********" at bounding box center [596, 224] width 110 height 18
click at [544, 176] on icon "button" at bounding box center [544, 178] width 6 height 6
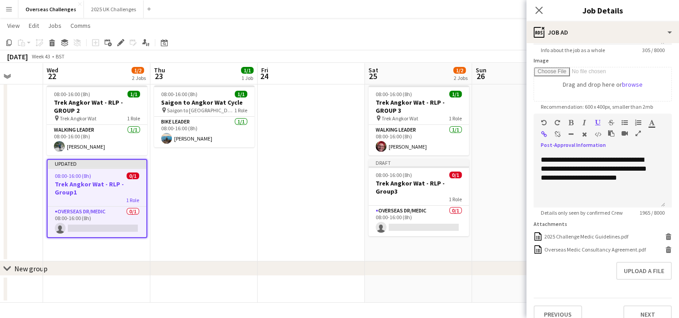
scroll to position [152, 0]
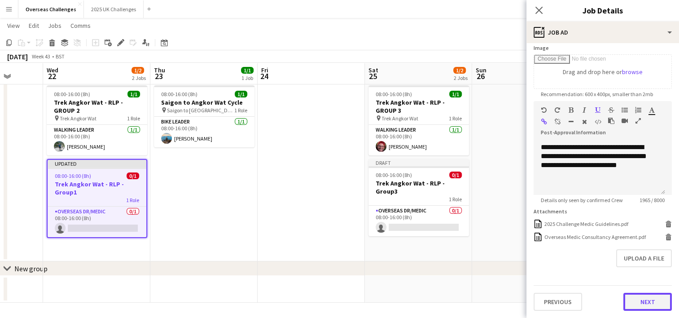
click at [653, 302] on button "Next" at bounding box center [647, 302] width 48 height 18
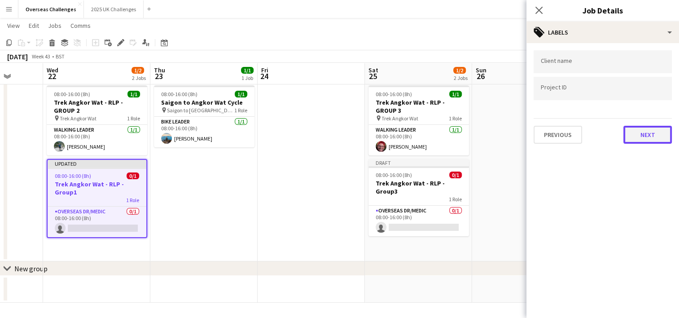
click at [656, 140] on button "Next" at bounding box center [647, 135] width 48 height 18
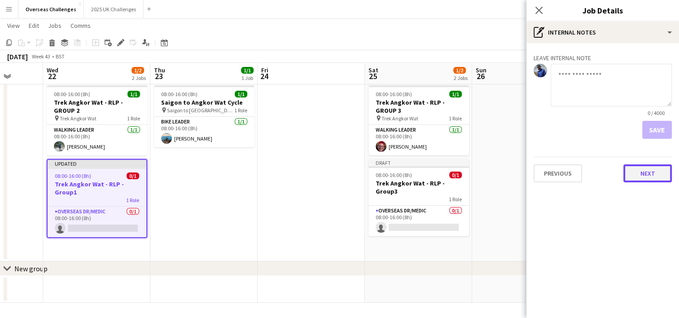
click at [646, 174] on button "Next" at bounding box center [647, 173] width 48 height 18
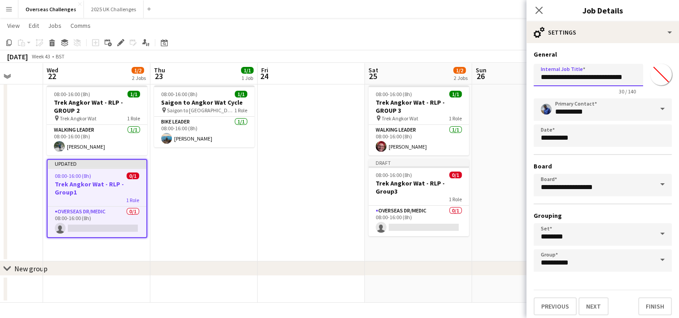
click at [612, 78] on input "**********" at bounding box center [587, 75] width 109 height 22
type input "**********"
click at [660, 306] on button "Finish" at bounding box center [655, 306] width 34 height 18
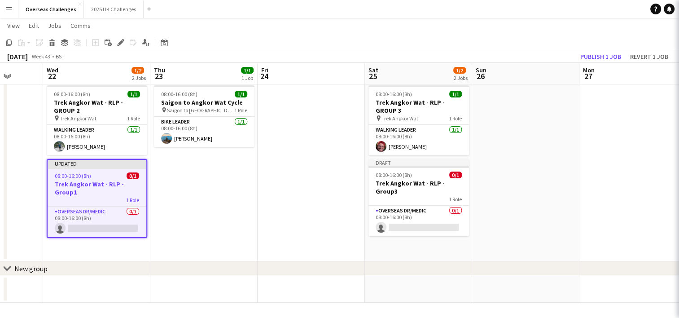
scroll to position [0, 0]
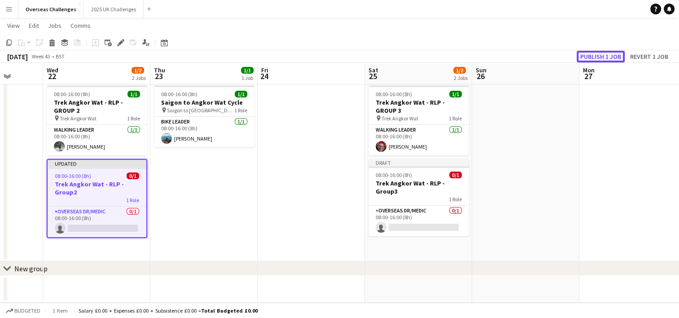
click at [594, 54] on button "Publish 1 job" at bounding box center [601, 57] width 48 height 12
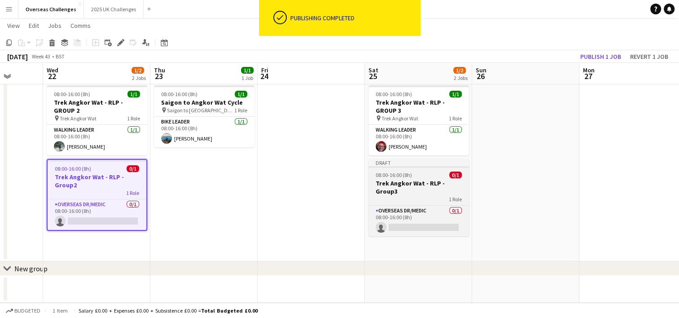
click at [426, 195] on div "1 Role" at bounding box center [418, 198] width 101 height 7
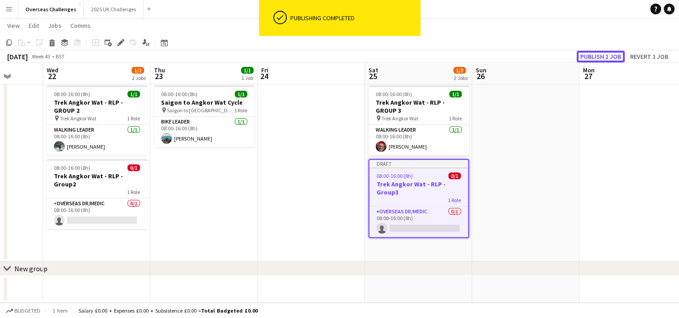
click at [607, 58] on button "Publish 1 job" at bounding box center [601, 57] width 48 height 12
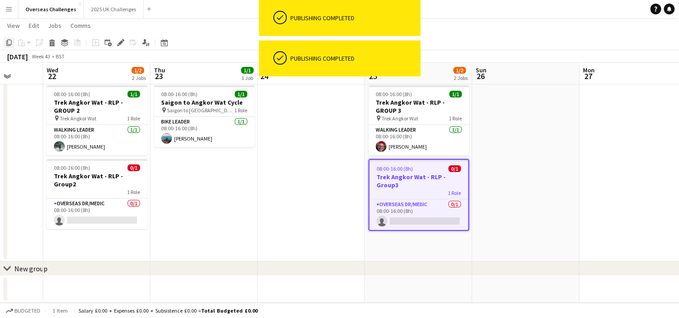
click at [11, 44] on icon at bounding box center [8, 42] width 5 height 6
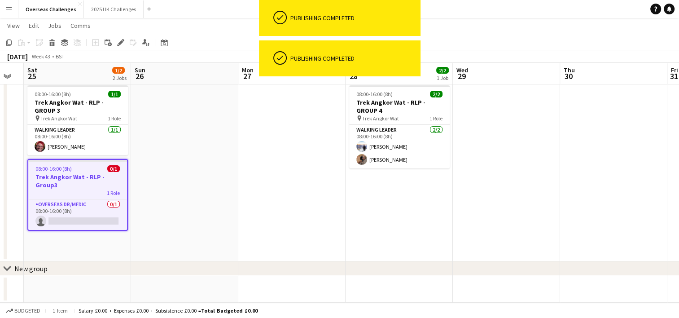
scroll to position [0, 385]
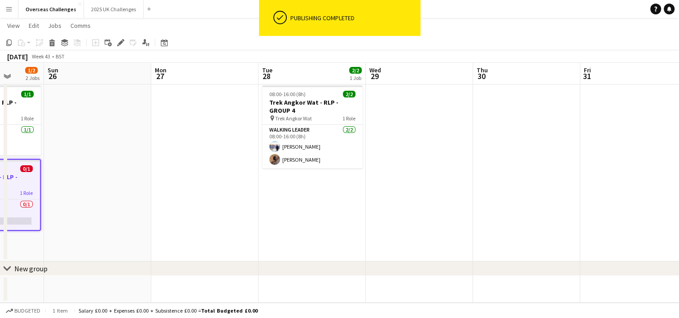
drag, startPoint x: 562, startPoint y: 204, endPoint x: 134, endPoint y: 179, distance: 428.8
click at [134, 179] on app-calendar-viewport "Wed 22 1/2 2 Jobs Thu 23 1/1 1 Job Fri 24 Sat 25 1/2 2 Jobs Sun 26 Mon 27 Tue 2…" at bounding box center [339, 159] width 679 height 286
click at [303, 199] on app-date-cell "08:00-16:00 (8h) 2/2 Trek Angkor Wat - RLP - GROUP 4 pin Trek Angkor Wat 1 Role…" at bounding box center [311, 171] width 107 height 179
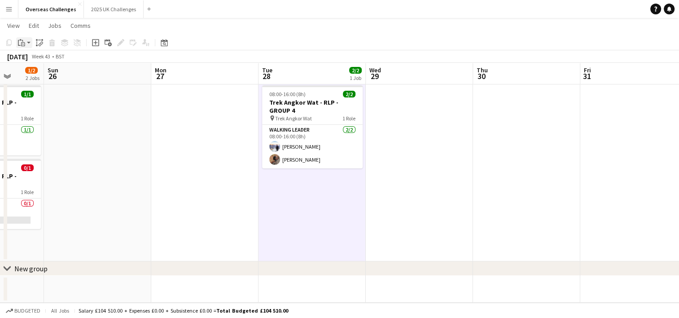
click at [17, 44] on div "Paste" at bounding box center [21, 42] width 11 height 11
click at [36, 70] on div "Paste Ctrl+V Paste with crew Ctrl+Shift+V" at bounding box center [66, 67] width 99 height 38
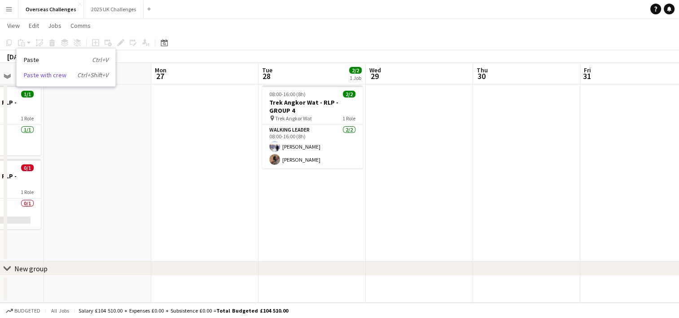
click at [38, 74] on link "Paste with crew Ctrl+Shift+V" at bounding box center [66, 75] width 84 height 8
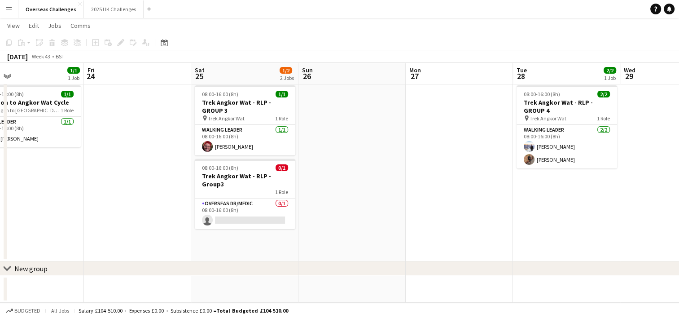
scroll to position [0, 187]
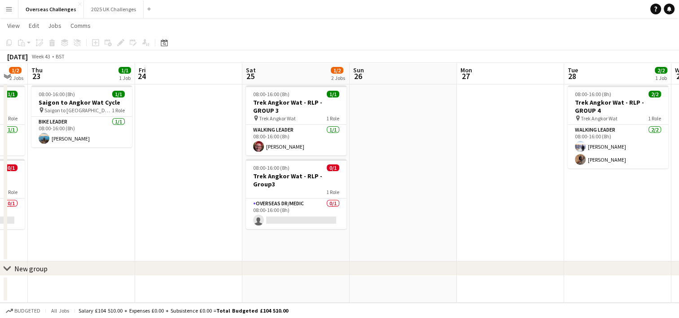
drag, startPoint x: 154, startPoint y: 231, endPoint x: 460, endPoint y: 231, distance: 305.5
click at [460, 231] on app-calendar-viewport "Tue 21 Wed 22 1/2 2 Jobs Thu 23 1/1 1 Job Fri 24 Sat 25 1/2 2 Jobs Sun 26 Mon 2…" at bounding box center [339, 159] width 679 height 286
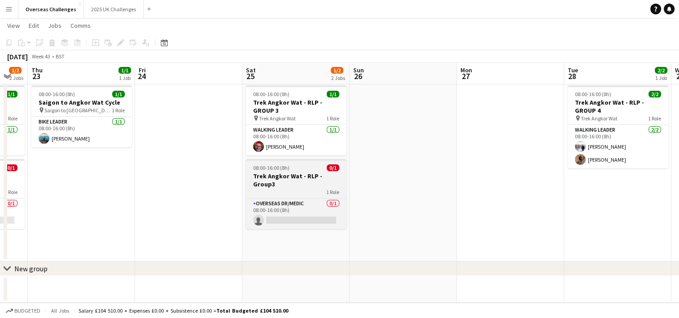
click at [281, 188] on app-job-card "08:00-16:00 (8h) 0/1 Trek Angkor Wat - RLP - Group3 1 Role Overseas Dr/Medic 0/…" at bounding box center [296, 194] width 101 height 70
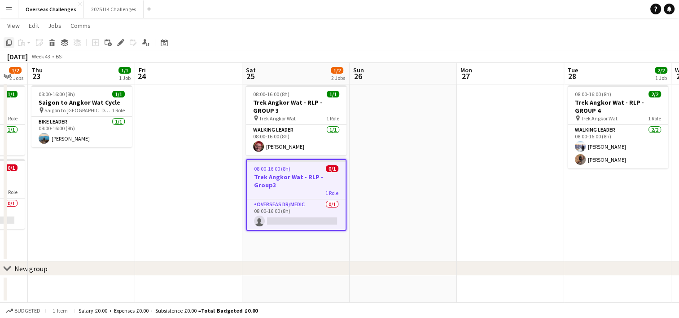
click at [8, 41] on icon at bounding box center [8, 42] width 5 height 6
click at [606, 218] on app-date-cell "08:00-16:00 (8h) 2/2 Trek Angkor Wat - RLP - GROUP 4 pin Trek Angkor Wat 1 Role…" at bounding box center [617, 171] width 107 height 179
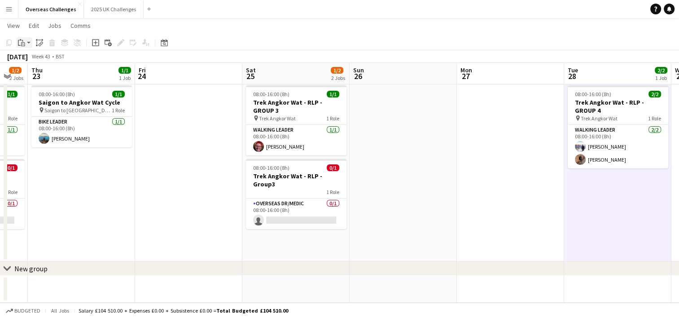
click at [20, 42] on icon "Paste" at bounding box center [21, 42] width 7 height 7
click at [44, 77] on link "Paste with crew Ctrl+Shift+V" at bounding box center [66, 75] width 84 height 8
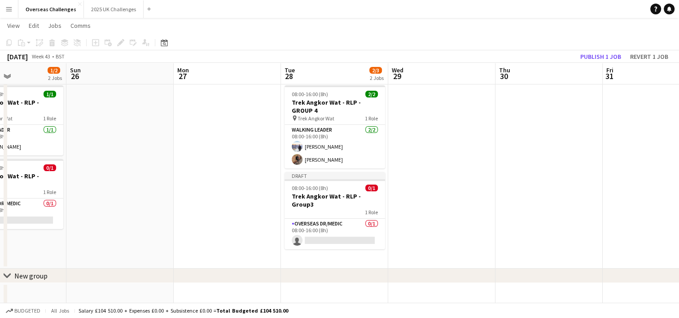
scroll to position [0, 348]
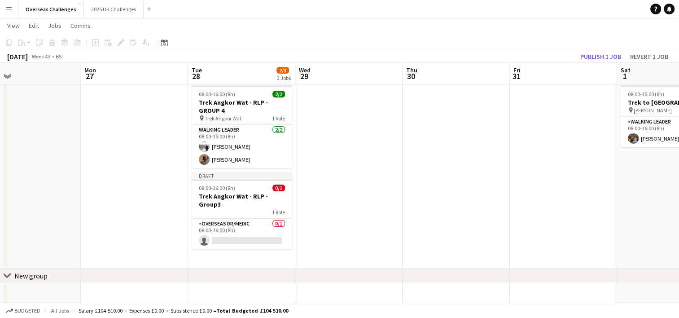
drag, startPoint x: 550, startPoint y: 203, endPoint x: 174, endPoint y: 188, distance: 376.3
click at [174, 188] on app-calendar-viewport "Thu 23 1/1 1 Job Fri 24 Sat 25 1/2 2 Jobs Sun 26 Mon 27 Tue 28 2/3 2 Jobs Wed 2…" at bounding box center [339, 162] width 679 height 293
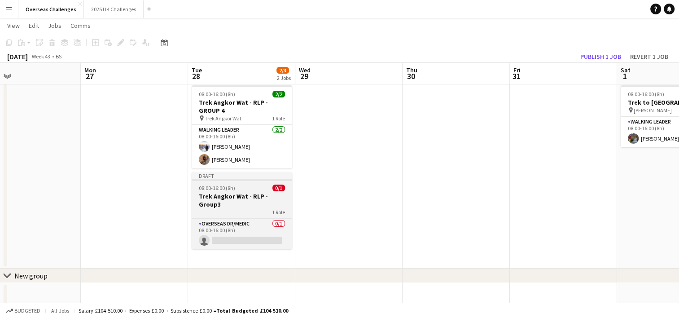
click at [237, 208] on div "1 Role" at bounding box center [242, 211] width 101 height 7
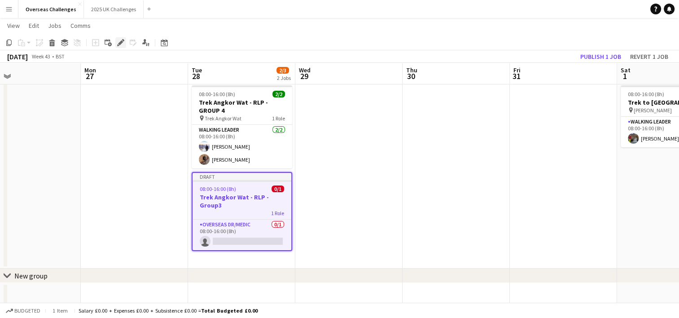
click at [119, 46] on icon "Edit" at bounding box center [120, 42] width 7 height 7
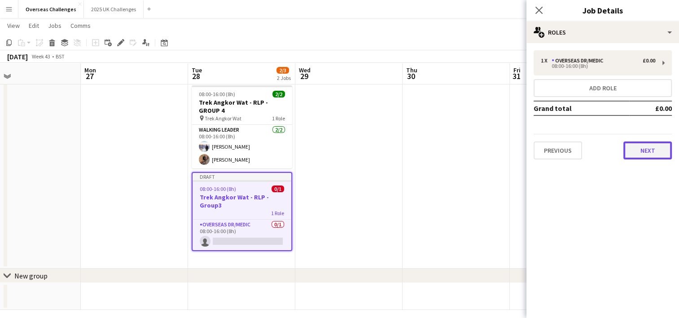
click at [647, 148] on button "Next" at bounding box center [647, 150] width 48 height 18
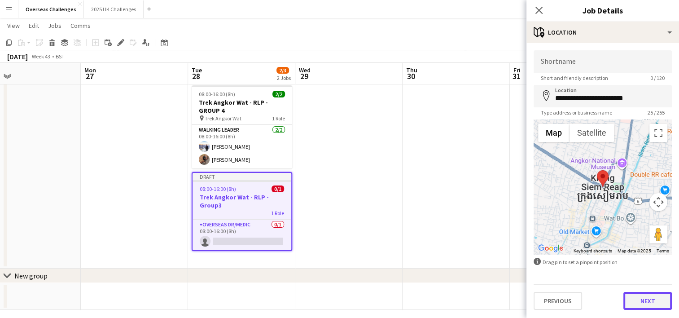
click at [641, 302] on button "Next" at bounding box center [647, 301] width 48 height 18
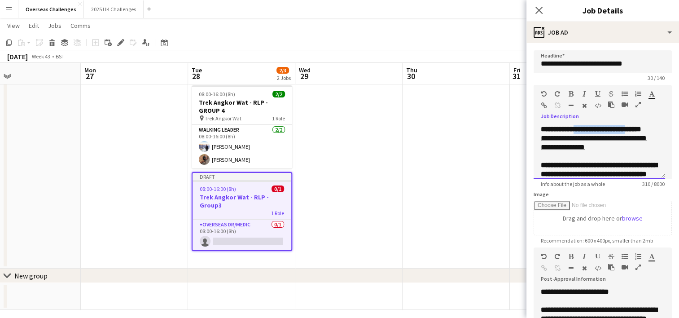
drag, startPoint x: 577, startPoint y: 129, endPoint x: 635, endPoint y: 131, distance: 57.9
click at [635, 131] on p "**********" at bounding box center [599, 129] width 117 height 9
drag, startPoint x: 555, startPoint y: 144, endPoint x: 545, endPoint y: 144, distance: 9.4
click at [545, 144] on u "**********" at bounding box center [594, 143] width 106 height 16
click at [572, 147] on u "**********" at bounding box center [594, 143] width 106 height 16
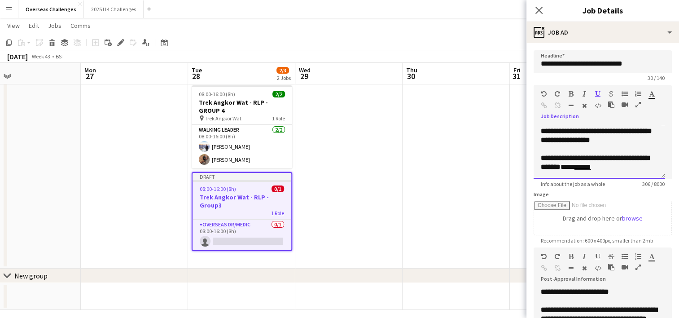
scroll to position [61, 0]
drag, startPoint x: 619, startPoint y: 167, endPoint x: 607, endPoint y: 167, distance: 12.1
click at [591, 167] on link "*****" at bounding box center [582, 166] width 17 height 7
click at [546, 104] on icon "button" at bounding box center [544, 105] width 6 height 6
drag, startPoint x: 620, startPoint y: 169, endPoint x: 607, endPoint y: 167, distance: 13.1
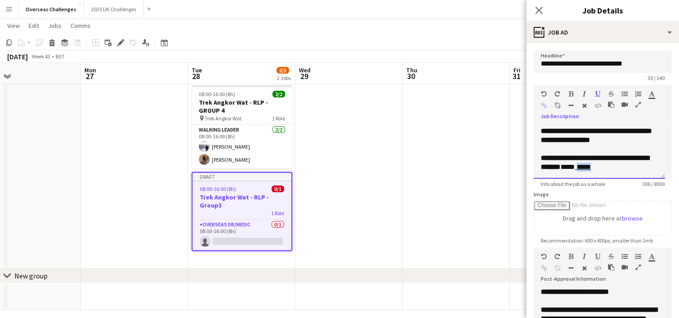
click at [591, 167] on link "**** *" at bounding box center [583, 166] width 16 height 7
click at [541, 103] on icon "button" at bounding box center [544, 105] width 6 height 6
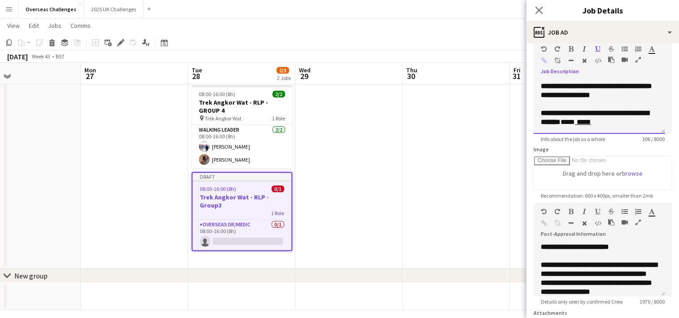
scroll to position [90, 0]
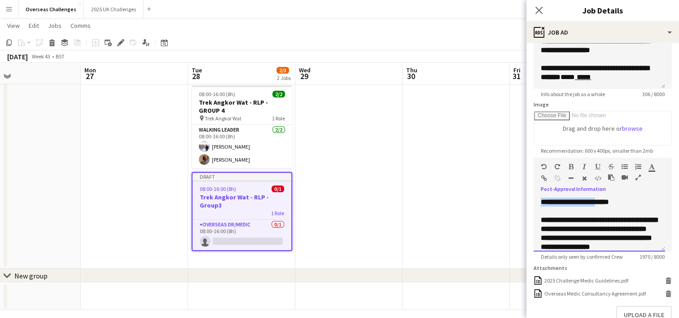
drag, startPoint x: 599, startPoint y: 203, endPoint x: 529, endPoint y: 197, distance: 70.6
click at [529, 197] on form "**********" at bounding box center [602, 164] width 153 height 407
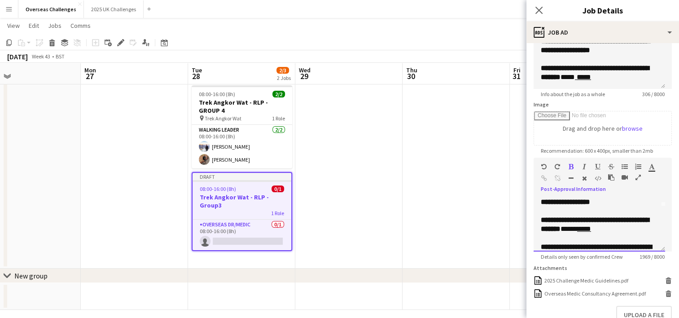
scroll to position [45, 0]
drag, startPoint x: 608, startPoint y: 237, endPoint x: 619, endPoint y: 238, distance: 11.2
click at [591, 232] on link "****" at bounding box center [584, 228] width 14 height 7
click at [542, 178] on icon "button" at bounding box center [544, 178] width 6 height 6
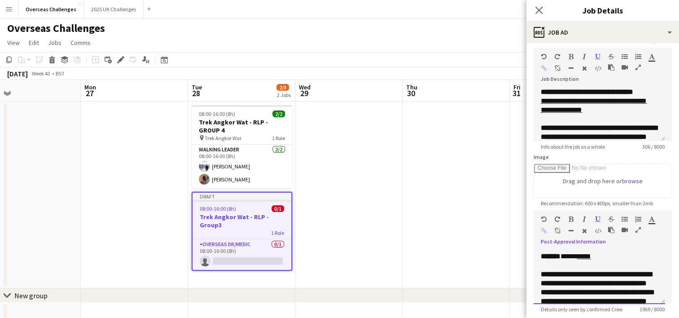
scroll to position [0, 0]
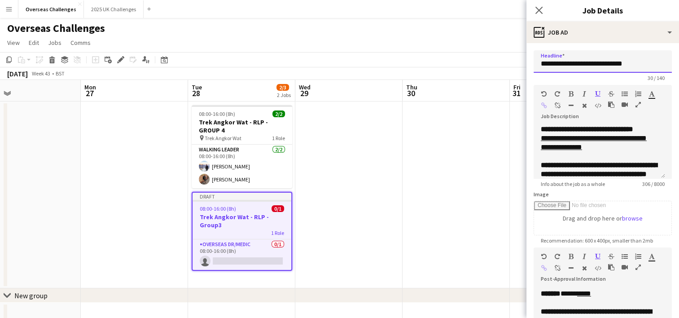
click at [631, 59] on input "**********" at bounding box center [602, 61] width 138 height 22
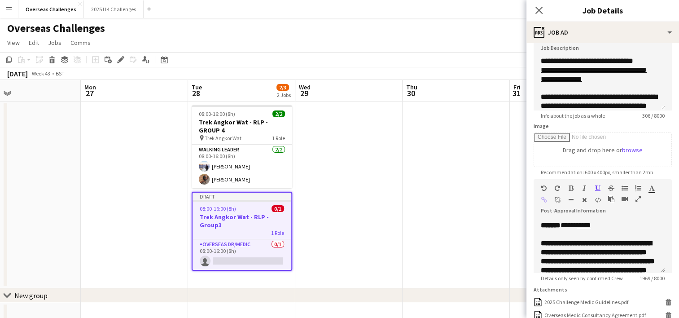
scroll to position [152, 0]
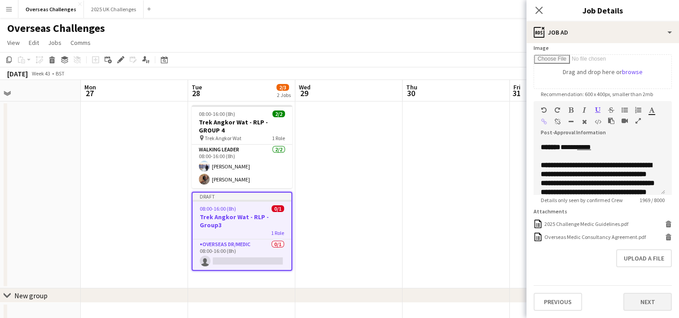
type input "**********"
click at [638, 307] on button "Next" at bounding box center [647, 302] width 48 height 18
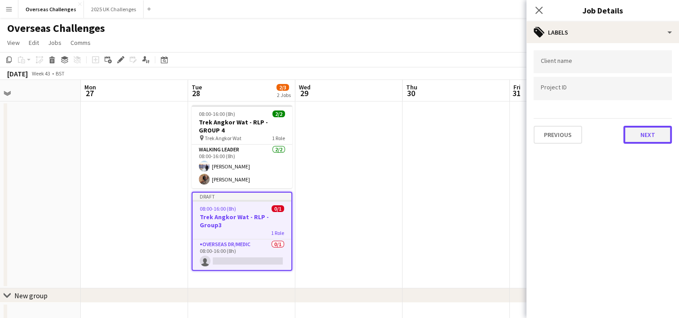
click at [655, 138] on button "Next" at bounding box center [647, 135] width 48 height 18
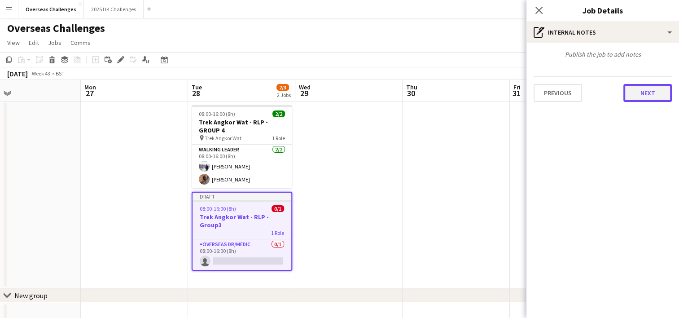
click at [649, 87] on button "Next" at bounding box center [647, 93] width 48 height 18
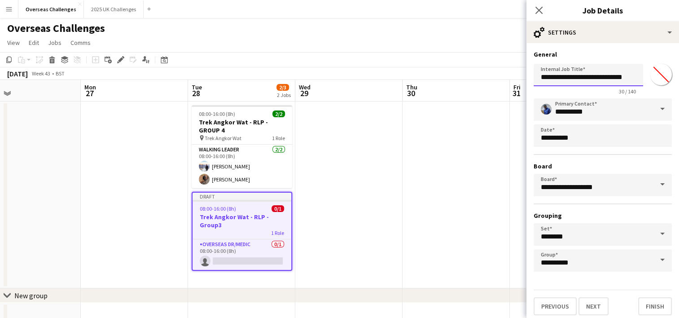
click at [579, 75] on input "**********" at bounding box center [587, 75] width 109 height 22
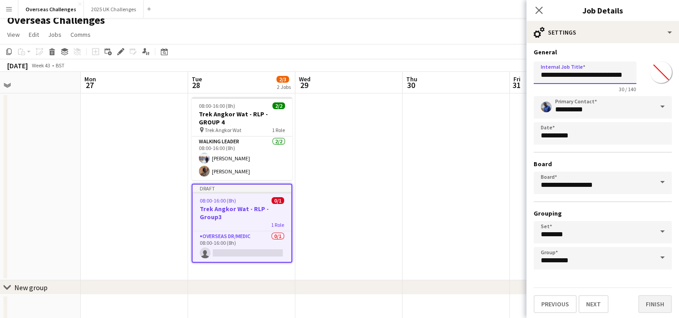
scroll to position [26, 0]
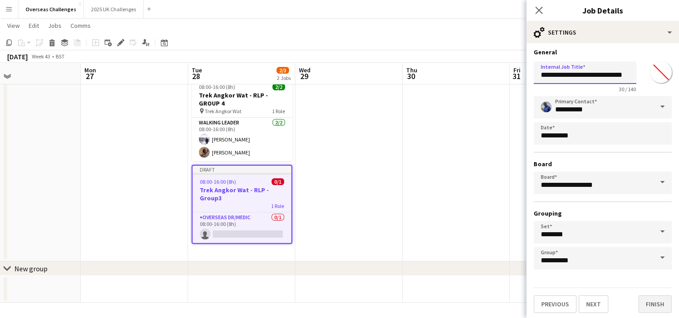
type input "**********"
click at [651, 302] on button "Finish" at bounding box center [655, 304] width 34 height 18
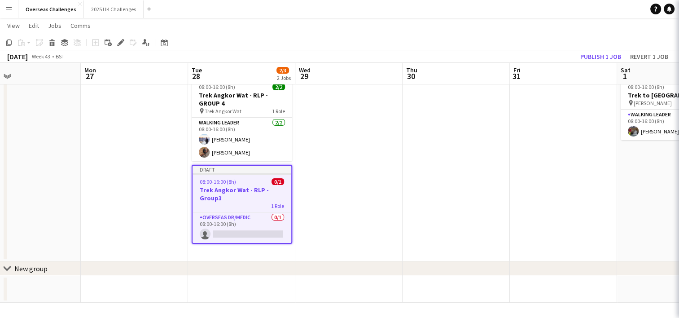
scroll to position [0, 0]
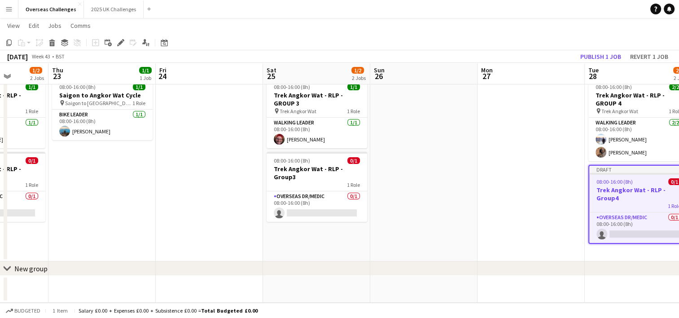
drag, startPoint x: 140, startPoint y: 219, endPoint x: 536, endPoint y: 227, distance: 396.7
click at [536, 227] on app-calendar-viewport "Mon 20 Tue 21 Wed 22 1/2 2 Jobs Thu 23 1/1 1 Job Fri 24 Sat 25 1/2 2 Jobs Sun 2…" at bounding box center [339, 155] width 679 height 293
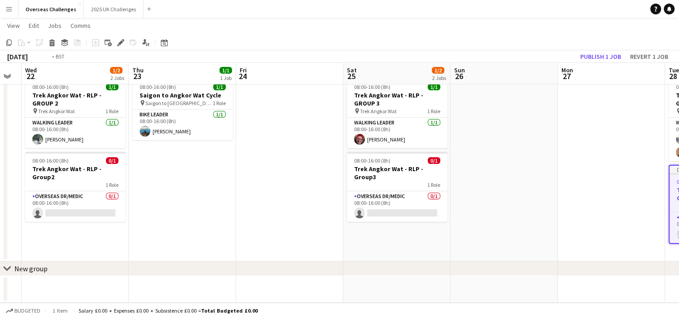
drag, startPoint x: 242, startPoint y: 210, endPoint x: 539, endPoint y: 210, distance: 296.6
click at [539, 210] on app-calendar-viewport "Mon 20 Tue 21 Wed 22 1/2 2 Jobs Thu 23 1/1 1 Job Fri 24 Sat 25 1/2 2 Jobs Sun 2…" at bounding box center [339, 155] width 679 height 293
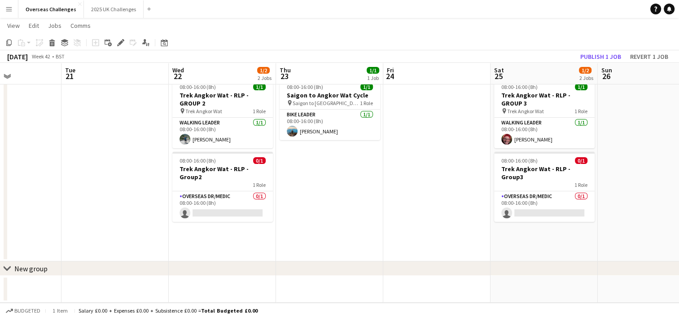
scroll to position [0, 234]
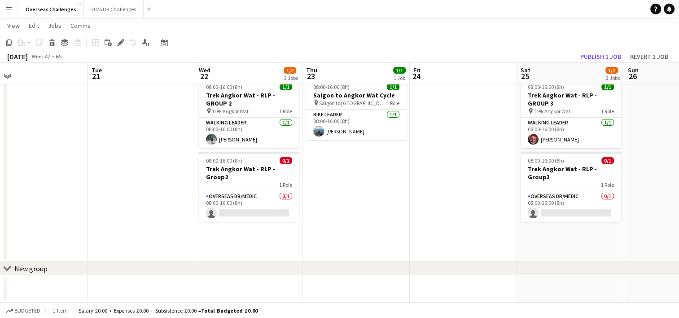
drag, startPoint x: 312, startPoint y: 211, endPoint x: 570, endPoint y: 223, distance: 257.8
click at [570, 223] on app-calendar-viewport "Sat 18 1/1 1 Job Sun 19 2/3 2 Jobs Mon 20 Tue 21 Wed 22 1/2 2 Jobs Thu 23 1/1 1…" at bounding box center [339, 155] width 679 height 293
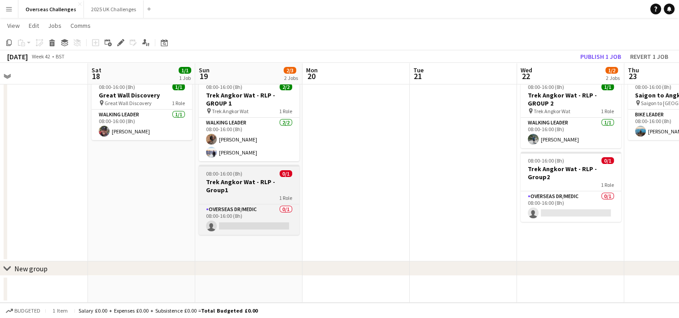
click at [247, 194] on div "1 Role" at bounding box center [249, 197] width 101 height 7
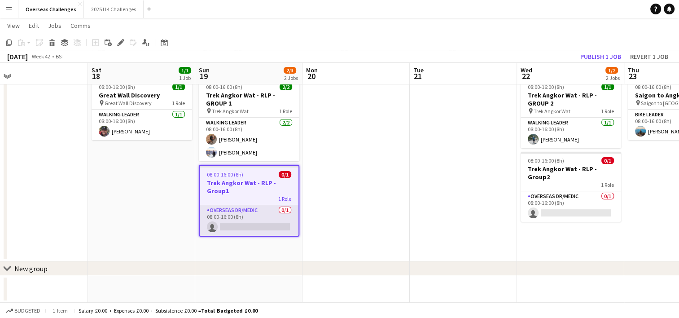
click at [281, 210] on app-card-role "Overseas Dr/Medic 0/1 08:00-16:00 (8h) single-neutral-actions" at bounding box center [249, 220] width 99 height 31
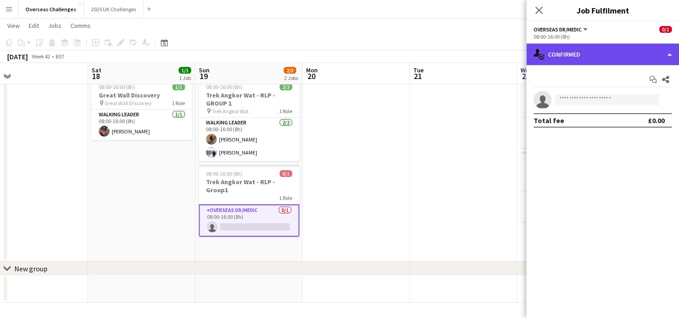
click at [617, 57] on div "single-neutral-actions-check-2 Confirmed" at bounding box center [602, 55] width 153 height 22
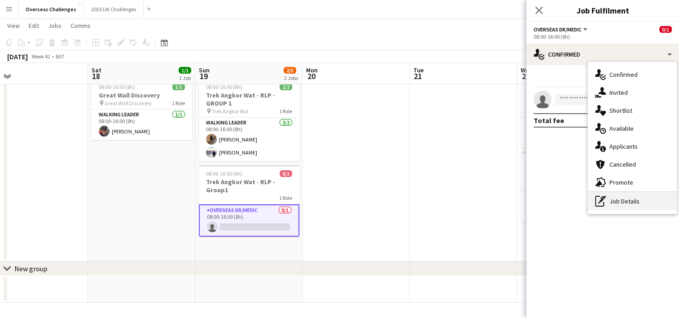
click at [611, 204] on div "pen-write Job Details" at bounding box center [632, 201] width 89 height 18
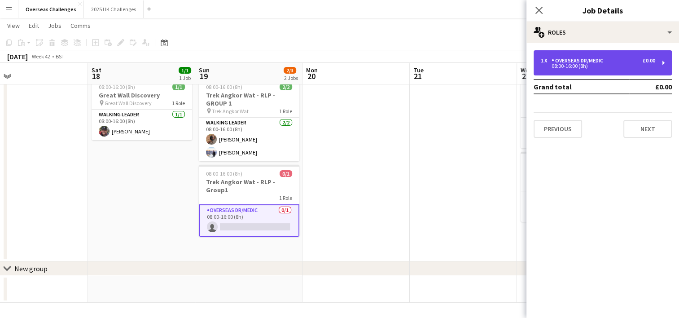
click at [612, 57] on div "1 x Overseas Dr/Medic £0.00" at bounding box center [598, 60] width 114 height 6
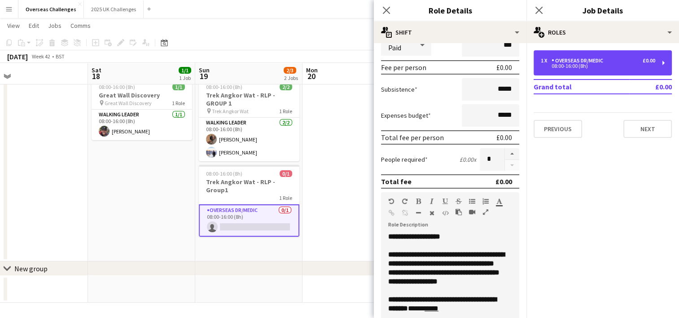
scroll to position [135, 0]
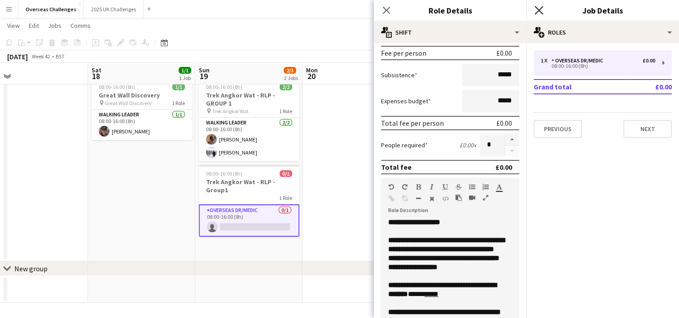
click at [538, 9] on icon "Close pop-in" at bounding box center [538, 10] width 9 height 9
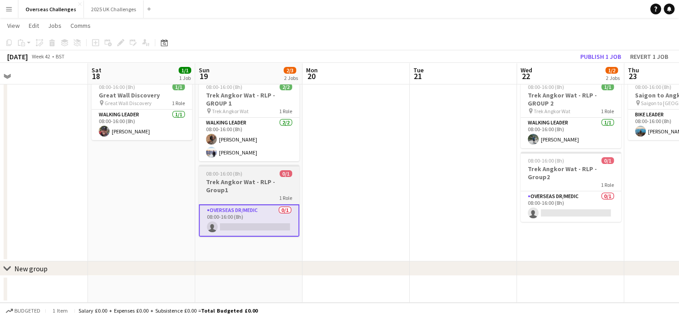
click at [240, 194] on div "1 Role" at bounding box center [249, 197] width 101 height 7
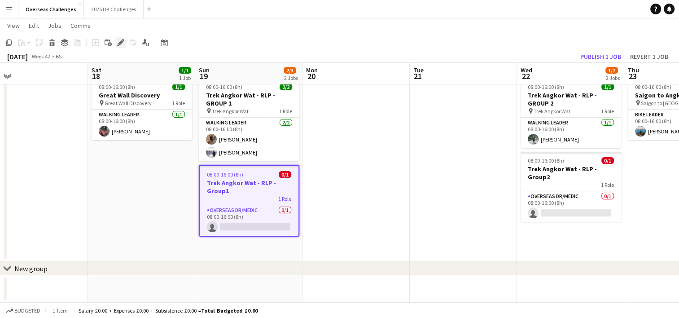
click at [120, 43] on icon at bounding box center [120, 42] width 5 height 5
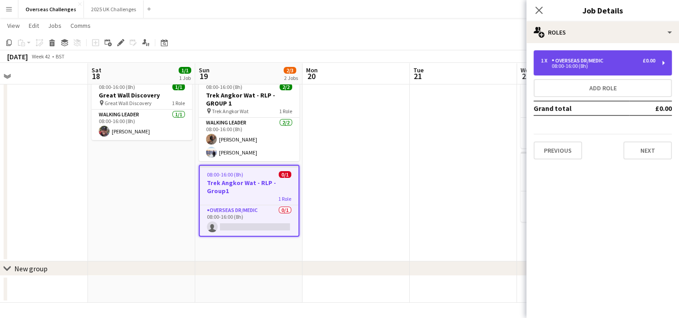
click at [572, 66] on div "08:00-16:00 (8h)" at bounding box center [598, 66] width 114 height 4
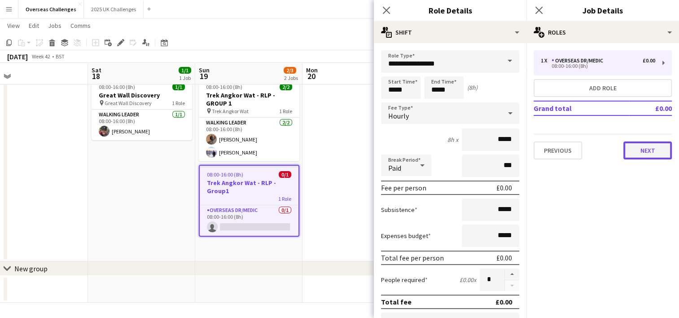
click at [646, 153] on button "Next" at bounding box center [647, 150] width 48 height 18
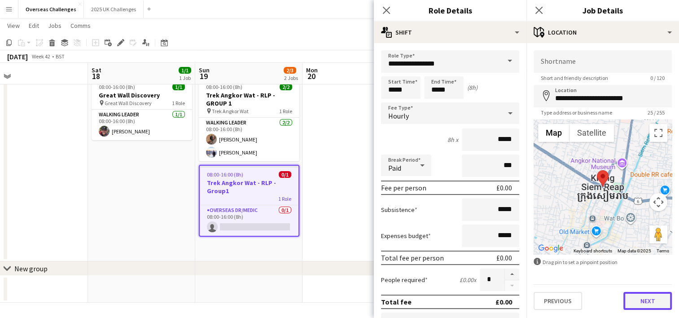
click at [639, 304] on button "Next" at bounding box center [647, 301] width 48 height 18
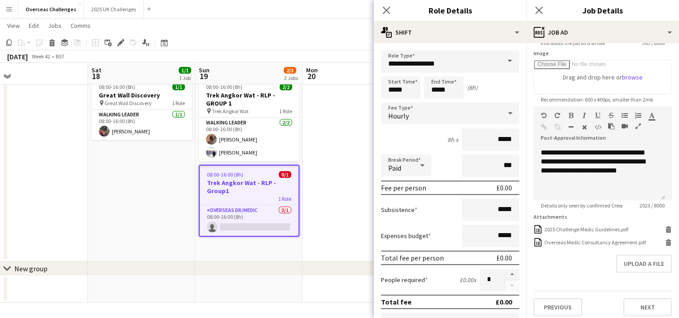
scroll to position [152, 0]
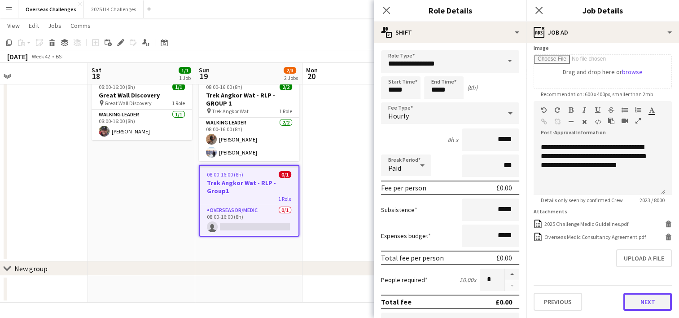
click at [643, 302] on button "Next" at bounding box center [647, 302] width 48 height 18
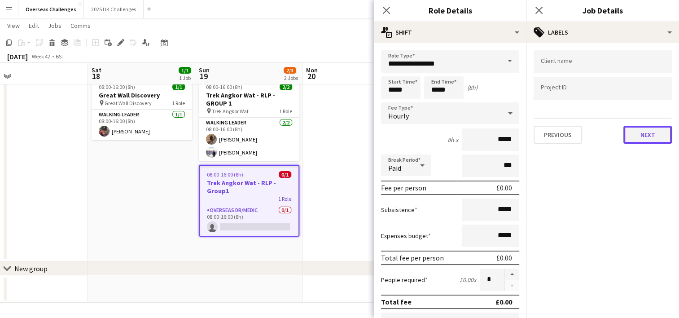
click at [648, 139] on button "Next" at bounding box center [647, 135] width 48 height 18
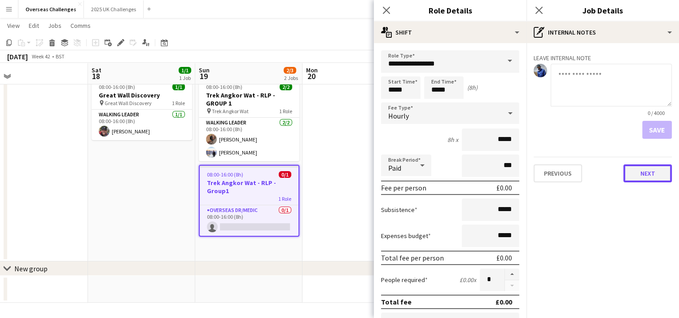
click at [647, 173] on button "Next" at bounding box center [647, 173] width 48 height 18
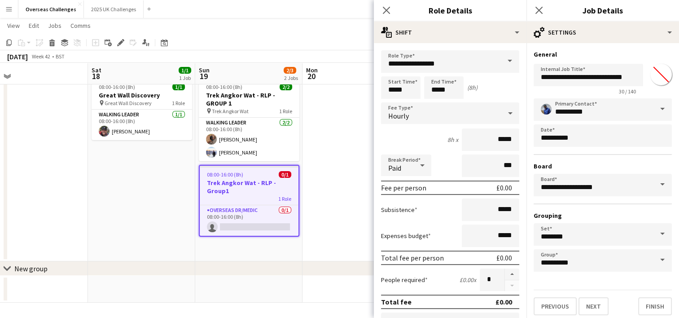
scroll to position [2, 0]
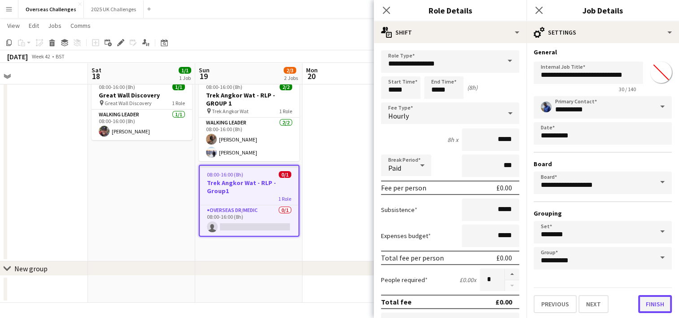
click at [639, 301] on button "Finish" at bounding box center [655, 304] width 34 height 18
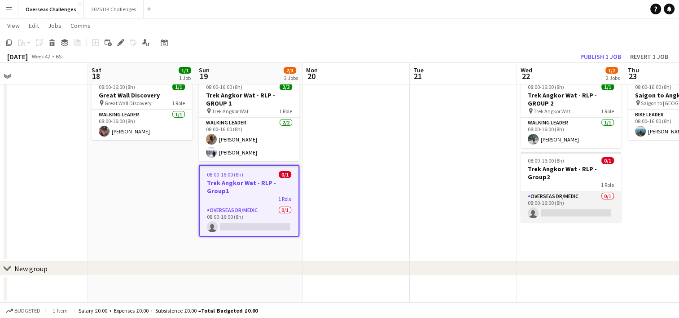
click at [575, 191] on app-card-role "Overseas Dr/Medic 0/1 08:00-16:00 (8h) single-neutral-actions" at bounding box center [570, 206] width 101 height 31
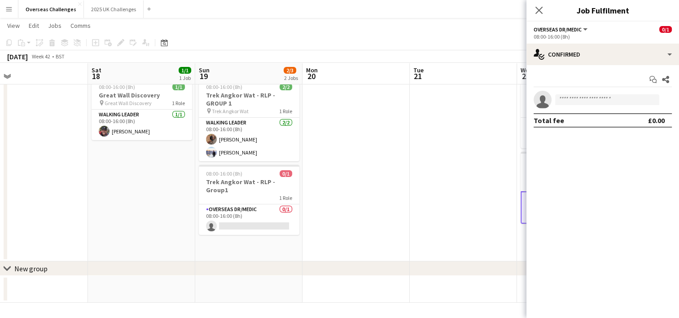
click at [575, 172] on mat-expansion-panel "check Confirmed Start chat Share single-neutral-actions Total fee £0.00" at bounding box center [602, 191] width 153 height 253
click at [537, 8] on icon "Close pop-in" at bounding box center [538, 10] width 9 height 9
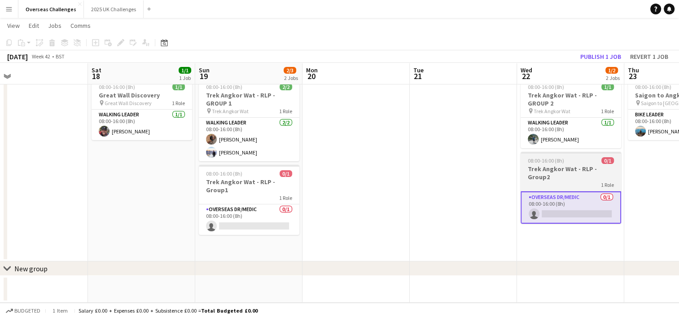
click at [581, 172] on h3 "Trek Angkor Wat - RLP - Group2" at bounding box center [570, 173] width 101 height 16
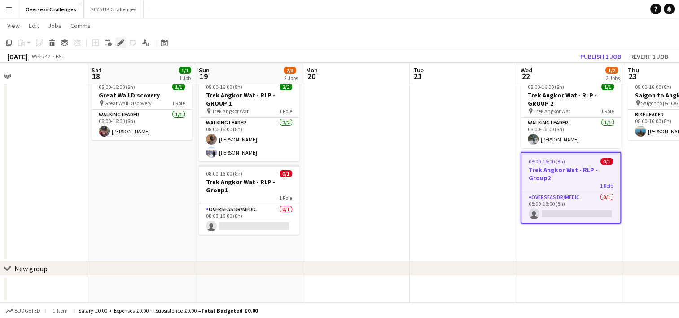
click at [120, 43] on icon at bounding box center [120, 42] width 5 height 5
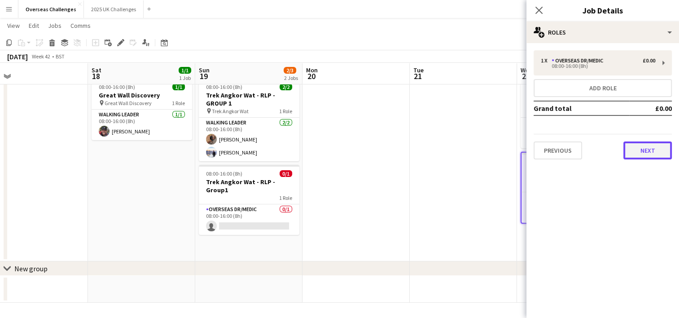
click at [651, 156] on button "Next" at bounding box center [647, 150] width 48 height 18
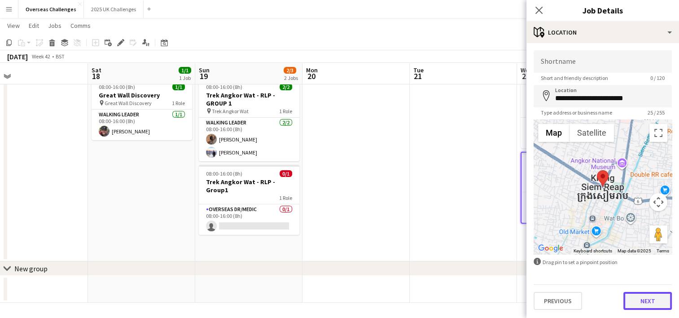
click at [656, 305] on button "Next" at bounding box center [647, 301] width 48 height 18
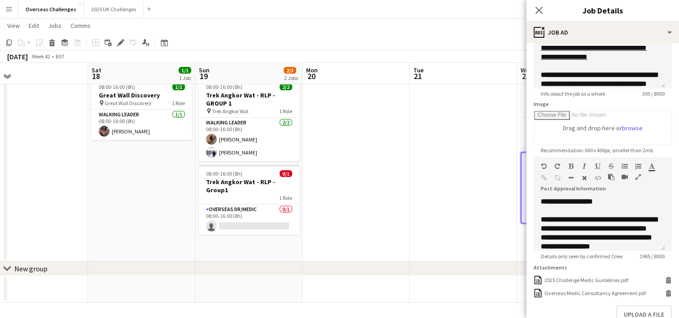
scroll to position [152, 0]
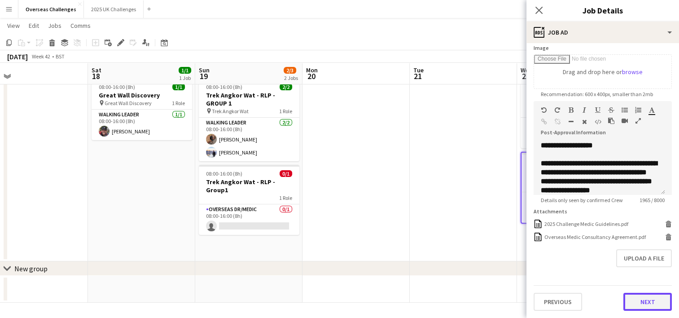
click at [636, 299] on button "Next" at bounding box center [647, 302] width 48 height 18
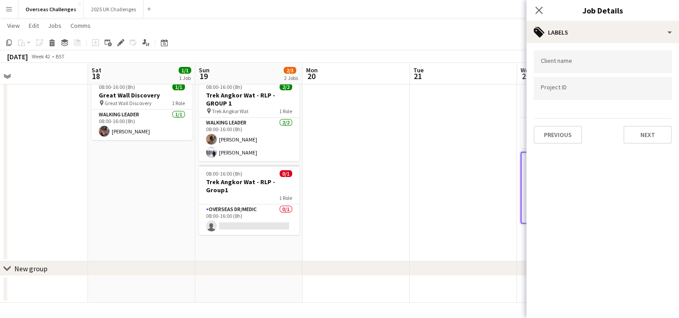
scroll to position [0, 0]
click at [653, 128] on button "Next" at bounding box center [647, 135] width 48 height 18
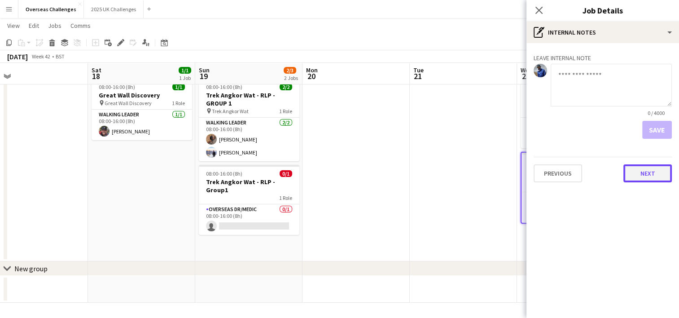
click at [649, 175] on button "Next" at bounding box center [647, 173] width 48 height 18
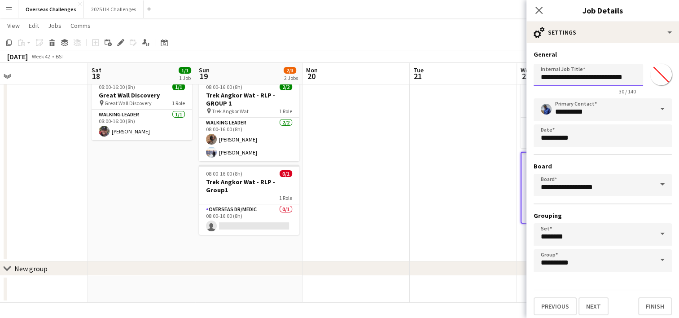
click at [616, 79] on input "**********" at bounding box center [587, 75] width 109 height 22
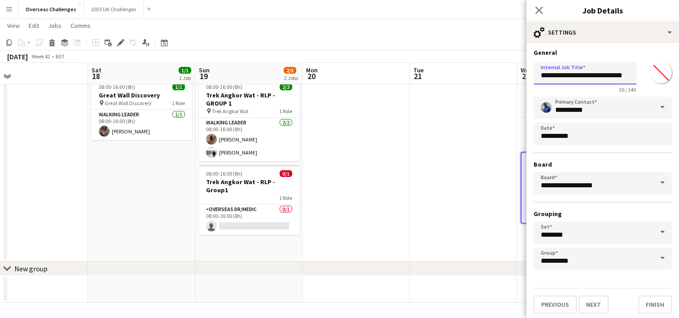
scroll to position [2, 0]
click at [650, 300] on button "Finish" at bounding box center [655, 304] width 34 height 18
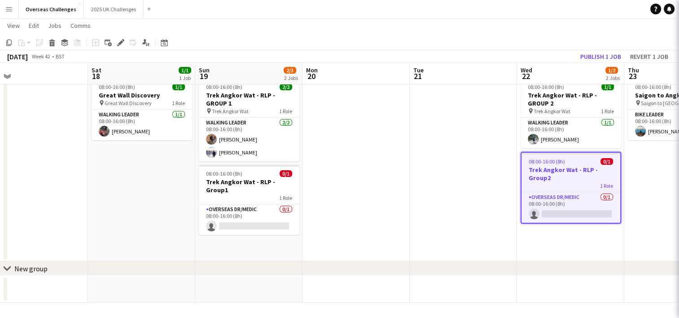
scroll to position [0, 0]
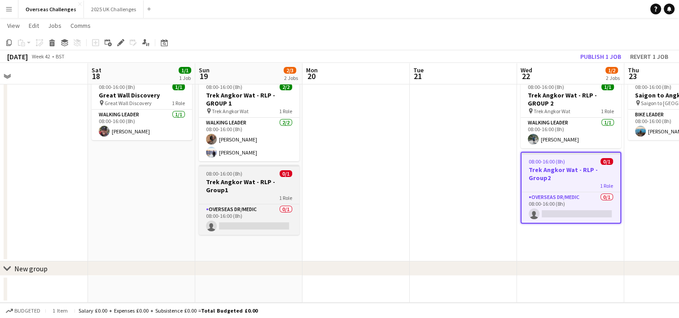
click at [265, 178] on h3 "Trek Angkor Wat - RLP - Group1" at bounding box center [249, 186] width 101 height 16
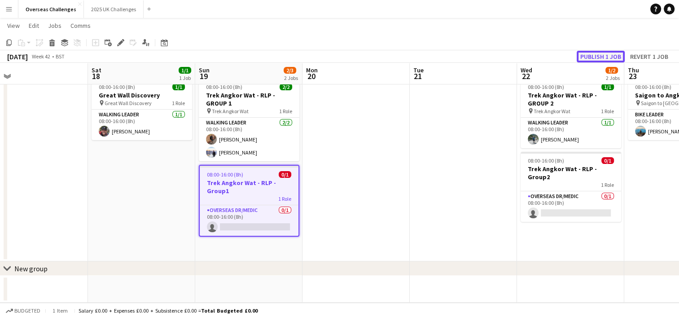
click at [606, 56] on button "Publish 1 job" at bounding box center [601, 57] width 48 height 12
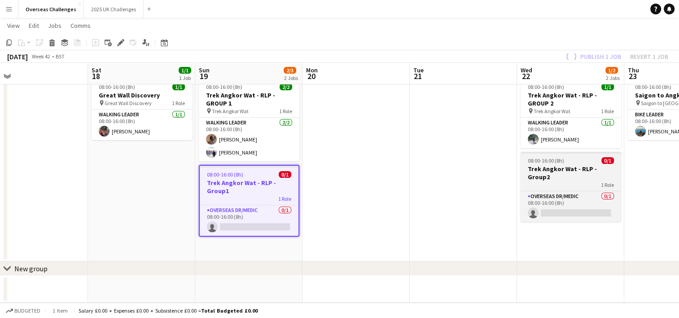
click at [571, 165] on h3 "Trek Angkor Wat - RLP - Group2" at bounding box center [570, 173] width 101 height 16
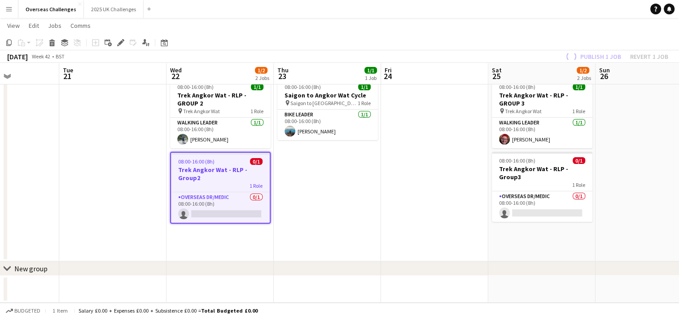
scroll to position [0, 231]
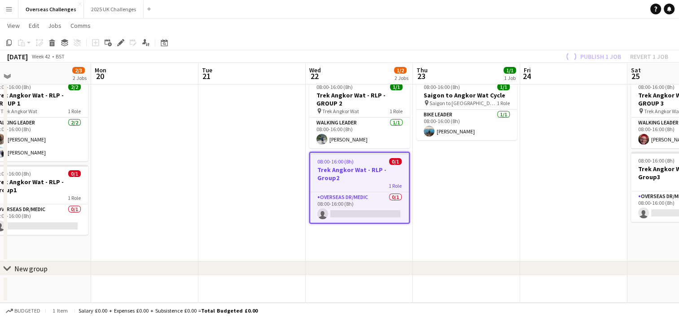
drag, startPoint x: 460, startPoint y: 178, endPoint x: 264, endPoint y: 172, distance: 195.7
click at [264, 172] on app-calendar-viewport "Fri 17 Sat 18 1/1 1 Job Sun 19 2/3 2 Jobs Mon 20 Tue 21 Wed 22 1/2 2 Jobs Thu 2…" at bounding box center [339, 155] width 679 height 293
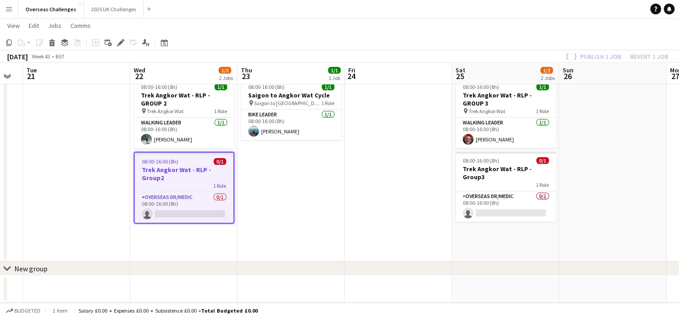
scroll to position [0, 411]
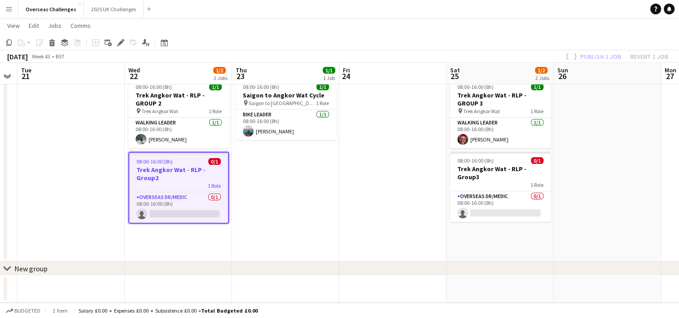
drag, startPoint x: 513, startPoint y: 196, endPoint x: 332, endPoint y: 198, distance: 180.8
click at [332, 198] on app-calendar-viewport "Fri 17 Sat 18 1/1 1 Job Sun 19 2/3 2 Jobs Mon 20 Tue 21 Wed 22 1/2 2 Jobs Thu 2…" at bounding box center [339, 155] width 679 height 293
click at [188, 174] on h3 "Trek Angkor Wat - RLP - Group2" at bounding box center [178, 174] width 99 height 16
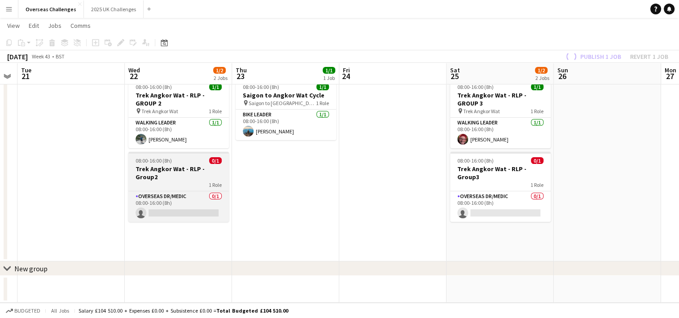
click at [188, 181] on div "1 Role" at bounding box center [178, 184] width 101 height 7
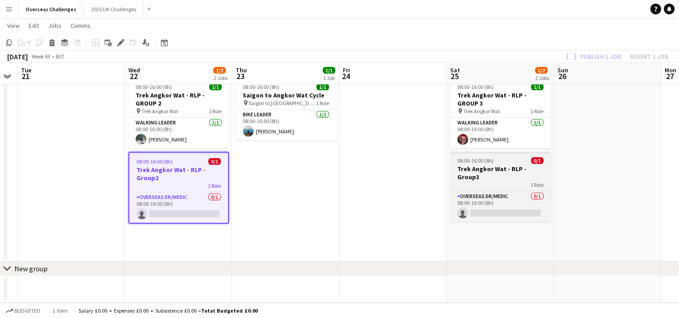
click at [477, 163] on app-job-card "08:00-16:00 (8h) 0/1 Trek Angkor Wat - RLP - Group3 1 Role Overseas Dr/Medic 0/…" at bounding box center [500, 187] width 101 height 70
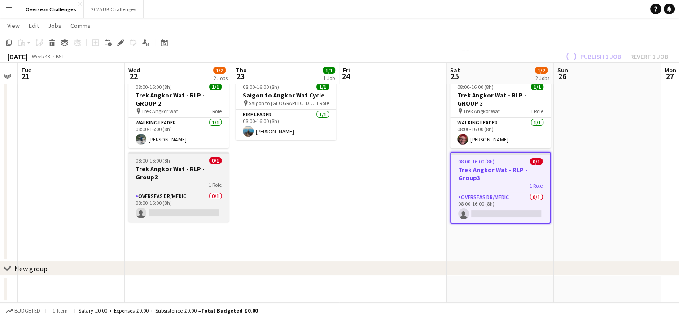
drag, startPoint x: 197, startPoint y: 165, endPoint x: 214, endPoint y: 159, distance: 18.9
click at [196, 165] on h3 "Trek Angkor Wat - RLP - Group2" at bounding box center [178, 173] width 101 height 16
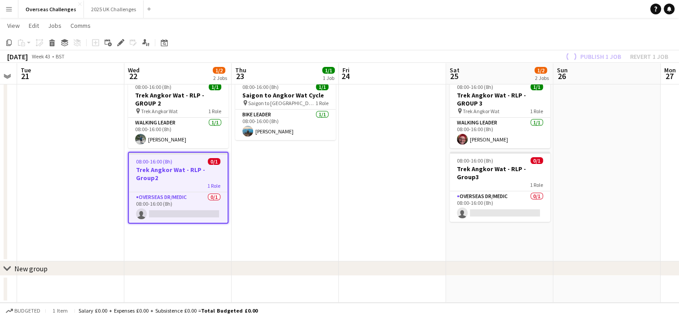
click at [294, 192] on app-date-cell "08:00-16:00 (8h) 1/1 Saigon to Angkor Wat Cycle pin Saigon to Angkor Wat 1 Role…" at bounding box center [285, 167] width 107 height 187
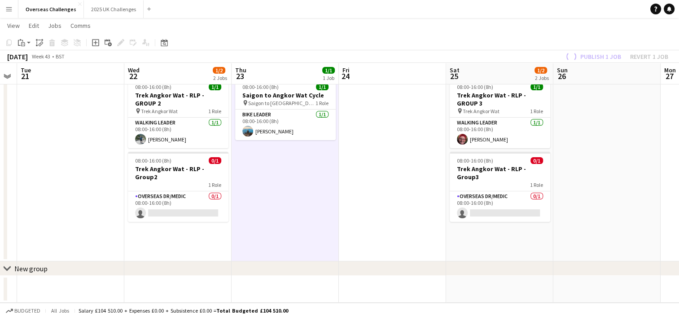
click at [362, 195] on app-date-cell at bounding box center [392, 167] width 107 height 187
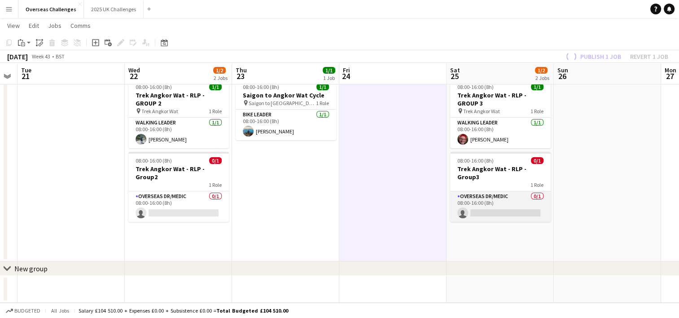
click at [472, 195] on app-card-role "Overseas Dr/Medic 0/1 08:00-16:00 (8h) single-neutral-actions" at bounding box center [500, 206] width 101 height 31
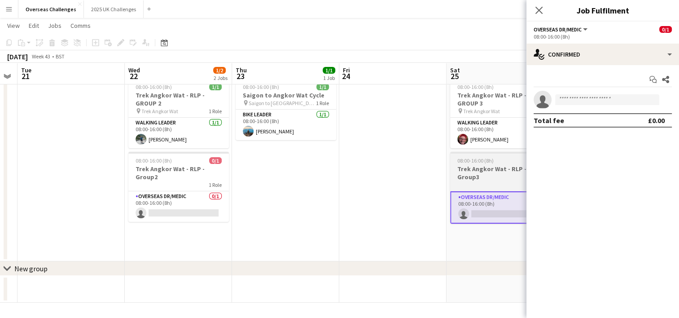
click at [475, 169] on h3 "Trek Angkor Wat - RLP - Group3" at bounding box center [500, 173] width 101 height 16
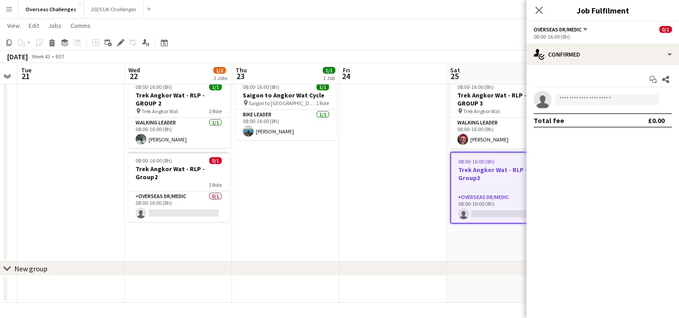
click at [341, 168] on app-date-cell at bounding box center [392, 167] width 107 height 187
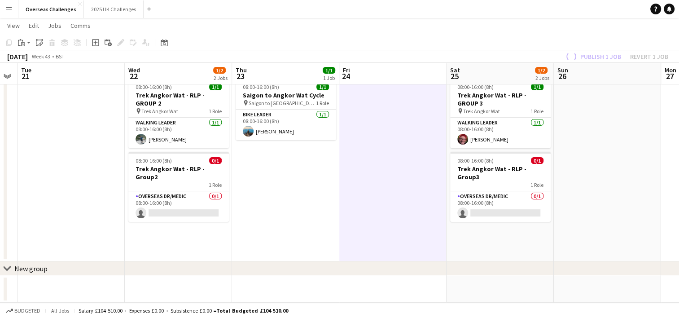
click at [417, 135] on app-date-cell at bounding box center [392, 167] width 107 height 187
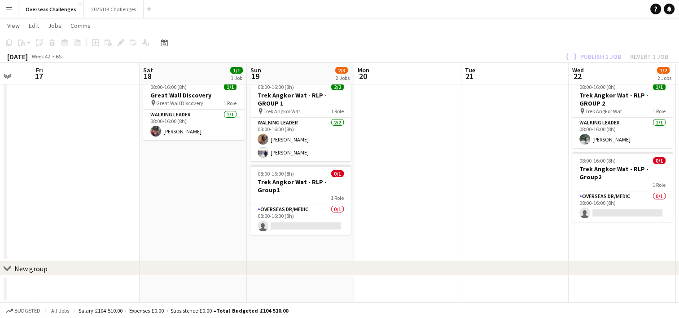
scroll to position [0, 182]
drag, startPoint x: 137, startPoint y: 239, endPoint x: 581, endPoint y: 239, distance: 444.2
click at [581, 239] on app-calendar-viewport "Wed 15 2/2 2 Jobs Thu 16 Fri 17 Sat 18 1/1 1 Job Sun 19 2/3 2 Jobs Mon 20 Tue 2…" at bounding box center [339, 155] width 679 height 293
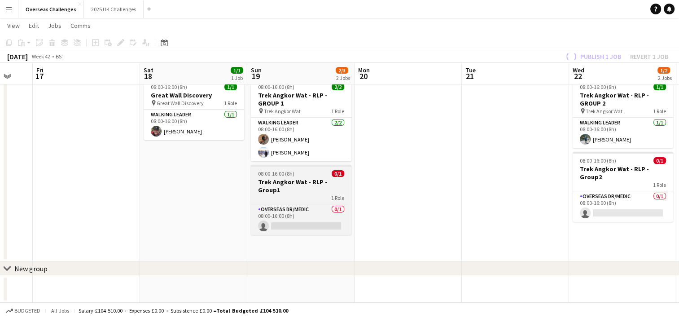
click at [307, 183] on h3 "Trek Angkor Wat - RLP - Group1" at bounding box center [301, 186] width 101 height 16
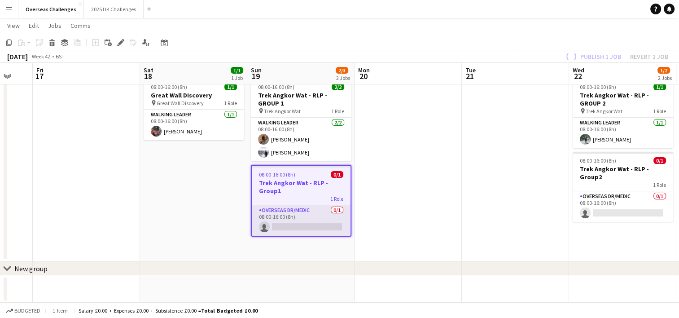
click at [279, 210] on app-card-role "Overseas Dr/Medic 0/1 08:00-16:00 (8h) single-neutral-actions" at bounding box center [301, 220] width 99 height 31
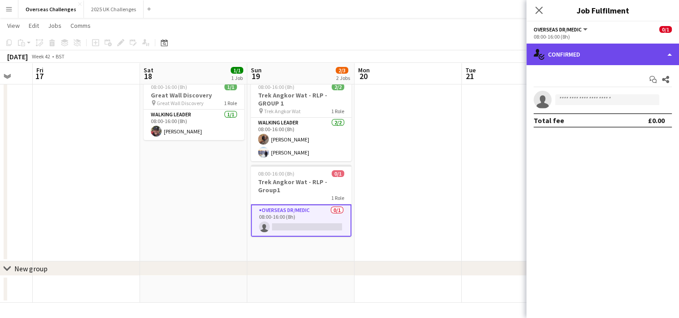
click at [596, 48] on div "single-neutral-actions-check-2 Confirmed" at bounding box center [602, 55] width 153 height 22
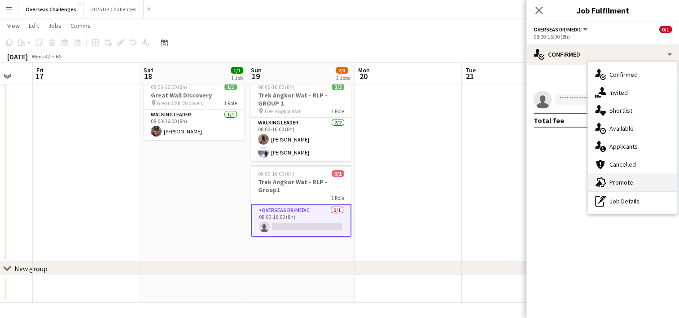
click at [632, 179] on div "advertising-megaphone Promote" at bounding box center [632, 182] width 89 height 18
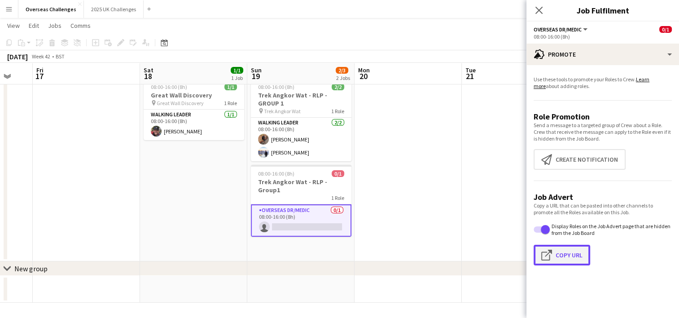
click at [565, 261] on button "Click to copy URL Copy Url" at bounding box center [561, 255] width 57 height 21
click at [10, 11] on app-icon "Menu" at bounding box center [8, 8] width 7 height 7
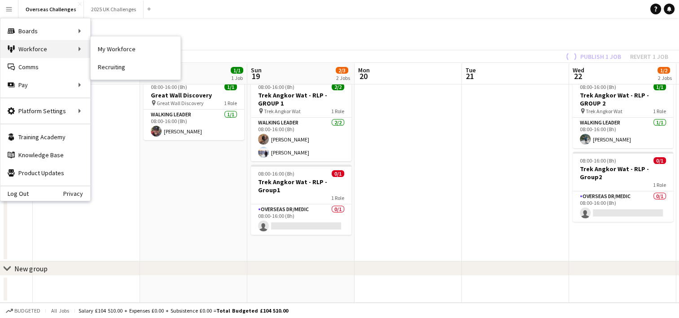
click at [34, 51] on div "Workforce Workforce" at bounding box center [45, 49] width 90 height 18
click at [111, 50] on link "My Workforce" at bounding box center [136, 49] width 90 height 18
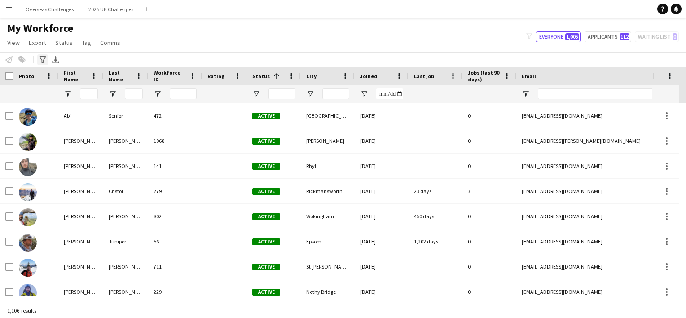
click at [42, 59] on icon "Advanced filters" at bounding box center [42, 59] width 7 height 7
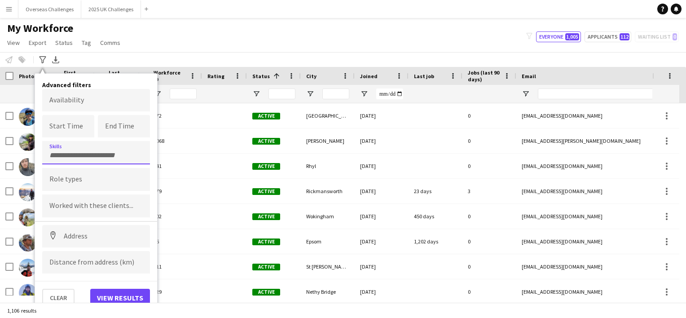
click at [73, 154] on input "Type to search skills..." at bounding box center [95, 155] width 93 height 8
type input "*"
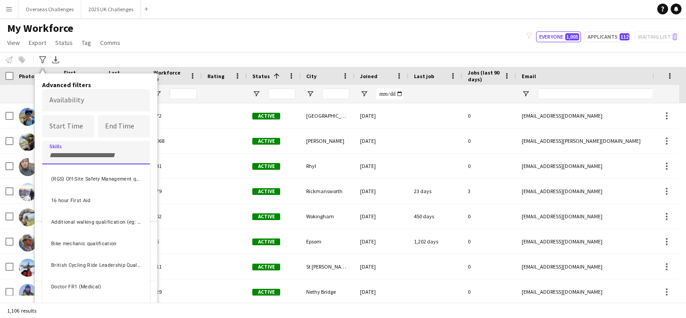
click at [72, 154] on div at bounding box center [343, 159] width 686 height 318
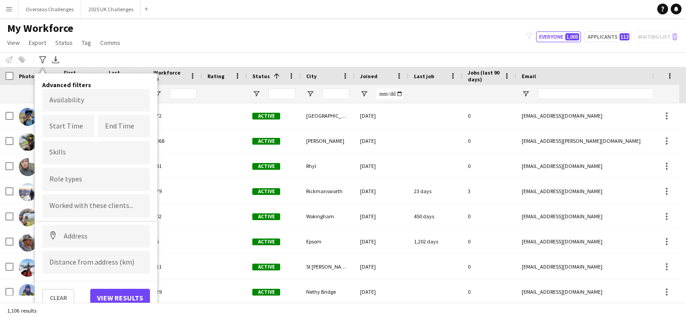
click at [75, 152] on input "Type to search skills..." at bounding box center [95, 153] width 93 height 8
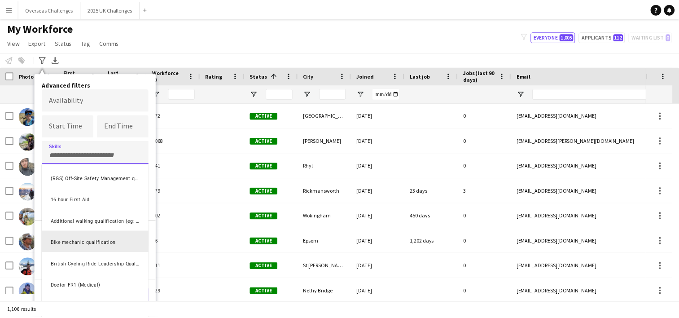
scroll to position [45, 0]
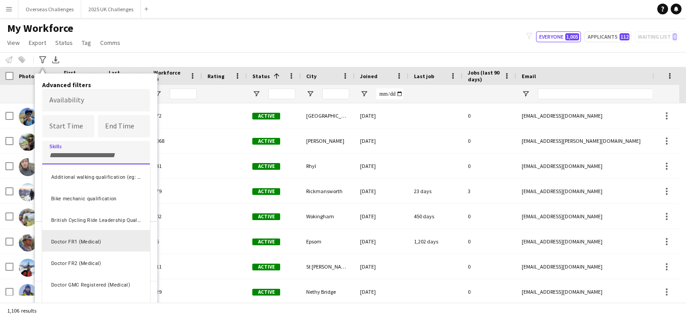
click at [96, 239] on div "Doctor FR1 (Medical)" at bounding box center [96, 241] width 108 height 22
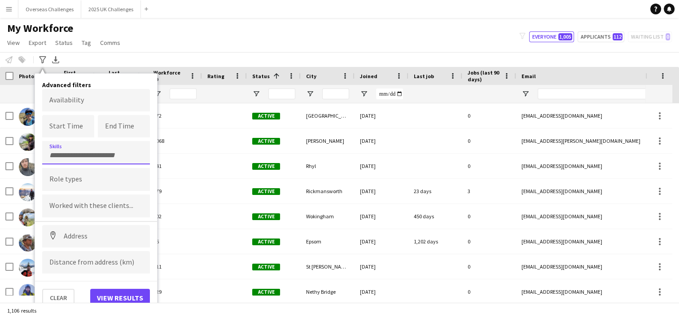
scroll to position [0, 0]
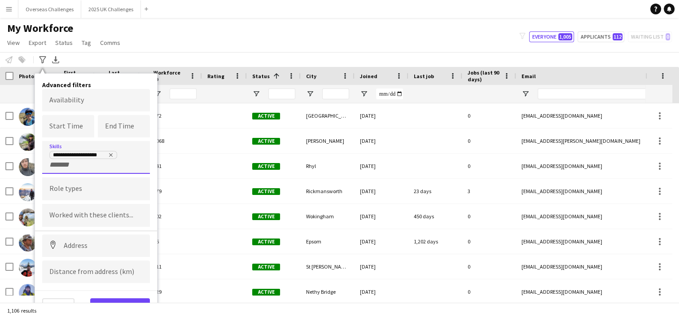
click at [86, 165] on input "+ Skill" at bounding box center [68, 165] width 38 height 8
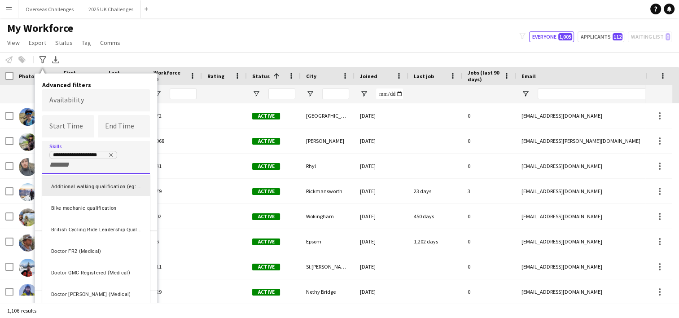
scroll to position [90, 0]
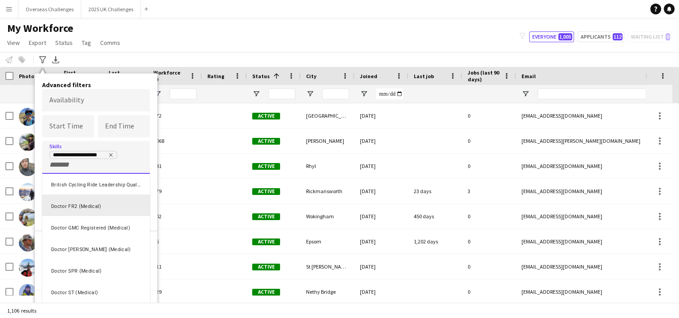
click at [85, 203] on div "Doctor FR2 (Medical)" at bounding box center [96, 205] width 108 height 22
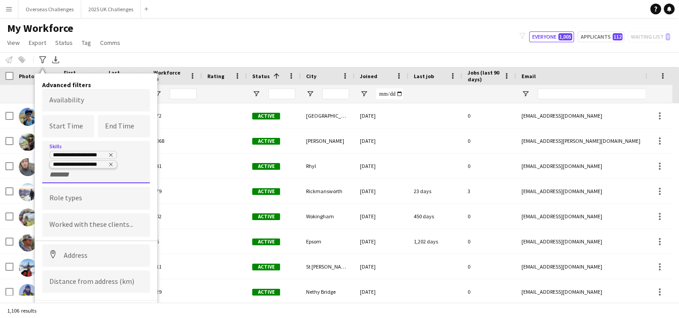
scroll to position [0, 0]
click at [88, 174] on div "**********" at bounding box center [95, 164] width 93 height 29
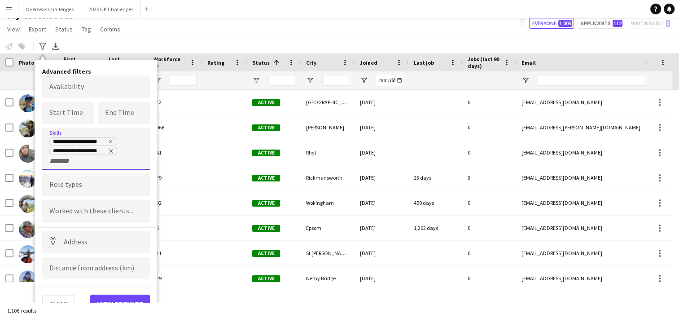
click at [54, 163] on input "+ Skill" at bounding box center [68, 161] width 38 height 8
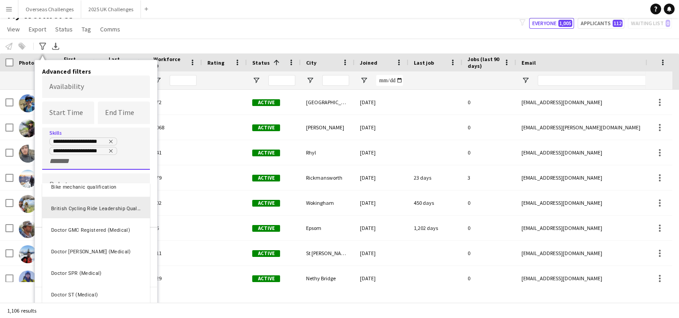
scroll to position [90, 0]
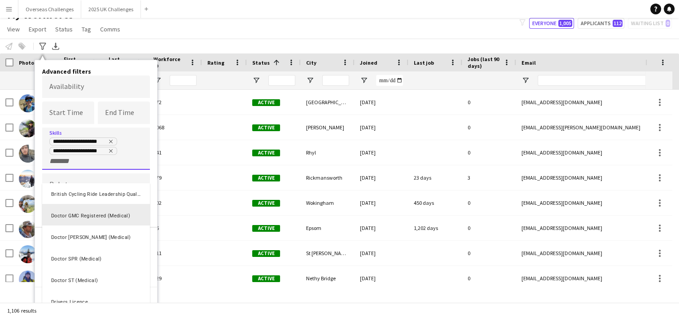
click at [88, 214] on div "Doctor GMC Registered (Medical)" at bounding box center [96, 215] width 108 height 22
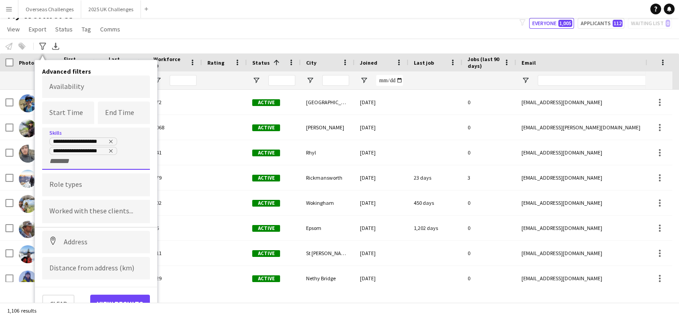
scroll to position [0, 0]
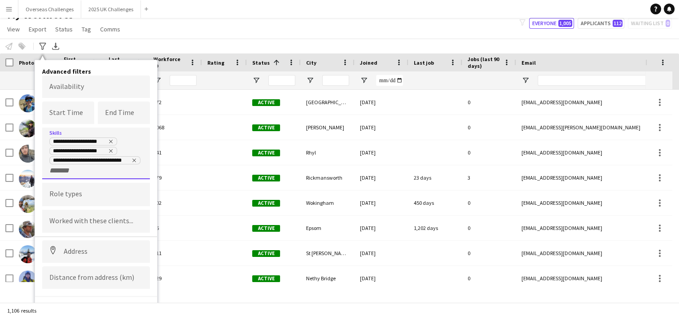
click at [89, 196] on input "Type to search role types..." at bounding box center [95, 194] width 93 height 8
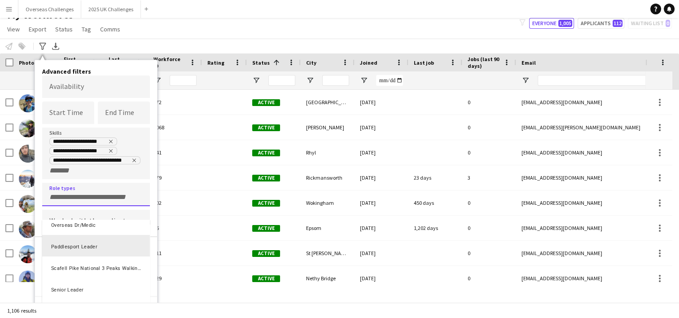
scroll to position [218, 0]
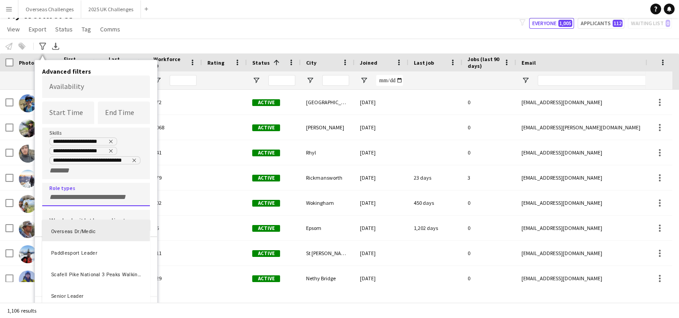
click at [80, 226] on div "Overseas Dr/Medic" at bounding box center [96, 230] width 108 height 22
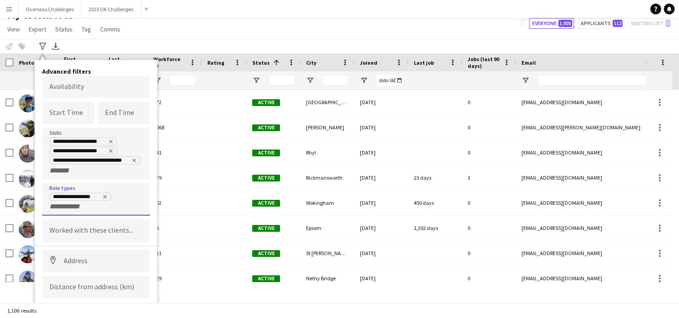
scroll to position [32, 0]
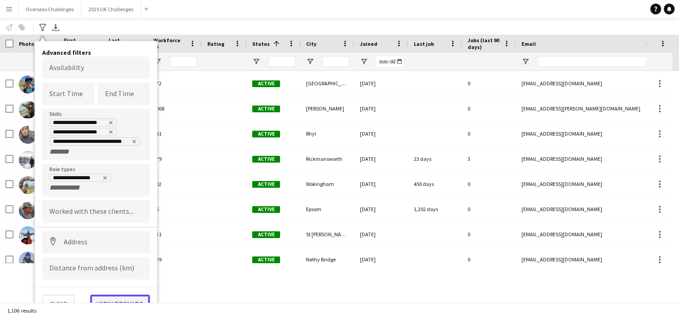
click at [105, 297] on button "View results" at bounding box center [120, 303] width 60 height 18
type input "**********"
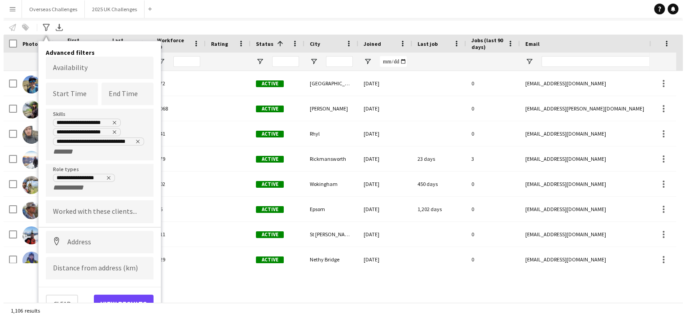
scroll to position [0, 0]
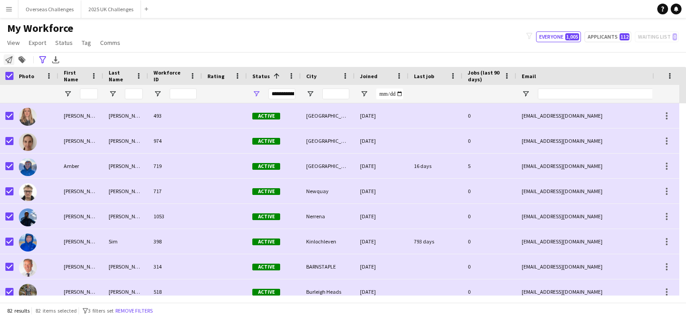
click at [10, 57] on icon "Notify workforce" at bounding box center [8, 59] width 7 height 7
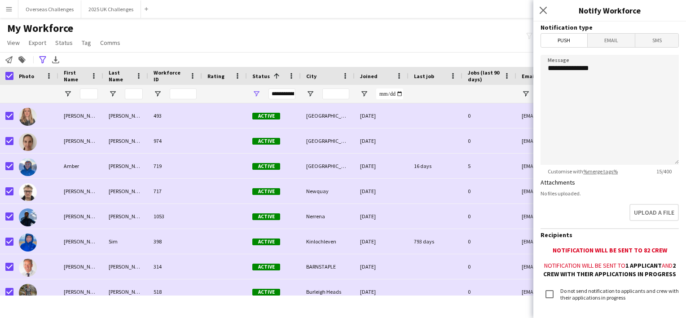
click at [613, 39] on span "Email" at bounding box center [611, 40] width 48 height 13
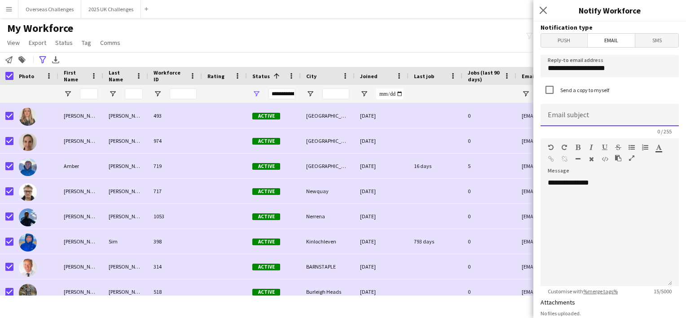
click at [584, 114] on input at bounding box center [609, 115] width 138 height 22
type input "*"
type input "**********"
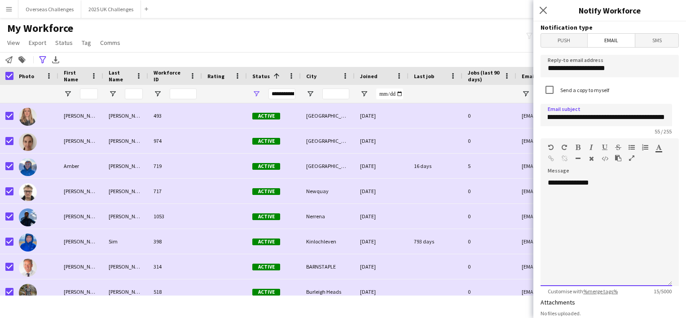
click at [583, 192] on div "**********" at bounding box center [605, 232] width 131 height 108
click at [623, 188] on div "**********" at bounding box center [605, 232] width 131 height 108
click at [623, 188] on div at bounding box center [605, 191] width 117 height 9
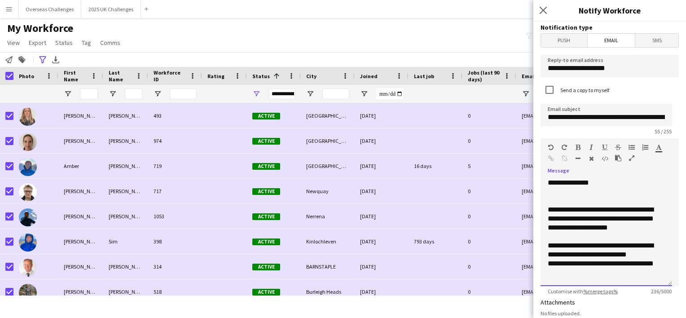
click at [602, 248] on div "**********" at bounding box center [605, 250] width 117 height 18
click at [597, 201] on div at bounding box center [605, 200] width 117 height 9
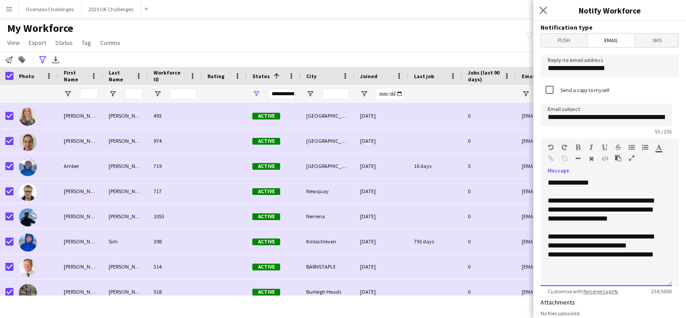
click at [603, 234] on div "**********" at bounding box center [605, 241] width 117 height 18
click at [605, 231] on div at bounding box center [605, 227] width 117 height 9
click at [636, 244] on div "**********" at bounding box center [602, 241] width 110 height 18
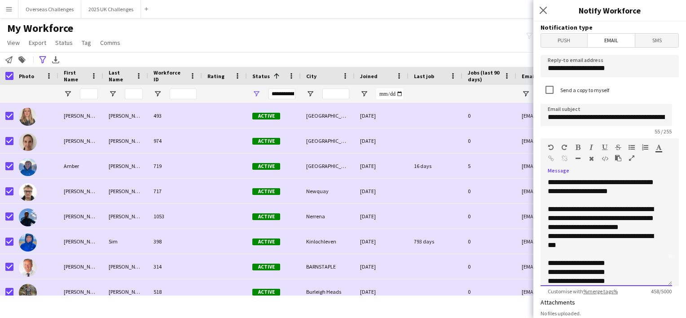
scroll to position [36, 0]
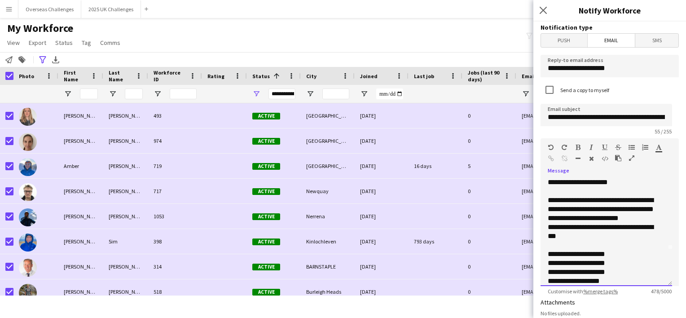
click at [544, 279] on div "**********" at bounding box center [605, 232] width 131 height 108
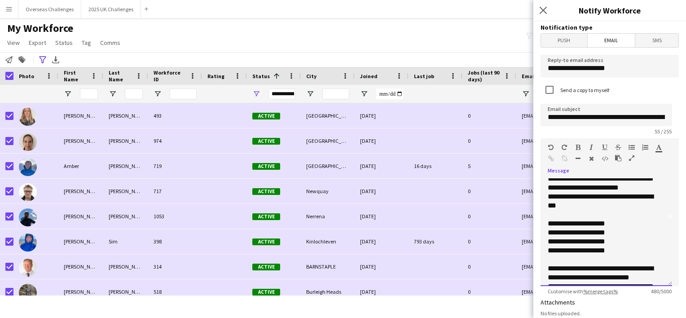
scroll to position [81, 0]
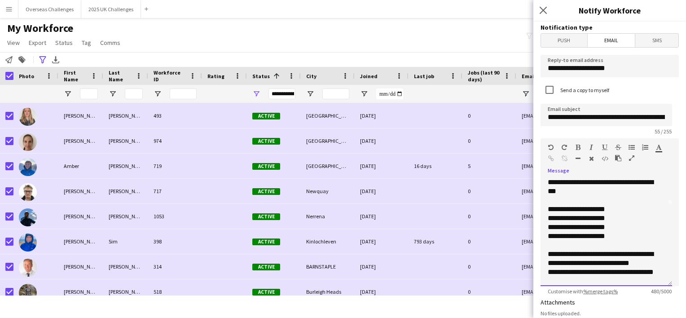
click at [608, 253] on div "**********" at bounding box center [602, 258] width 110 height 18
click at [571, 260] on div "**********" at bounding box center [602, 258] width 110 height 18
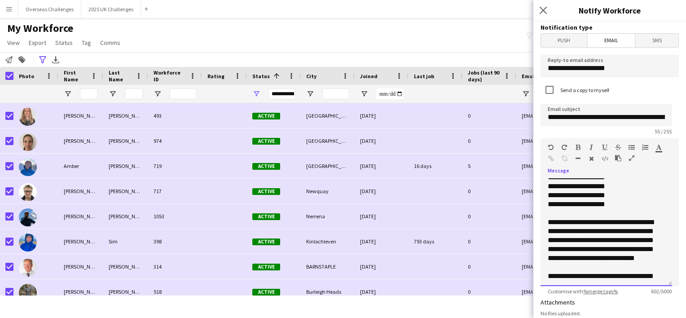
scroll to position [124, 0]
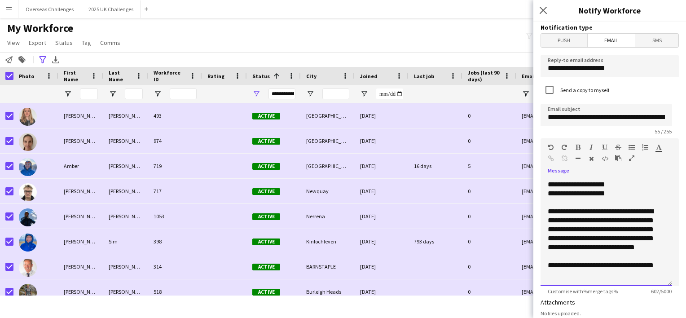
click at [566, 253] on div "**********" at bounding box center [602, 234] width 110 height 54
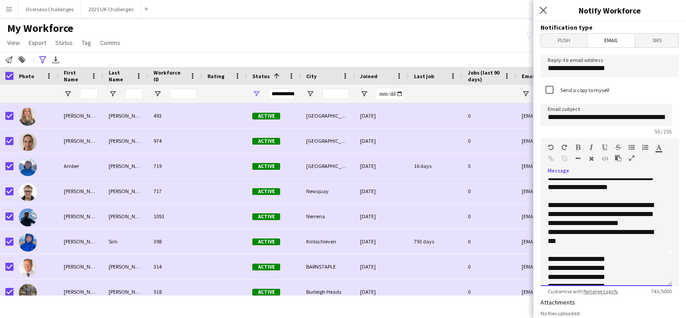
scroll to position [45, 0]
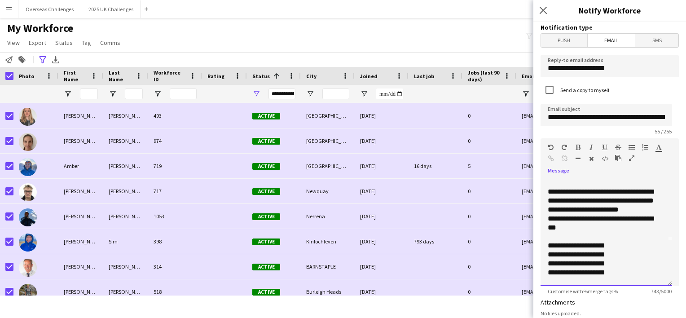
click at [643, 208] on div "**********" at bounding box center [602, 200] width 110 height 27
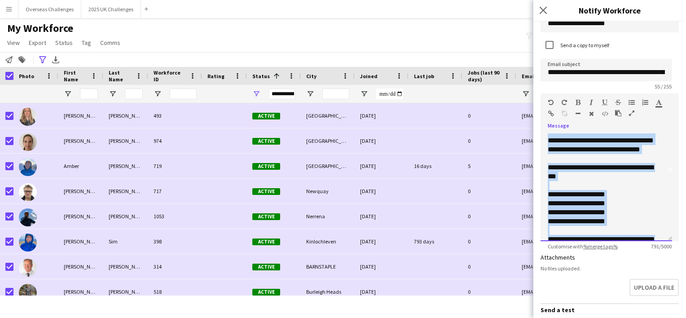
scroll to position [0, 0]
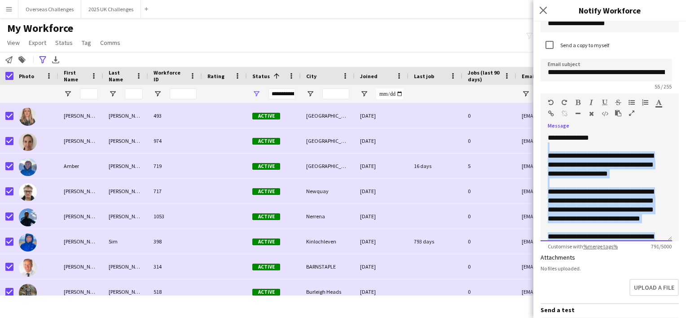
drag, startPoint x: 571, startPoint y: 223, endPoint x: 533, endPoint y: 144, distance: 88.1
click at [533, 144] on form "**********" at bounding box center [609, 249] width 153 height 545
copy div "**********"
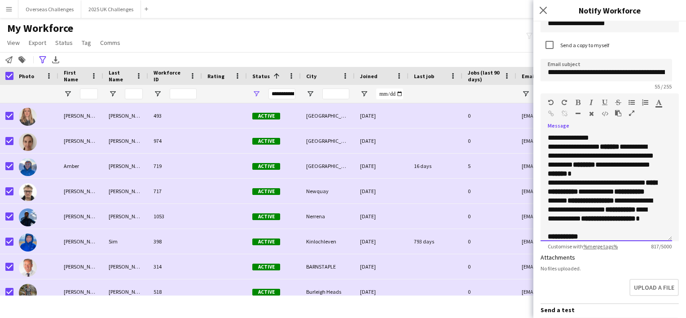
click at [605, 140] on div "**********" at bounding box center [605, 187] width 131 height 108
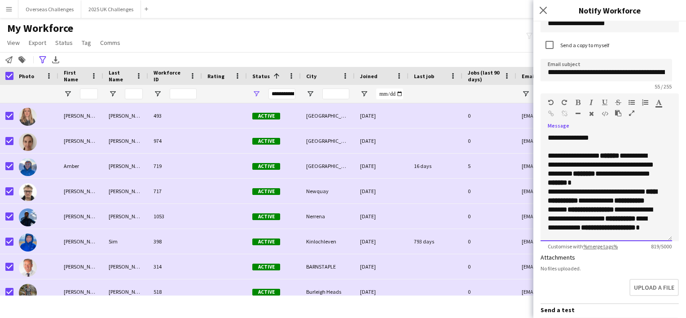
click at [633, 184] on p "**********" at bounding box center [602, 169] width 110 height 36
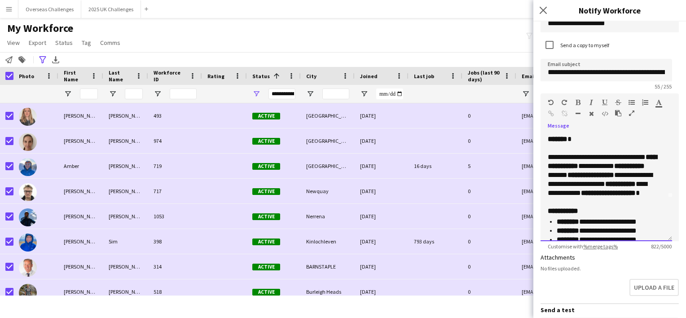
scroll to position [45, 0]
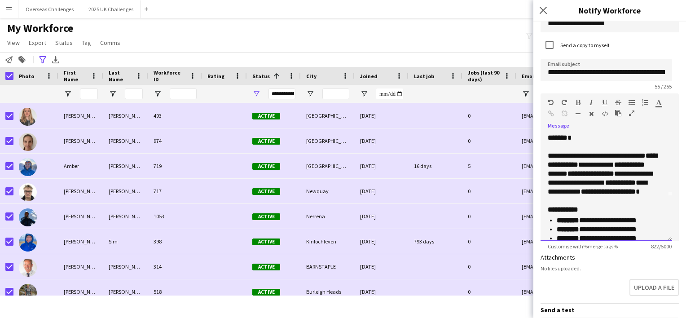
click at [627, 173] on p "**********" at bounding box center [602, 178] width 110 height 54
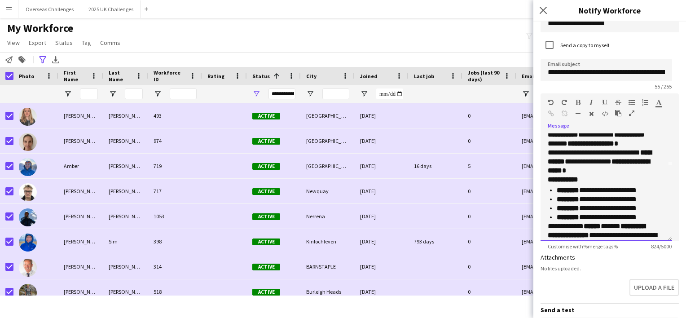
scroll to position [90, 0]
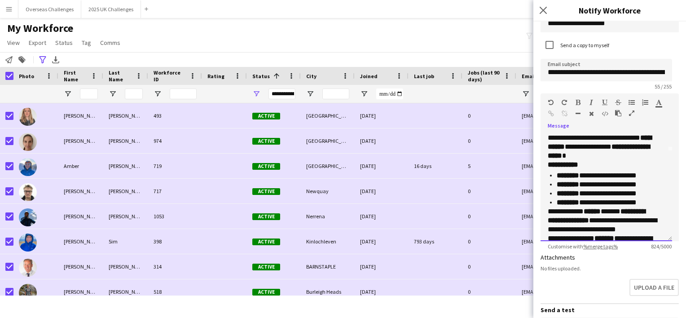
click at [604, 156] on p "**********" at bounding box center [602, 146] width 110 height 27
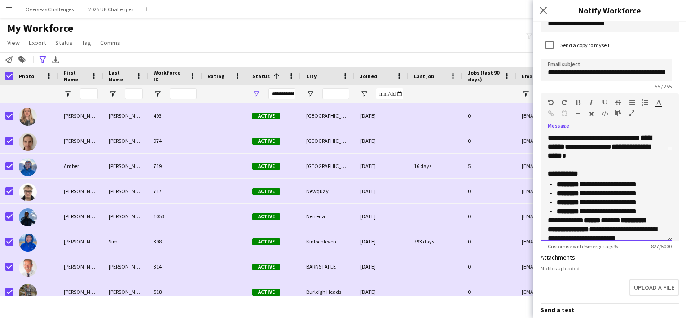
scroll to position [135, 0]
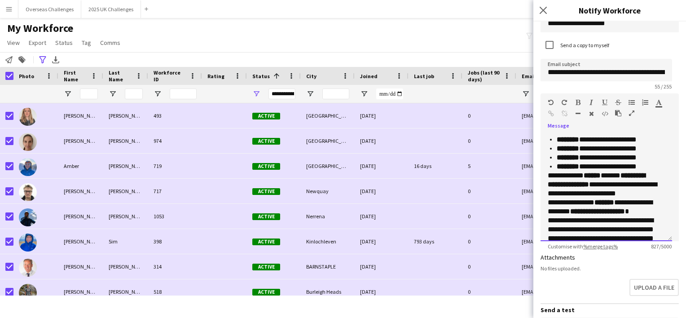
click at [655, 165] on p "**********" at bounding box center [606, 166] width 101 height 9
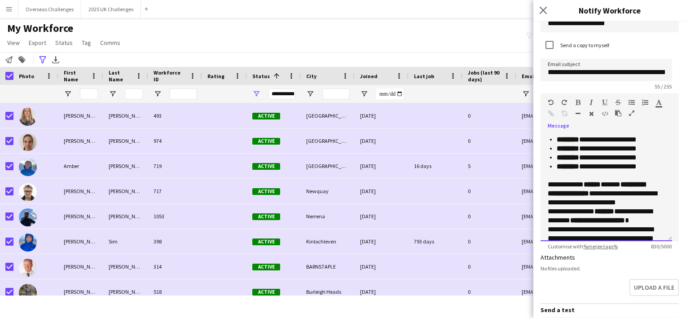
scroll to position [179, 0]
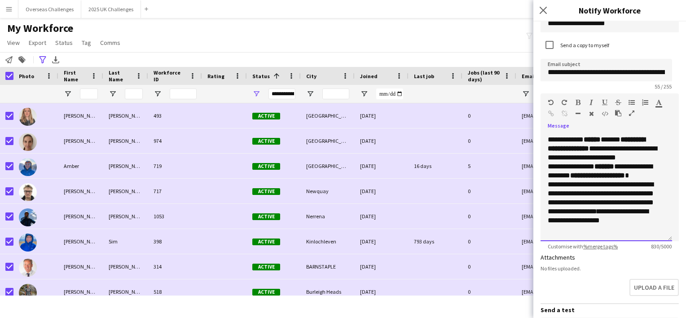
click at [653, 172] on p "**********" at bounding box center [602, 157] width 110 height 45
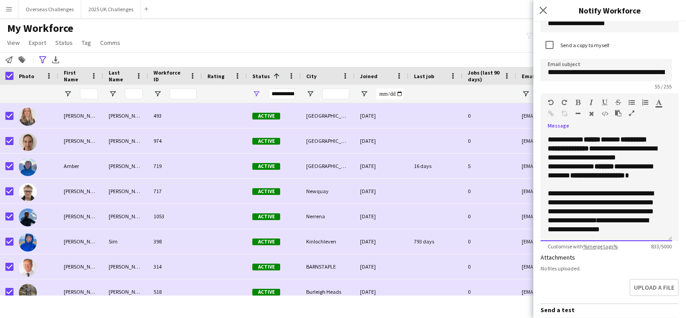
click at [589, 200] on div "**********" at bounding box center [602, 216] width 110 height 54
click at [634, 213] on div "**********" at bounding box center [602, 216] width 110 height 54
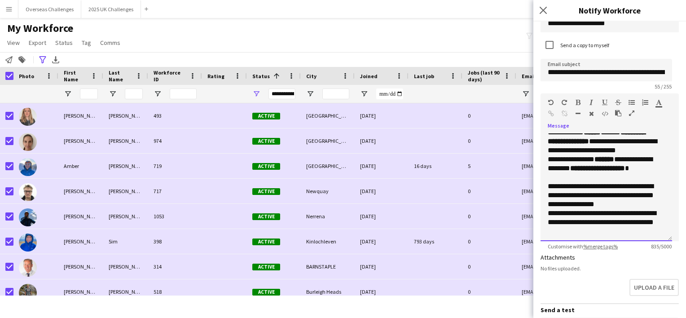
scroll to position [188, 0]
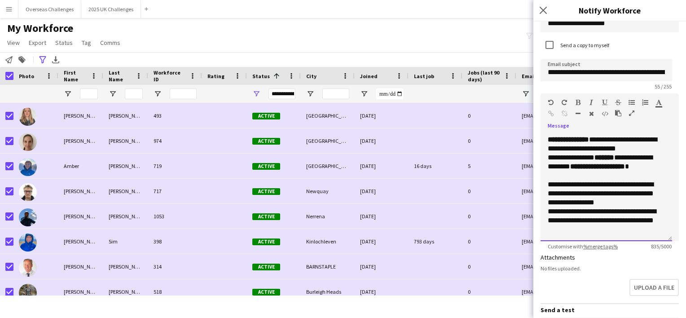
click at [629, 225] on div "**********" at bounding box center [602, 220] width 110 height 27
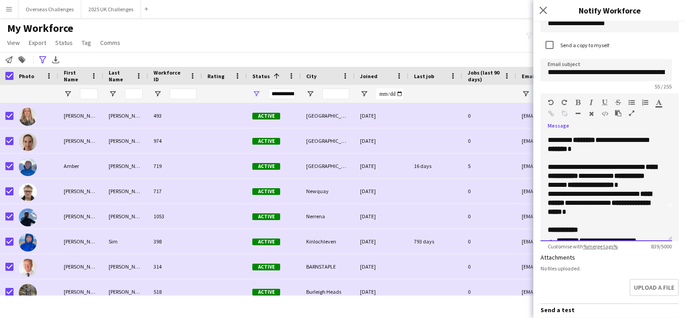
scroll to position [20, 0]
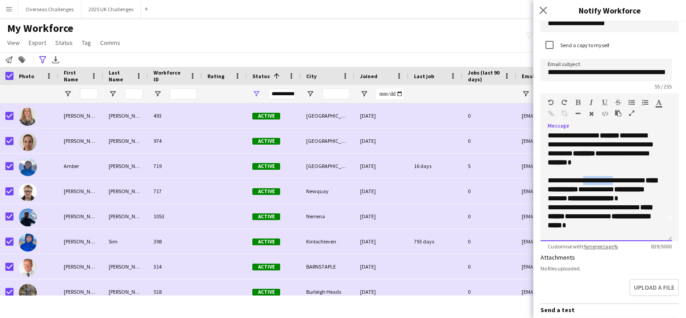
drag, startPoint x: 616, startPoint y: 180, endPoint x: 581, endPoint y: 180, distance: 35.0
click at [581, 180] on p "**********" at bounding box center [602, 189] width 110 height 27
click at [623, 176] on p "**********" at bounding box center [602, 189] width 110 height 27
drag, startPoint x: 620, startPoint y: 179, endPoint x: 540, endPoint y: 181, distance: 79.9
click at [540, 181] on div "**********" at bounding box center [605, 187] width 131 height 108
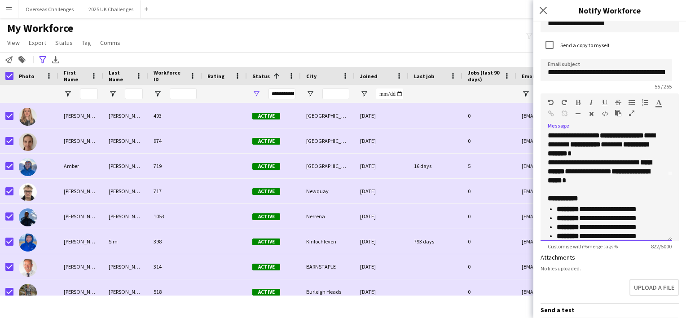
scroll to position [110, 0]
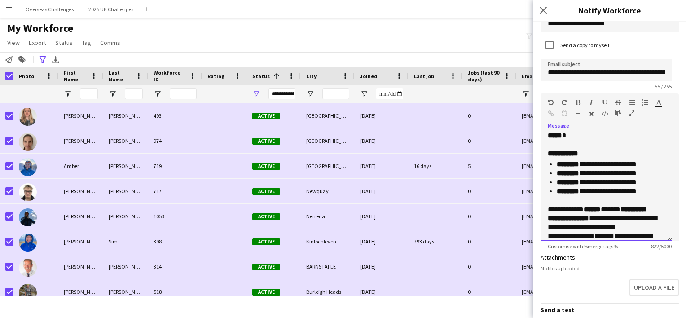
click at [647, 188] on p "**********" at bounding box center [606, 191] width 101 height 9
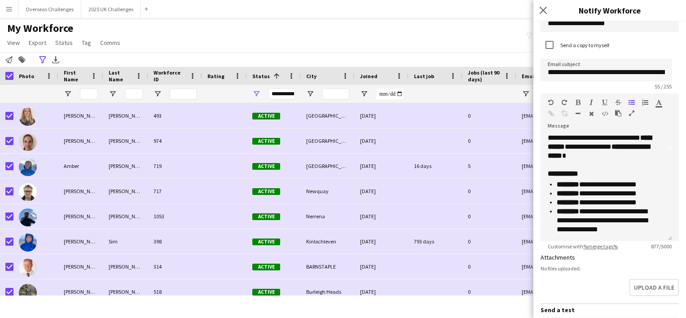
scroll to position [0, 0]
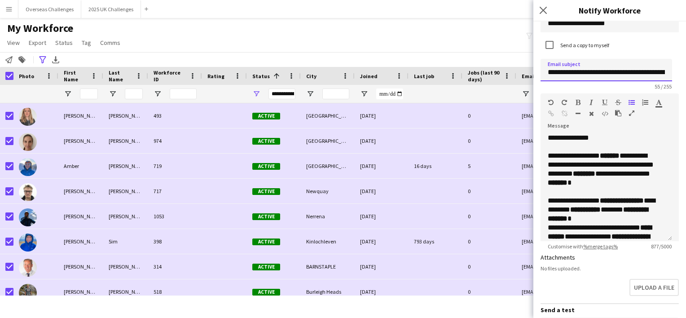
click at [549, 67] on input "**********" at bounding box center [605, 70] width 131 height 22
click at [642, 77] on input "**********" at bounding box center [605, 70] width 131 height 22
click at [593, 75] on input "**********" at bounding box center [605, 70] width 131 height 22
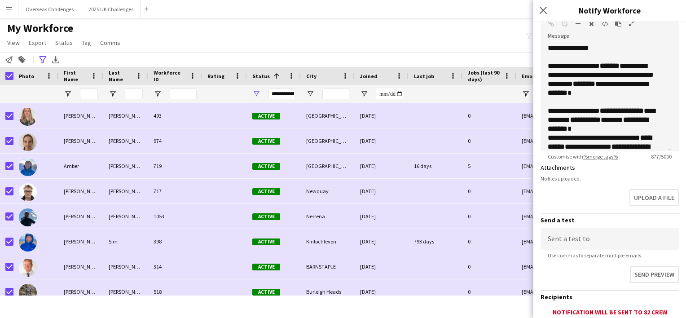
scroll to position [256, 0]
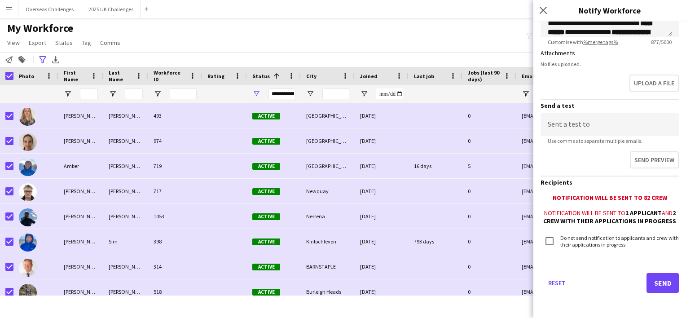
type input "**********"
click at [582, 115] on input at bounding box center [609, 124] width 138 height 22
type input "**********"
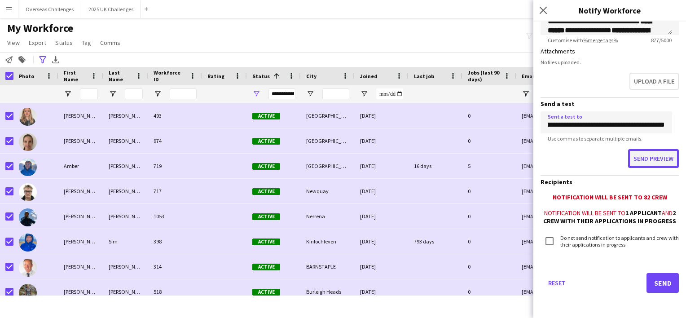
click at [638, 156] on button "Send preview" at bounding box center [653, 158] width 51 height 19
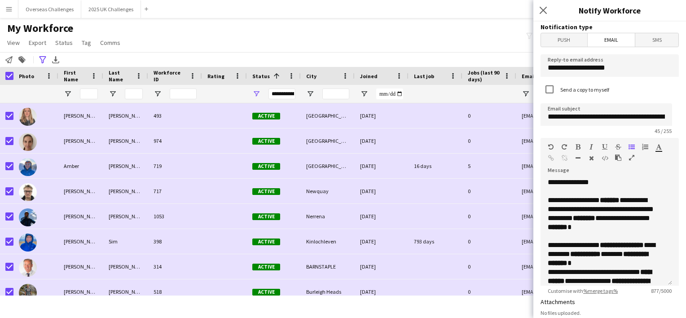
scroll to position [0, 0]
click at [637, 223] on p "**********" at bounding box center [602, 214] width 110 height 36
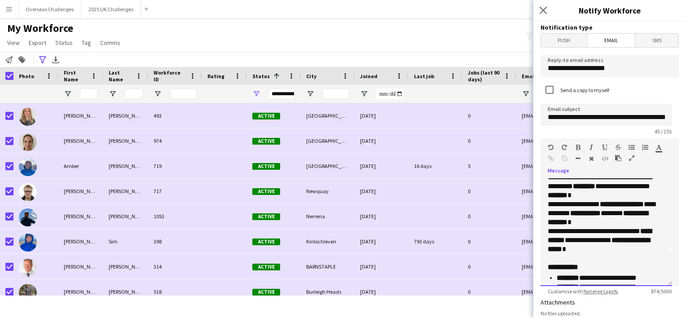
scroll to position [45, 0]
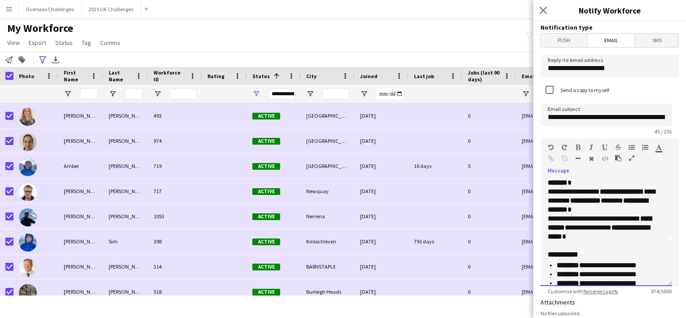
click at [621, 242] on p at bounding box center [602, 245] width 110 height 9
click at [603, 241] on p at bounding box center [602, 245] width 110 height 9
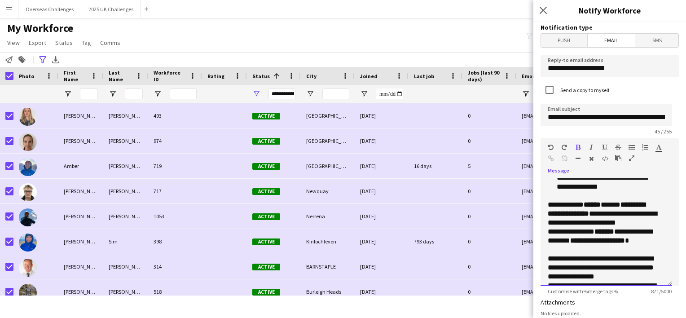
scroll to position [179, 0]
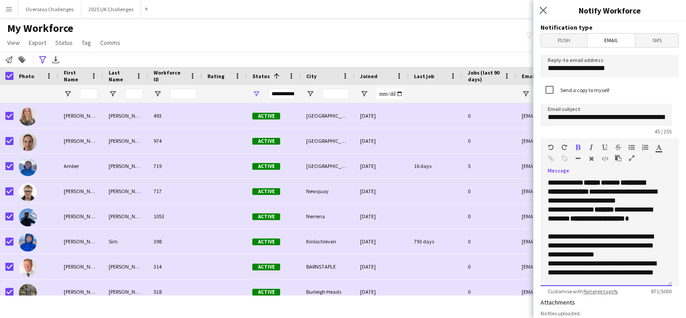
click at [575, 227] on p at bounding box center [602, 227] width 110 height 9
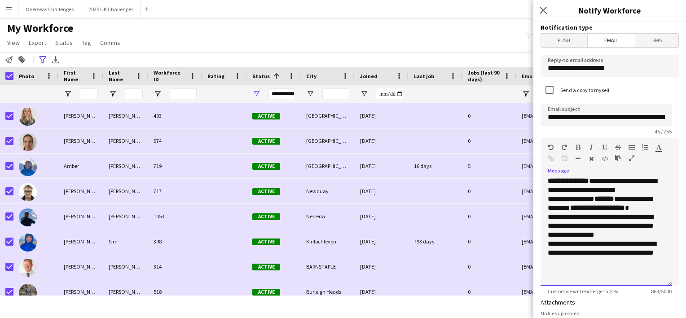
scroll to position [196, 0]
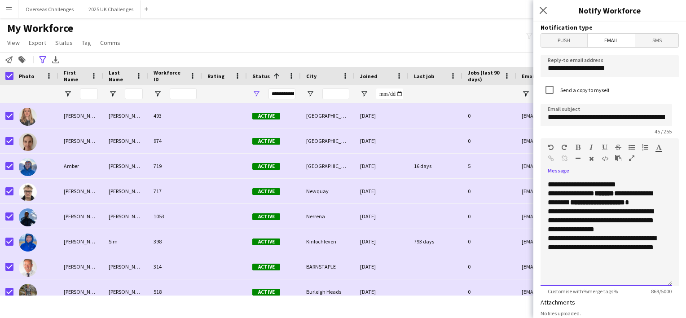
click at [619, 259] on div "**********" at bounding box center [602, 247] width 110 height 27
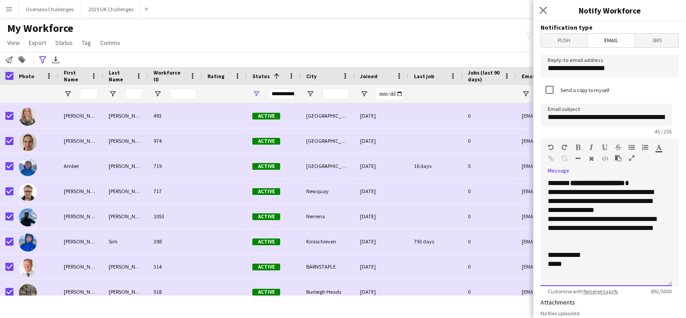
scroll to position [223, 0]
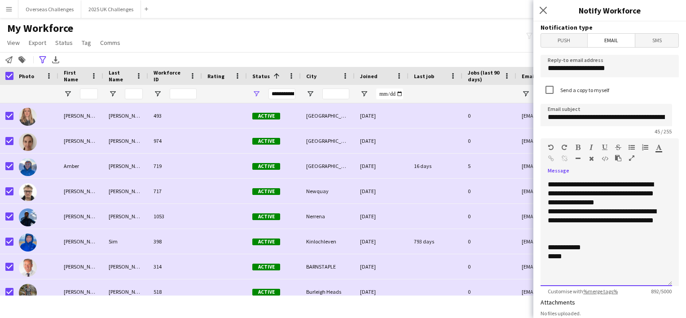
click at [615, 240] on div at bounding box center [605, 238] width 117 height 9
drag, startPoint x: 659, startPoint y: 247, endPoint x: 554, endPoint y: 244, distance: 104.6
click at [554, 244] on div "**********" at bounding box center [605, 232] width 131 height 108
click at [599, 266] on div "**********" at bounding box center [605, 265] width 117 height 9
click at [656, 258] on div "**********" at bounding box center [605, 252] width 117 height 18
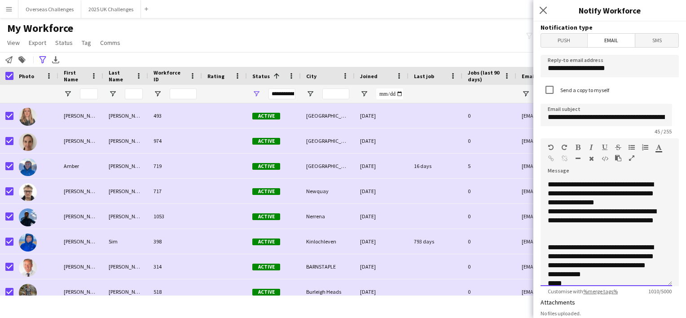
click at [573, 277] on span "**********" at bounding box center [563, 274] width 33 height 7
click at [572, 270] on div "**********" at bounding box center [605, 256] width 117 height 27
click at [560, 268] on span "**********" at bounding box center [600, 256] width 106 height 25
click at [637, 272] on div "**********" at bounding box center [605, 261] width 117 height 37
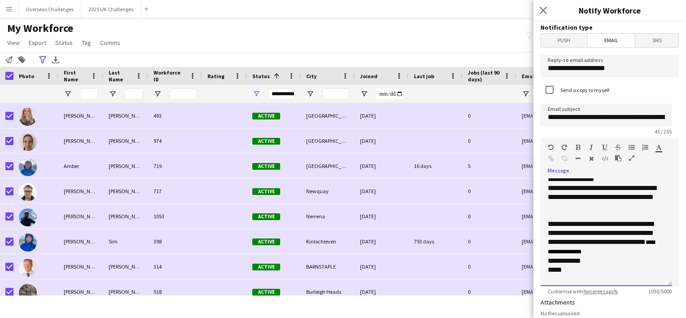
scroll to position [258, 0]
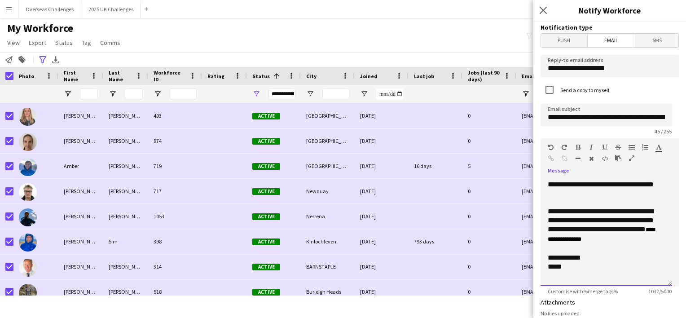
click at [605, 213] on span "**********" at bounding box center [600, 220] width 106 height 25
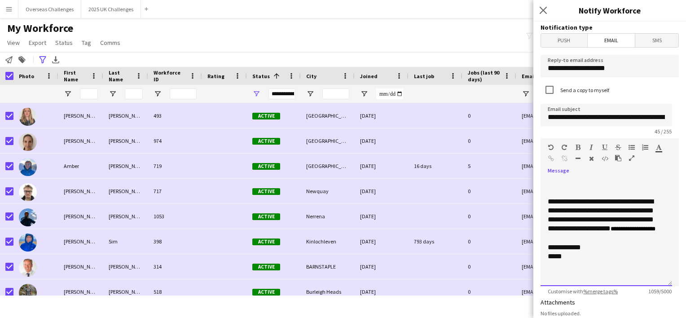
scroll to position [224, 0]
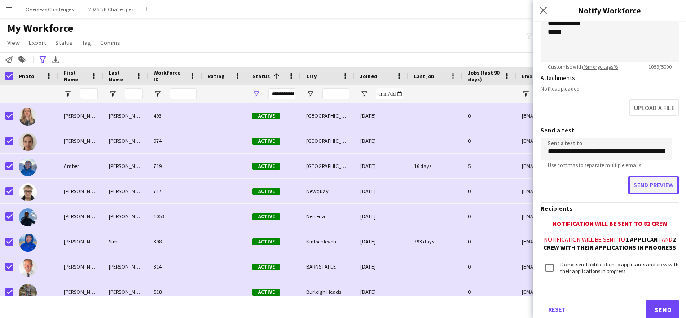
click at [660, 183] on button "Send preview" at bounding box center [653, 184] width 51 height 19
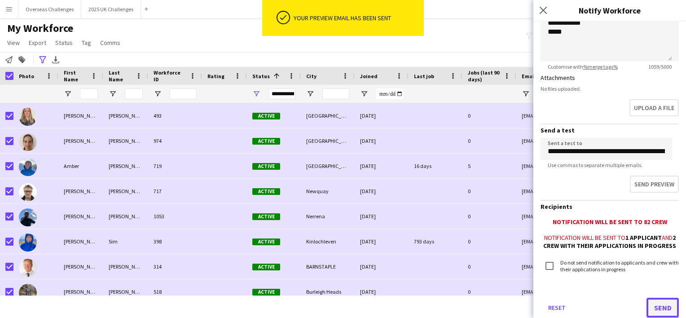
click at [656, 313] on button "Send" at bounding box center [662, 307] width 32 height 20
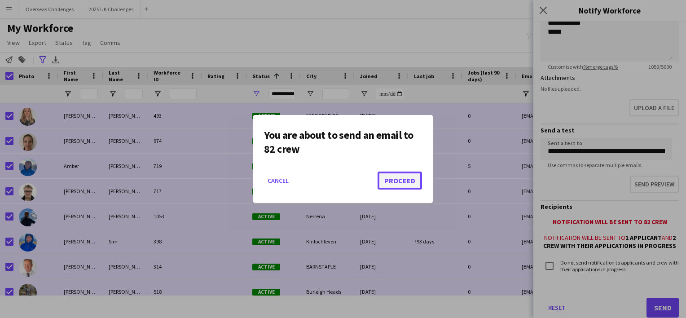
click at [390, 180] on button "Proceed" at bounding box center [399, 180] width 44 height 18
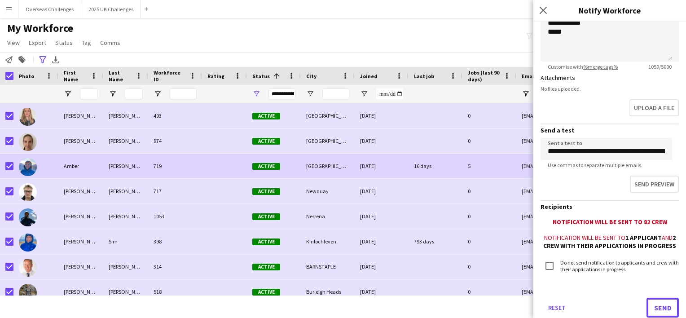
scroll to position [231, 0]
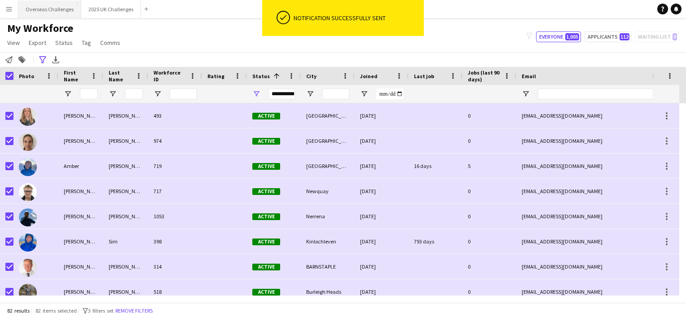
click at [42, 14] on button "Overseas Challenges Close" at bounding box center [49, 8] width 63 height 17
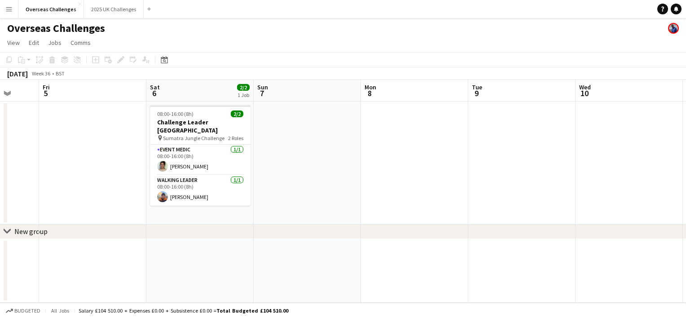
drag, startPoint x: 510, startPoint y: 175, endPoint x: 0, endPoint y: 144, distance: 510.2
click at [0, 145] on html "Menu Boards Boards Boards All jobs Status Workforce Workforce My Workforce Recr…" at bounding box center [343, 159] width 686 height 318
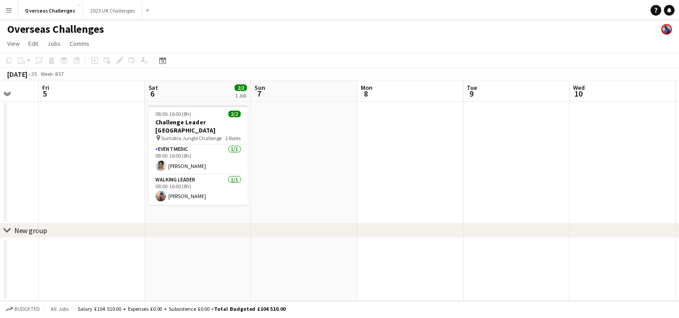
scroll to position [0, 295]
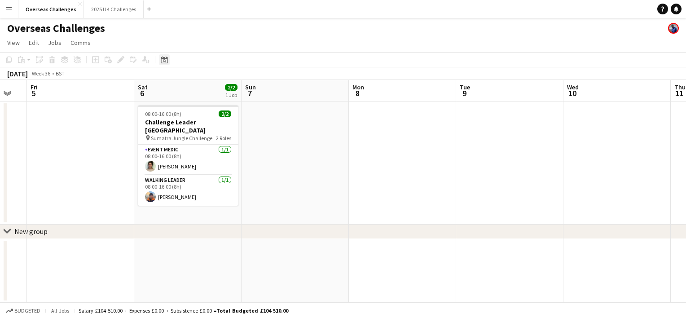
click at [166, 59] on icon "Date picker" at bounding box center [164, 59] width 7 height 7
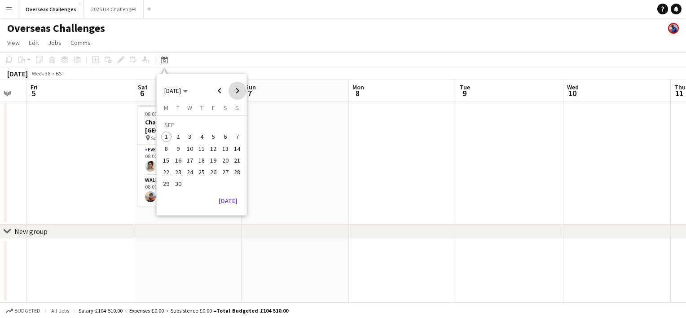
click at [238, 89] on span "Next month" at bounding box center [237, 91] width 18 height 18
click at [235, 160] on span "19" at bounding box center [237, 160] width 11 height 11
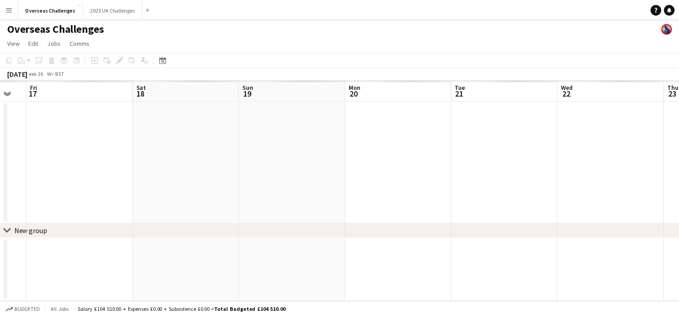
scroll to position [0, 309]
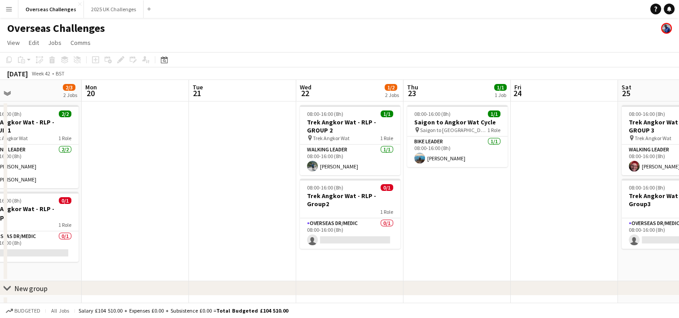
drag, startPoint x: 446, startPoint y: 156, endPoint x: 192, endPoint y: 139, distance: 253.7
click at [192, 139] on app-calendar-viewport "Thu 16 Fri 17 Sat 18 1/1 1 Job Sun 19 2/3 2 Jobs Mon 20 Tue 21 Wed 22 1/2 2 Job…" at bounding box center [339, 201] width 679 height 242
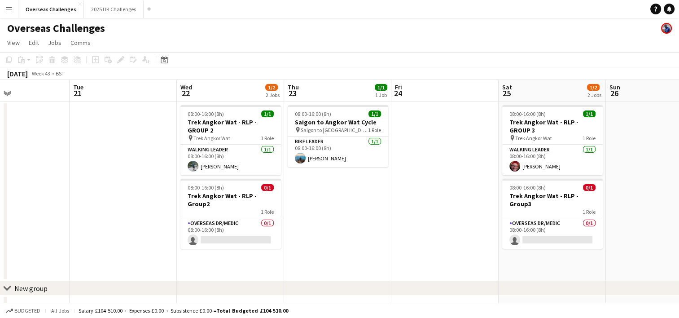
scroll to position [0, 253]
drag, startPoint x: 559, startPoint y: 185, endPoint x: 224, endPoint y: 190, distance: 334.3
click at [224, 190] on app-calendar-viewport "Sat 18 1/1 1 Job Sun 19 2/3 2 Jobs Mon 20 Tue 21 Wed 22 1/2 2 Jobs Thu 23 1/1 1…" at bounding box center [339, 201] width 679 height 242
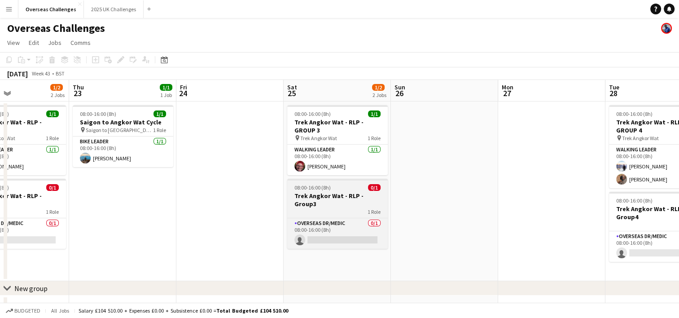
click at [356, 196] on h3 "Trek Angkor Wat - RLP - Group3" at bounding box center [337, 200] width 101 height 16
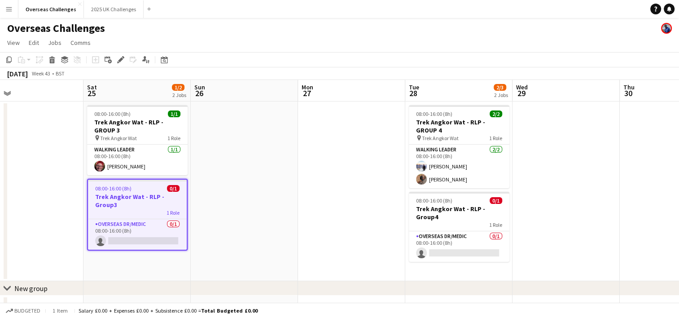
scroll to position [0, 287]
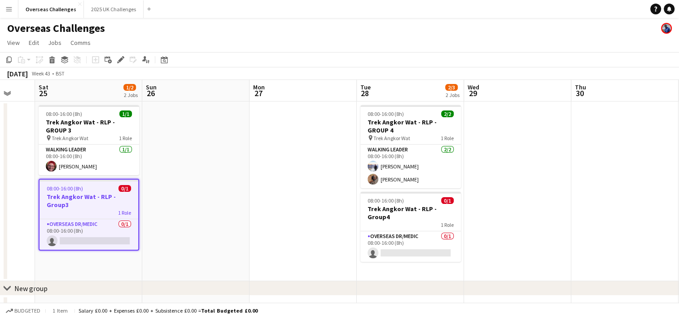
drag, startPoint x: 520, startPoint y: 194, endPoint x: 273, endPoint y: 194, distance: 246.8
click at [273, 194] on app-calendar-viewport "Wed 22 1/2 2 Jobs Thu 23 1/1 1 Job Fri 24 Sat 25 1/2 2 Jobs Sun 26 Mon 27 Tue 2…" at bounding box center [339, 201] width 679 height 242
click at [441, 235] on app-card-role "Overseas Dr/Medic 0/1 08:00-16:00 (8h) single-neutral-actions" at bounding box center [410, 246] width 101 height 31
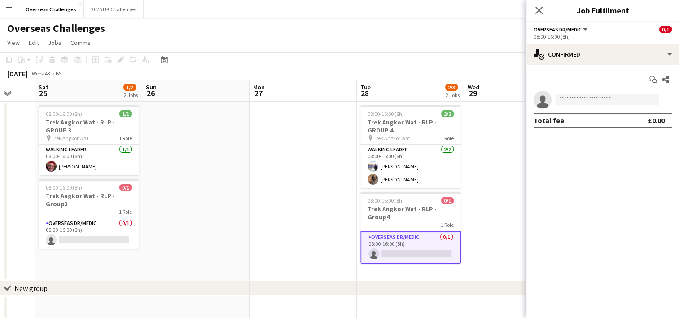
click at [544, 13] on div "Close pop-in" at bounding box center [538, 10] width 25 height 21
click at [537, 12] on icon at bounding box center [538, 10] width 9 height 9
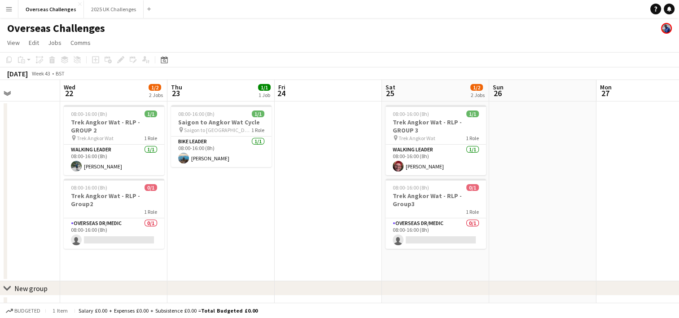
drag, startPoint x: 204, startPoint y: 211, endPoint x: 551, endPoint y: 210, distance: 346.8
click at [551, 210] on app-calendar-viewport "Sun 19 2/3 2 Jobs Mon 20 Tue 21 Wed 22 1/2 2 Jobs Thu 23 1/1 1 Job Fri 24 Sat 2…" at bounding box center [339, 201] width 679 height 242
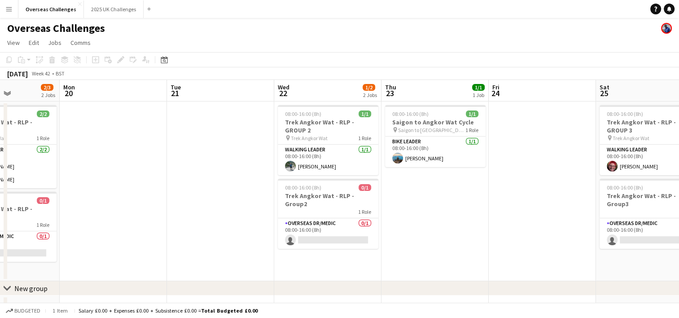
drag, startPoint x: 210, startPoint y: 228, endPoint x: 424, endPoint y: 214, distance: 214.5
click at [424, 214] on app-calendar-viewport "Fri 17 Sat 18 1/1 1 Job Sun 19 2/3 2 Jobs Mon 20 Tue 21 Wed 22 1/2 2 Jobs Thu 2…" at bounding box center [339, 201] width 679 height 242
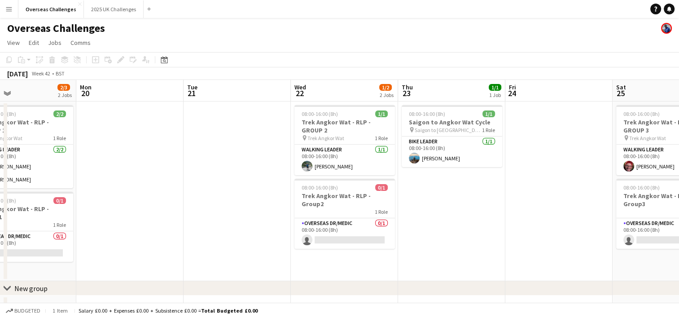
scroll to position [0, 239]
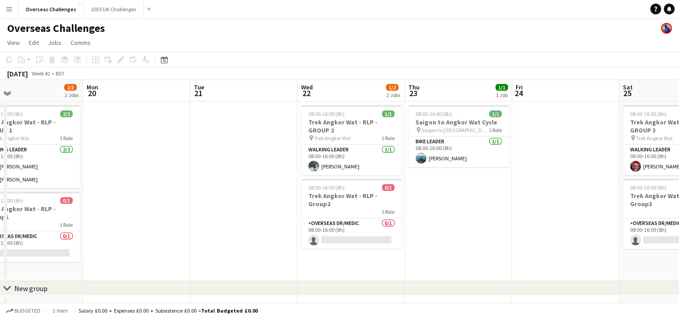
drag, startPoint x: 82, startPoint y: 253, endPoint x: 212, endPoint y: 238, distance: 131.4
click at [212, 238] on app-calendar-viewport "Fri 17 Sat 18 1/1 1 Job Sun 19 2/3 2 Jobs Mon 20 Tue 21 Wed 22 1/2 2 Jobs Thu 2…" at bounding box center [339, 201] width 679 height 242
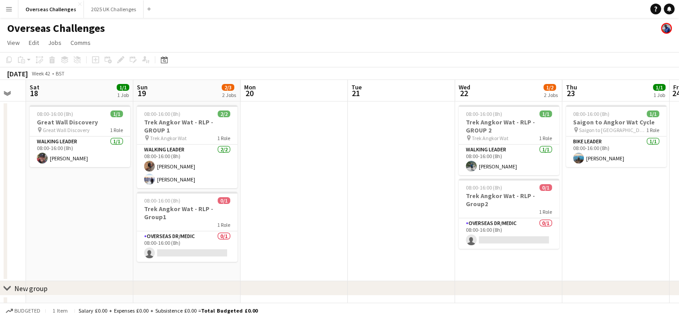
scroll to position [0, 186]
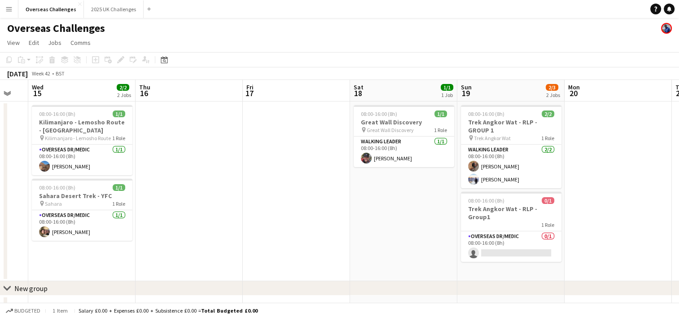
drag, startPoint x: 42, startPoint y: 215, endPoint x: 416, endPoint y: 164, distance: 377.6
click at [416, 164] on app-calendar-viewport "Mon 13 Tue 14 Wed 15 2/2 2 Jobs Thu 16 Fri 17 Sat 18 1/1 1 Job Sun 19 2/3 2 Job…" at bounding box center [339, 201] width 679 height 242
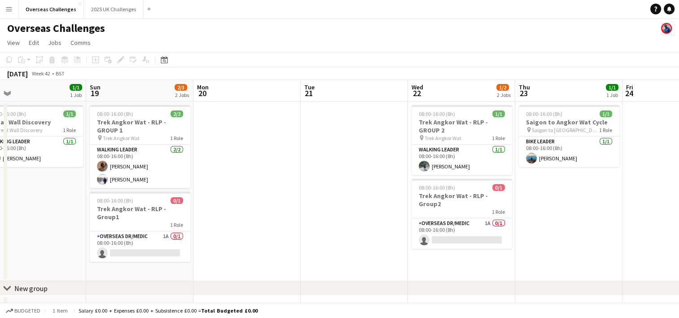
drag, startPoint x: 397, startPoint y: 214, endPoint x: -71, endPoint y: 219, distance: 468.0
click at [0, 219] on html "Menu Boards Boards Boards All jobs Status Workforce Workforce My Workforce Recr…" at bounding box center [339, 168] width 679 height 337
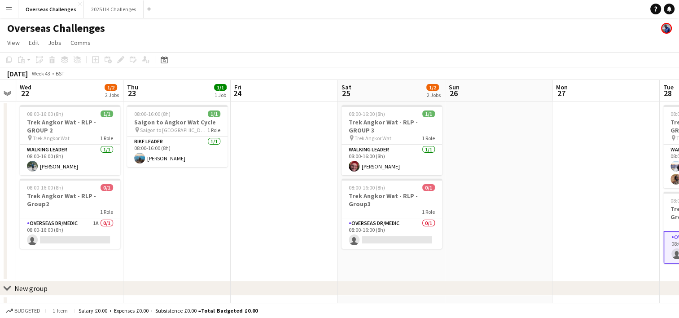
drag, startPoint x: 406, startPoint y: 219, endPoint x: -36, endPoint y: 219, distance: 441.5
click at [0, 219] on html "Menu Boards Boards Boards All jobs Status Workforce Workforce My Workforce Recr…" at bounding box center [339, 168] width 679 height 337
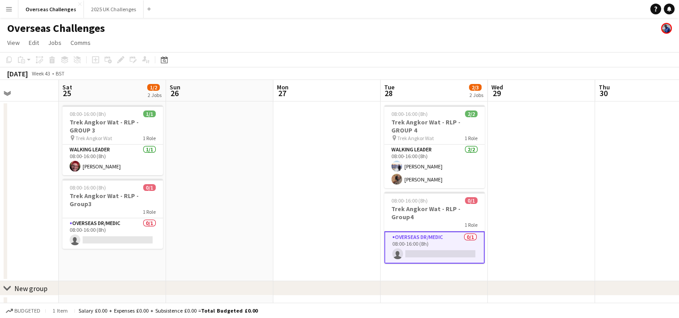
scroll to position [0, 336]
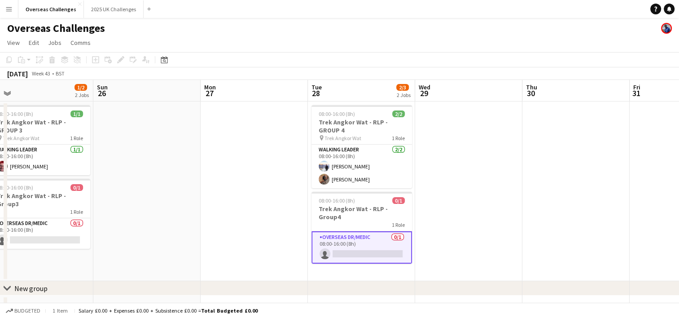
drag, startPoint x: 499, startPoint y: 210, endPoint x: 147, endPoint y: 212, distance: 351.8
click at [147, 212] on app-calendar-viewport "Wed 22 1/2 2 Jobs Thu 23 1/1 1 Job Fri 24 Sat 25 1/2 2 Jobs Sun 26 Mon 27 Tue 2…" at bounding box center [339, 201] width 679 height 242
click at [192, 205] on app-date-cell at bounding box center [146, 190] width 107 height 179
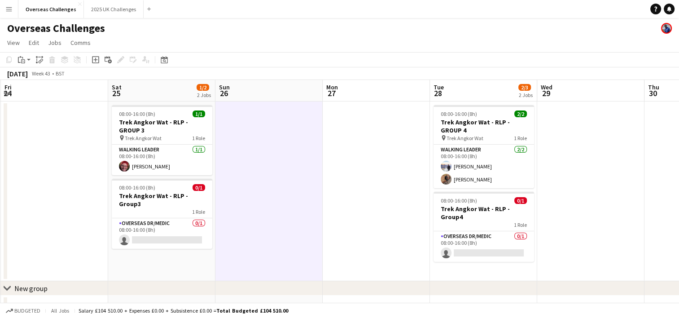
drag, startPoint x: 230, startPoint y: 222, endPoint x: 673, endPoint y: 169, distance: 446.5
click at [673, 169] on app-calendar-viewport "Wed 22 1/2 2 Jobs Thu 23 1/1 1 Job Fri 24 Sat 25 1/2 2 Jobs Sun 26 Mon 27 Tue 2…" at bounding box center [339, 201] width 679 height 242
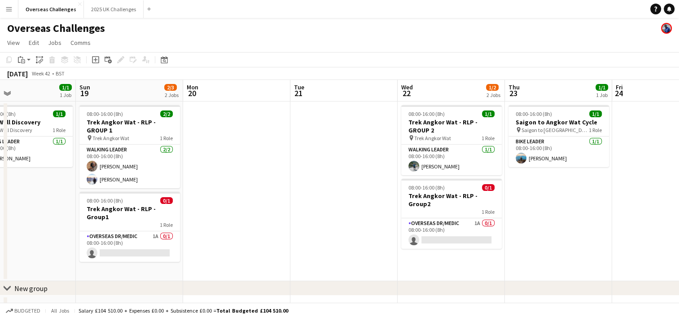
scroll to position [0, 287]
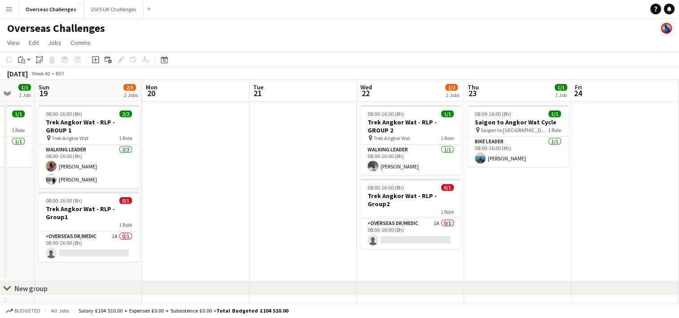
drag, startPoint x: 245, startPoint y: 183, endPoint x: 602, endPoint y: 170, distance: 356.5
click at [602, 170] on app-calendar-viewport "Thu 16 Fri 17 Sat 18 1/1 1 Job Sun 19 2/3 2 Jobs Mon 20 Tue 21 Wed 22 1/2 2 Job…" at bounding box center [339, 201] width 679 height 242
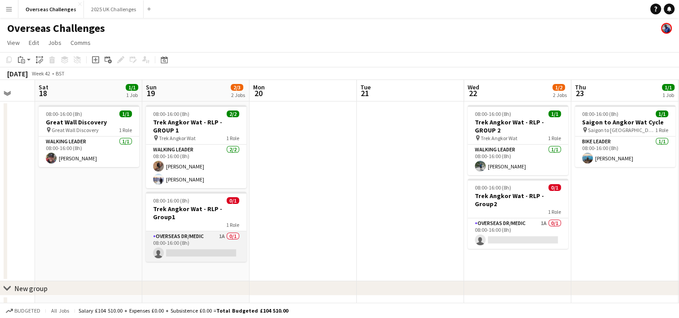
click at [201, 231] on app-card-role "Overseas Dr/Medic 1A 0/1 08:00-16:00 (8h) single-neutral-actions" at bounding box center [196, 246] width 101 height 31
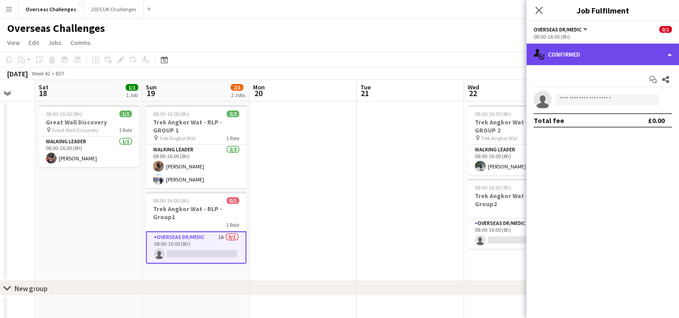
click at [608, 59] on div "single-neutral-actions-check-2 Confirmed" at bounding box center [602, 55] width 153 height 22
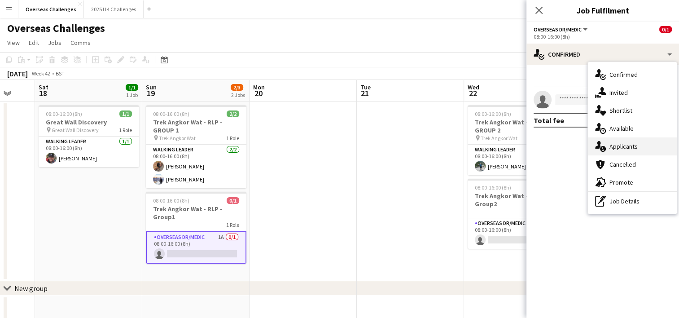
click at [610, 143] on div "single-neutral-actions-information Applicants" at bounding box center [632, 146] width 89 height 18
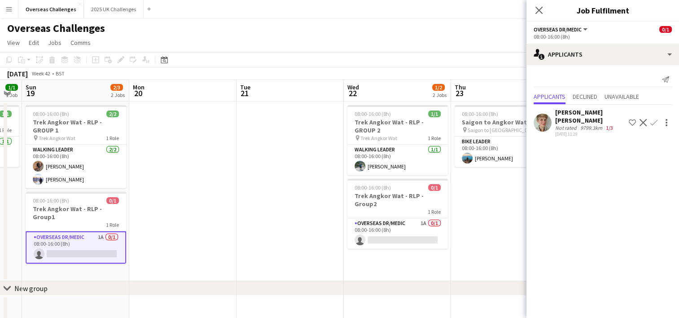
scroll to position [0, 315]
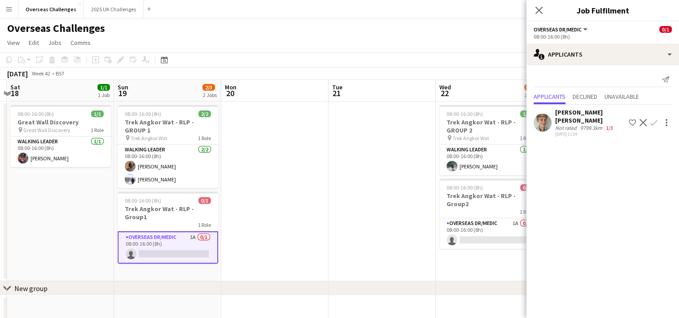
drag, startPoint x: 342, startPoint y: 199, endPoint x: 100, endPoint y: 186, distance: 243.1
click at [100, 186] on app-calendar-viewport "Wed 15 2/2 2 Jobs Thu 16 Fri 17 Sat 18 1/1 1 Job Sun 19 2/3 2 Jobs Mon 20 Tue 2…" at bounding box center [339, 201] width 679 height 242
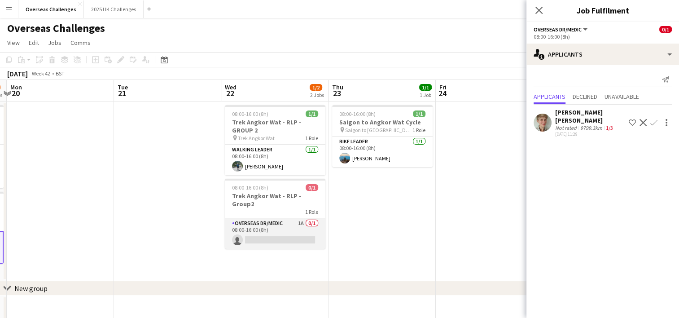
click at [292, 219] on app-card-role "Overseas Dr/Medic 1A 0/1 08:00-16:00 (8h) single-neutral-actions" at bounding box center [275, 233] width 101 height 31
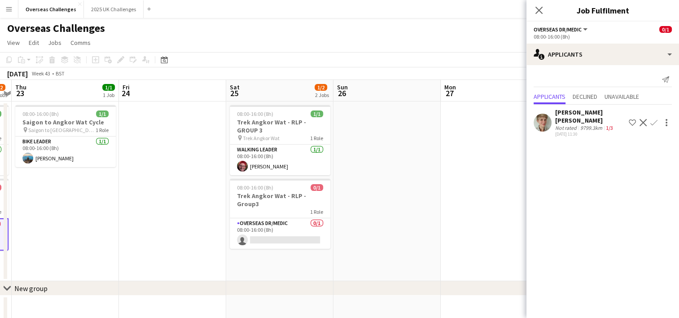
drag, startPoint x: 456, startPoint y: 207, endPoint x: 136, endPoint y: 206, distance: 320.4
click at [136, 206] on app-calendar-viewport "Sun 19 2/3 2 Jobs Mon 20 Tue 21 Wed 22 1/2 2 Jobs Thu 23 1/1 1 Job Fri 24 Sat 2…" at bounding box center [339, 201] width 679 height 242
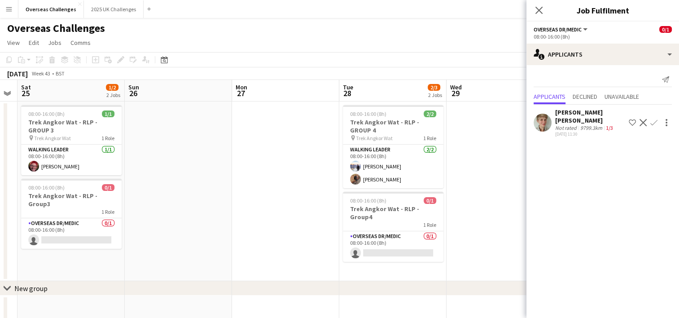
scroll to position [0, 336]
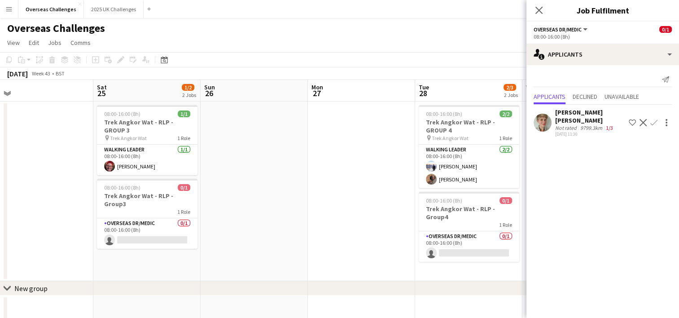
drag, startPoint x: 376, startPoint y: 206, endPoint x: 85, endPoint y: 201, distance: 290.8
click at [85, 201] on app-calendar-viewport "Tue 21 Wed 22 1/2 2 Jobs Thu 23 1/1 1 Job Fri 24 Sat 25 1/2 2 Jobs Sun 26 Mon 2…" at bounding box center [339, 201] width 679 height 242
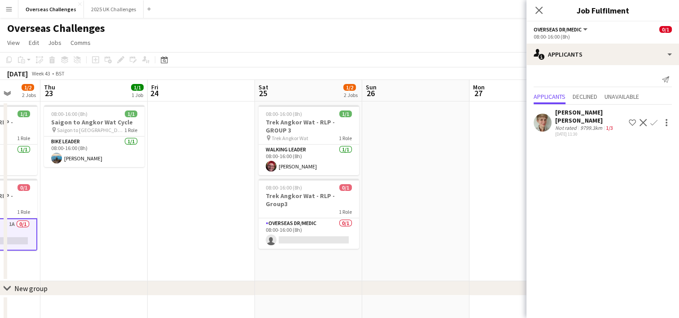
drag, startPoint x: 132, startPoint y: 206, endPoint x: 593, endPoint y: 206, distance: 460.8
click at [596, 206] on body "Menu Boards Boards Boards All jobs Status Workforce Workforce My Workforce Recr…" at bounding box center [339, 168] width 679 height 337
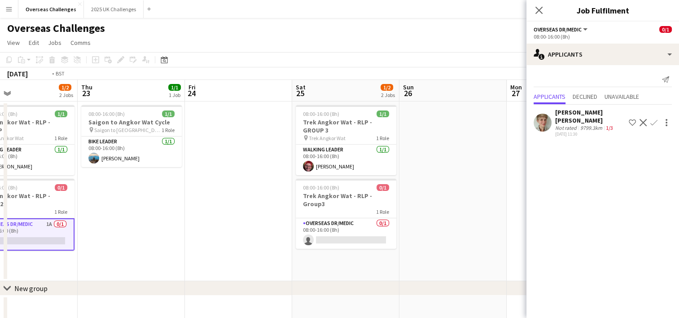
drag, startPoint x: 156, startPoint y: 210, endPoint x: 515, endPoint y: 201, distance: 359.0
click at [515, 201] on app-calendar-viewport "Mon 20 Tue 21 Wed 22 1/2 2 Jobs Thu 23 1/1 1 Job Fri 24 Sat 25 1/2 2 Jobs Sun 2…" at bounding box center [339, 201] width 679 height 242
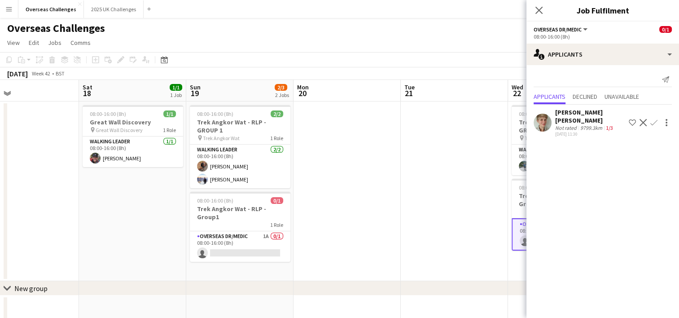
drag, startPoint x: 163, startPoint y: 214, endPoint x: 412, endPoint y: 208, distance: 249.1
click at [412, 208] on app-calendar-viewport "Wed 15 2/2 2 Jobs Thu 16 Fri 17 Sat 18 1/1 1 Job Sun 19 2/3 2 Jobs Mon 20 Tue 2…" at bounding box center [339, 201] width 679 height 242
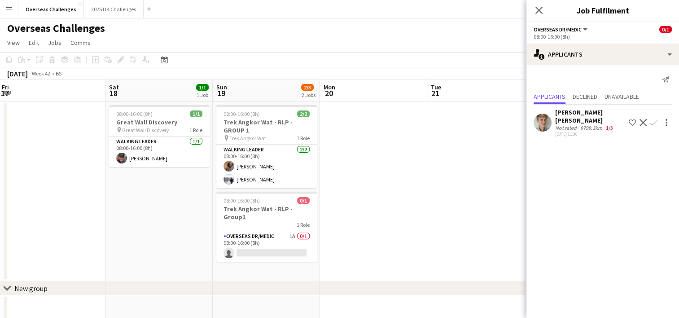
scroll to position [0, 218]
drag, startPoint x: 418, startPoint y: 210, endPoint x: 409, endPoint y: 161, distance: 49.6
click at [409, 161] on app-calendar-viewport "Wed 15 2/2 2 Jobs Thu 16 Fri 17 Sat 18 1/1 1 Job Sun 19 2/3 2 Jobs Mon 20 Tue 2…" at bounding box center [339, 201] width 679 height 242
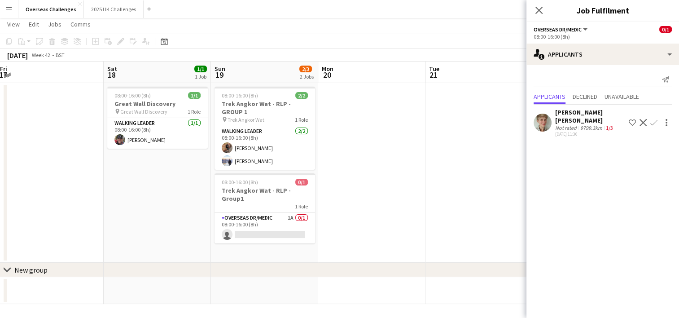
scroll to position [19, 0]
